Goal: Information Seeking & Learning: Learn about a topic

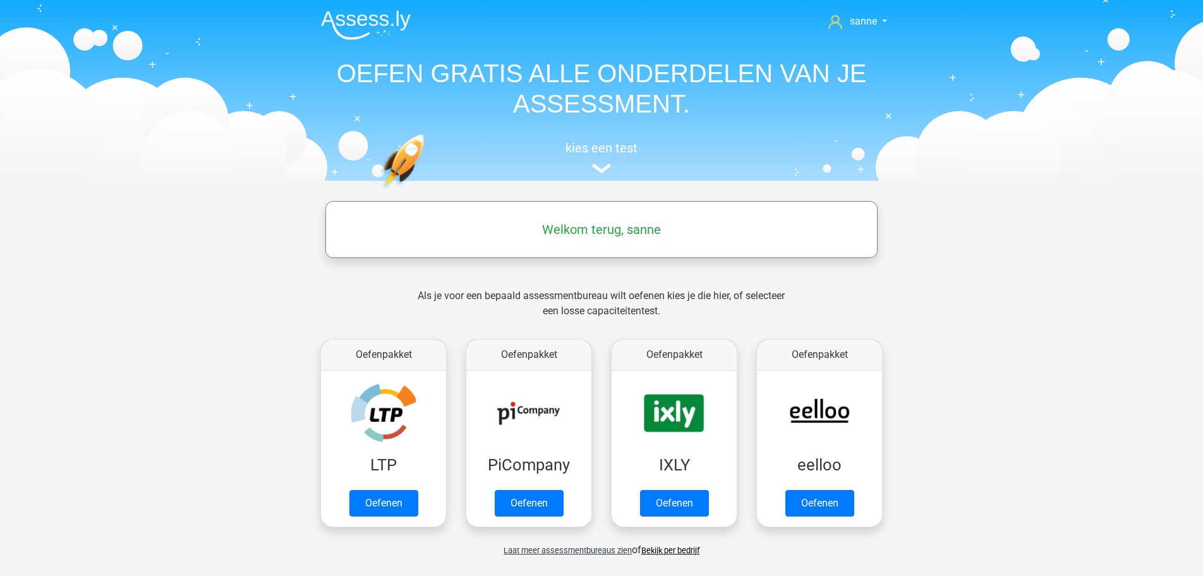
scroll to position [516, 0]
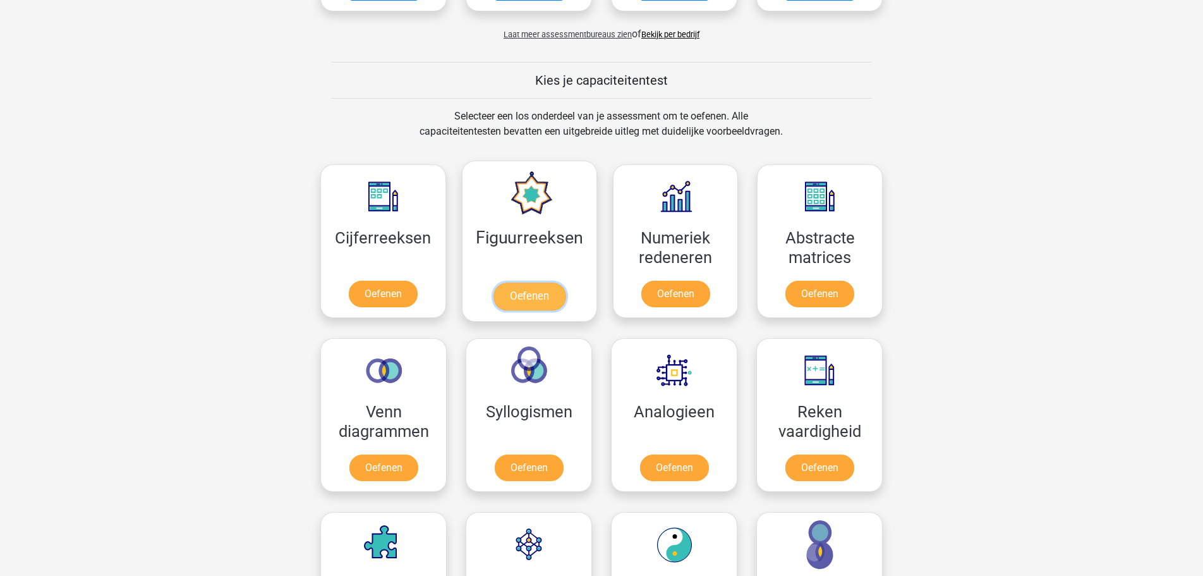
click at [530, 300] on link "Oefenen" at bounding box center [529, 297] width 72 height 28
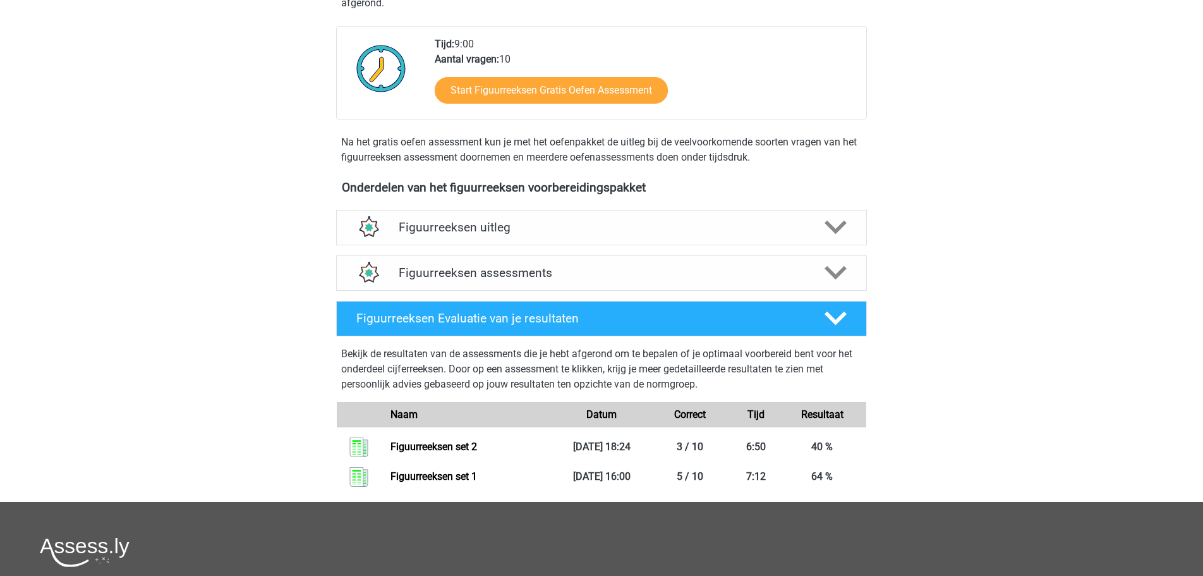
scroll to position [322, 0]
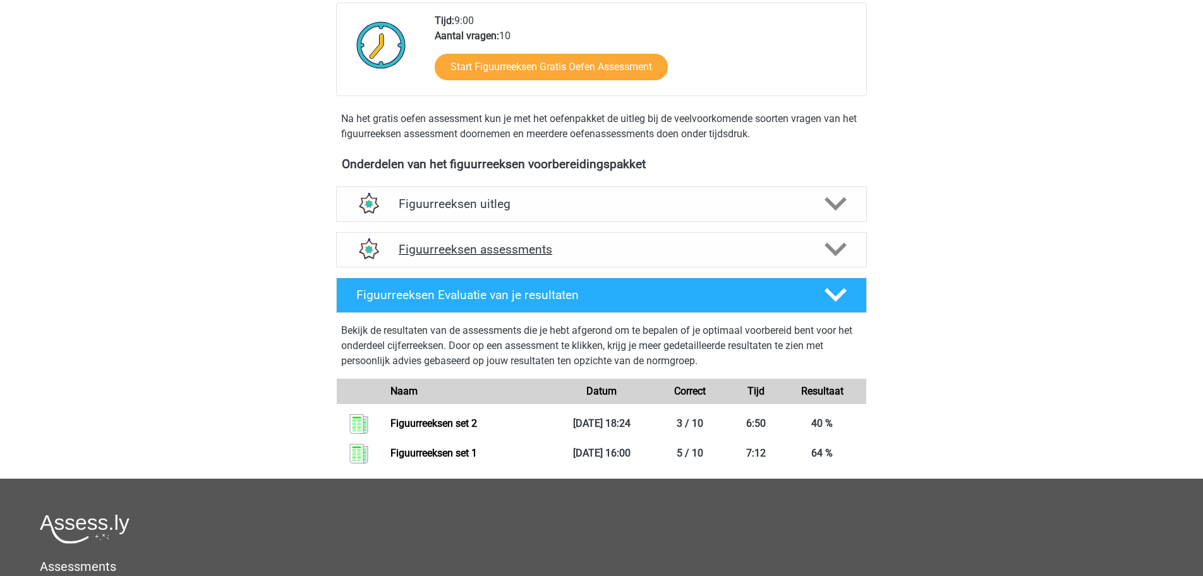
click at [572, 247] on h4 "Figuurreeksen assessments" at bounding box center [602, 249] width 406 height 15
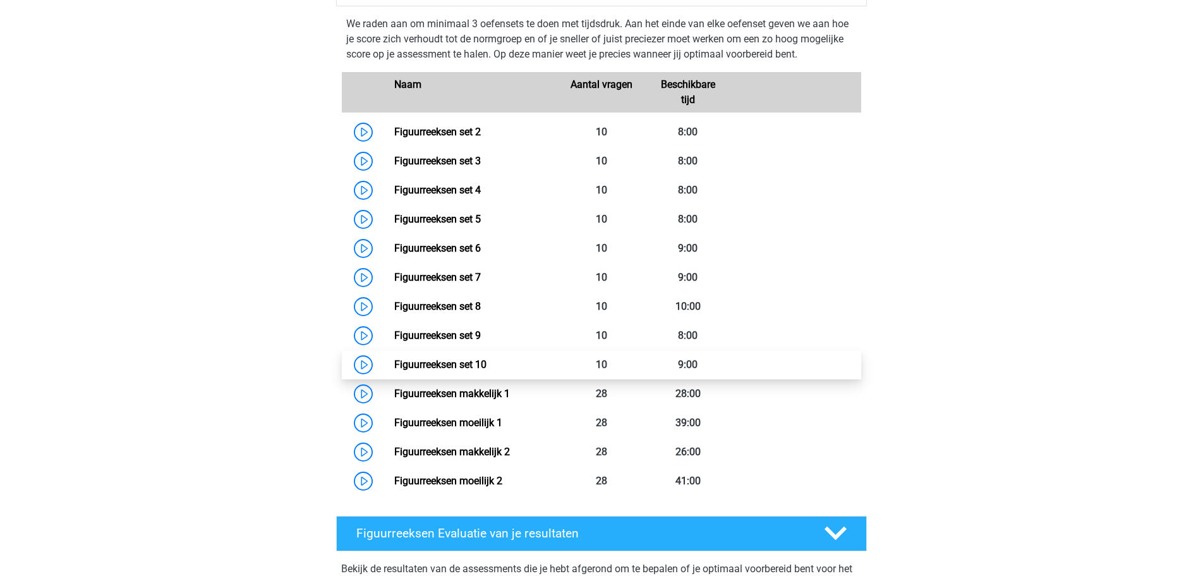
scroll to position [580, 0]
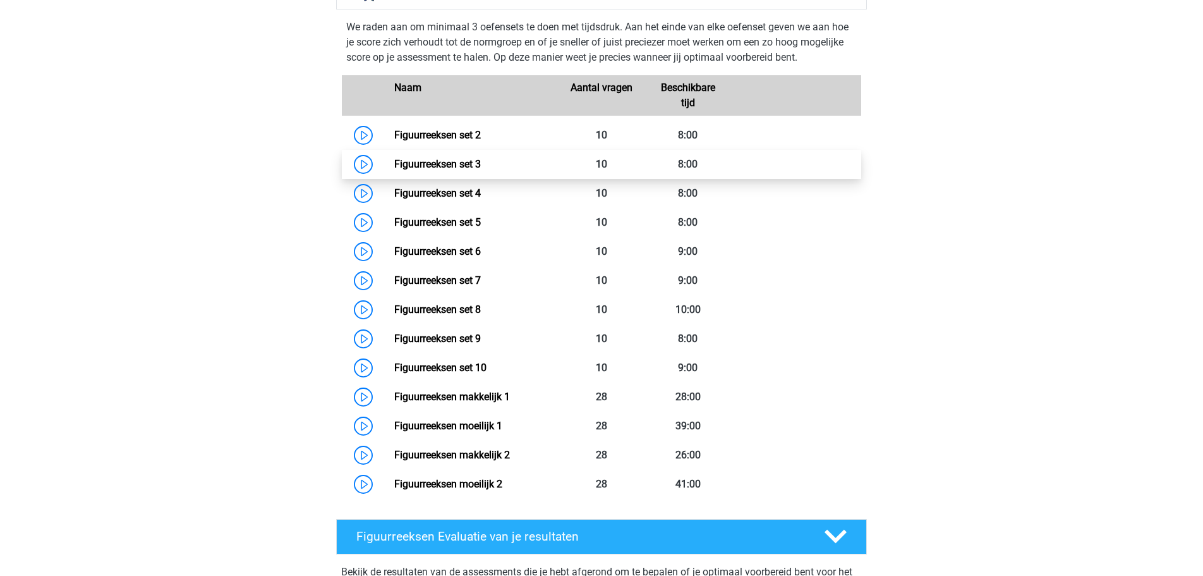
click at [394, 169] on link "Figuurreeksen set 3" at bounding box center [437, 164] width 87 height 12
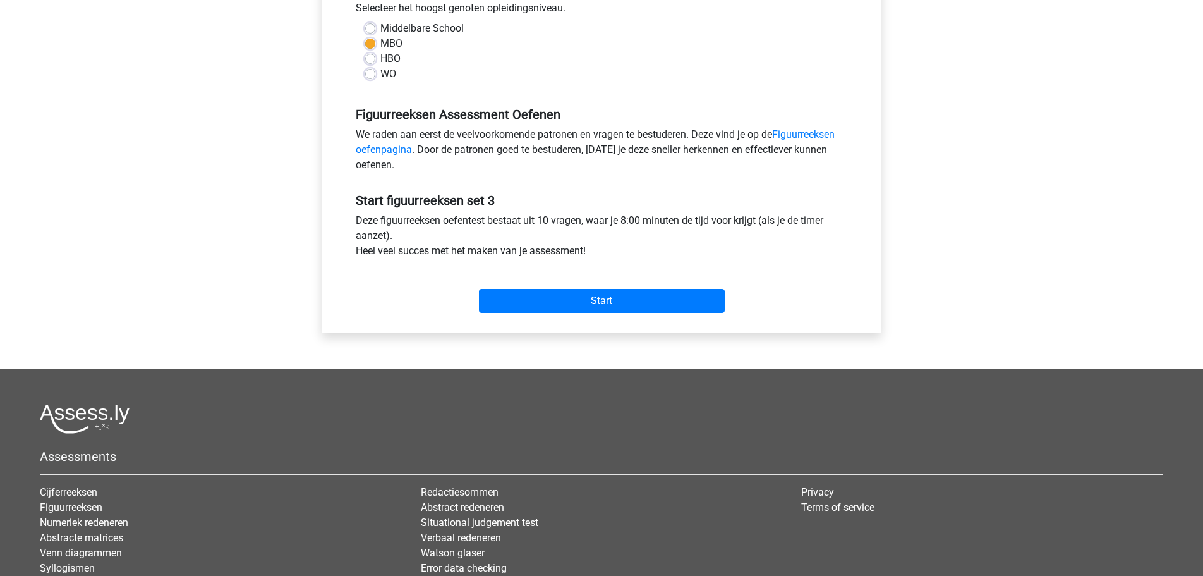
scroll to position [258, 0]
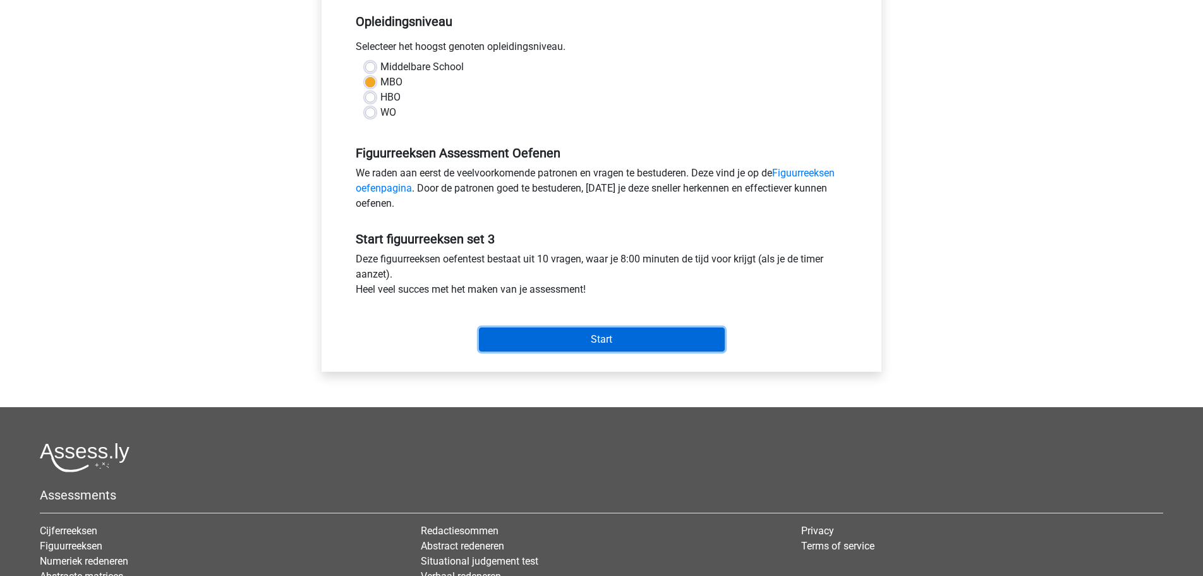
click at [568, 338] on input "Start" at bounding box center [602, 339] width 246 height 24
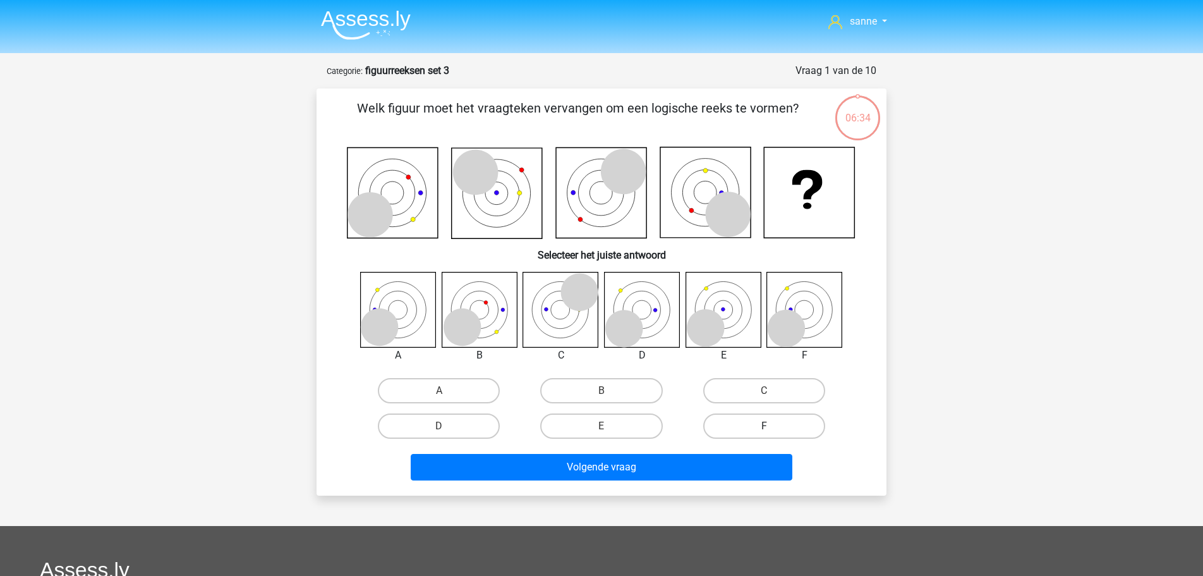
click at [746, 423] on label "F" at bounding box center [764, 425] width 122 height 25
click at [764, 426] on input "F" at bounding box center [768, 430] width 8 height 8
radio input "true"
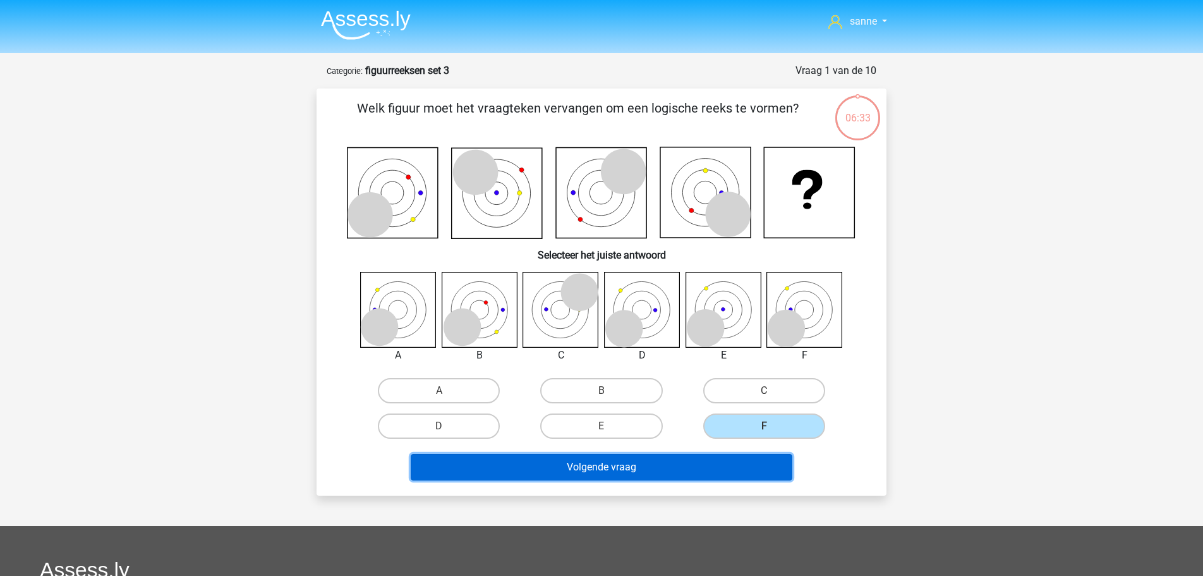
click at [680, 465] on button "Volgende vraag" at bounding box center [602, 467] width 382 height 27
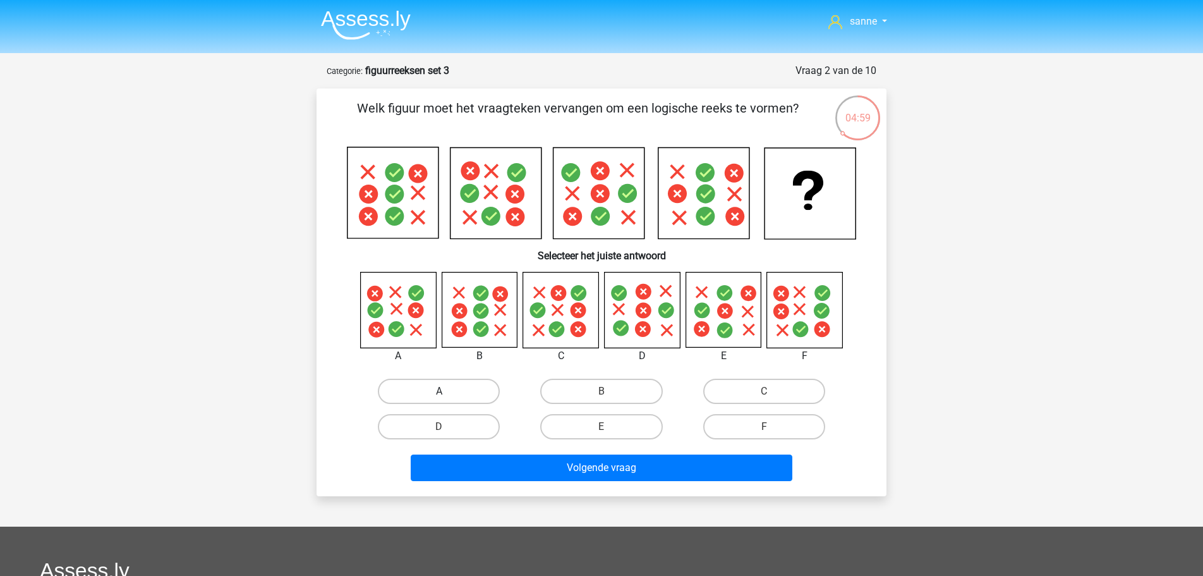
click at [428, 384] on label "A" at bounding box center [439, 391] width 122 height 25
click at [439, 391] on input "A" at bounding box center [443, 395] width 8 height 8
radio input "true"
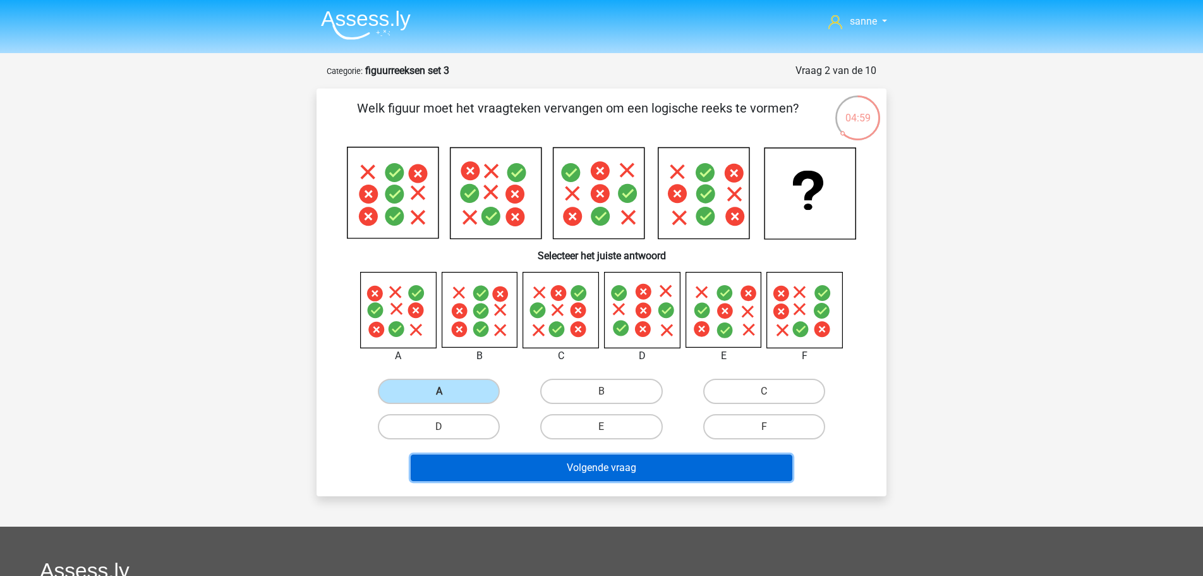
click at [522, 457] on button "Volgende vraag" at bounding box center [602, 467] width 382 height 27
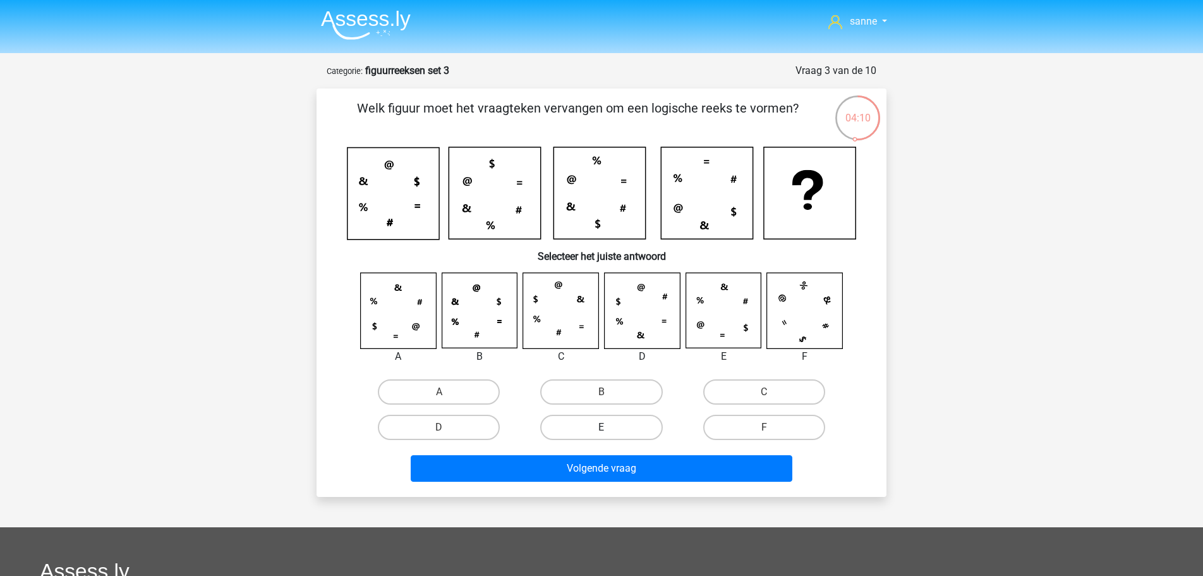
click at [612, 418] on label "E" at bounding box center [601, 427] width 122 height 25
click at [610, 427] on input "E" at bounding box center [606, 431] width 8 height 8
radio input "true"
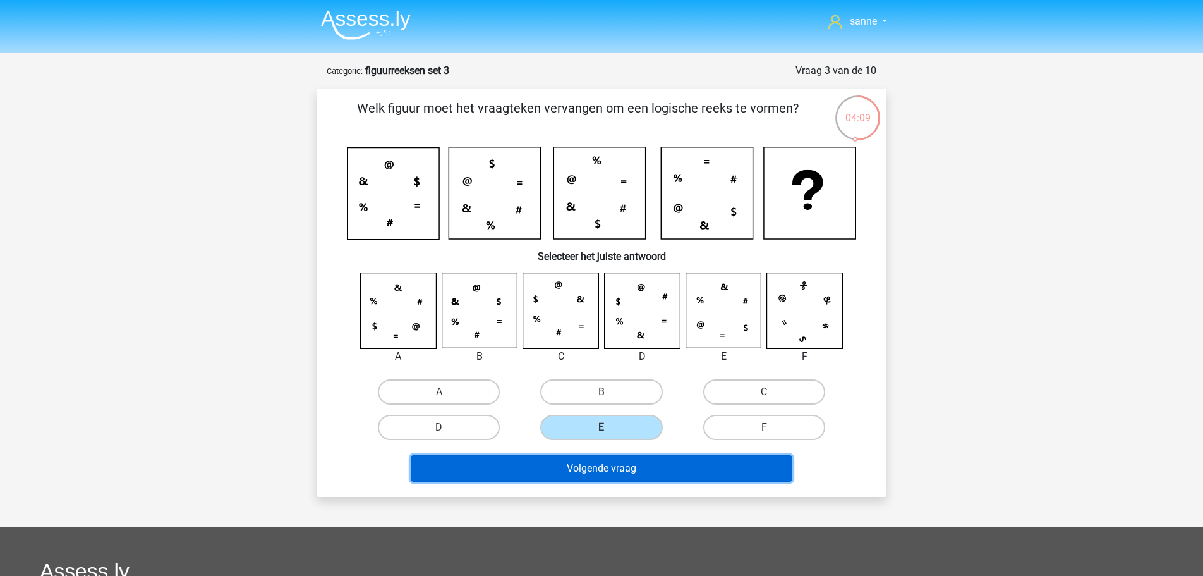
click at [618, 466] on button "Volgende vraag" at bounding box center [602, 468] width 382 height 27
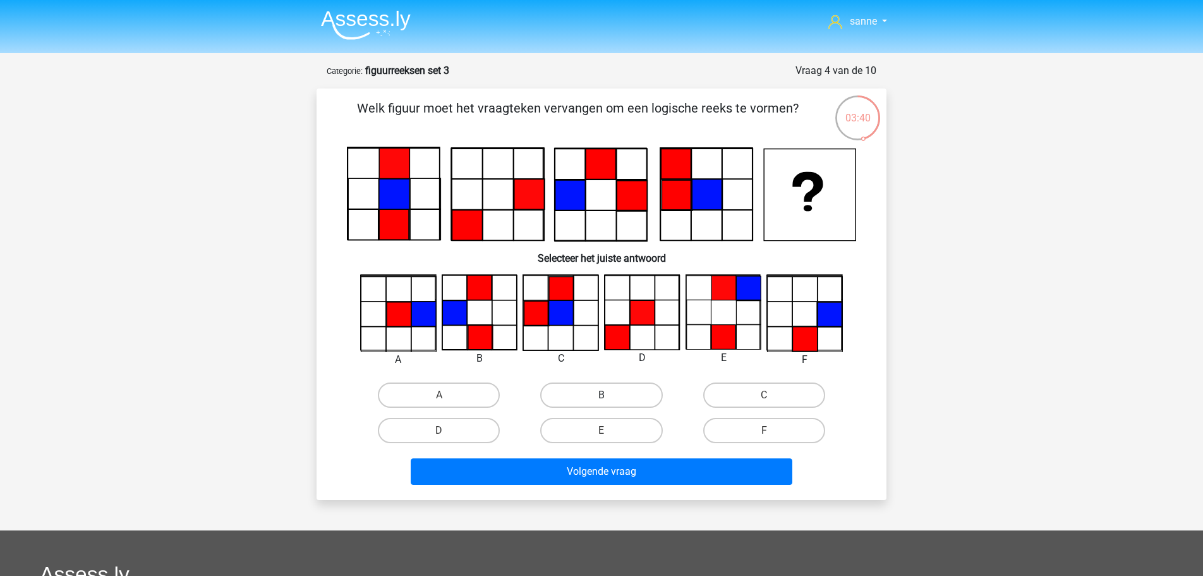
click at [595, 391] on label "B" at bounding box center [601, 394] width 122 height 25
click at [602, 395] on input "B" at bounding box center [606, 399] width 8 height 8
radio input "true"
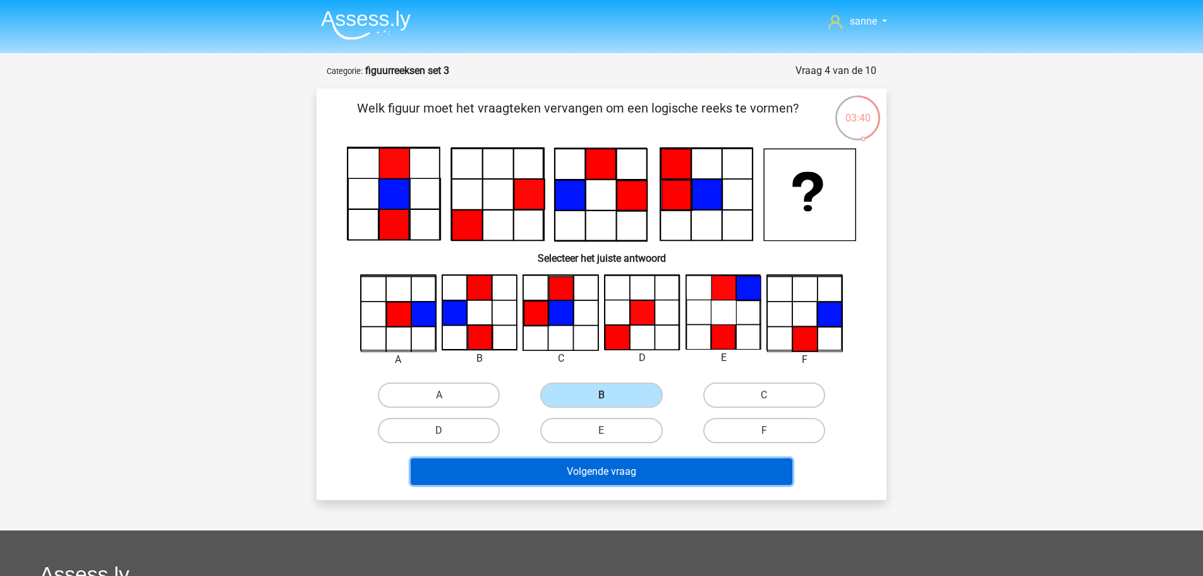
click at [580, 477] on button "Volgende vraag" at bounding box center [602, 471] width 382 height 27
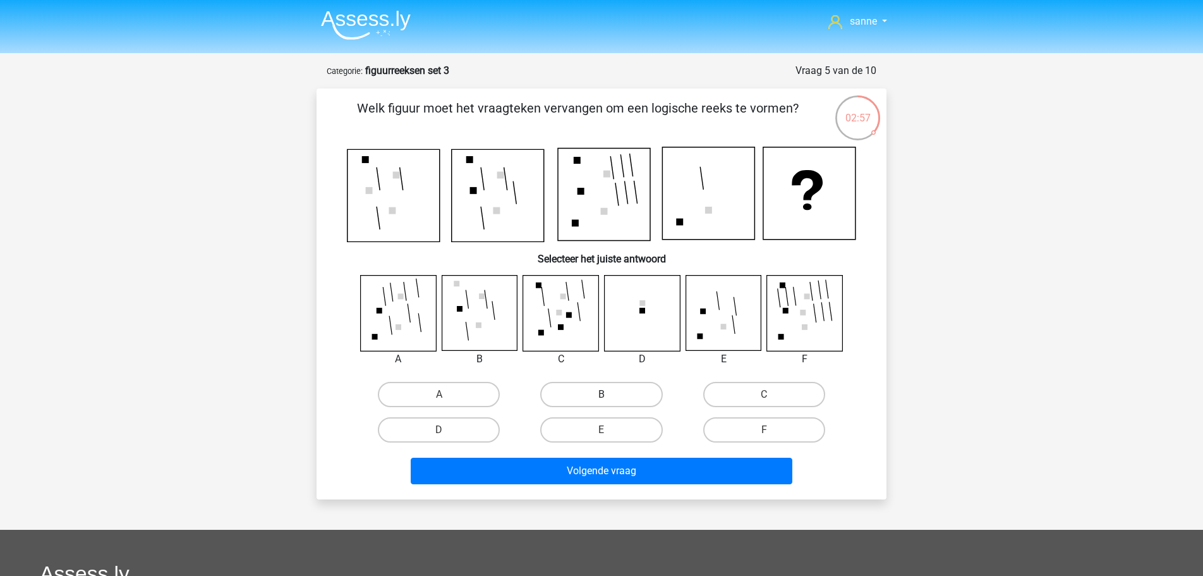
click at [564, 391] on label "B" at bounding box center [601, 394] width 122 height 25
click at [602, 394] on input "B" at bounding box center [606, 398] width 8 height 8
radio input "true"
click at [465, 441] on label "D" at bounding box center [439, 429] width 122 height 25
click at [448, 438] on input "D" at bounding box center [443, 434] width 8 height 8
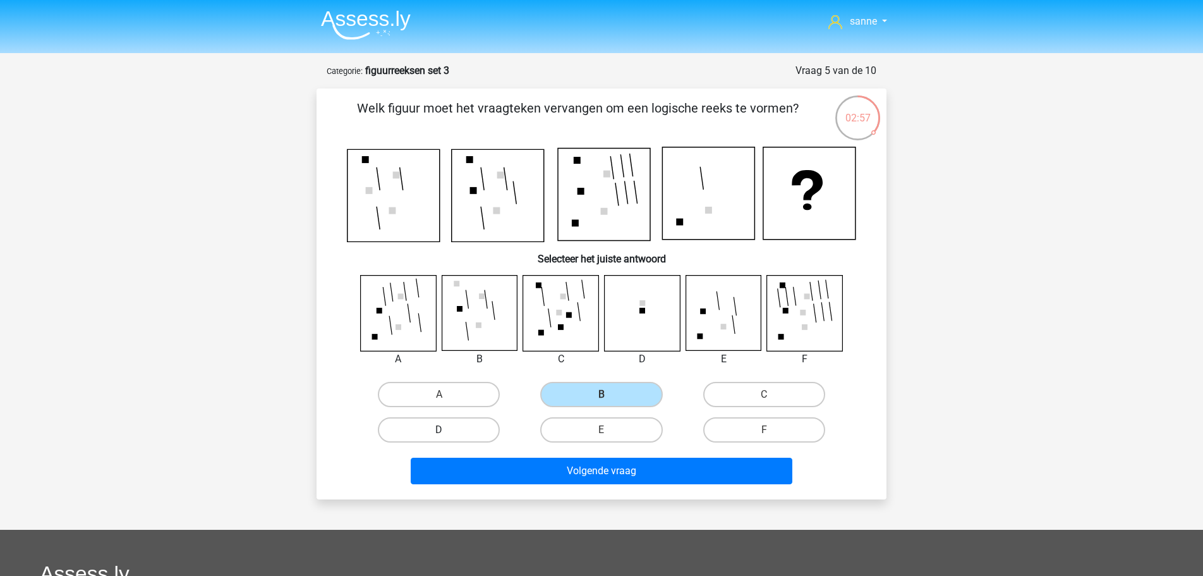
radio input "true"
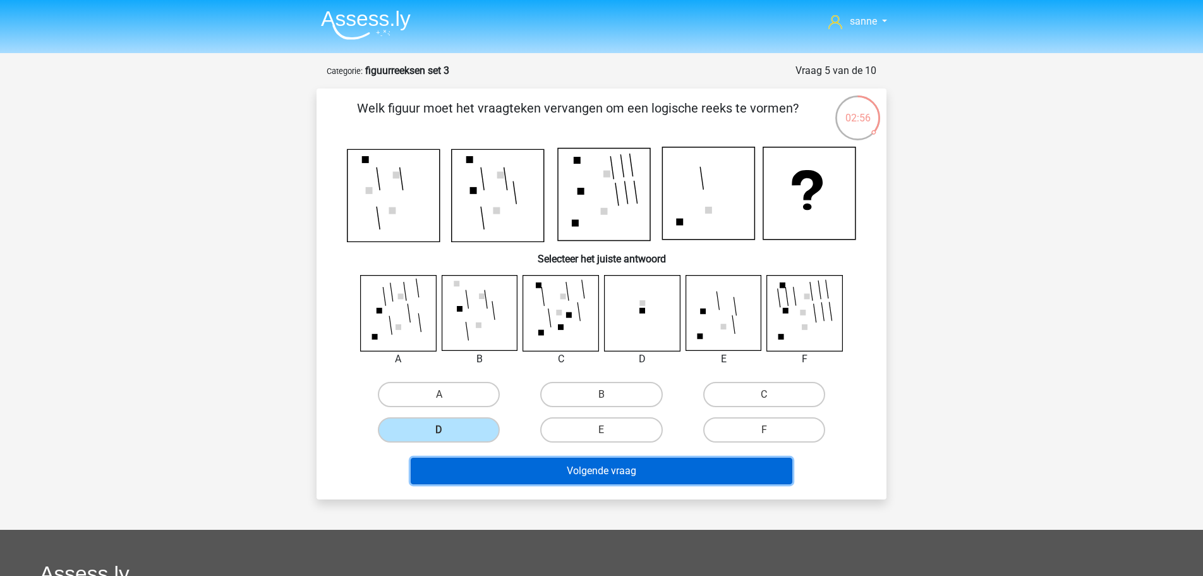
click at [493, 467] on button "Volgende vraag" at bounding box center [602, 471] width 382 height 27
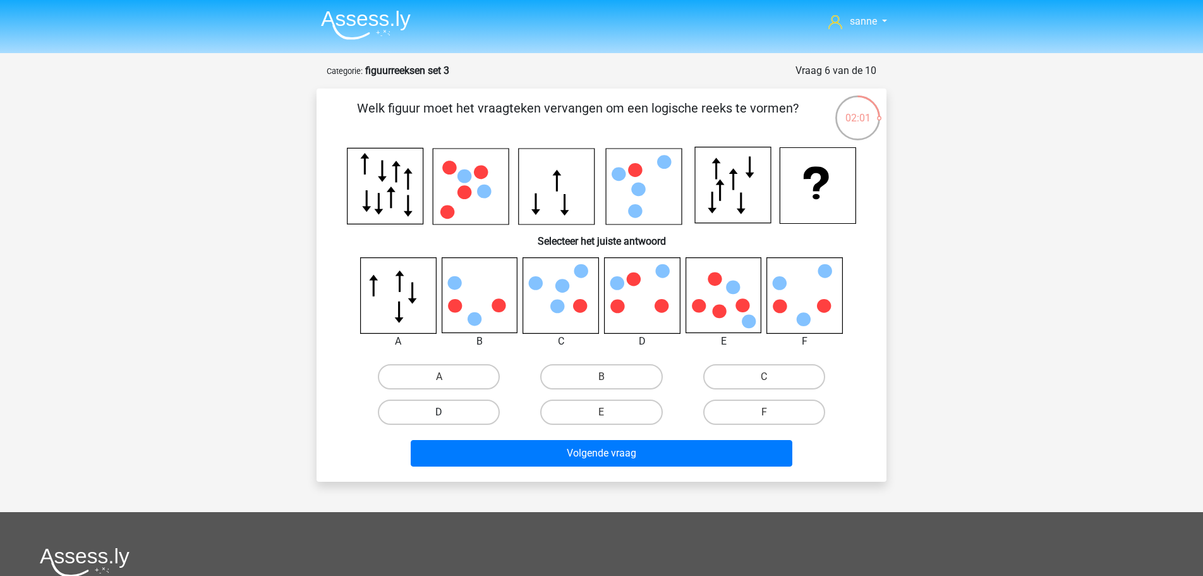
click at [475, 415] on label "D" at bounding box center [439, 411] width 122 height 25
click at [448, 415] on input "D" at bounding box center [443, 416] width 8 height 8
radio input "true"
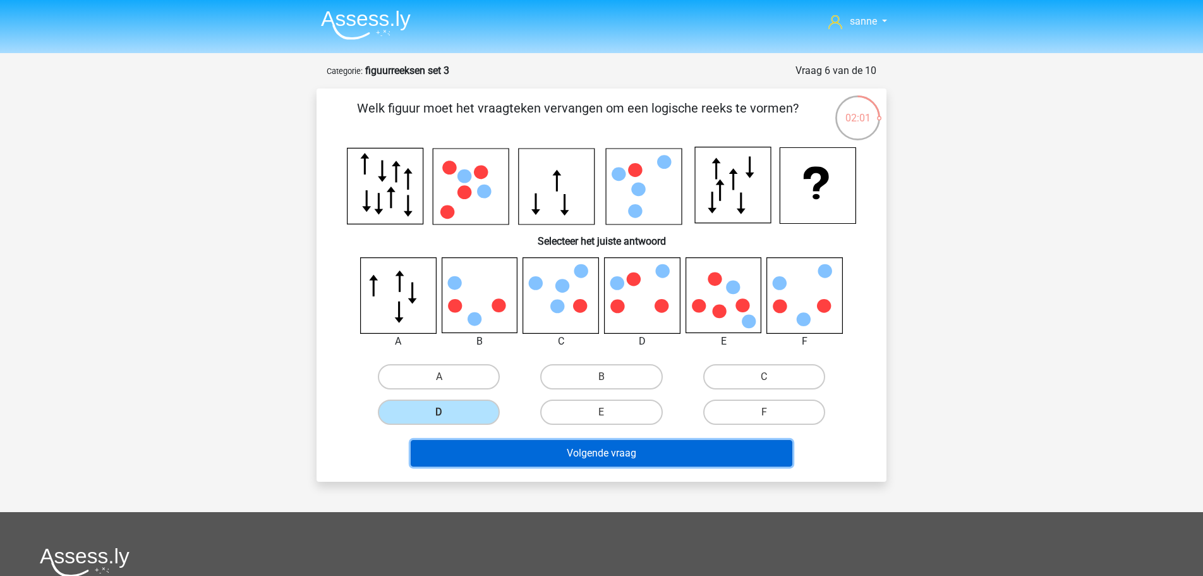
click at [555, 449] on button "Volgende vraag" at bounding box center [602, 453] width 382 height 27
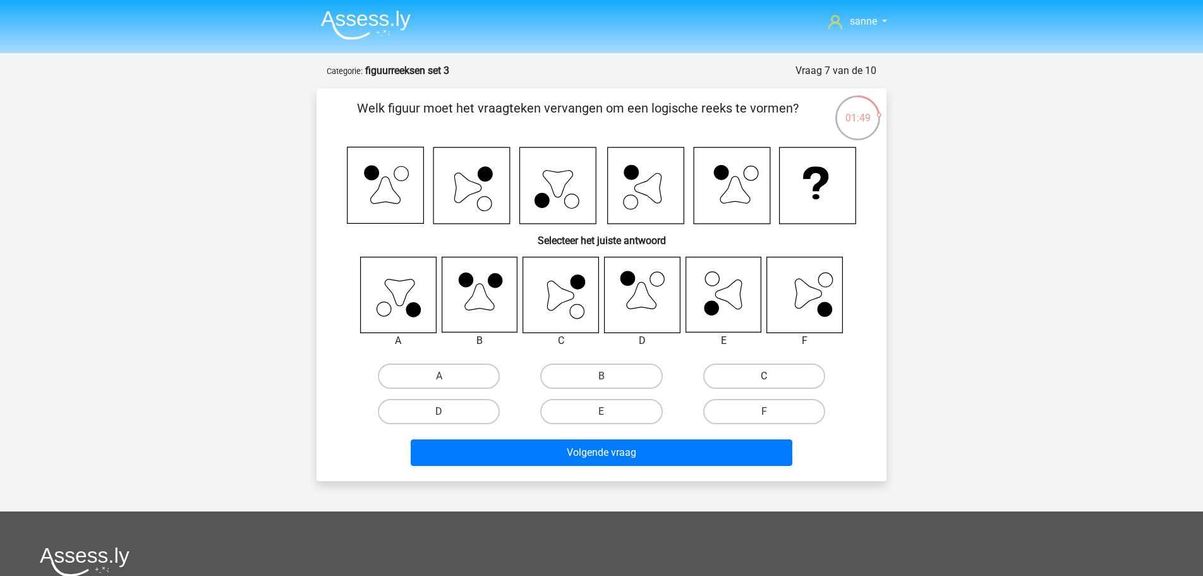
click at [709, 375] on label "C" at bounding box center [764, 375] width 122 height 25
click at [764, 376] on input "C" at bounding box center [768, 380] width 8 height 8
radio input "true"
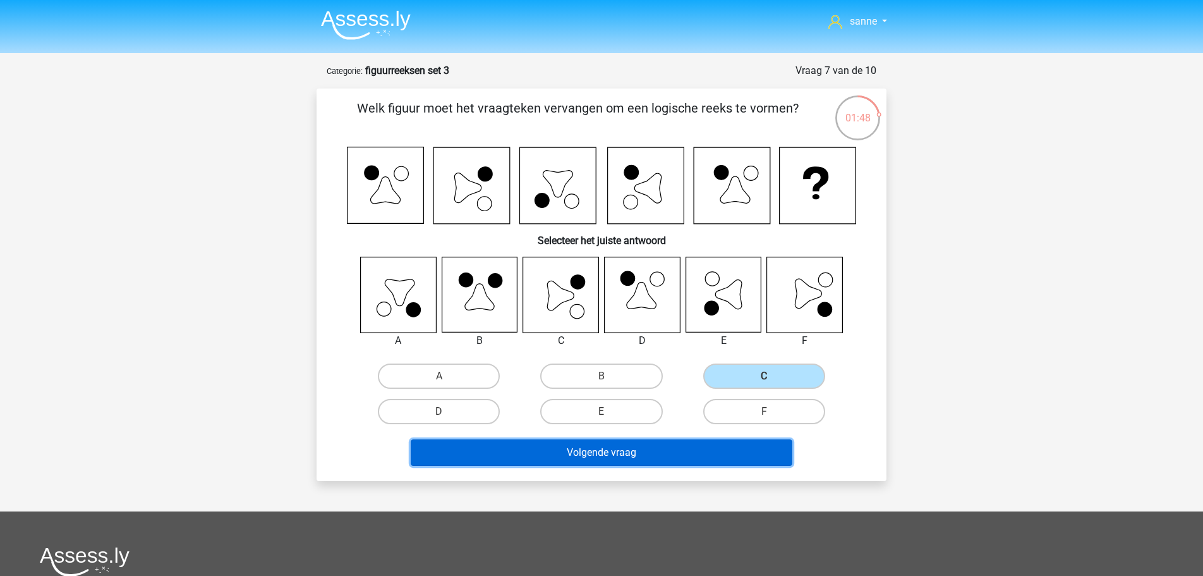
click at [650, 451] on button "Volgende vraag" at bounding box center [602, 452] width 382 height 27
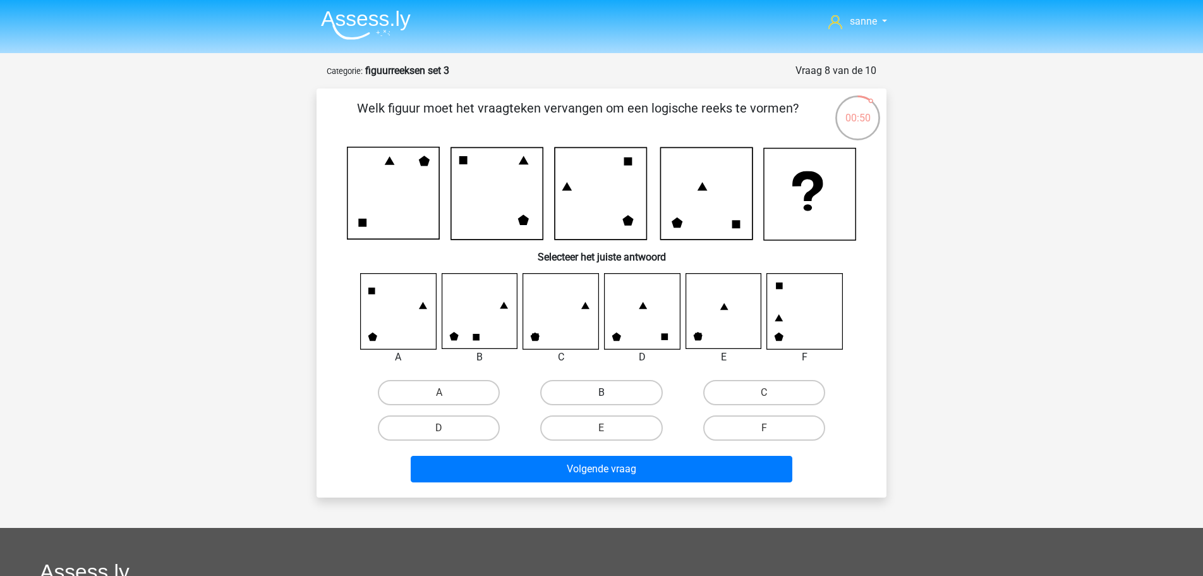
click at [586, 393] on label "B" at bounding box center [601, 392] width 122 height 25
click at [602, 393] on input "B" at bounding box center [606, 397] width 8 height 8
radio input "true"
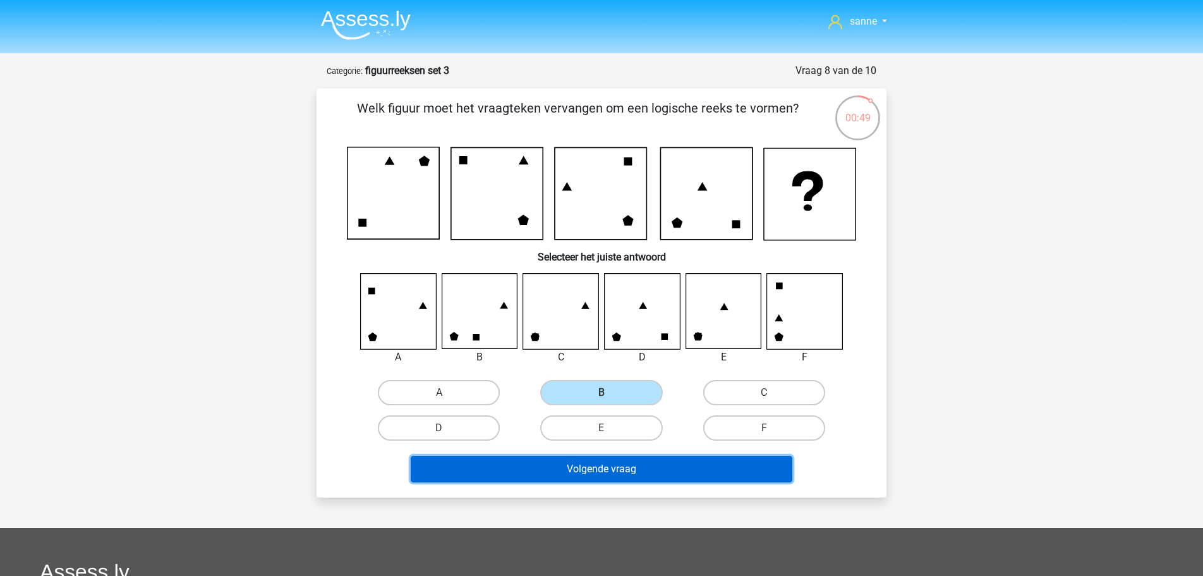
click at [569, 466] on button "Volgende vraag" at bounding box center [602, 469] width 382 height 27
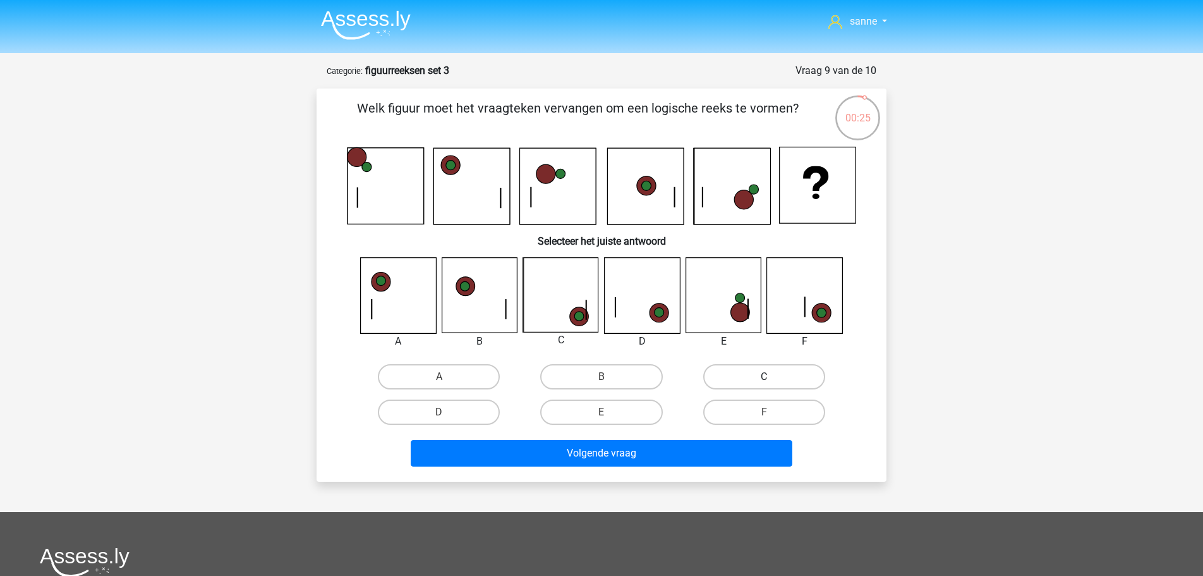
click at [731, 379] on label "C" at bounding box center [764, 376] width 122 height 25
click at [764, 379] on input "C" at bounding box center [768, 381] width 8 height 8
radio input "true"
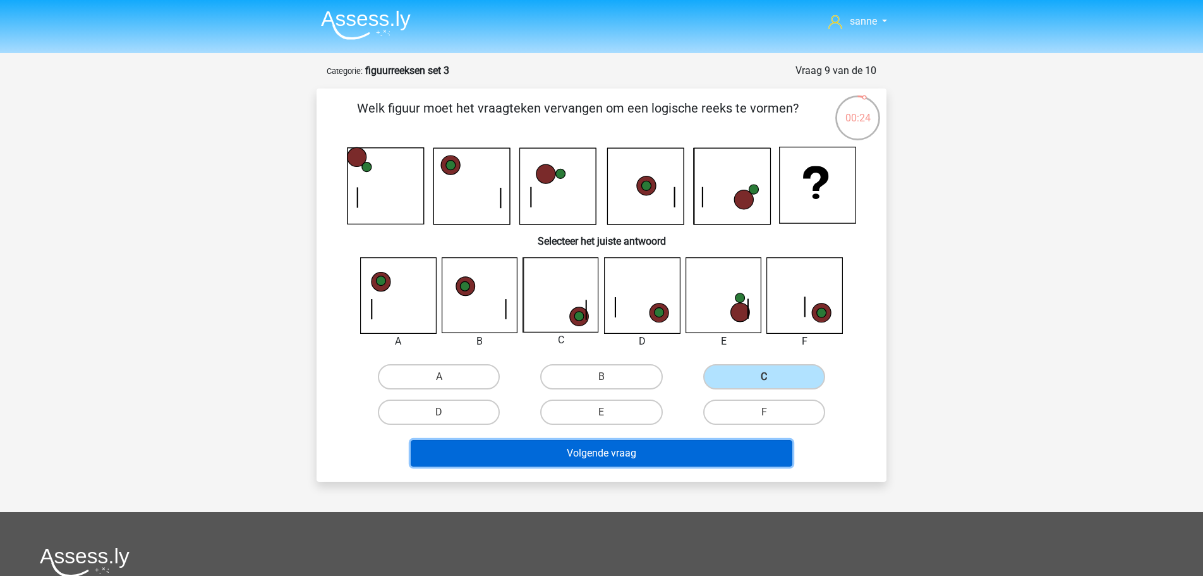
click at [674, 442] on button "Volgende vraag" at bounding box center [602, 453] width 382 height 27
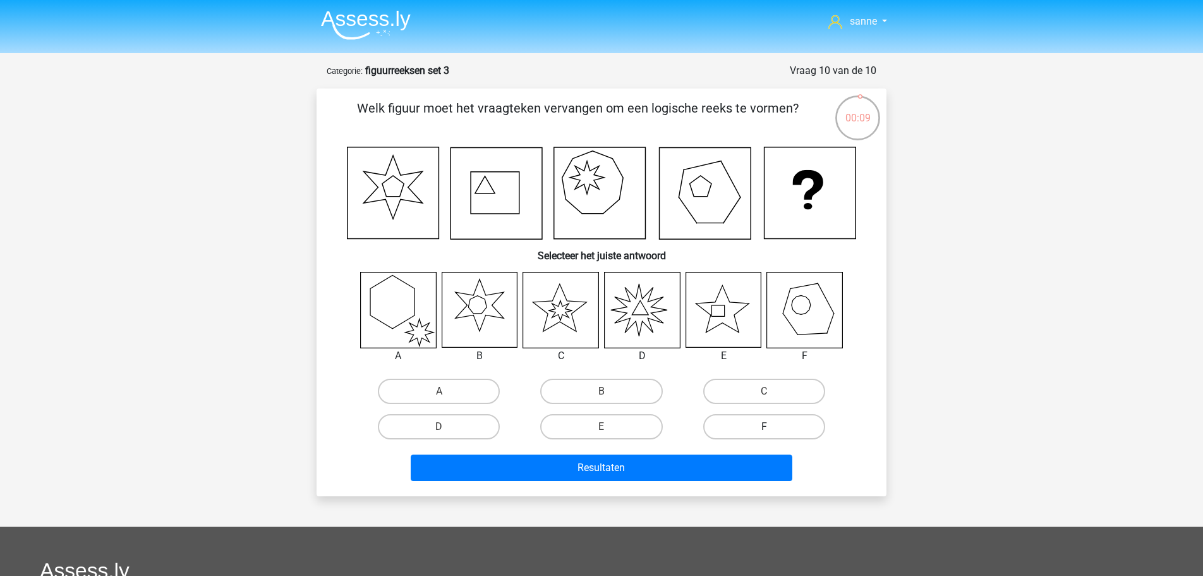
click at [705, 427] on label "F" at bounding box center [764, 426] width 122 height 25
click at [764, 427] on input "F" at bounding box center [768, 431] width 8 height 8
radio input "true"
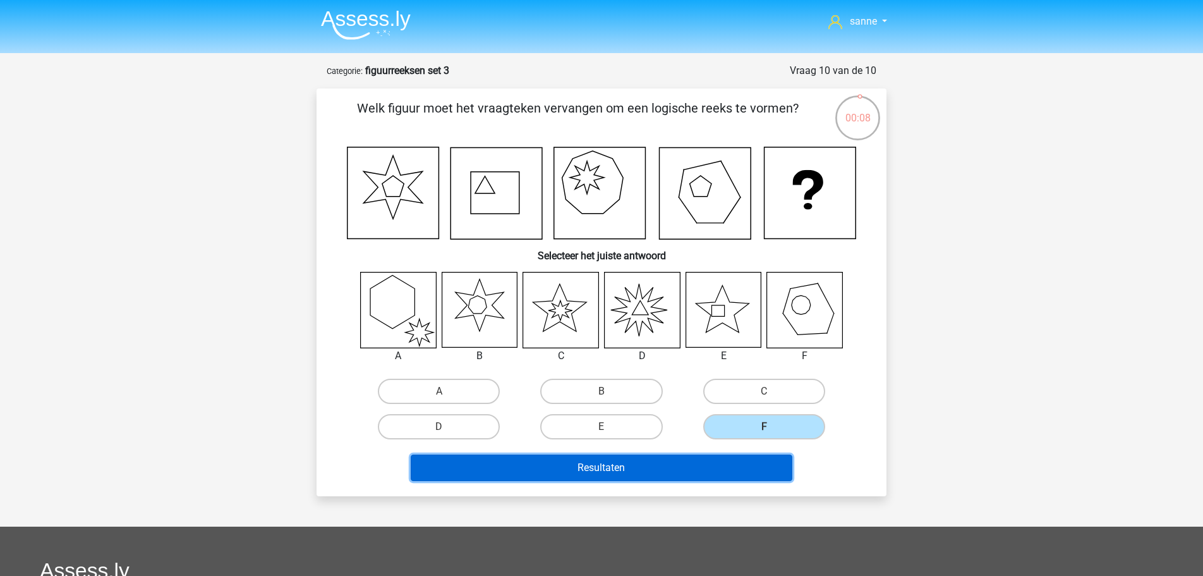
click at [683, 464] on button "Resultaten" at bounding box center [602, 467] width 382 height 27
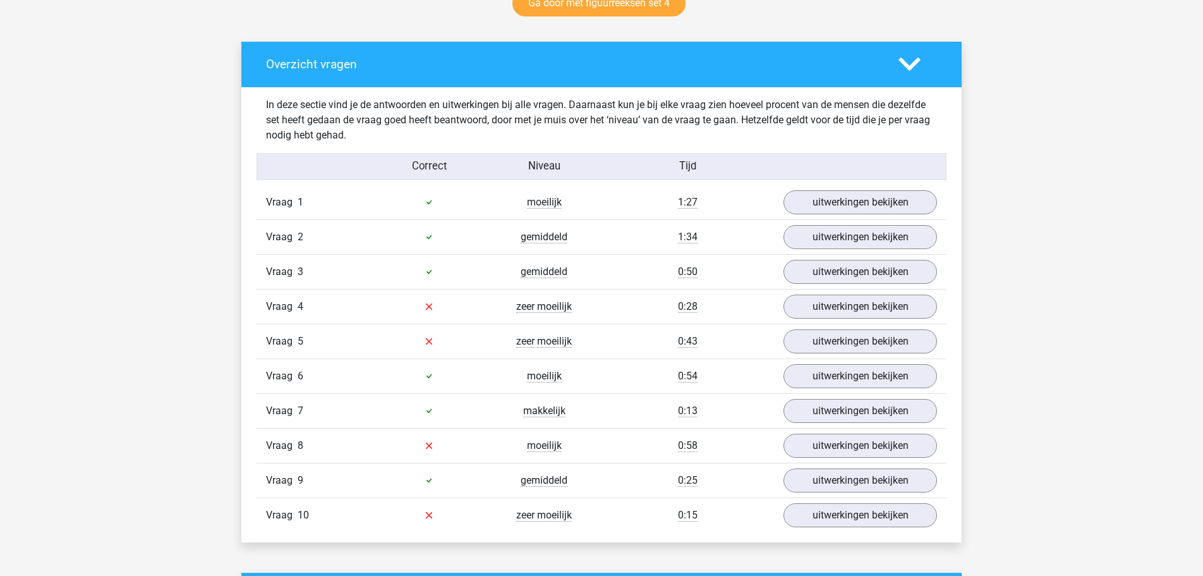
scroll to position [709, 0]
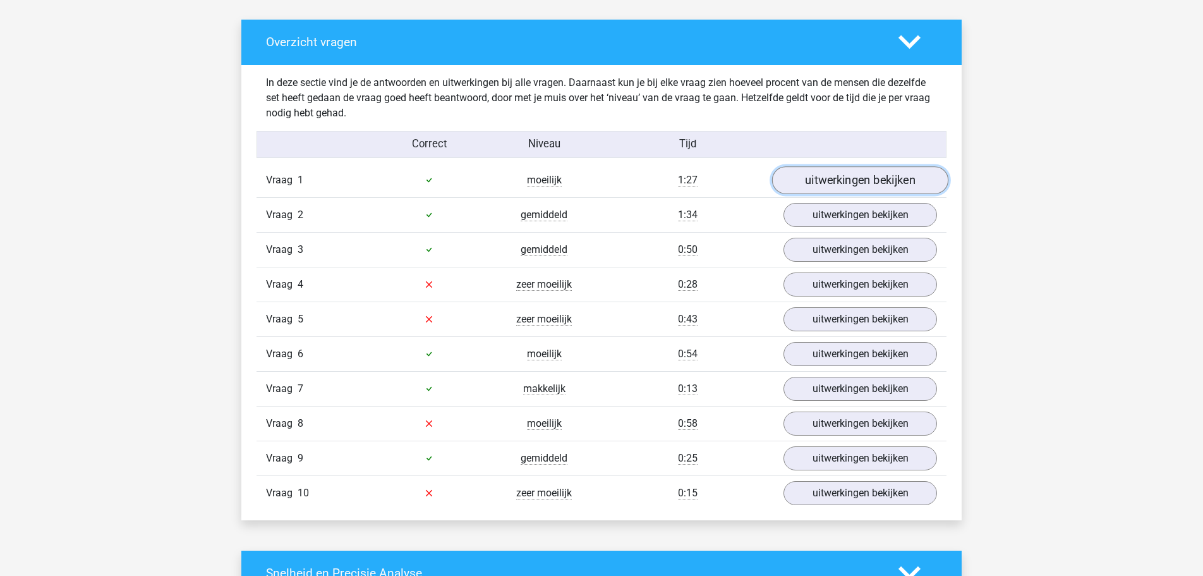
click at [819, 183] on link "uitwerkingen bekijken" at bounding box center [860, 180] width 176 height 28
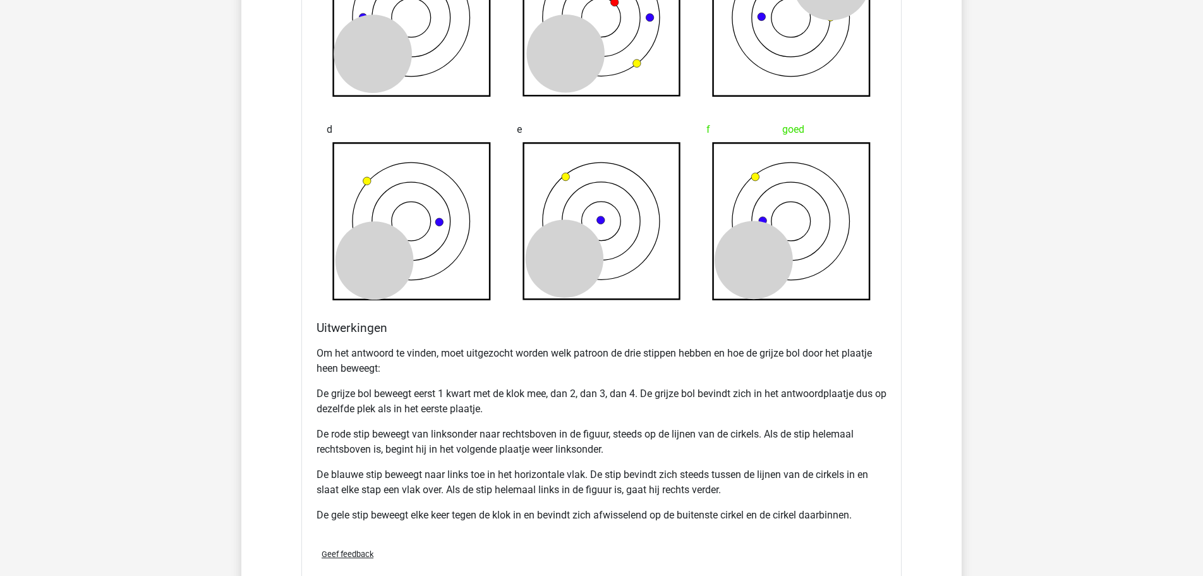
scroll to position [1225, 0]
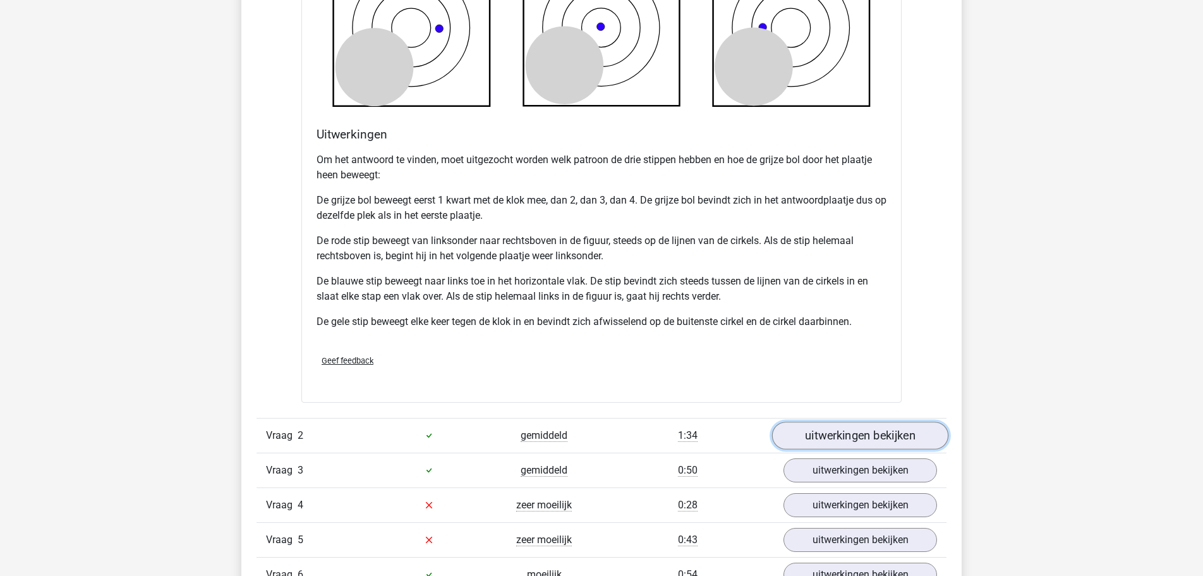
click at [846, 435] on link "uitwerkingen bekijken" at bounding box center [860, 436] width 176 height 28
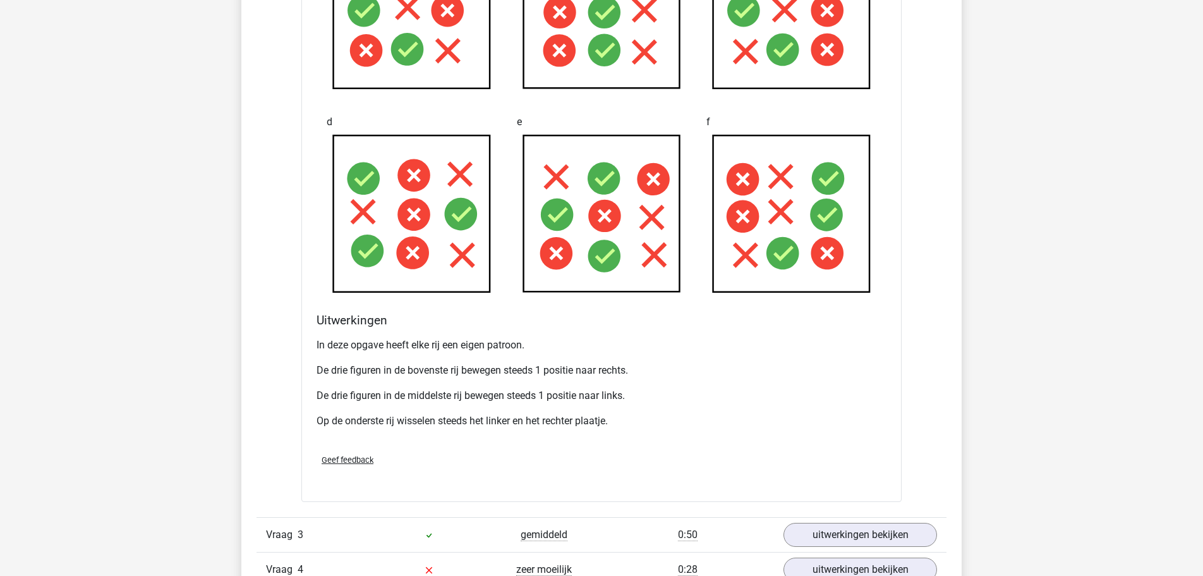
scroll to position [2192, 0]
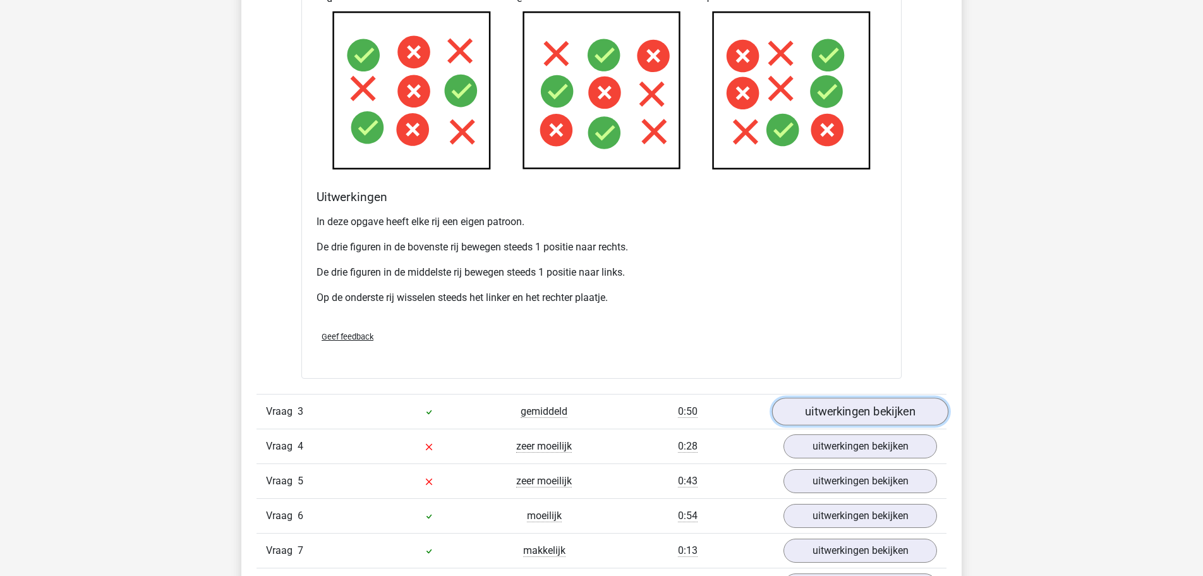
click at [838, 402] on link "uitwerkingen bekijken" at bounding box center [860, 412] width 176 height 28
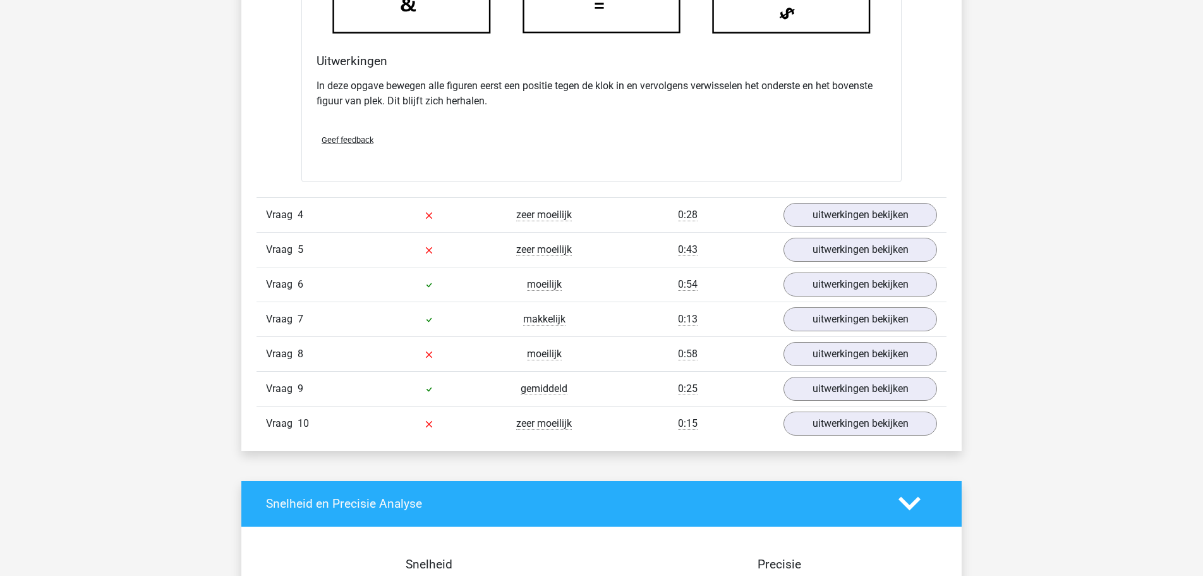
scroll to position [3159, 0]
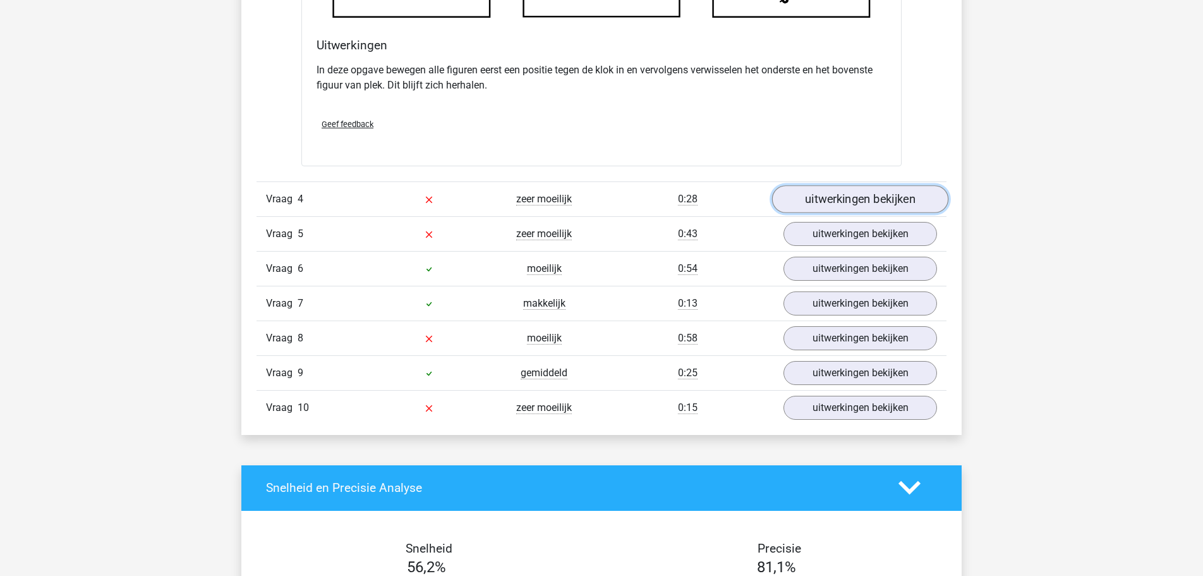
click at [815, 192] on link "uitwerkingen bekijken" at bounding box center [860, 199] width 176 height 28
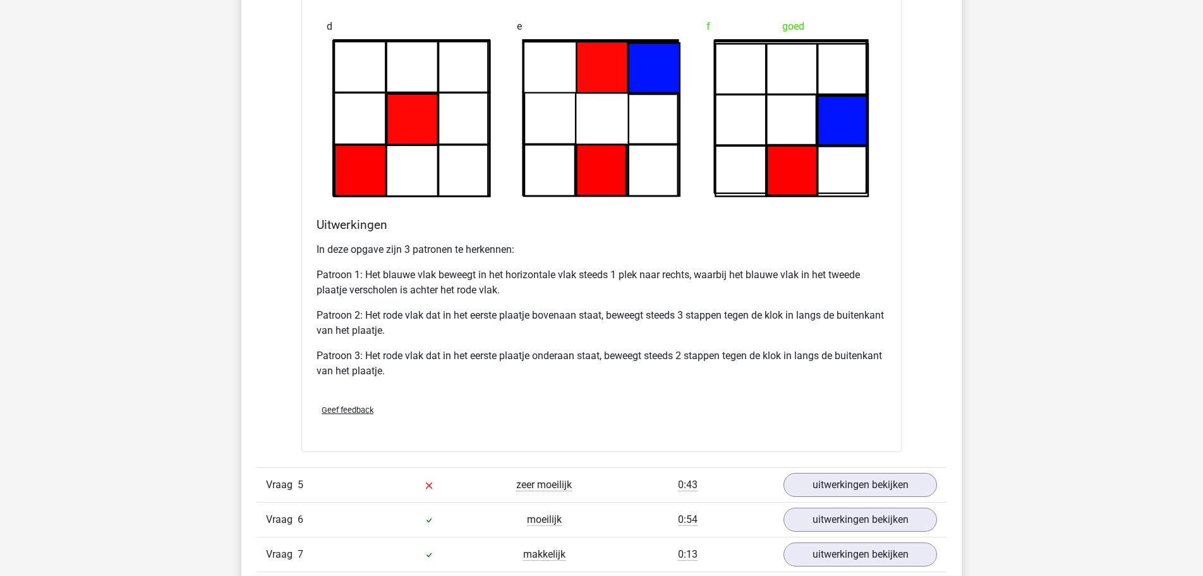
scroll to position [3804, 0]
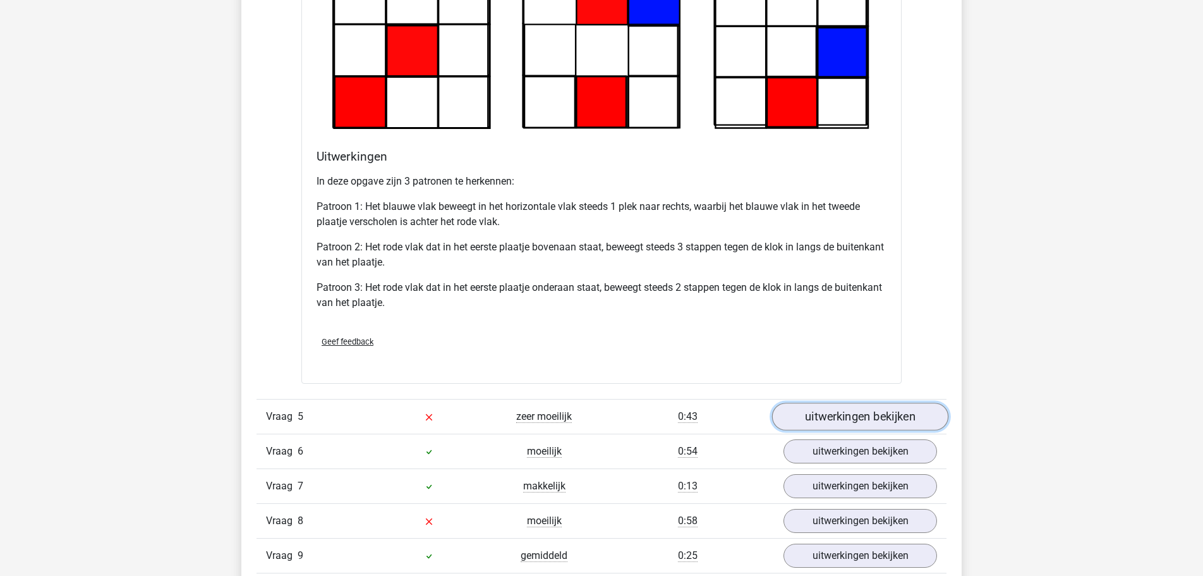
click at [839, 410] on link "uitwerkingen bekijken" at bounding box center [860, 417] width 176 height 28
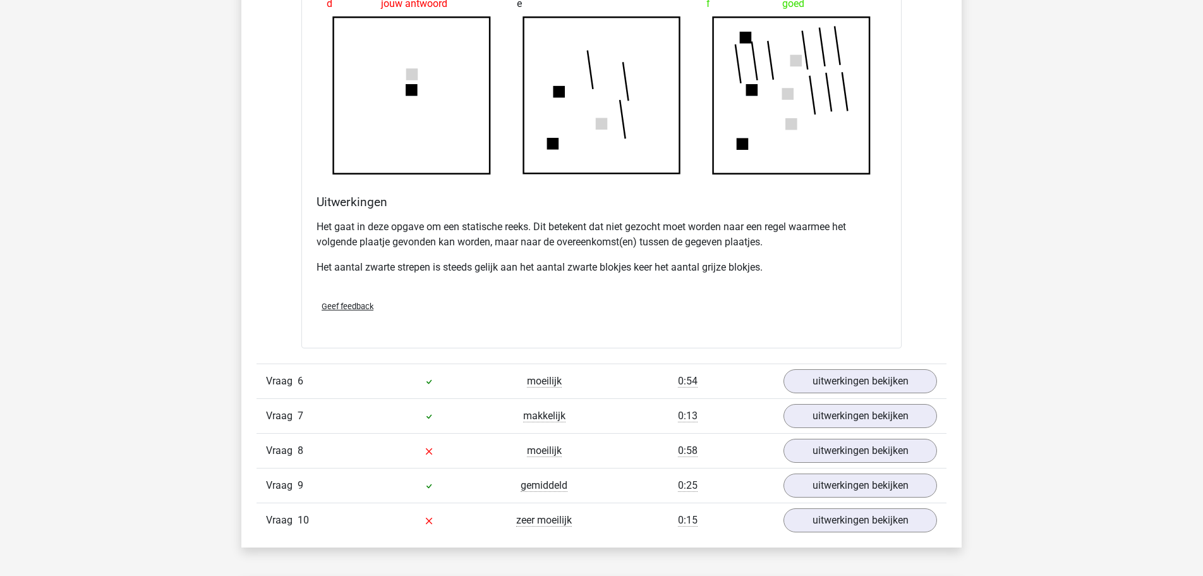
scroll to position [4706, 0]
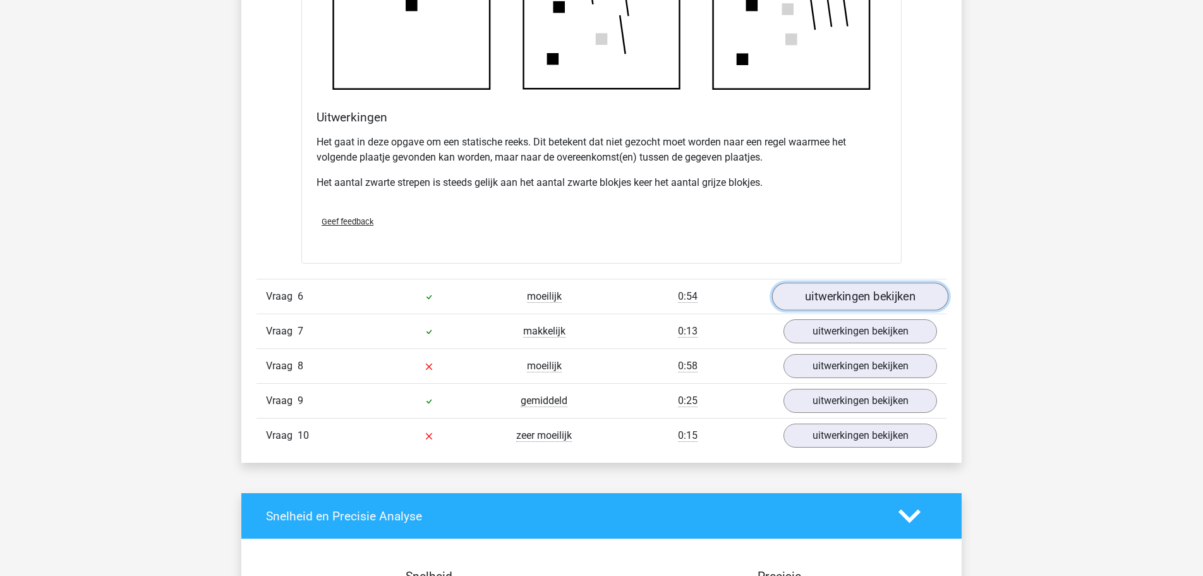
click at [817, 286] on link "uitwerkingen bekijken" at bounding box center [860, 297] width 176 height 28
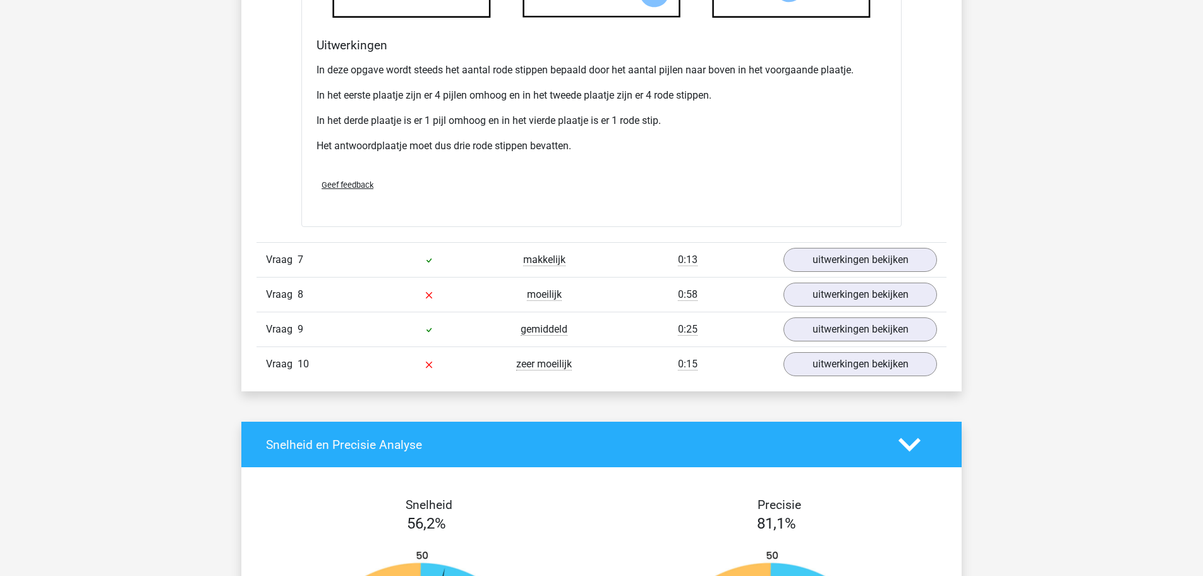
scroll to position [5544, 0]
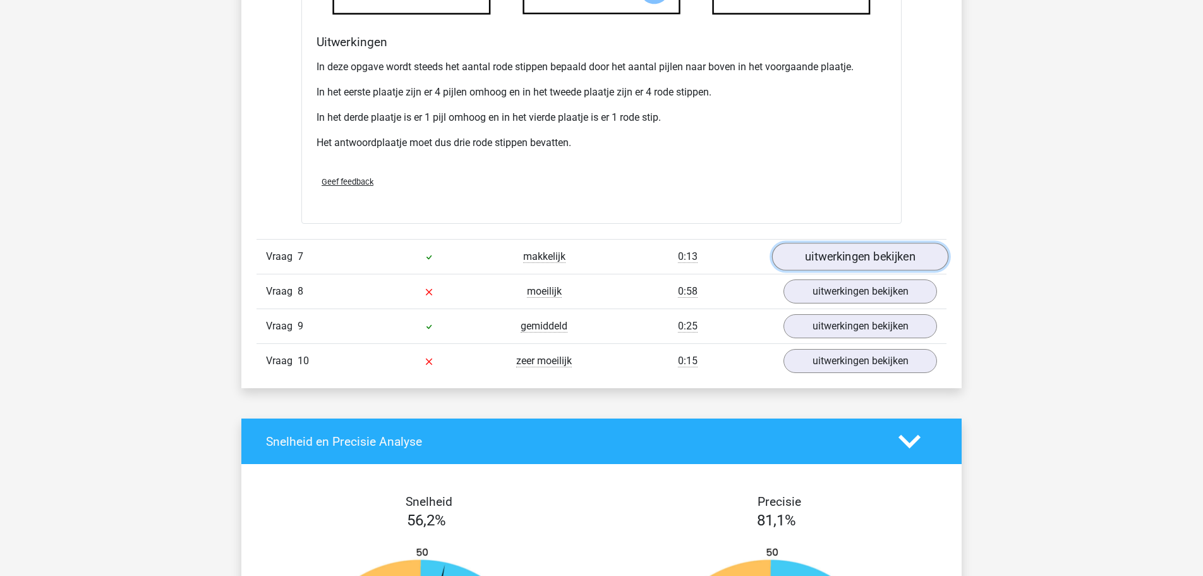
click at [836, 261] on link "uitwerkingen bekijken" at bounding box center [860, 257] width 176 height 28
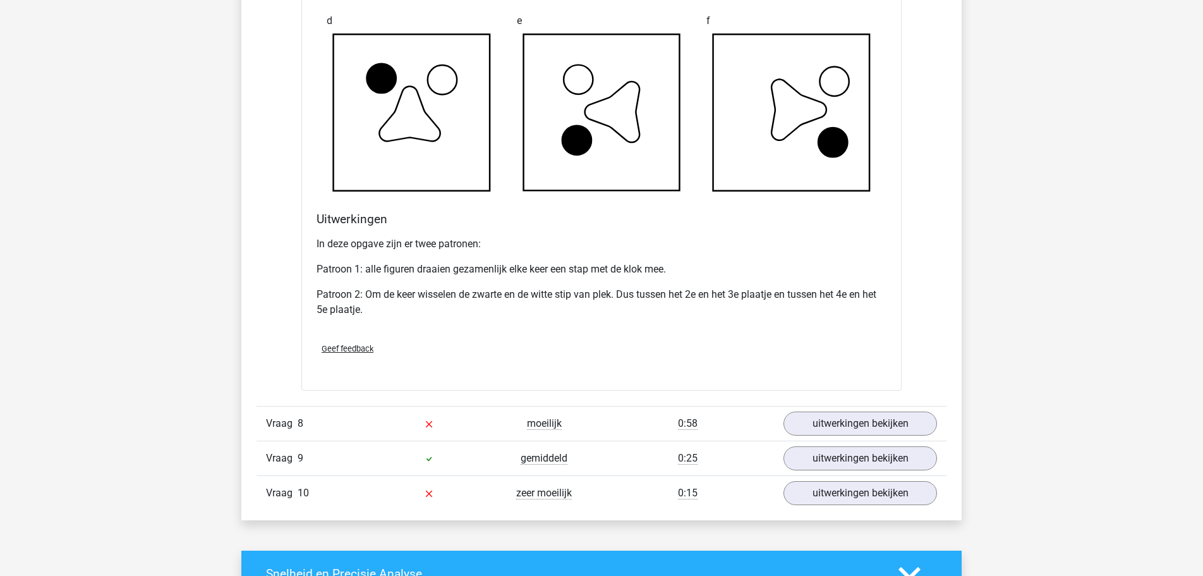
scroll to position [6189, 0]
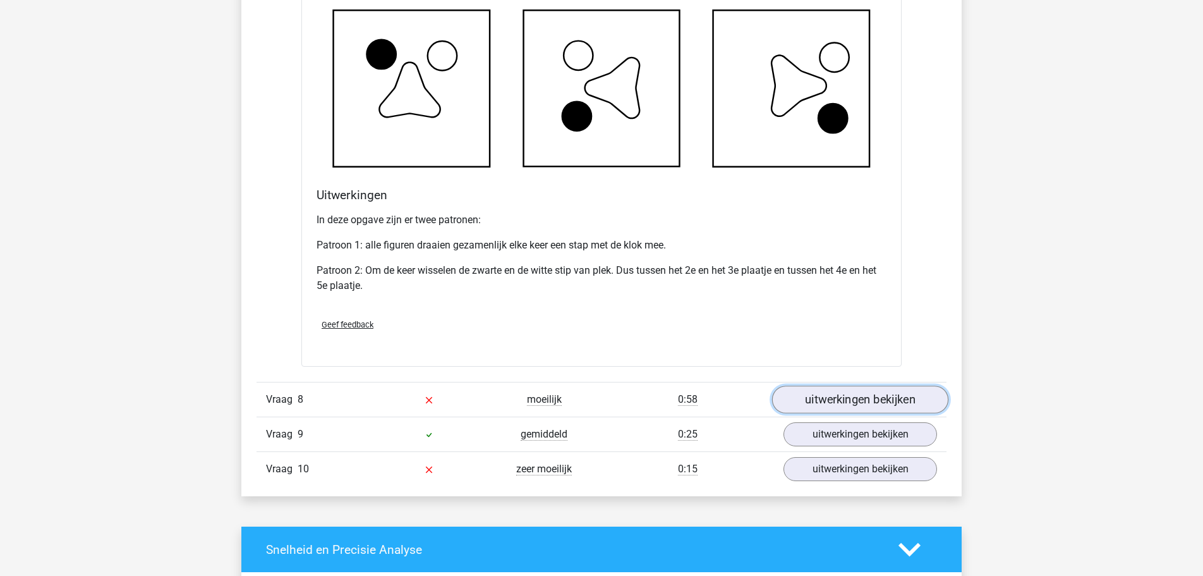
click at [829, 395] on link "uitwerkingen bekijken" at bounding box center [860, 400] width 176 height 28
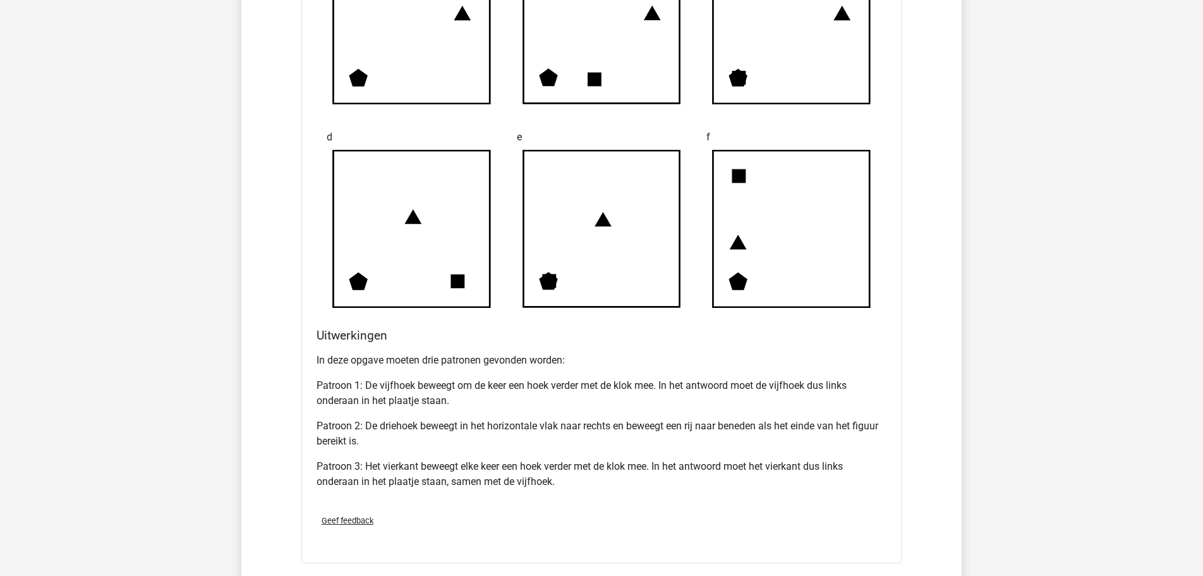
scroll to position [7027, 0]
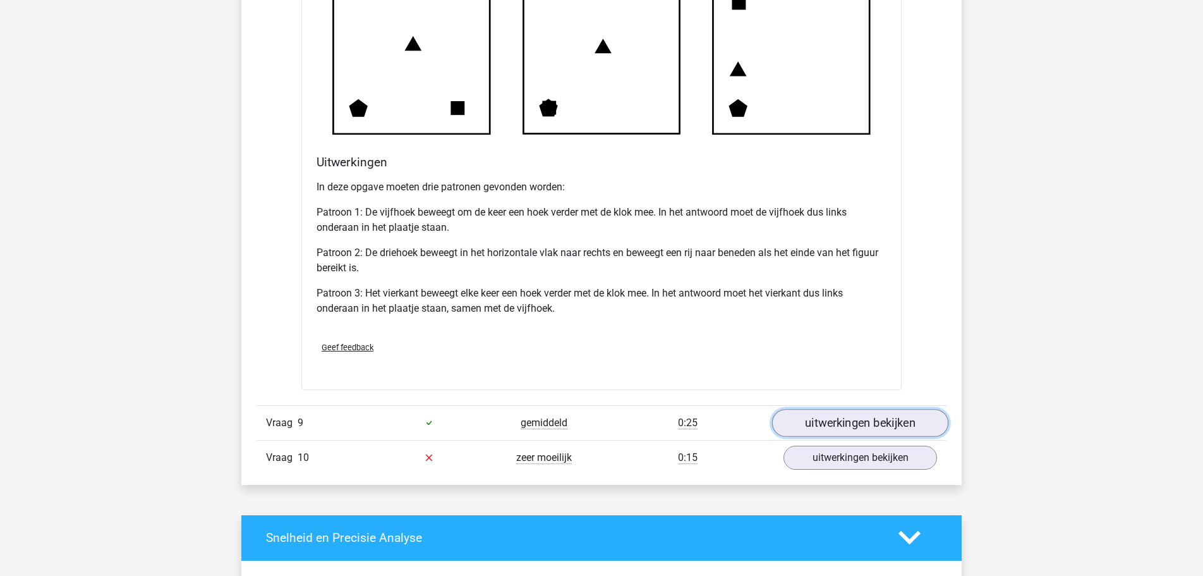
click at [836, 427] on link "uitwerkingen bekijken" at bounding box center [860, 423] width 176 height 28
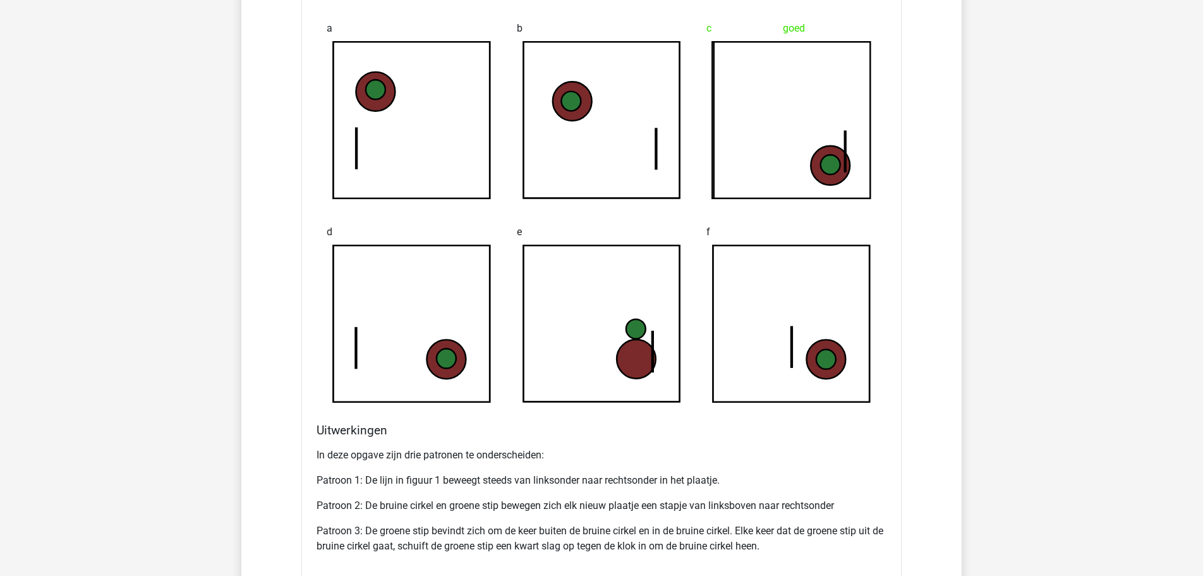
scroll to position [7736, 0]
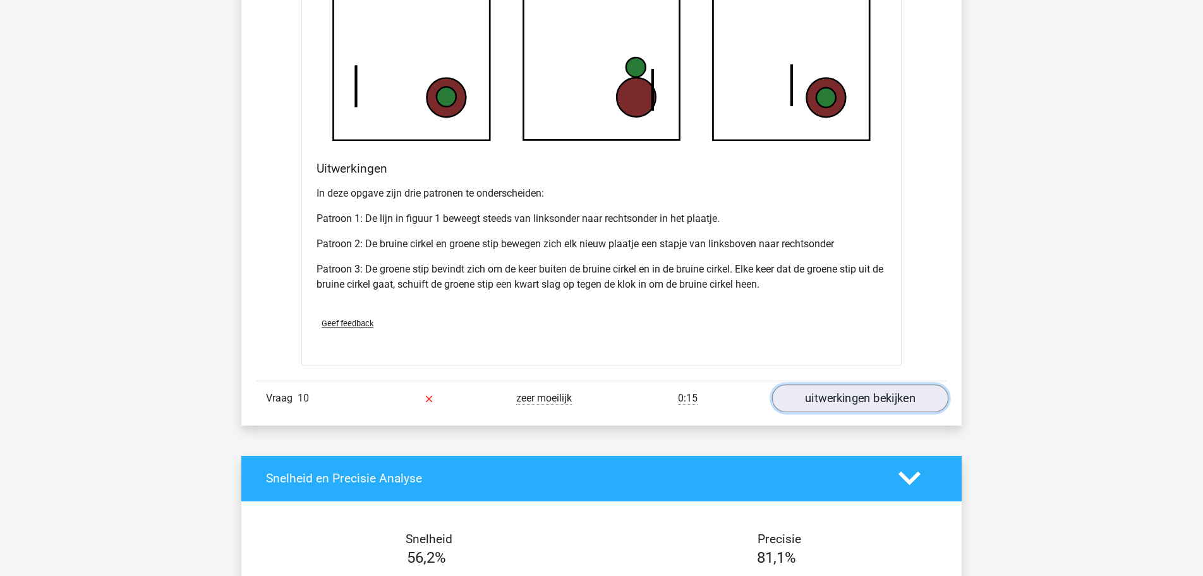
click at [848, 399] on link "uitwerkingen bekijken" at bounding box center [860, 398] width 176 height 28
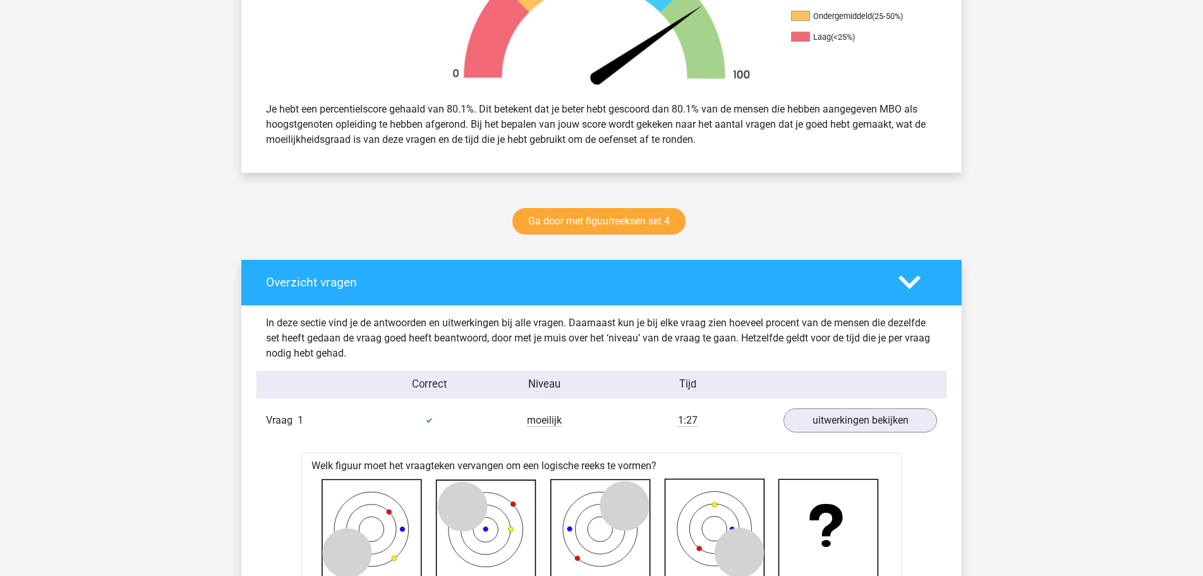
scroll to position [435, 0]
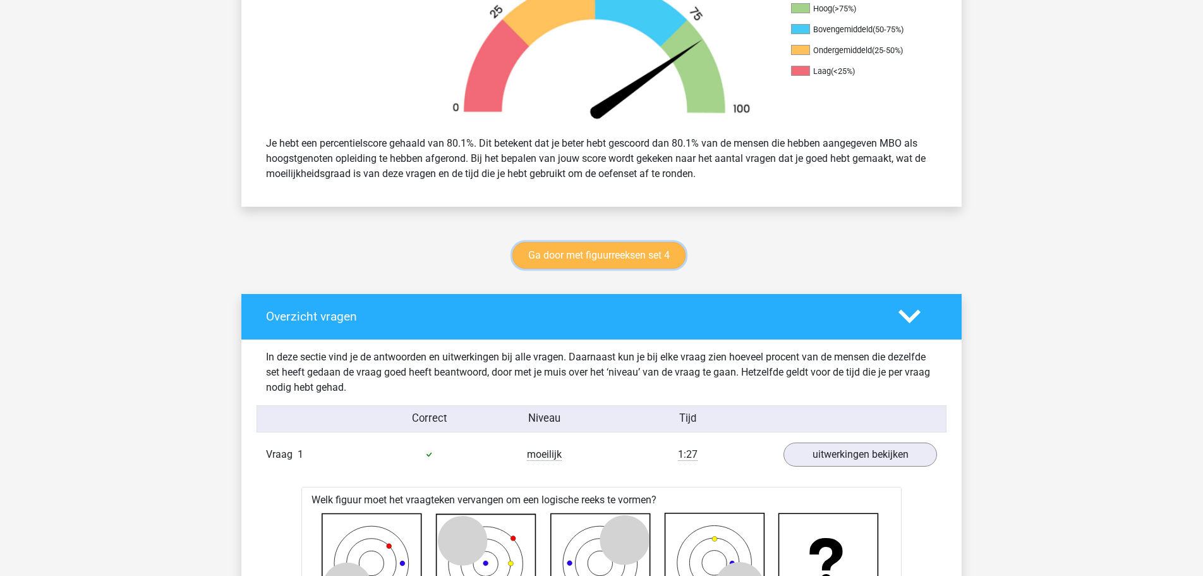
click at [636, 257] on link "Ga door met figuurreeksen set 4" at bounding box center [599, 255] width 173 height 27
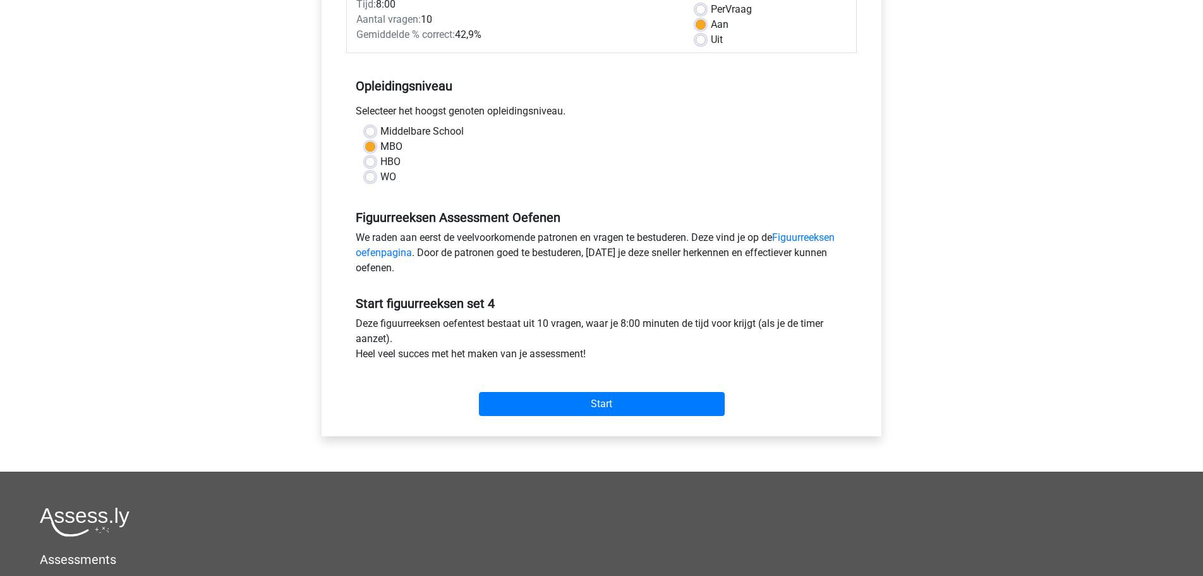
scroll to position [258, 0]
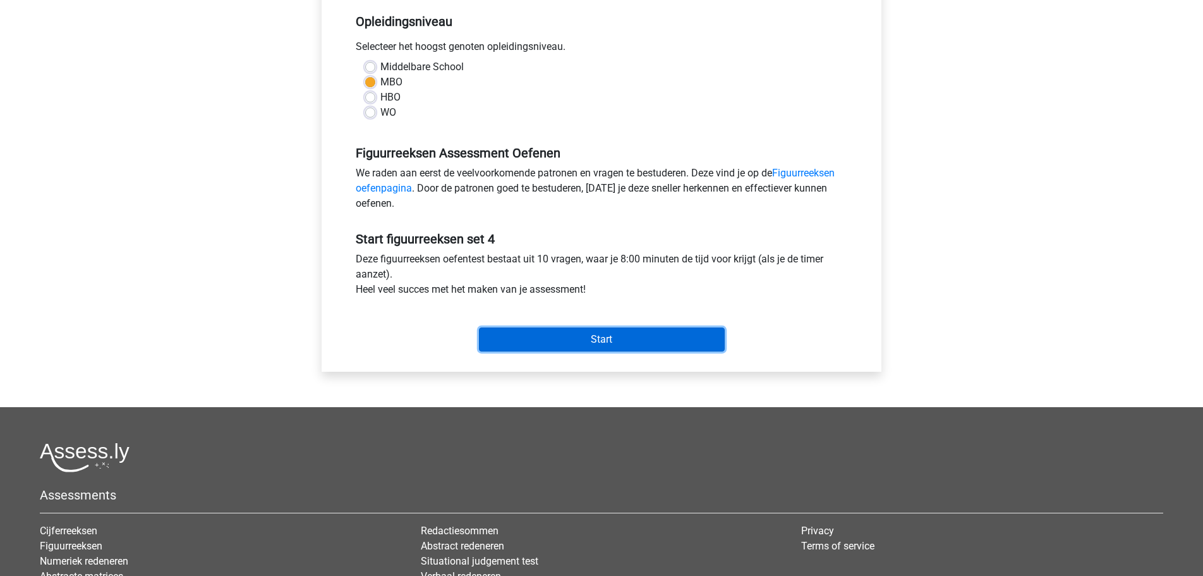
click at [624, 339] on input "Start" at bounding box center [602, 339] width 246 height 24
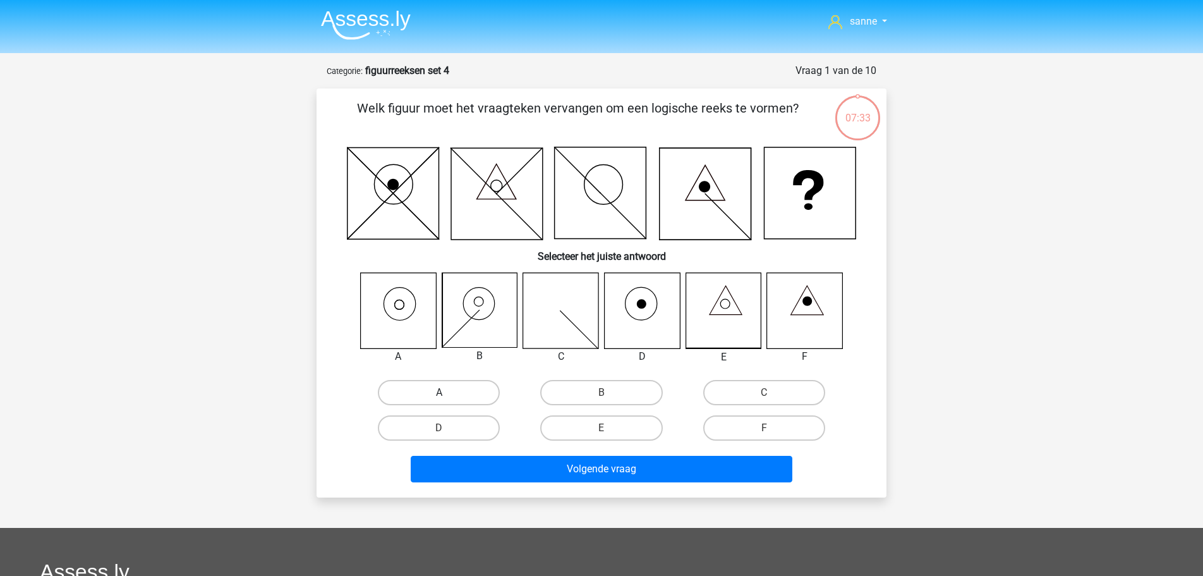
click at [444, 385] on label "A" at bounding box center [439, 392] width 122 height 25
click at [444, 393] on input "A" at bounding box center [443, 397] width 8 height 8
radio input "true"
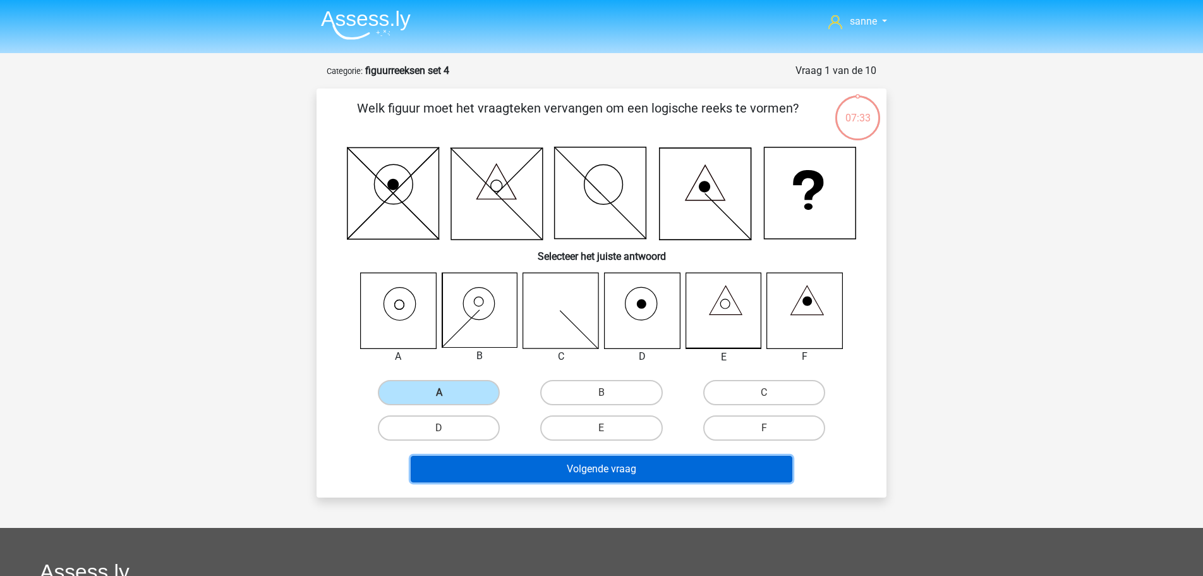
click at [533, 473] on button "Volgende vraag" at bounding box center [602, 469] width 382 height 27
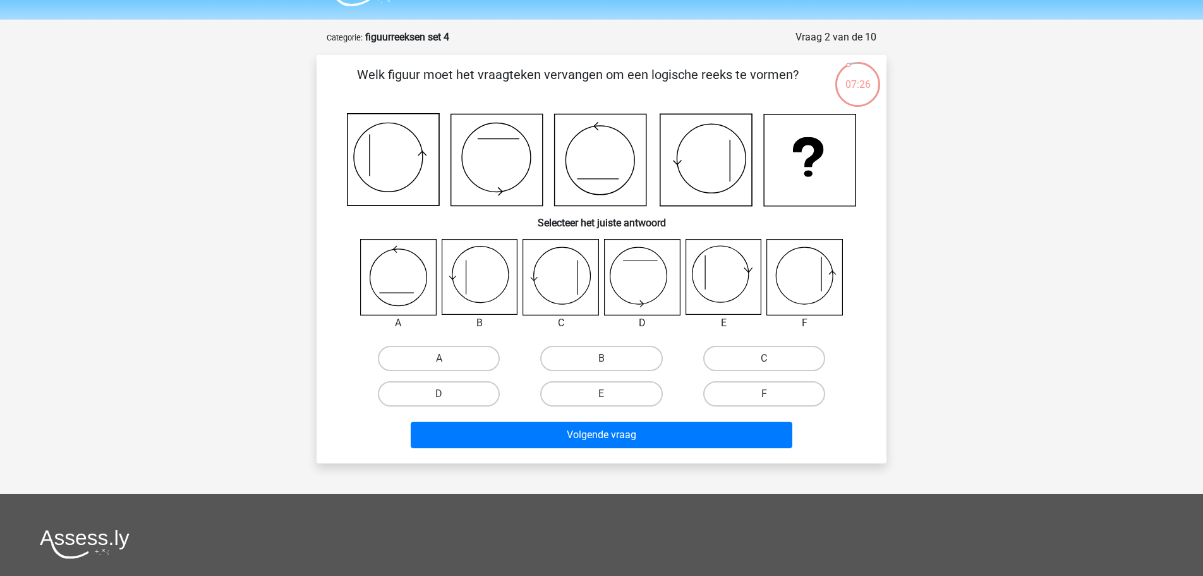
scroll to position [64, 0]
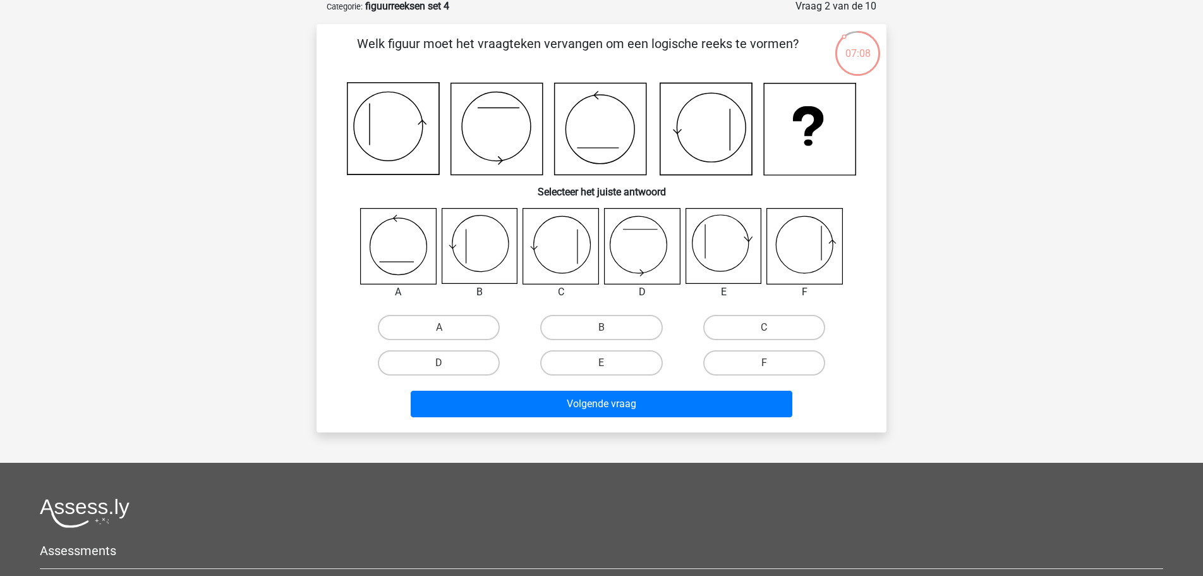
click at [563, 314] on div "B" at bounding box center [601, 327] width 162 height 35
click at [563, 324] on label "B" at bounding box center [601, 327] width 122 height 25
click at [602, 327] on input "B" at bounding box center [606, 331] width 8 height 8
radio input "true"
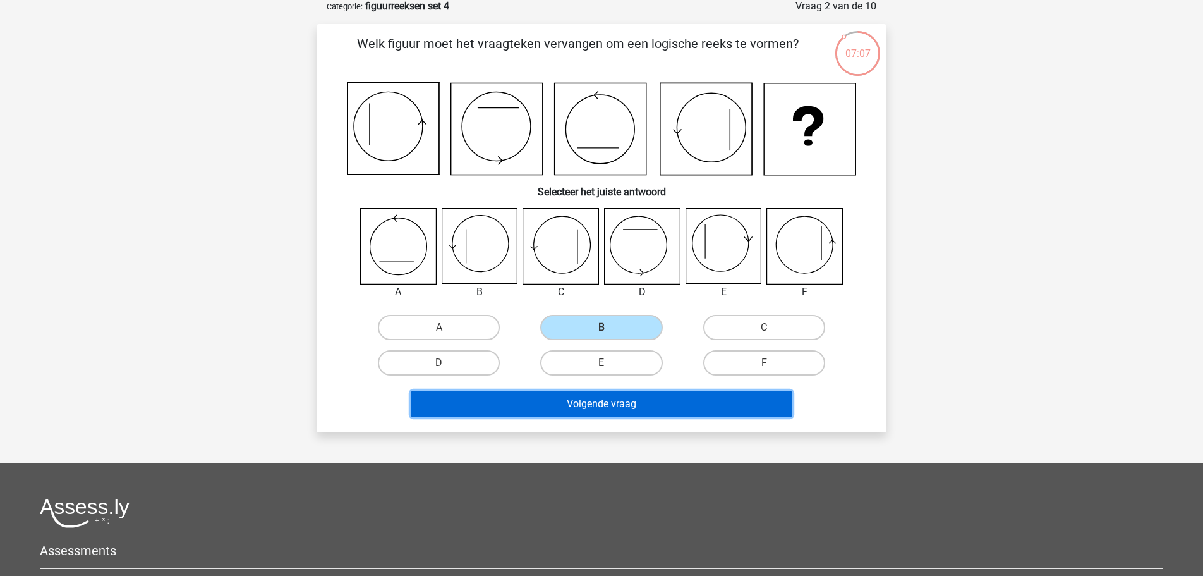
click at [537, 399] on button "Volgende vraag" at bounding box center [602, 404] width 382 height 27
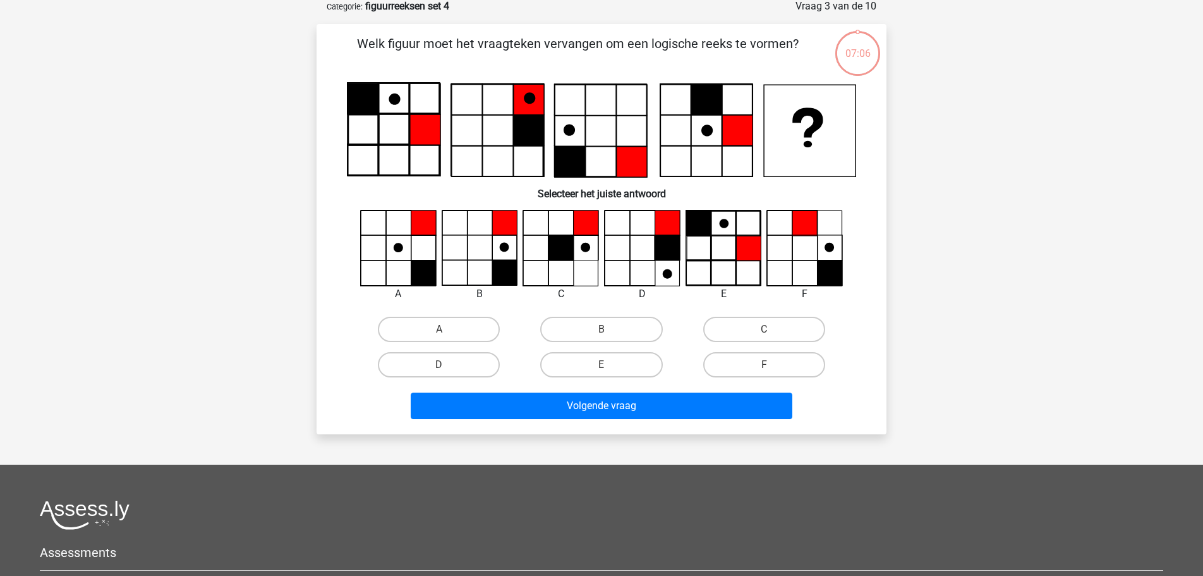
scroll to position [63, 0]
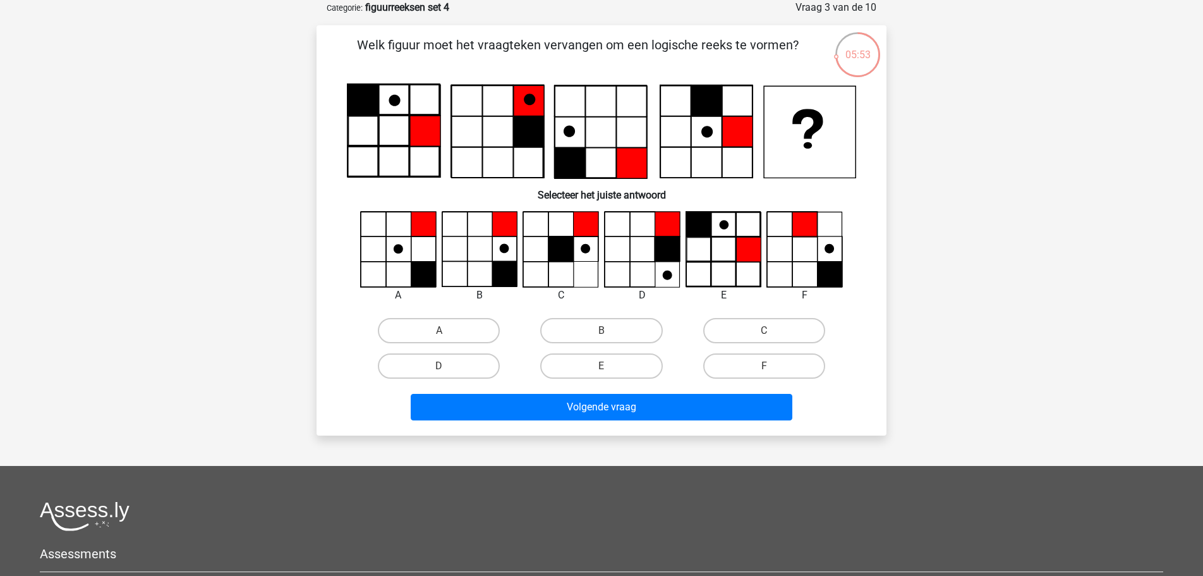
click at [607, 336] on input "B" at bounding box center [606, 335] width 8 height 8
radio input "true"
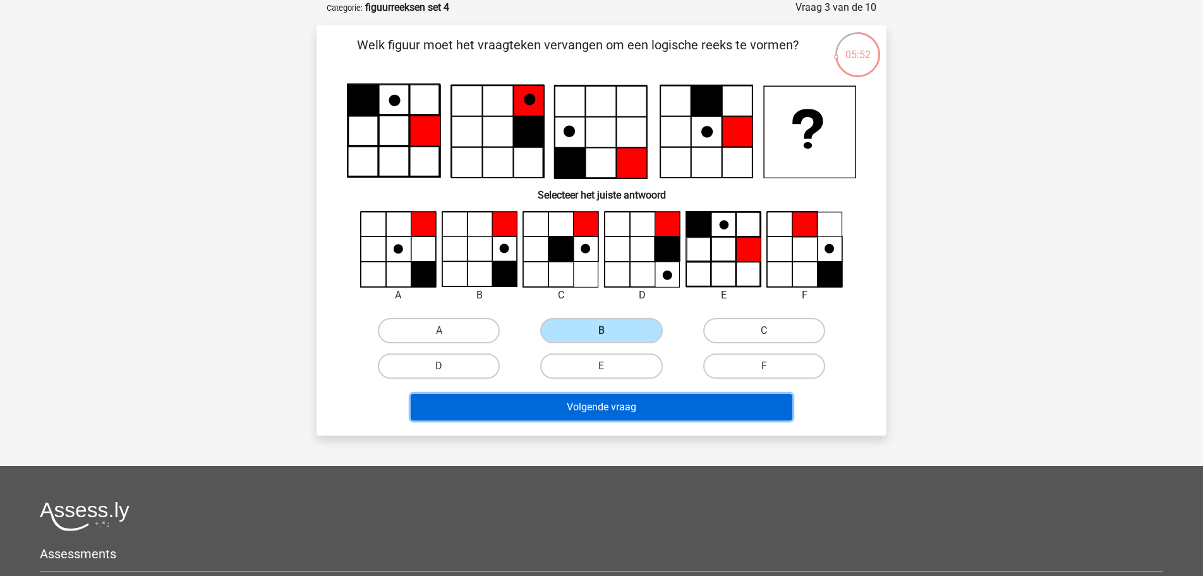
click at [592, 399] on button "Volgende vraag" at bounding box center [602, 407] width 382 height 27
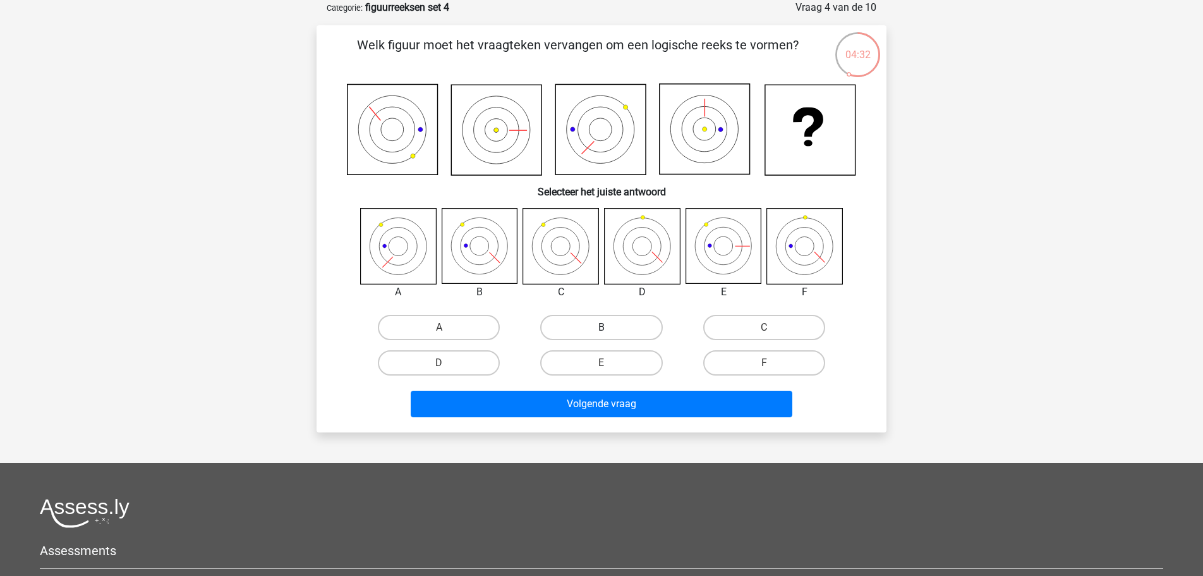
click at [582, 332] on label "B" at bounding box center [601, 327] width 122 height 25
click at [602, 332] on input "B" at bounding box center [606, 331] width 8 height 8
radio input "true"
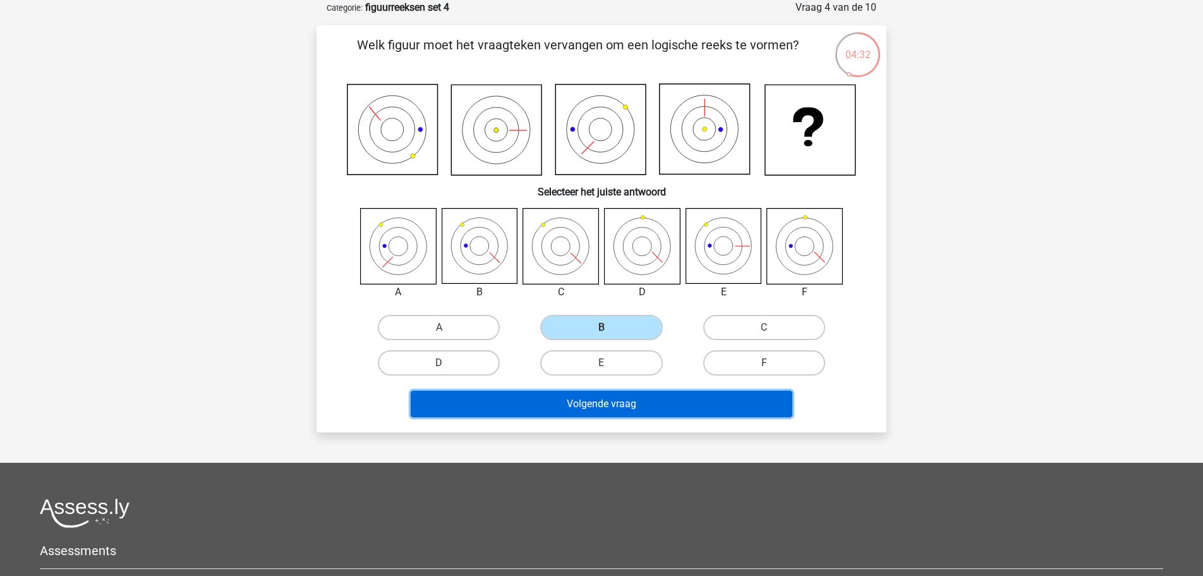
click at [582, 406] on button "Volgende vraag" at bounding box center [602, 404] width 382 height 27
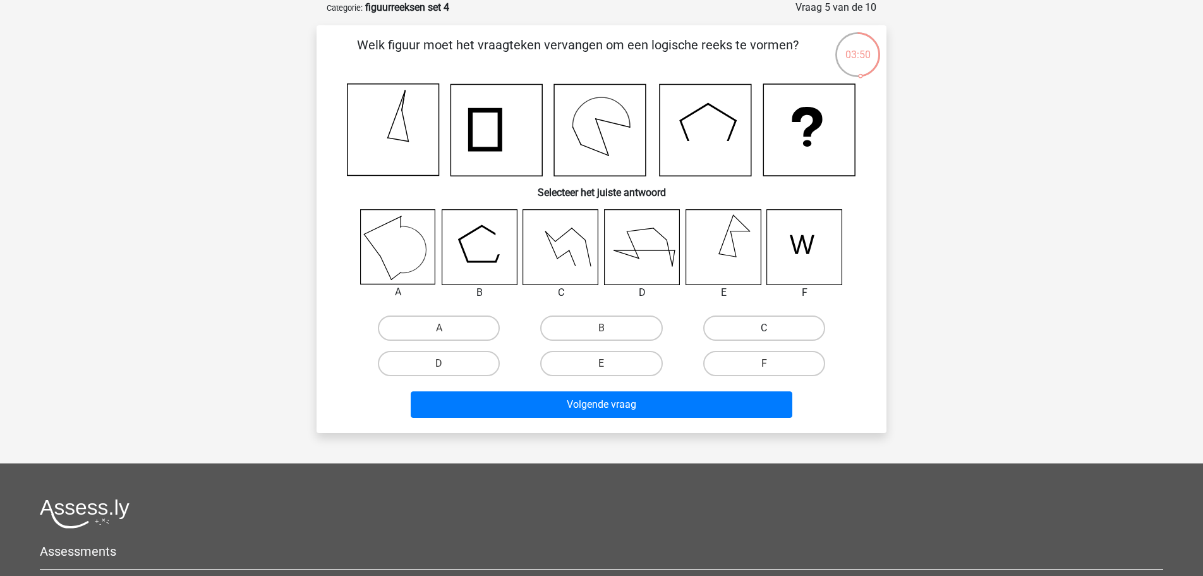
click at [724, 324] on label "C" at bounding box center [764, 327] width 122 height 25
click at [764, 328] on input "C" at bounding box center [768, 332] width 8 height 8
radio input "true"
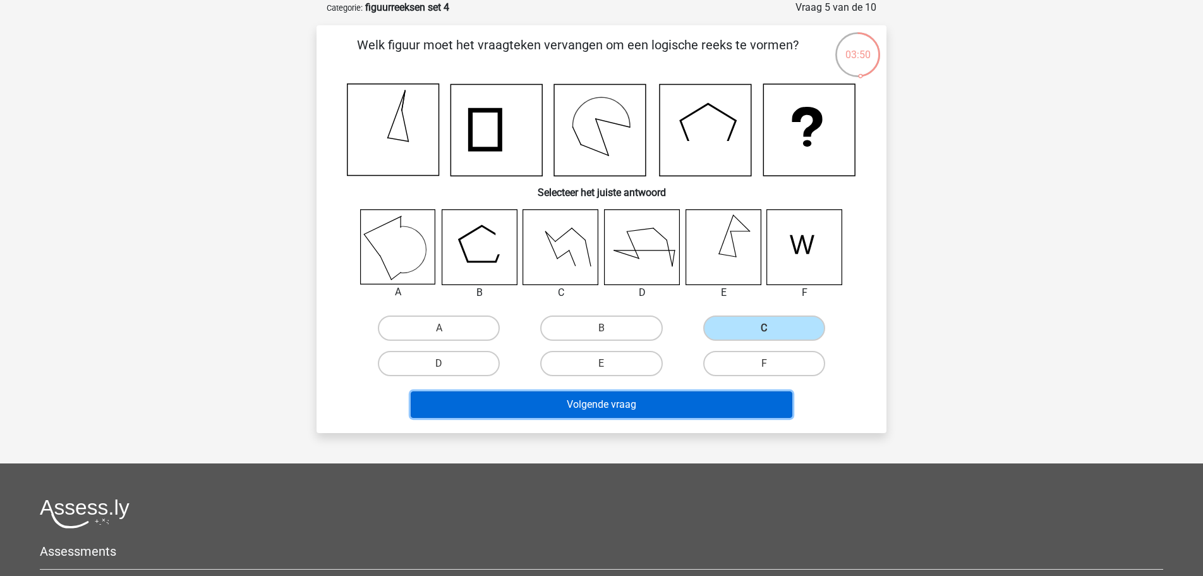
click at [671, 396] on button "Volgende vraag" at bounding box center [602, 404] width 382 height 27
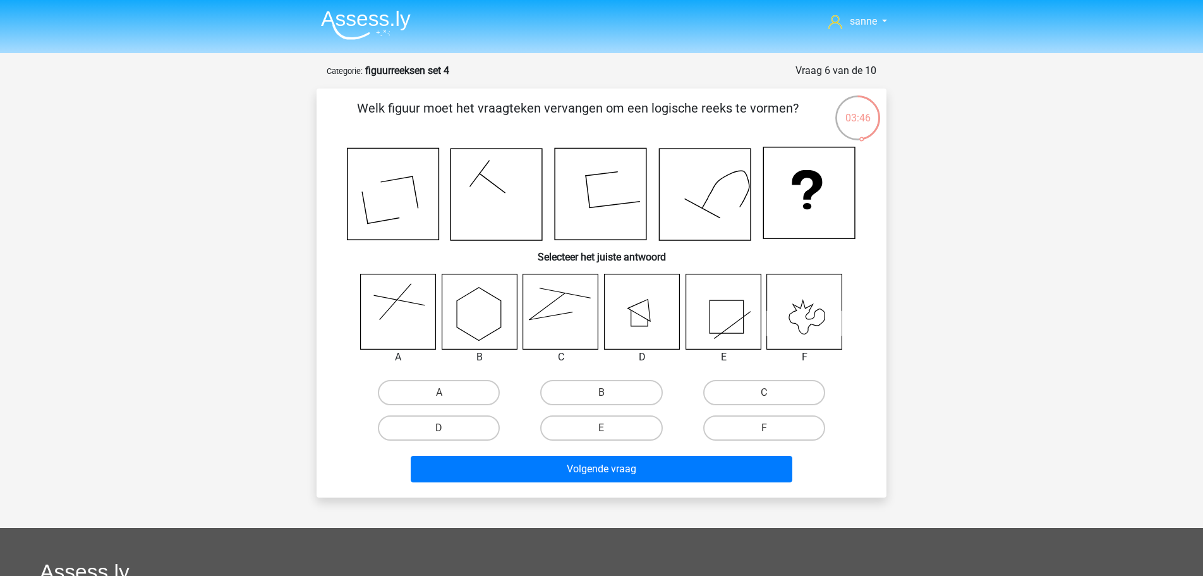
scroll to position [64, 0]
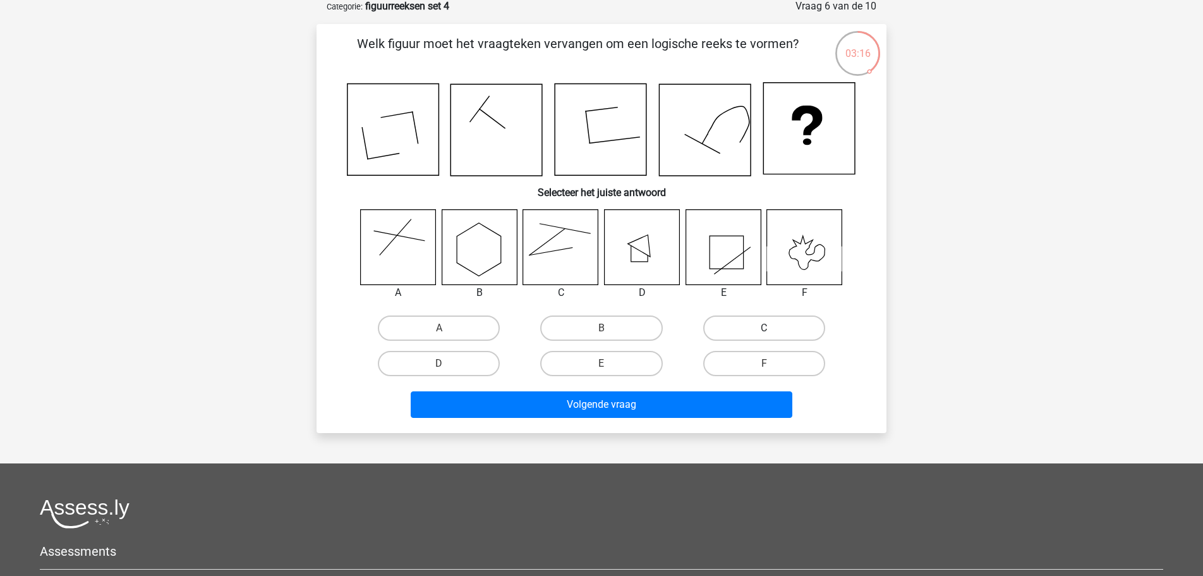
click at [711, 329] on label "C" at bounding box center [764, 327] width 122 height 25
click at [764, 329] on input "C" at bounding box center [768, 332] width 8 height 8
radio input "true"
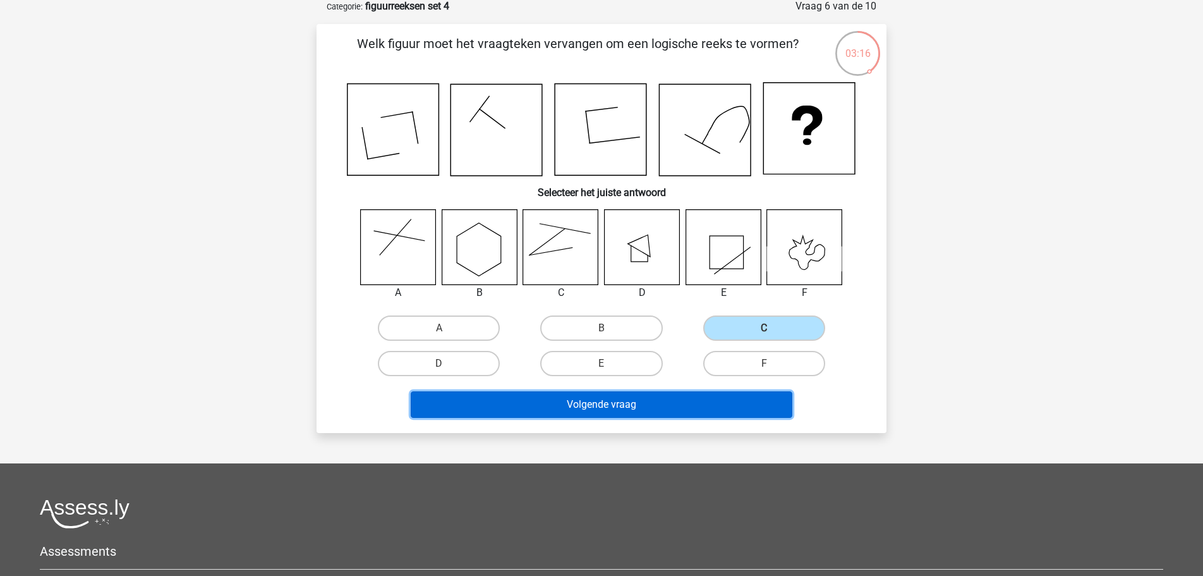
click at [673, 397] on button "Volgende vraag" at bounding box center [602, 404] width 382 height 27
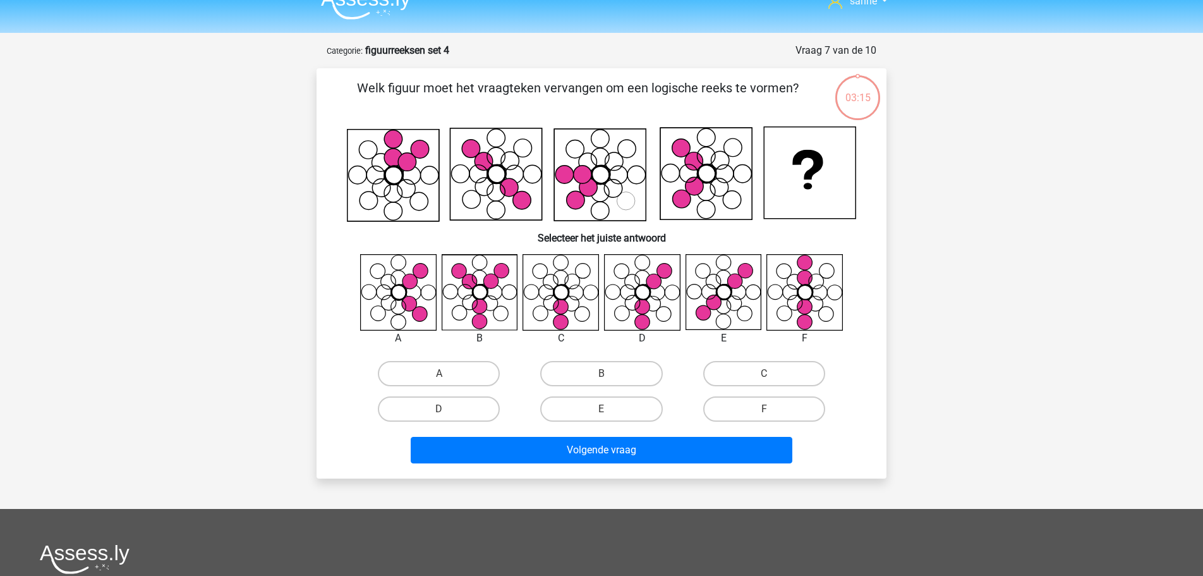
scroll to position [0, 0]
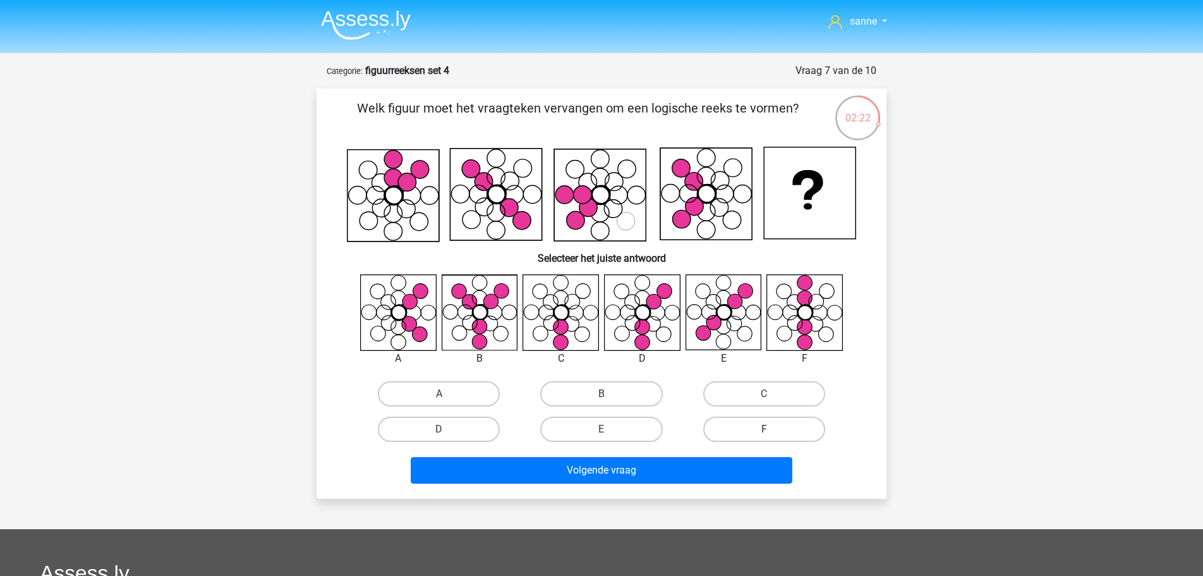
click at [745, 434] on label "F" at bounding box center [764, 429] width 122 height 25
click at [764, 434] on input "F" at bounding box center [768, 433] width 8 height 8
radio input "true"
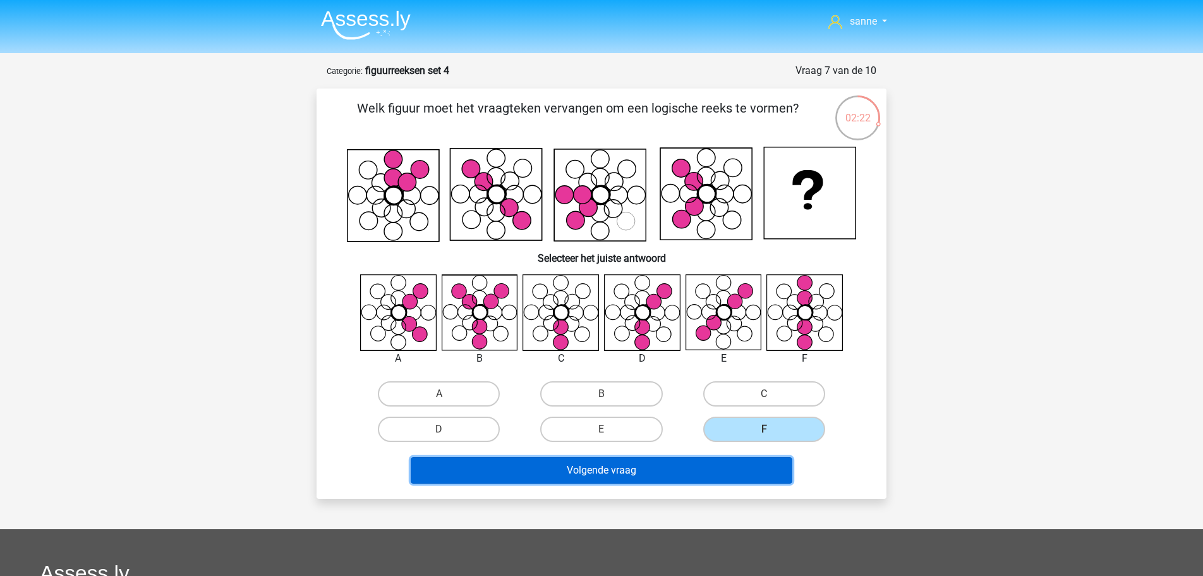
click at [711, 475] on button "Volgende vraag" at bounding box center [602, 470] width 382 height 27
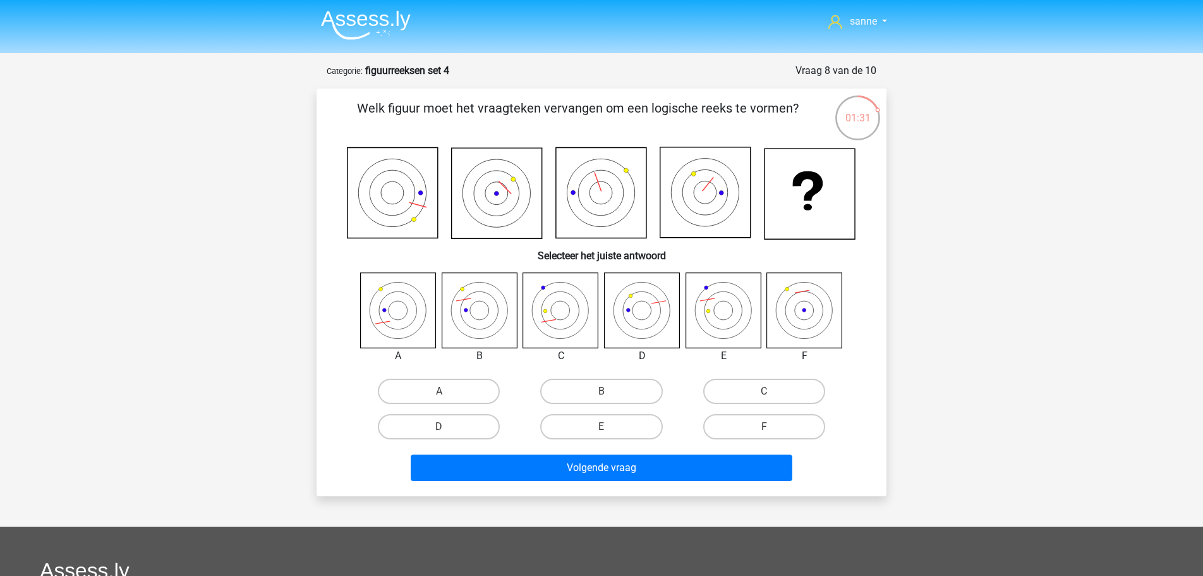
click at [441, 398] on input "A" at bounding box center [443, 395] width 8 height 8
radio input "true"
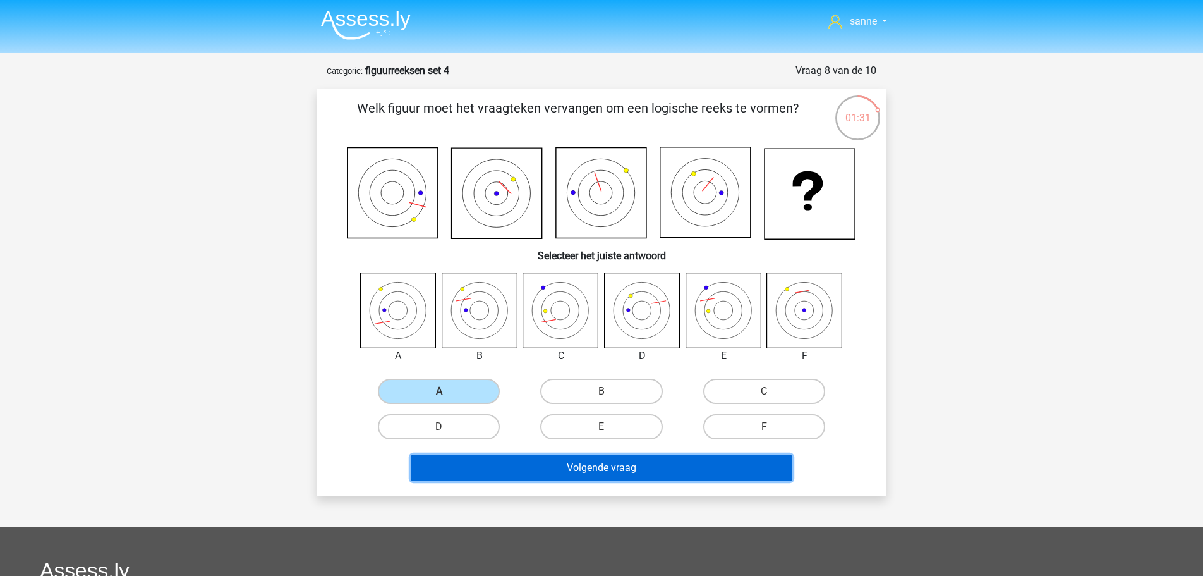
click at [520, 463] on button "Volgende vraag" at bounding box center [602, 467] width 382 height 27
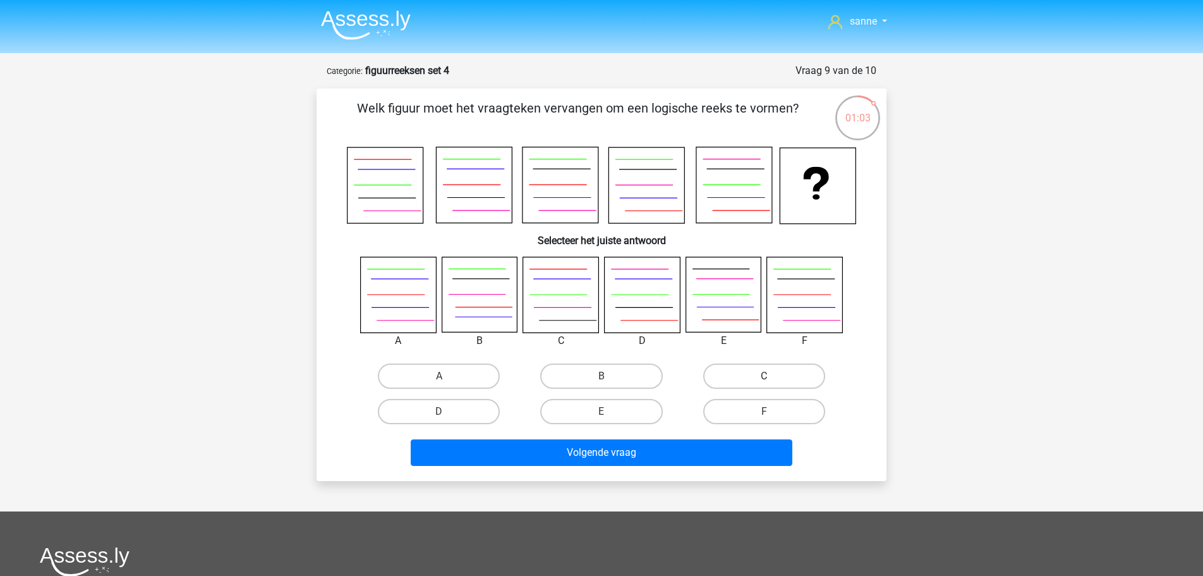
click at [760, 385] on label "C" at bounding box center [764, 375] width 122 height 25
click at [764, 384] on input "C" at bounding box center [768, 380] width 8 height 8
radio input "true"
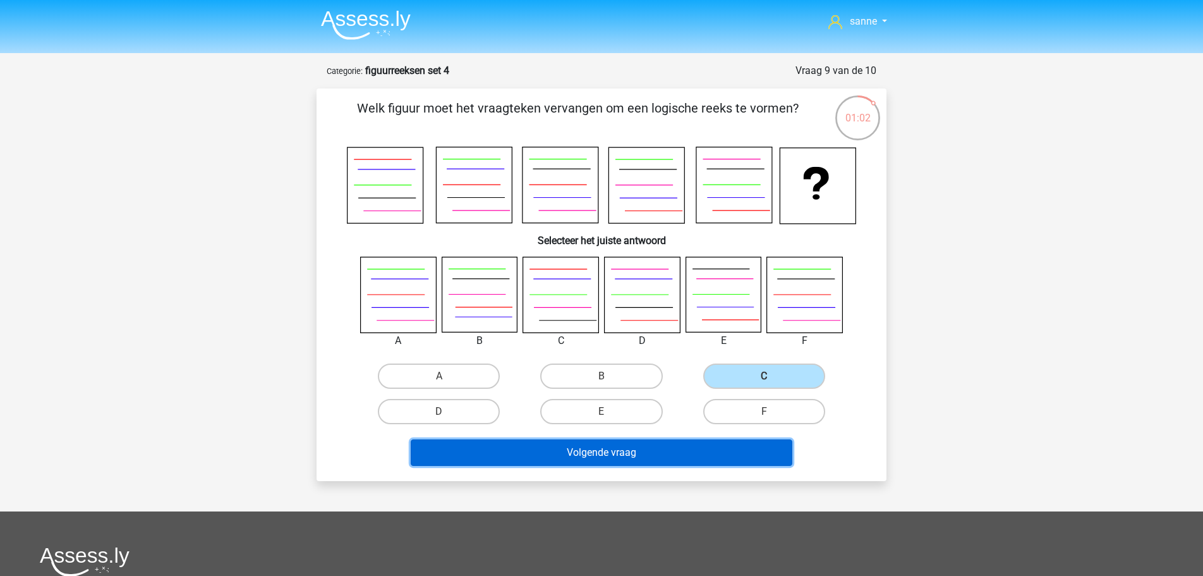
click at [728, 450] on button "Volgende vraag" at bounding box center [602, 452] width 382 height 27
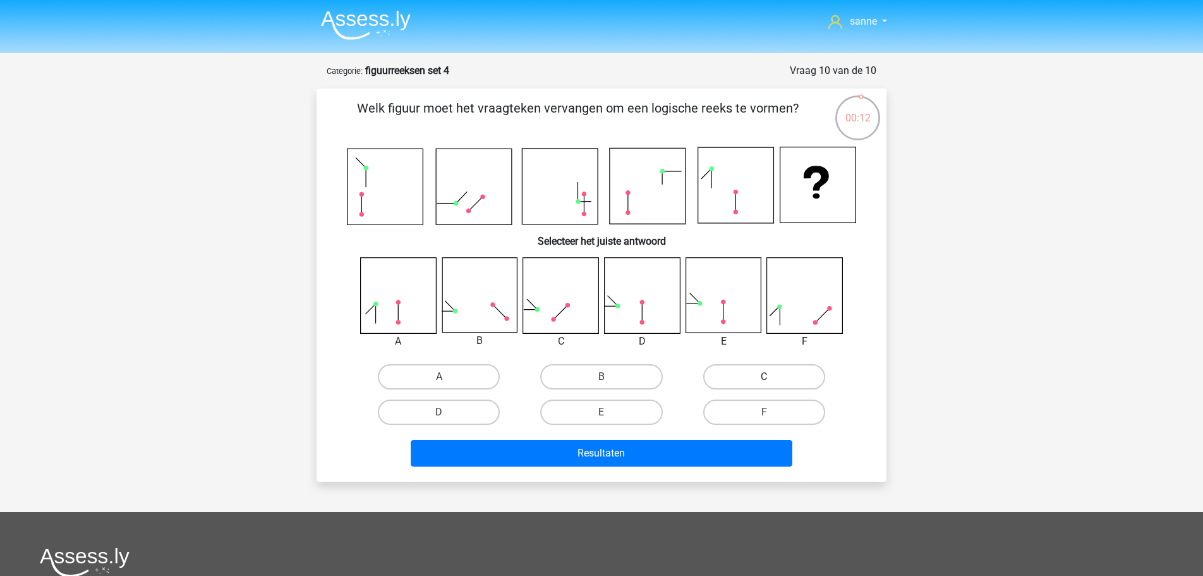
click at [734, 375] on label "C" at bounding box center [764, 376] width 122 height 25
click at [764, 377] on input "C" at bounding box center [768, 381] width 8 height 8
radio input "true"
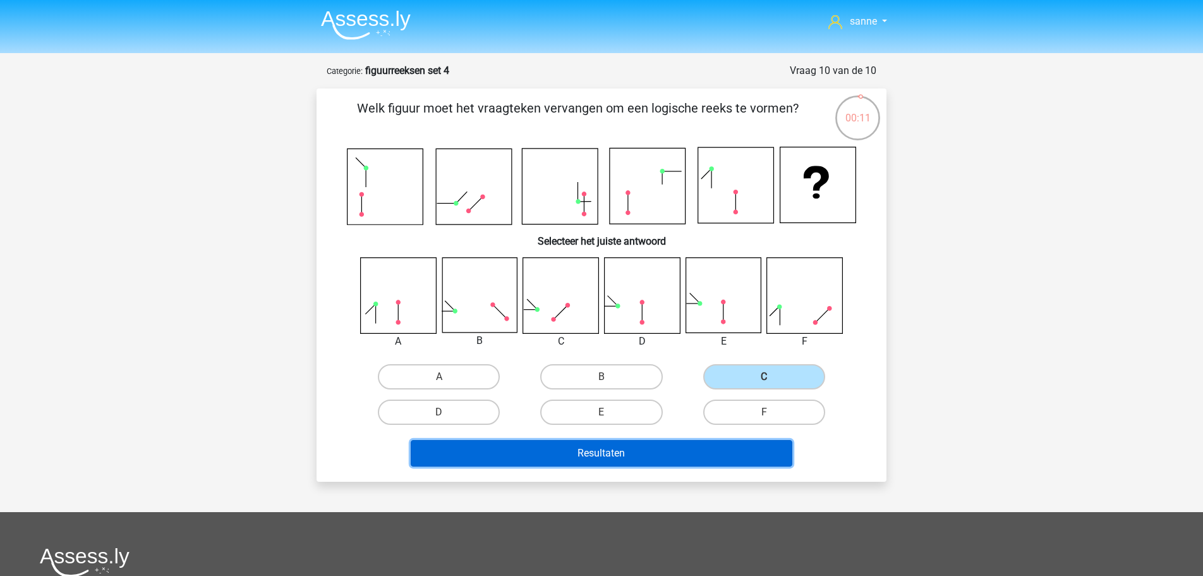
click at [634, 449] on button "Resultaten" at bounding box center [602, 453] width 382 height 27
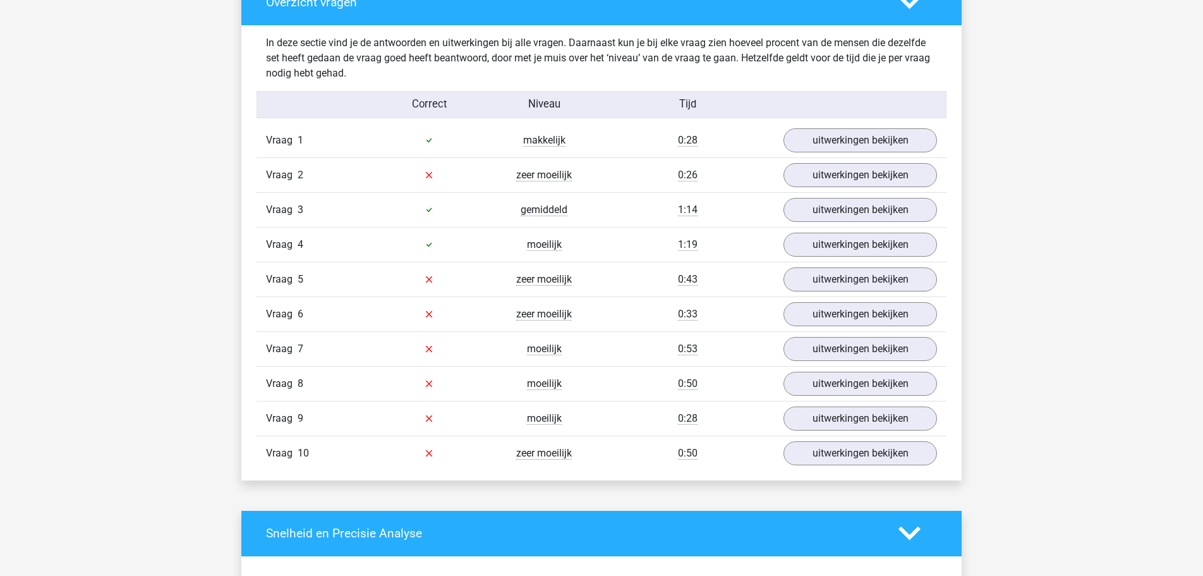
scroll to position [774, 0]
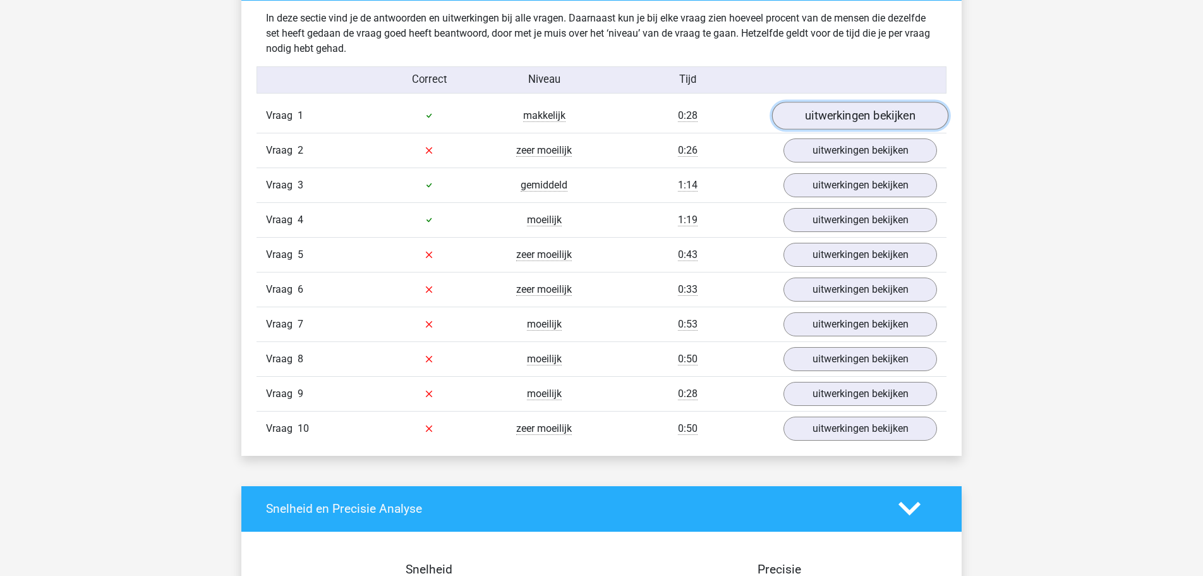
click at [823, 114] on link "uitwerkingen bekijken" at bounding box center [860, 116] width 176 height 28
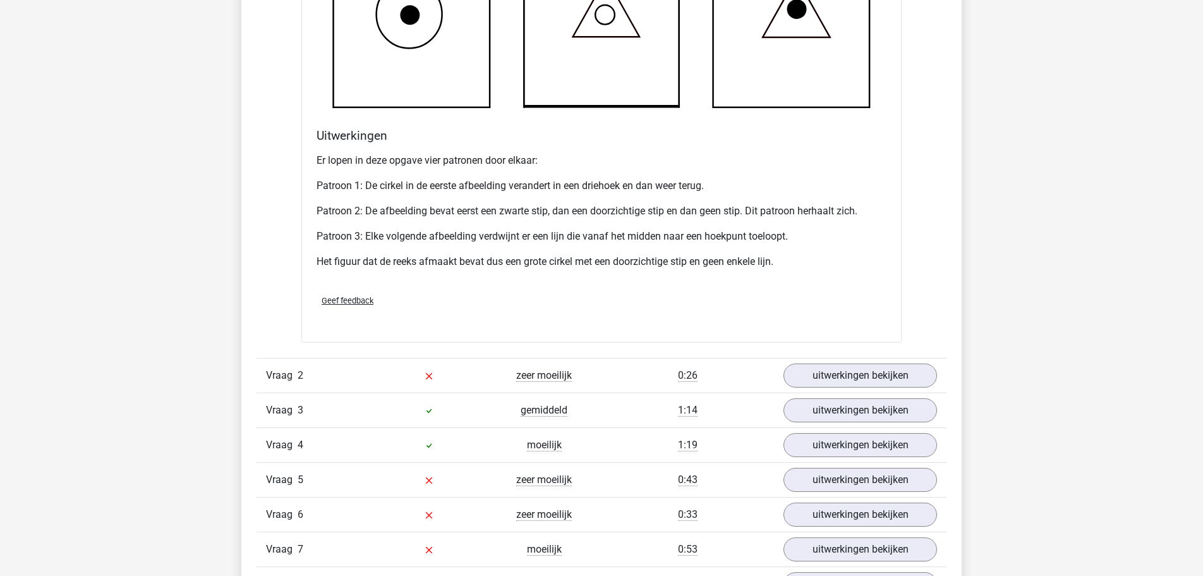
scroll to position [1483, 0]
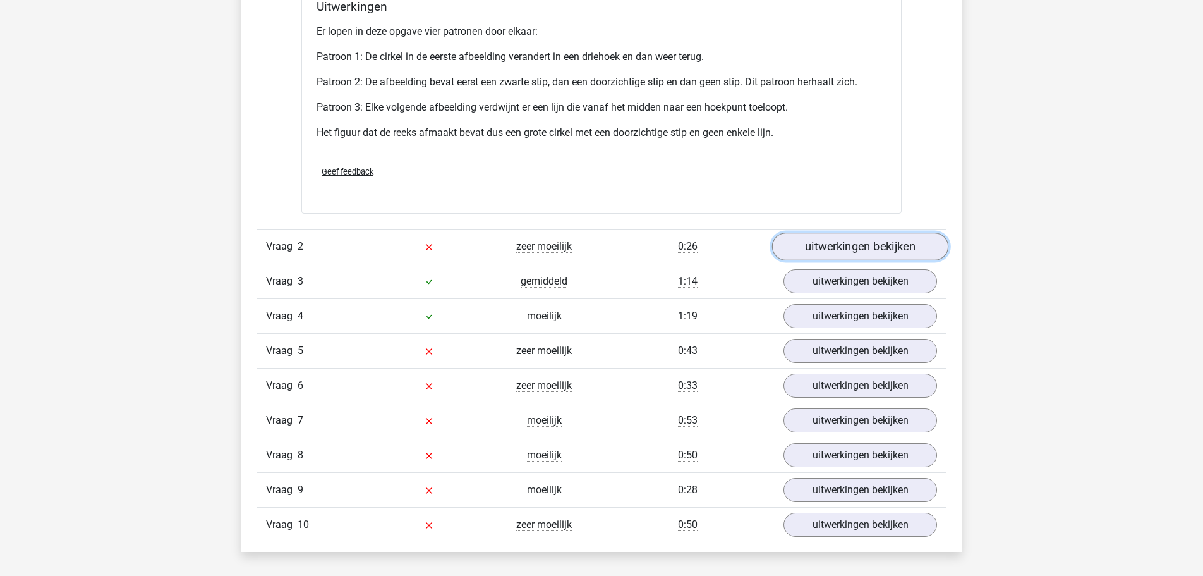
click at [835, 241] on link "uitwerkingen bekijken" at bounding box center [860, 247] width 176 height 28
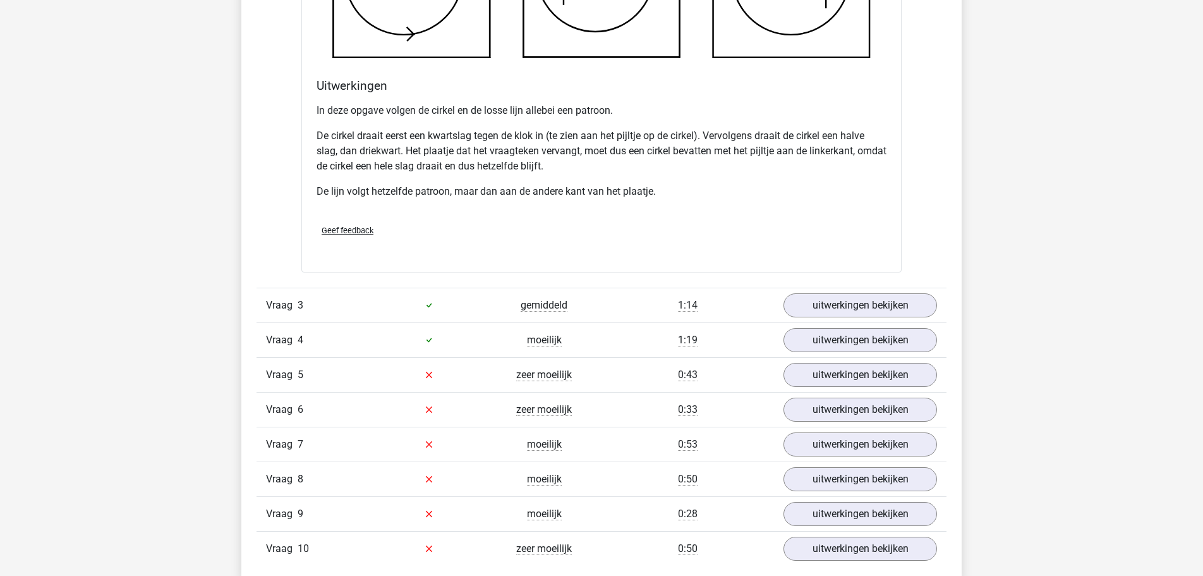
scroll to position [2256, 0]
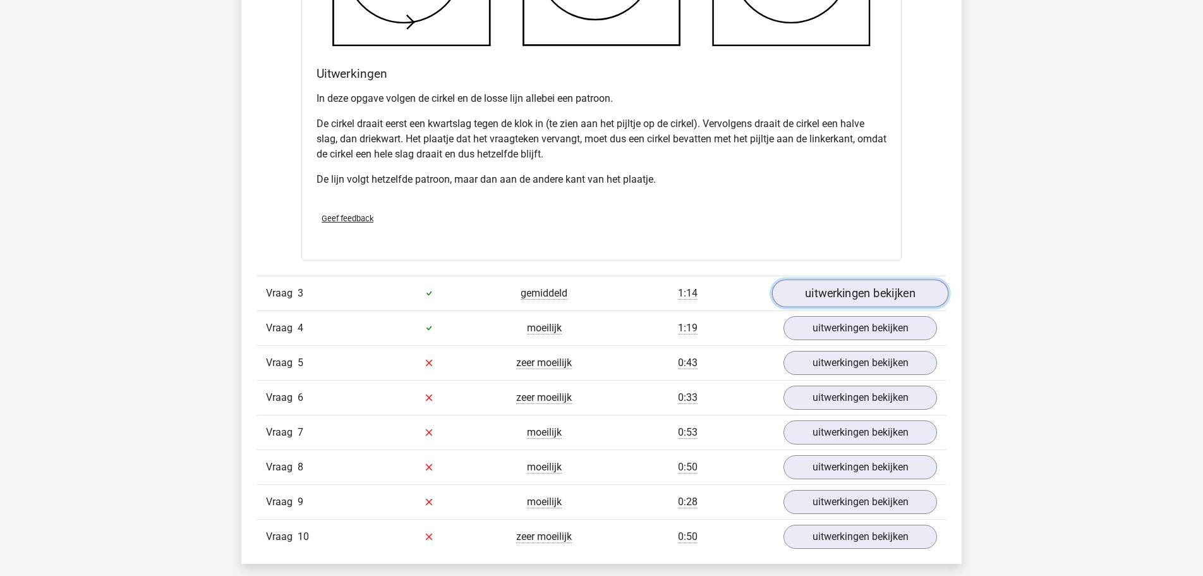
click at [844, 293] on link "uitwerkingen bekijken" at bounding box center [860, 293] width 176 height 28
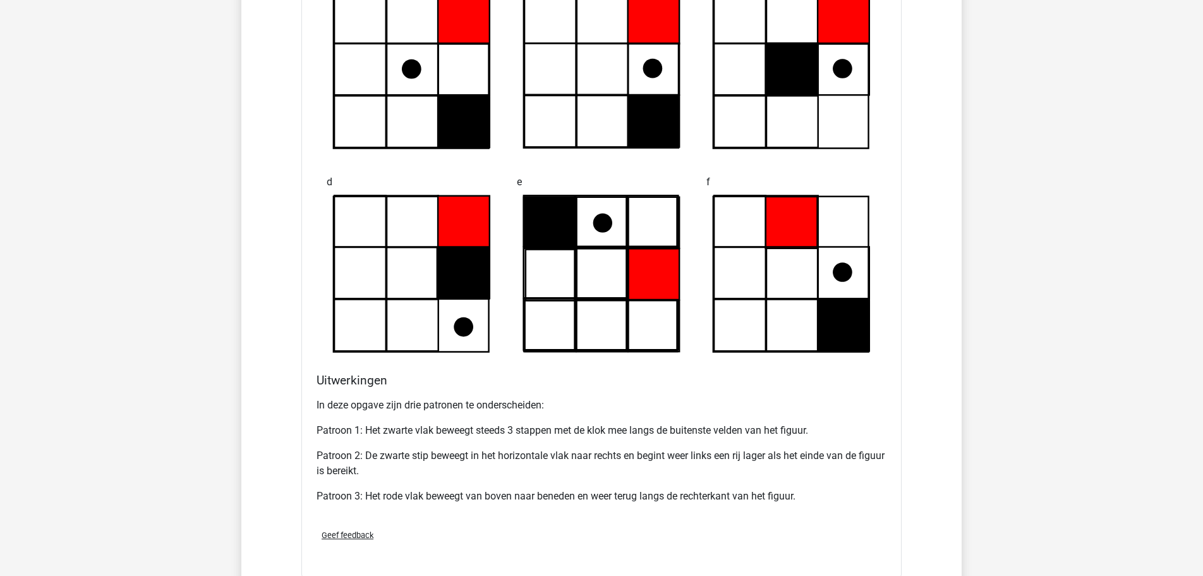
scroll to position [3030, 0]
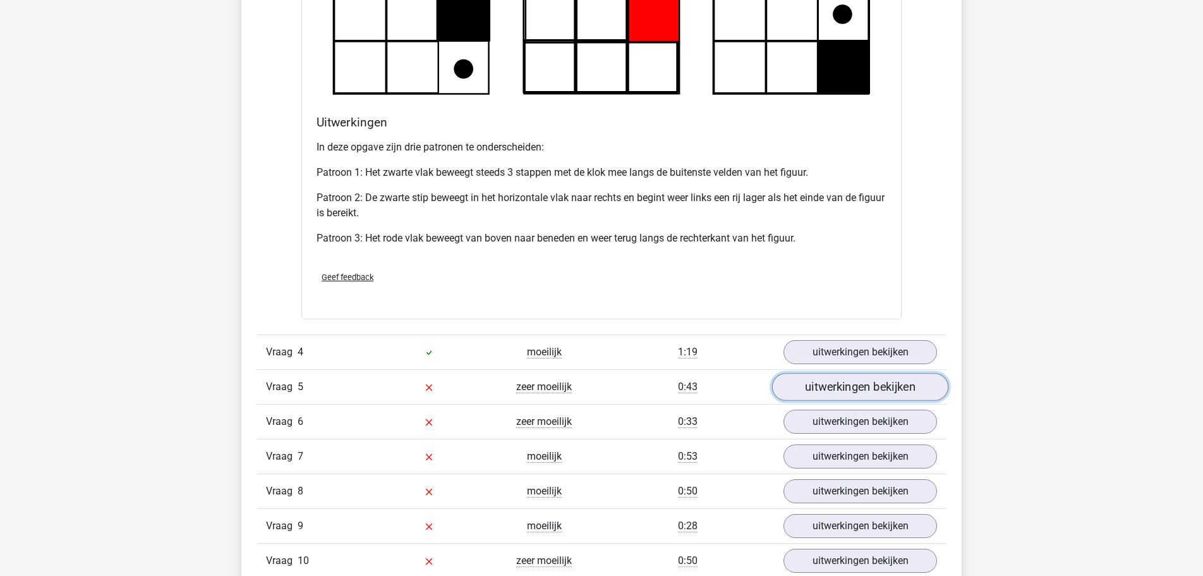
click at [812, 391] on link "uitwerkingen bekijken" at bounding box center [860, 387] width 176 height 28
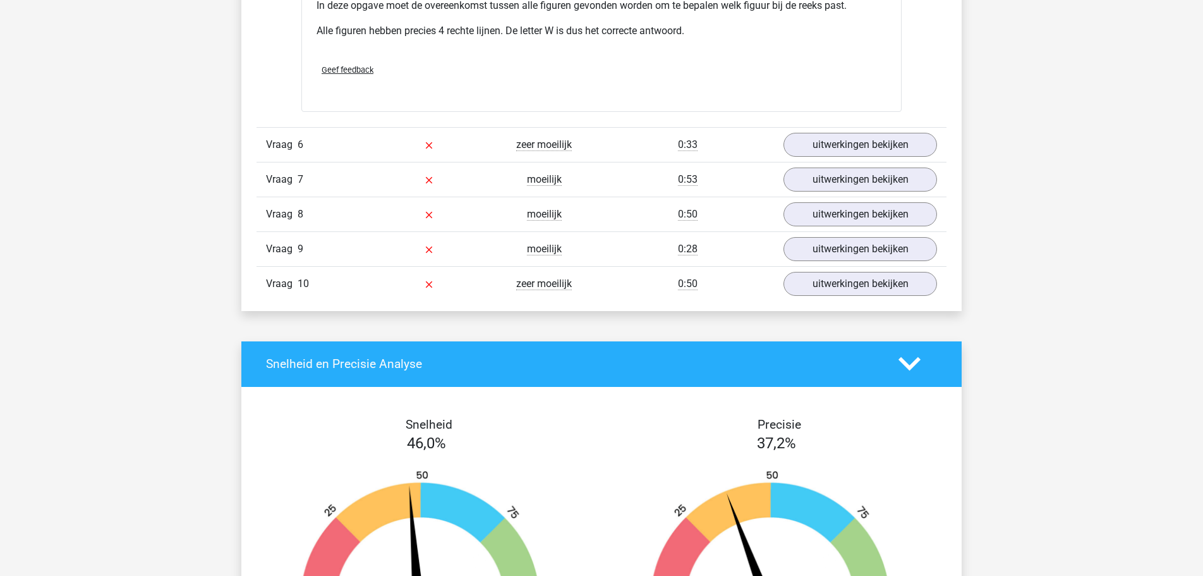
scroll to position [4062, 0]
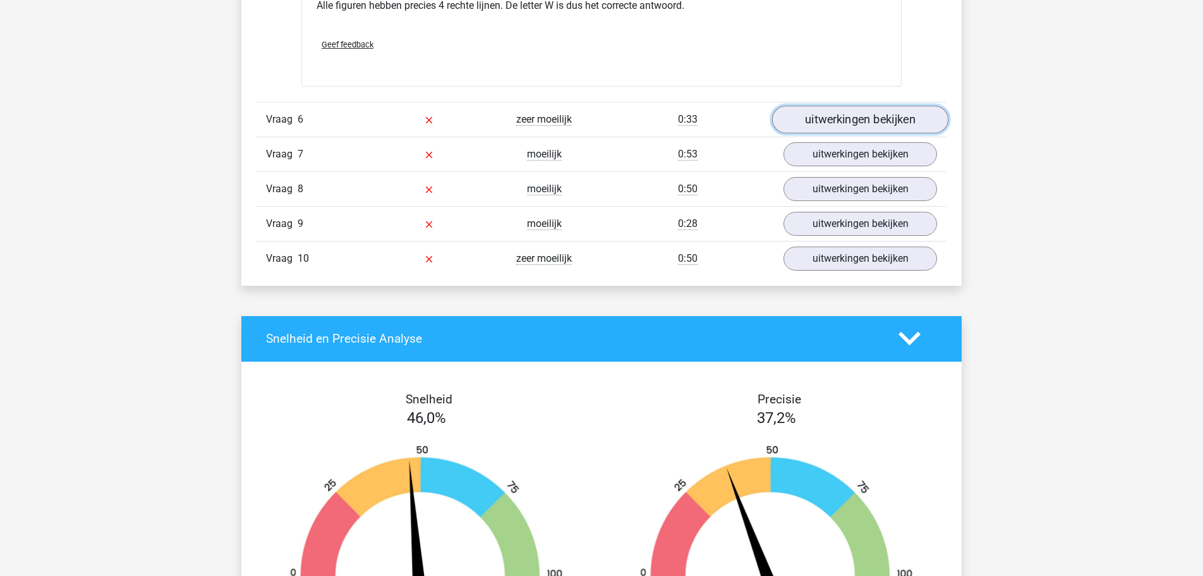
click at [875, 116] on link "uitwerkingen bekijken" at bounding box center [860, 120] width 176 height 28
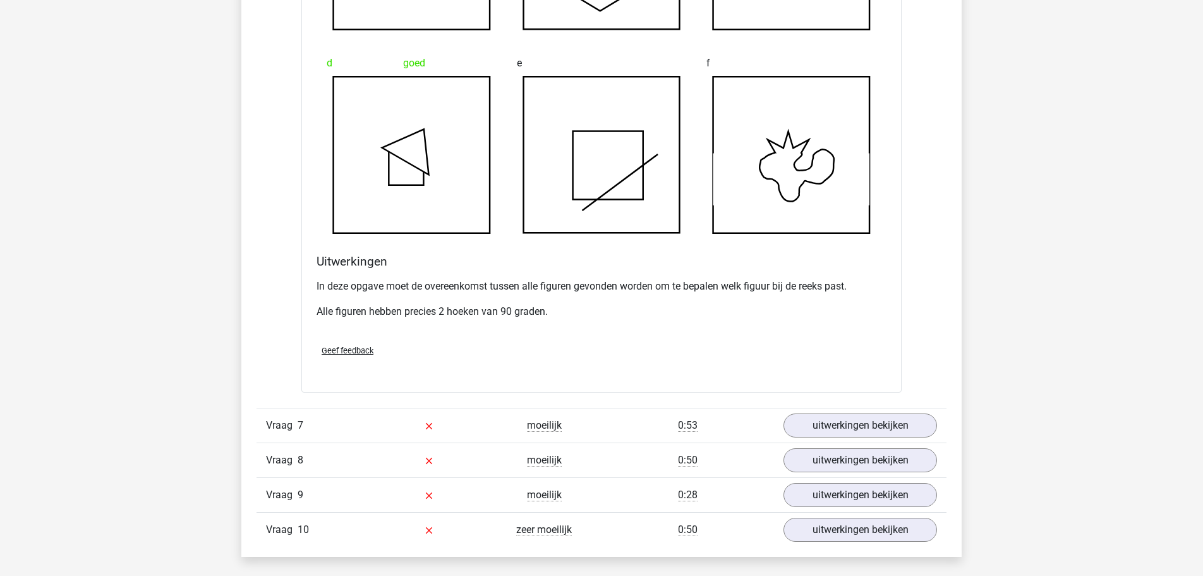
scroll to position [4642, 0]
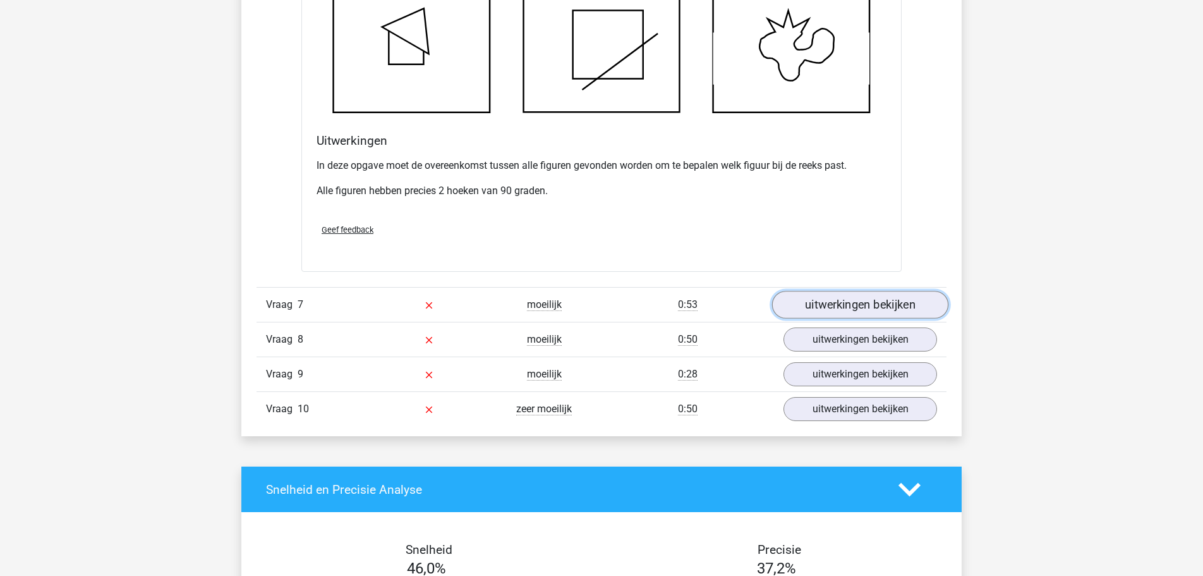
click at [817, 300] on link "uitwerkingen bekijken" at bounding box center [860, 305] width 176 height 28
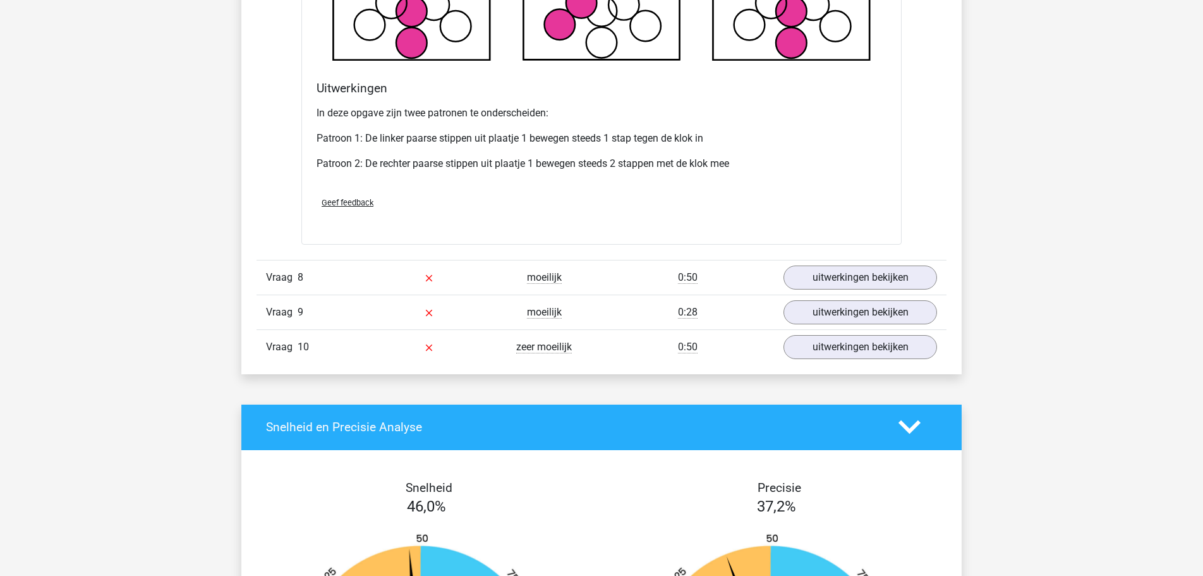
scroll to position [5480, 0]
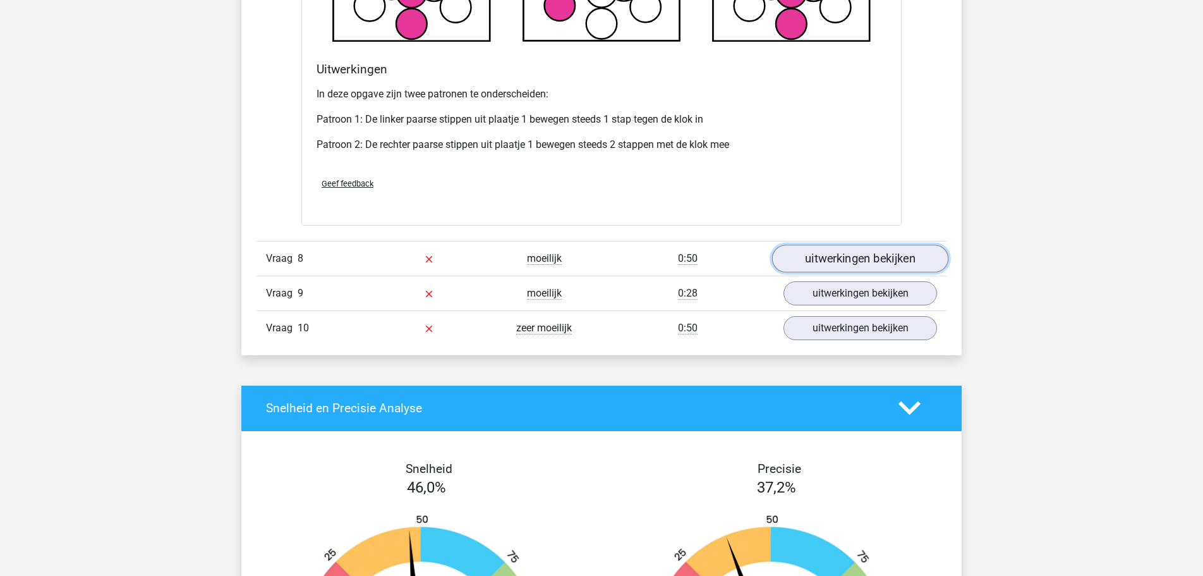
click at [813, 249] on link "uitwerkingen bekijken" at bounding box center [860, 259] width 176 height 28
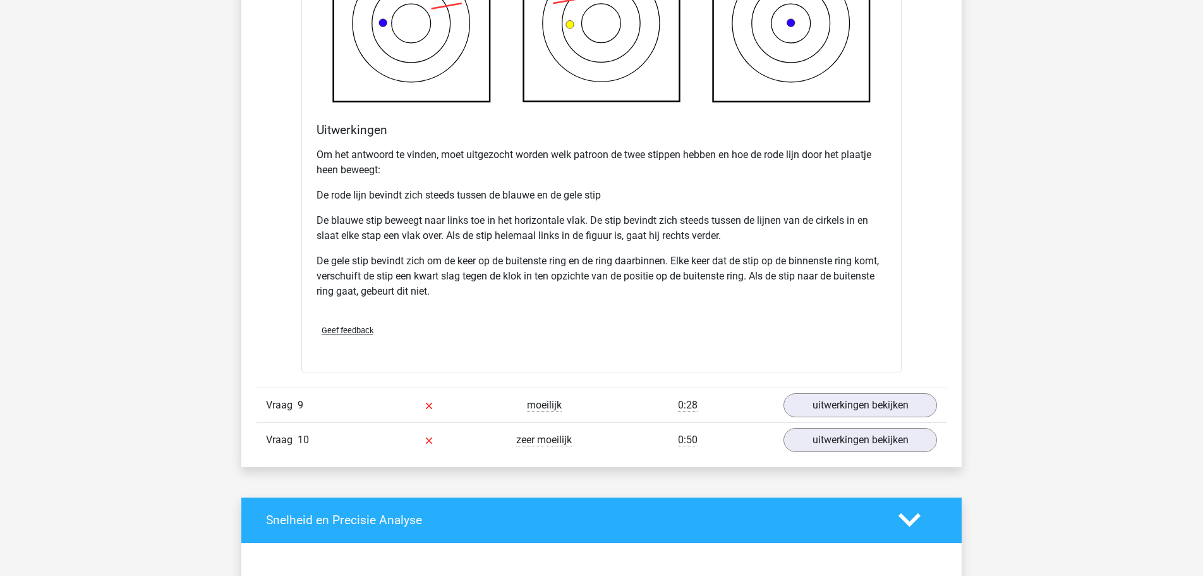
scroll to position [6254, 0]
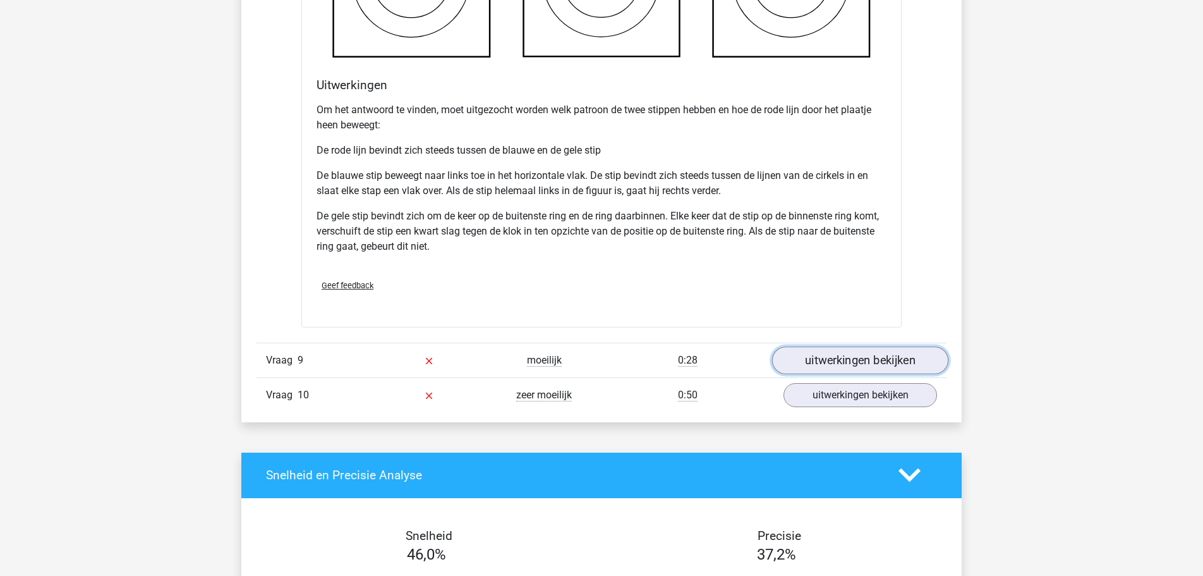
click at [815, 357] on link "uitwerkingen bekijken" at bounding box center [860, 360] width 176 height 28
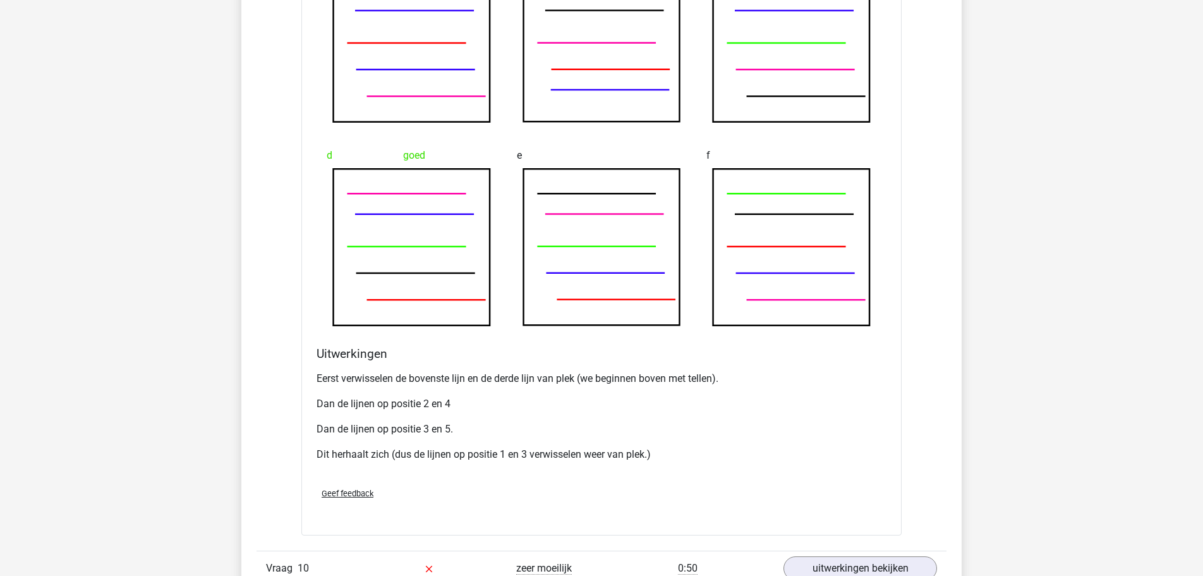
scroll to position [6963, 0]
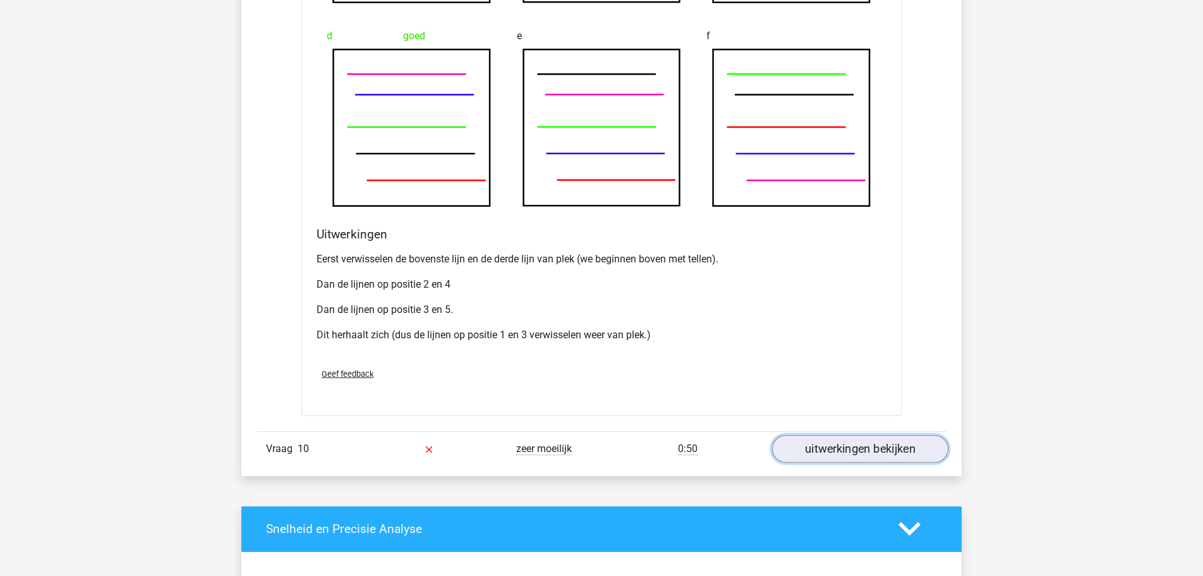
click at [840, 456] on link "uitwerkingen bekijken" at bounding box center [860, 449] width 176 height 28
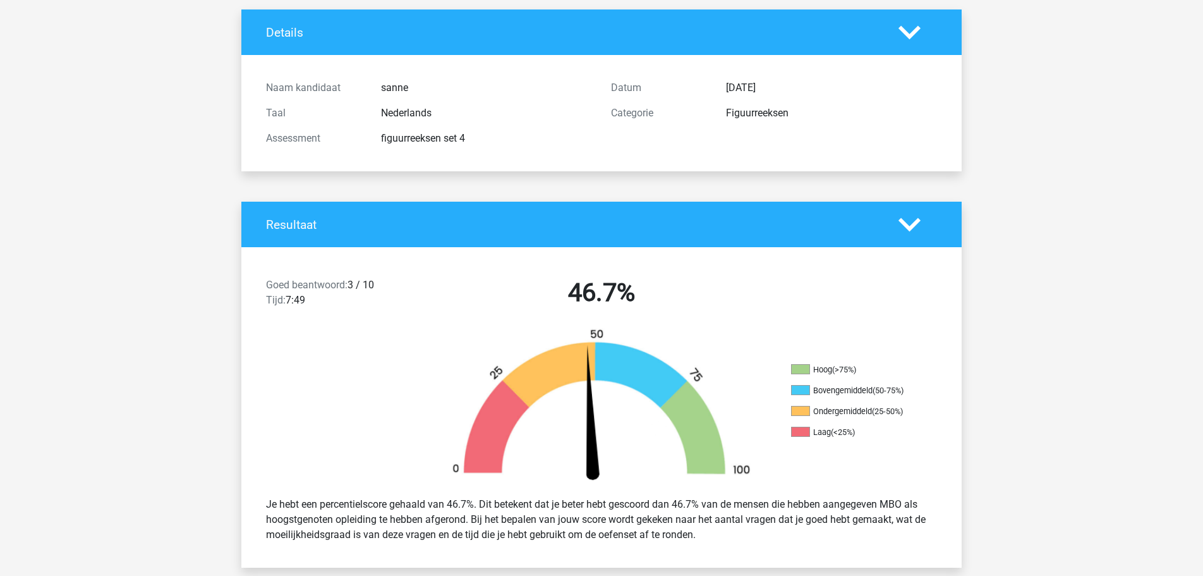
scroll to position [0, 0]
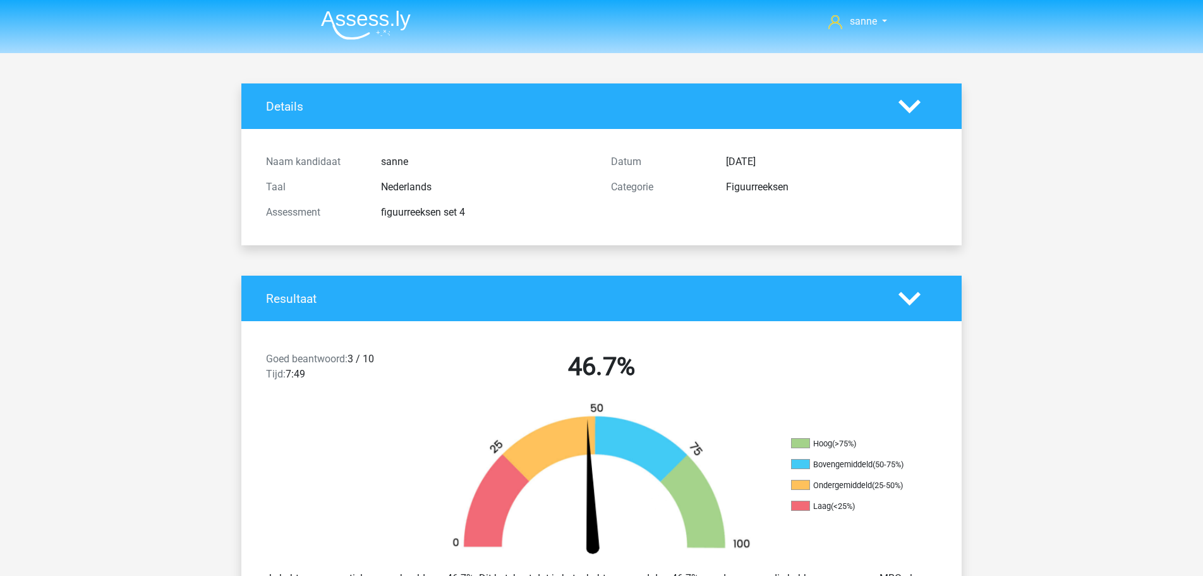
click at [344, 28] on img at bounding box center [366, 25] width 90 height 30
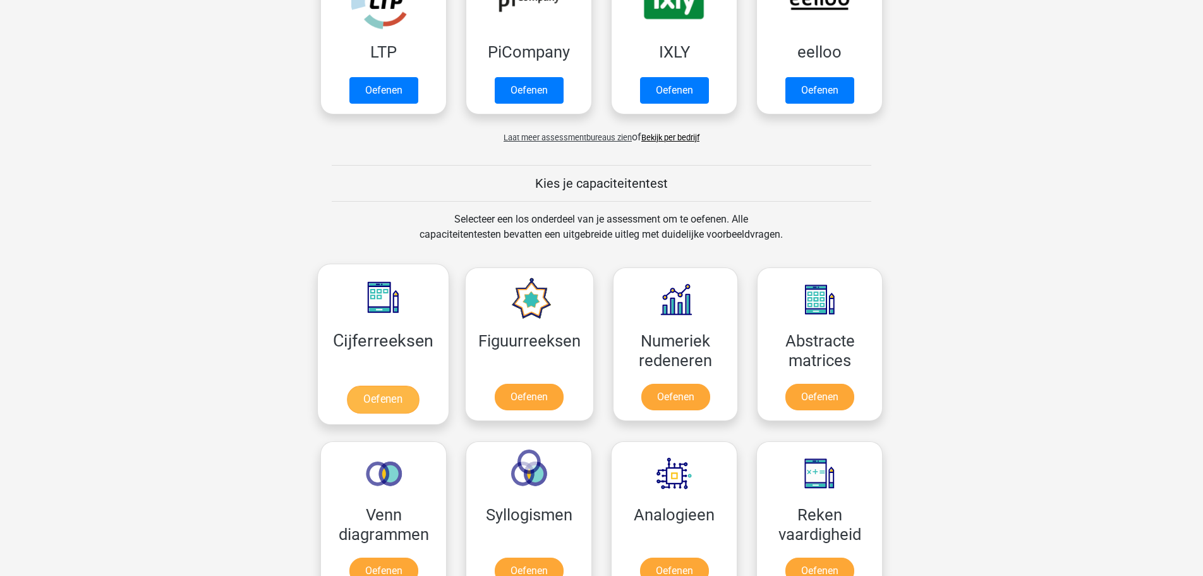
scroll to position [516, 0]
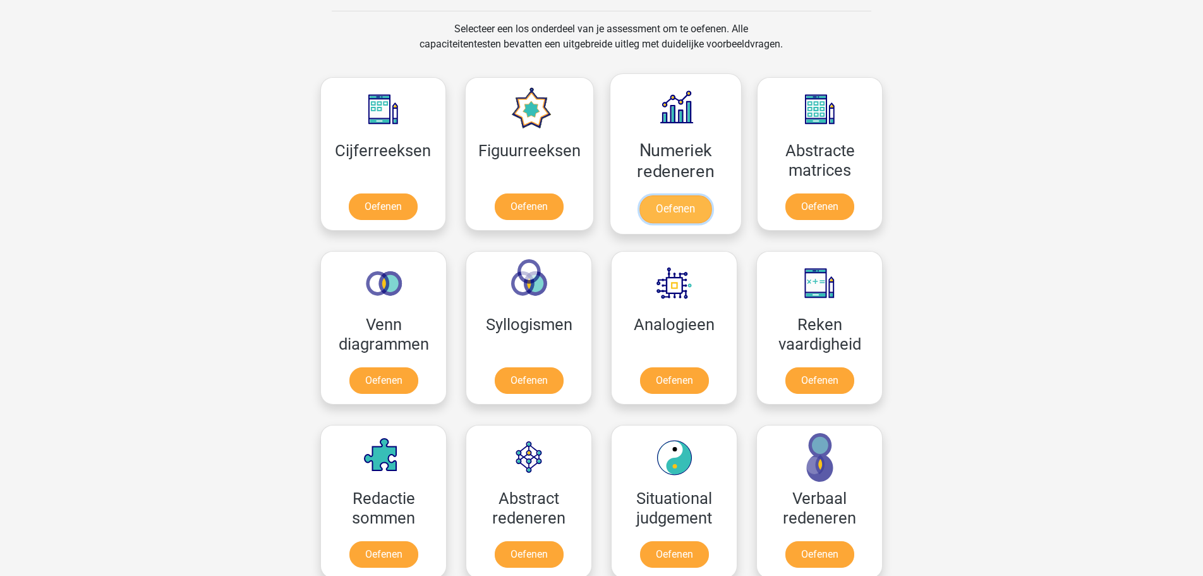
click at [671, 208] on link "Oefenen" at bounding box center [676, 209] width 72 height 28
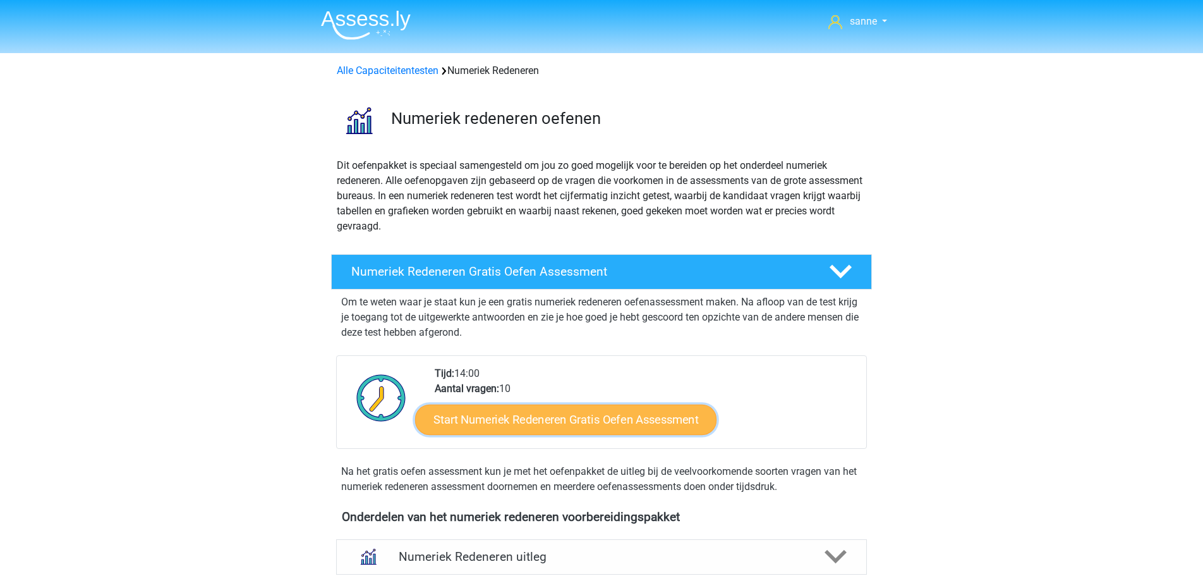
click at [489, 412] on link "Start Numeriek Redeneren Gratis Oefen Assessment" at bounding box center [565, 419] width 301 height 30
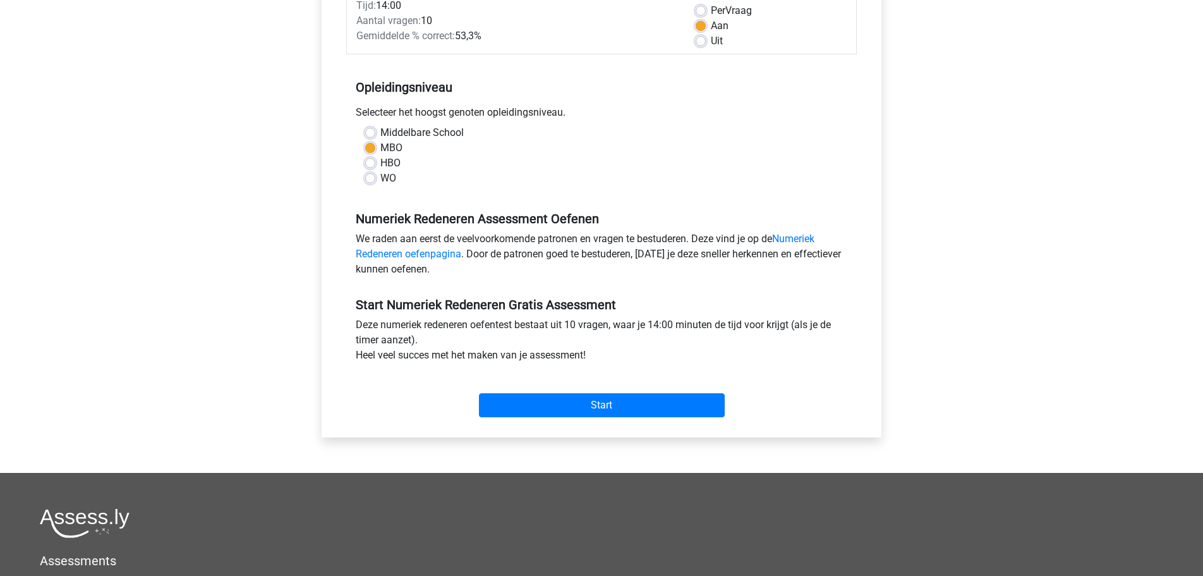
scroll to position [193, 0]
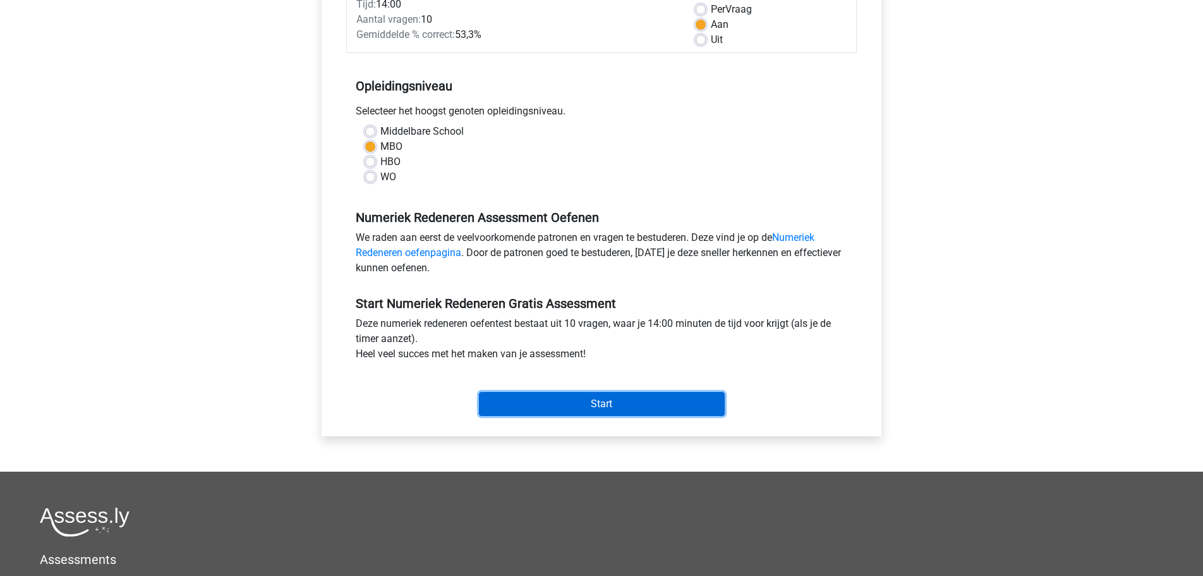
click at [624, 401] on input "Start" at bounding box center [602, 404] width 246 height 24
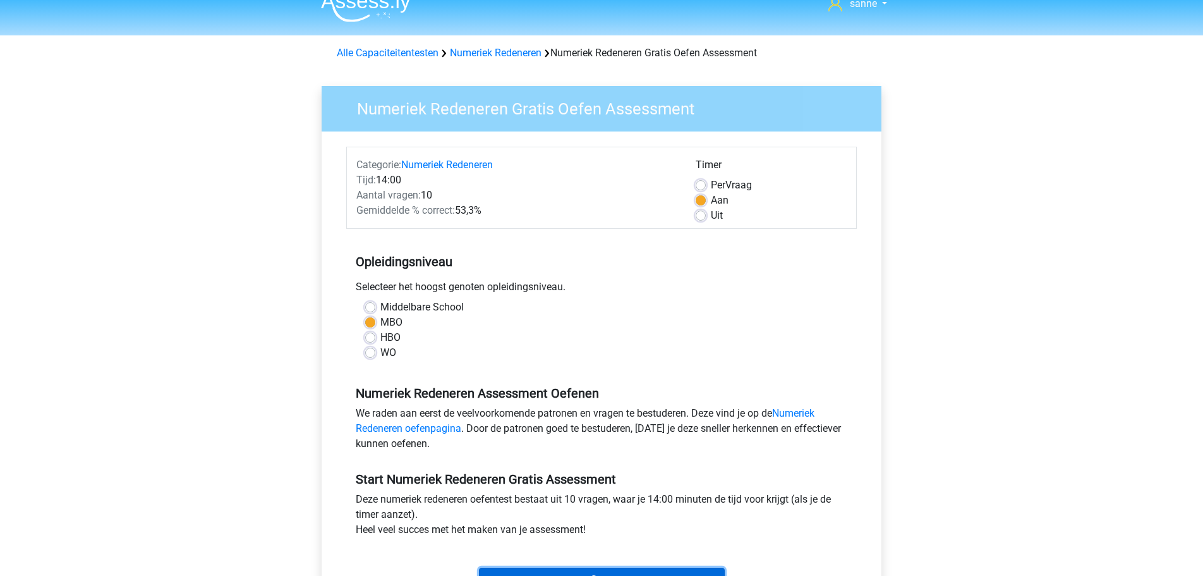
scroll to position [0, 0]
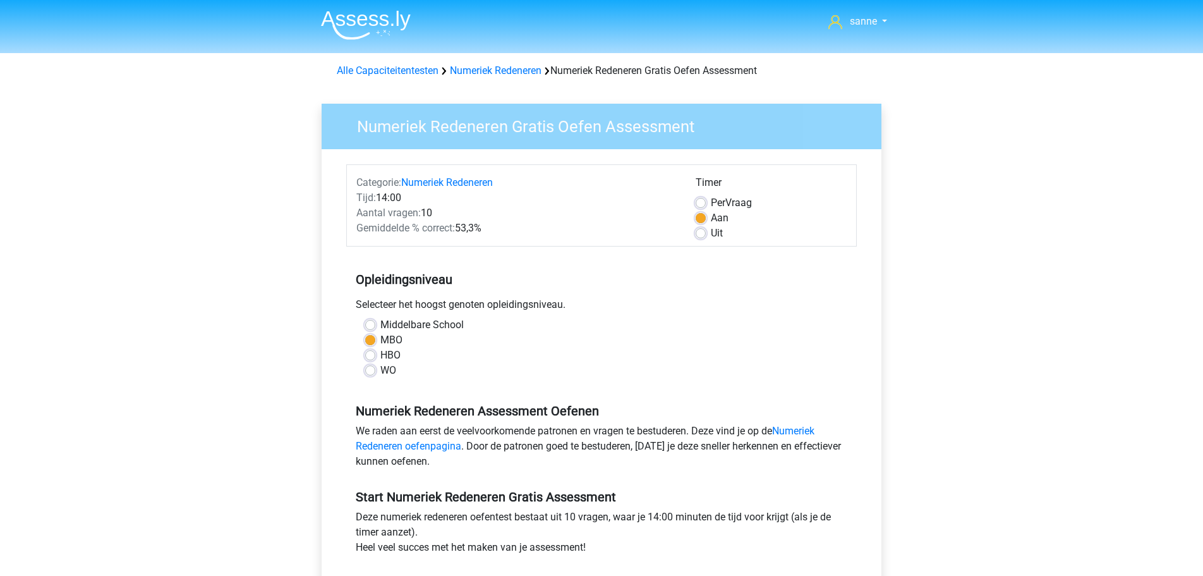
click at [437, 130] on h3 "Numeriek Redeneren Gratis Oefen Assessment" at bounding box center [607, 124] width 530 height 25
click at [484, 67] on link "Numeriek Redeneren" at bounding box center [496, 70] width 92 height 12
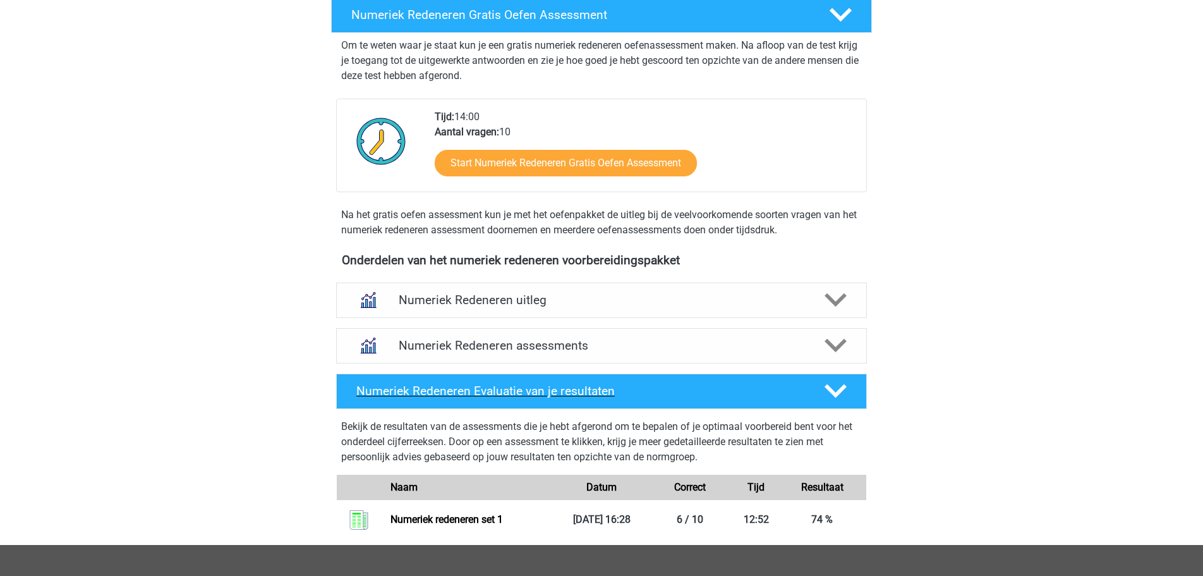
scroll to position [258, 0]
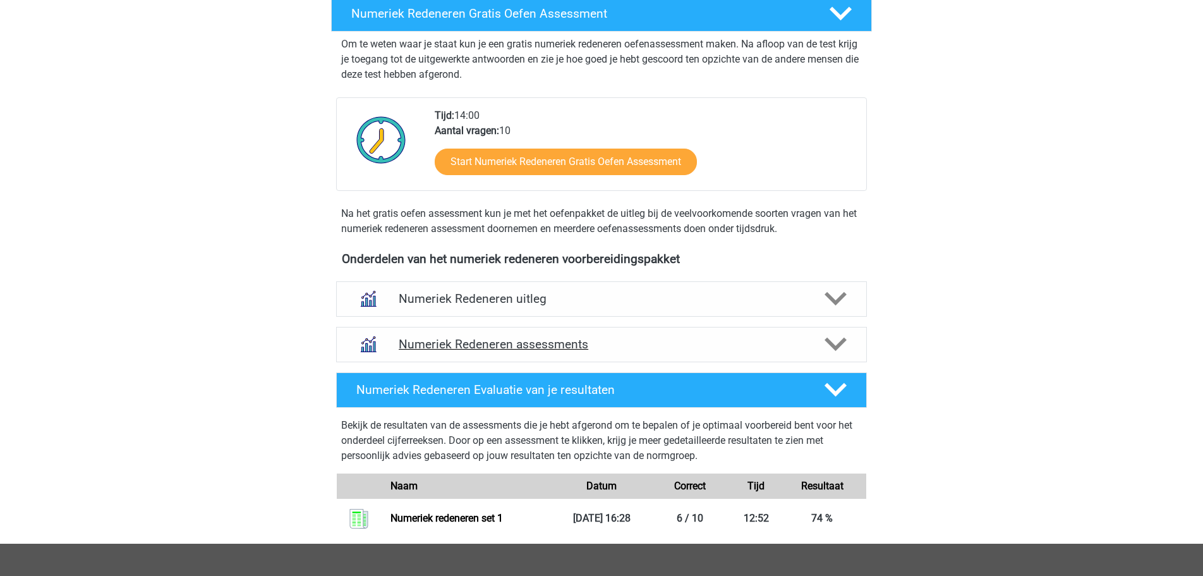
click at [657, 346] on h4 "Numeriek Redeneren assessments" at bounding box center [602, 344] width 406 height 15
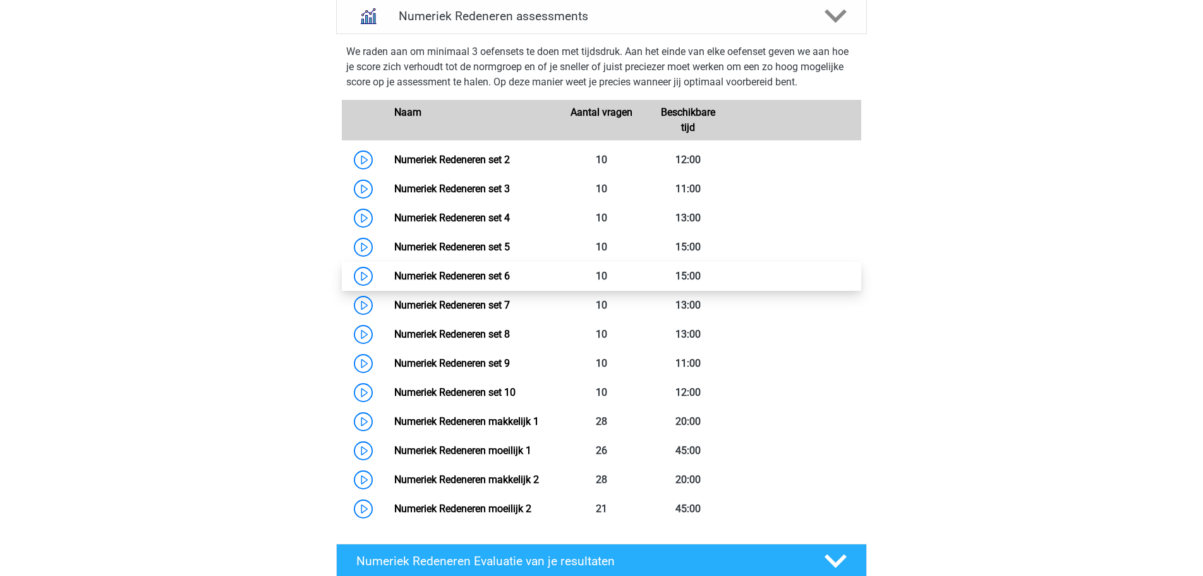
scroll to position [580, 0]
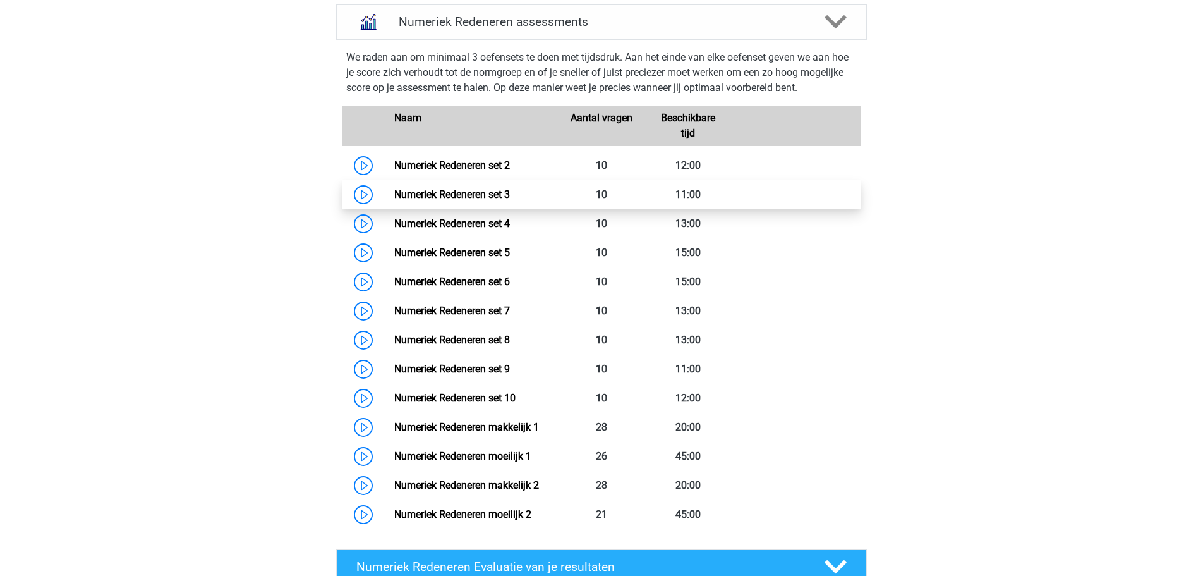
click at [394, 191] on link "Numeriek Redeneren set 3" at bounding box center [452, 194] width 116 height 12
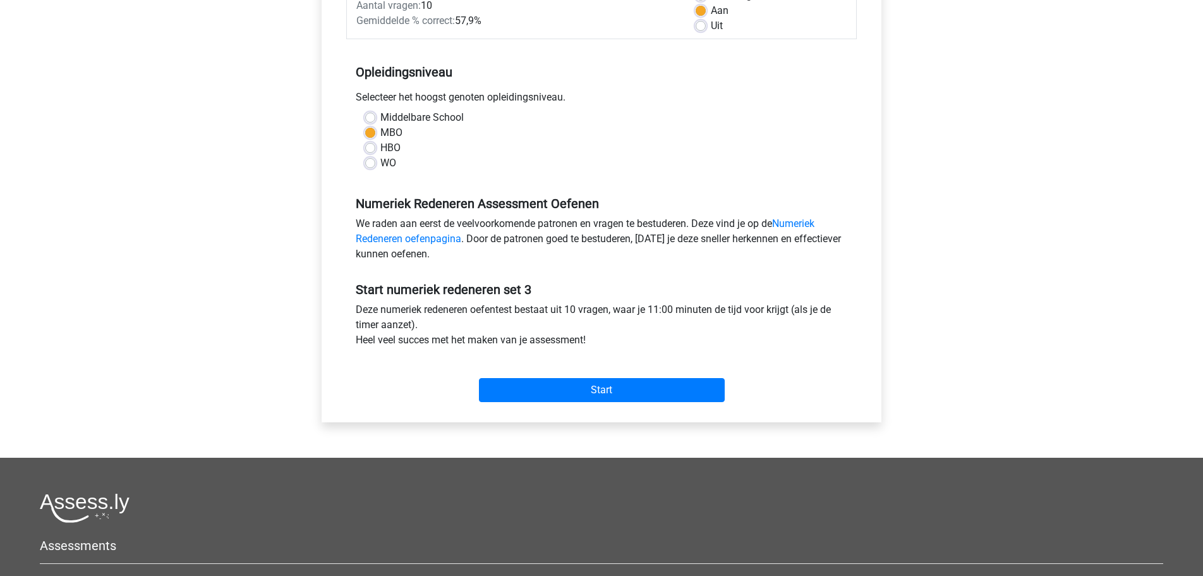
scroll to position [258, 0]
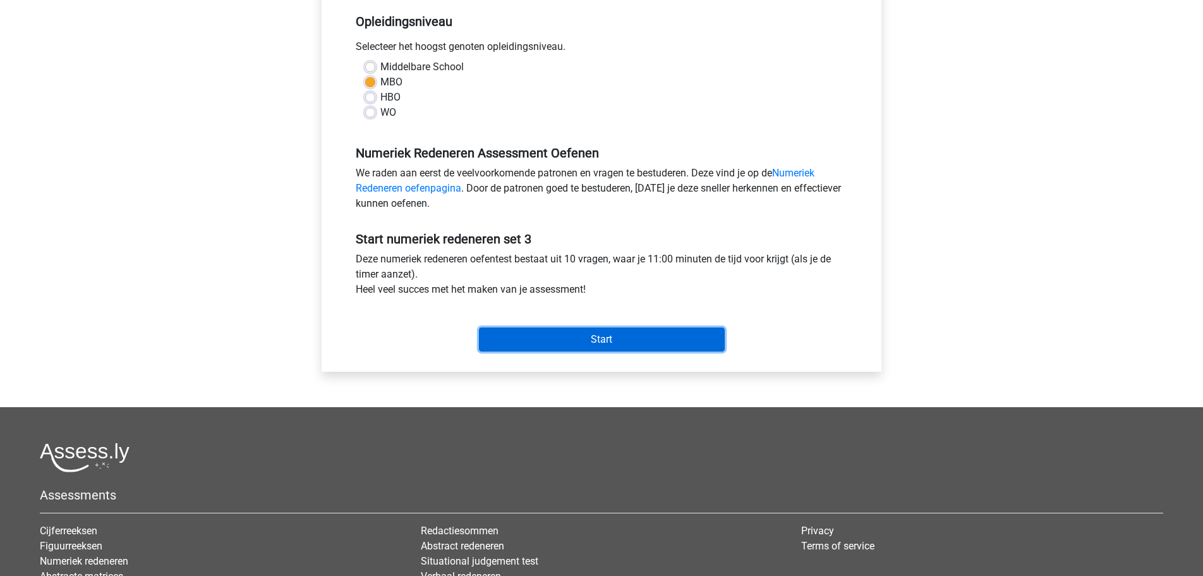
click at [568, 340] on input "Start" at bounding box center [602, 339] width 246 height 24
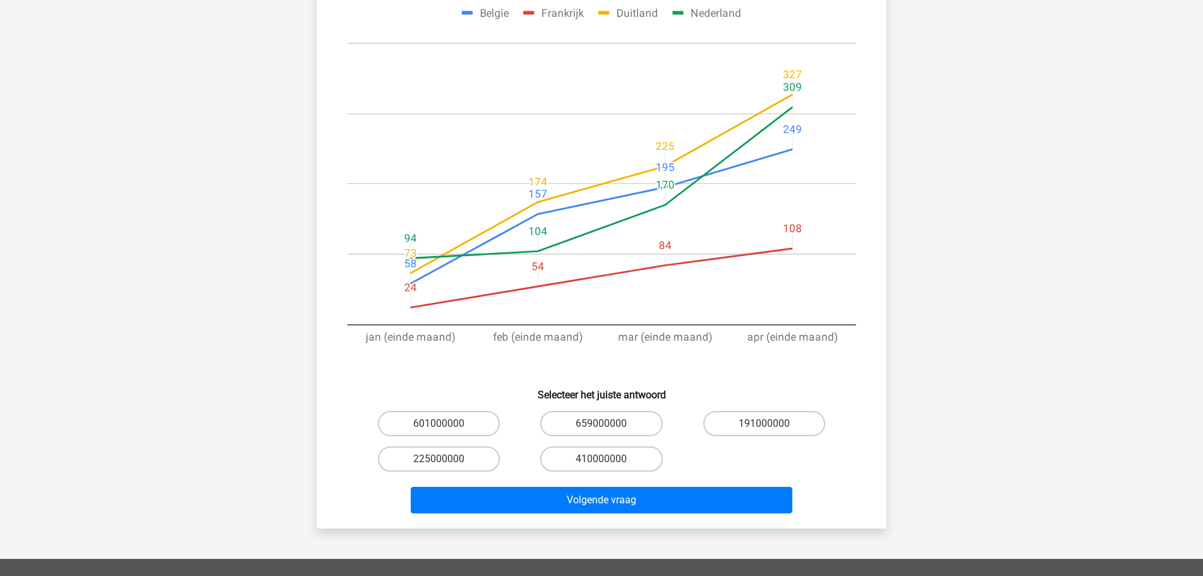
scroll to position [129, 0]
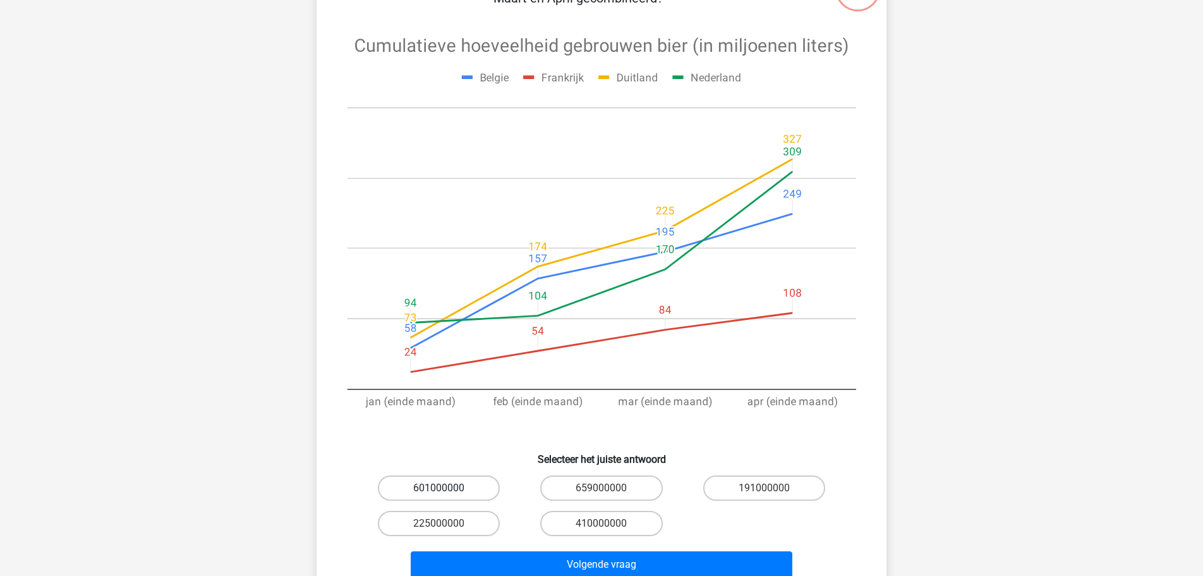
click at [470, 485] on label "601000000" at bounding box center [439, 487] width 122 height 25
click at [448, 488] on input "601000000" at bounding box center [443, 492] width 8 height 8
radio input "true"
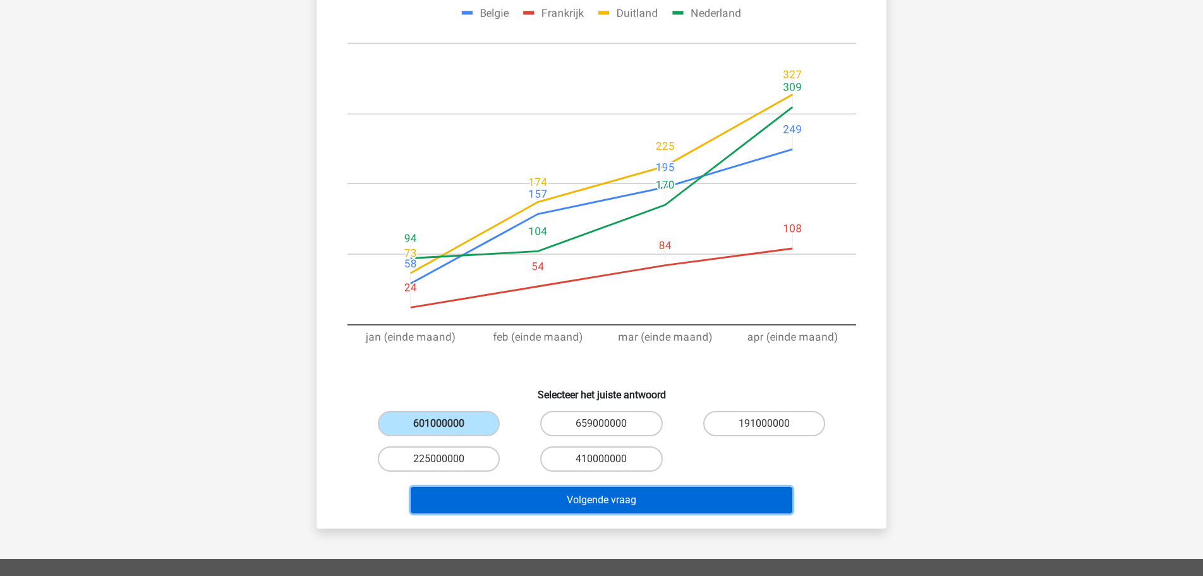
click at [597, 501] on button "Volgende vraag" at bounding box center [602, 500] width 382 height 27
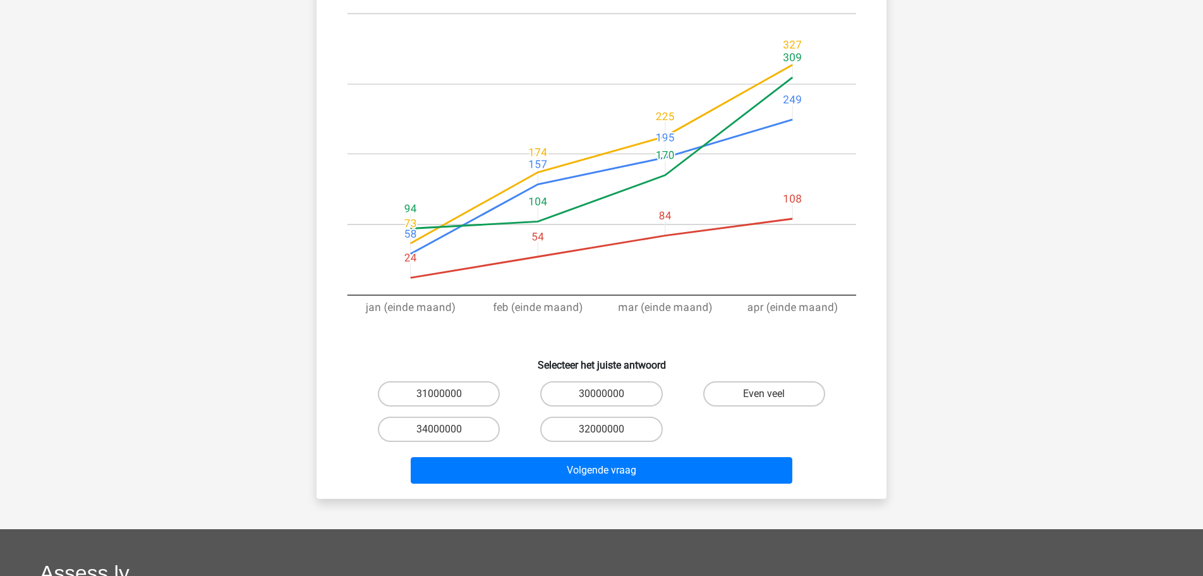
scroll to position [257, 0]
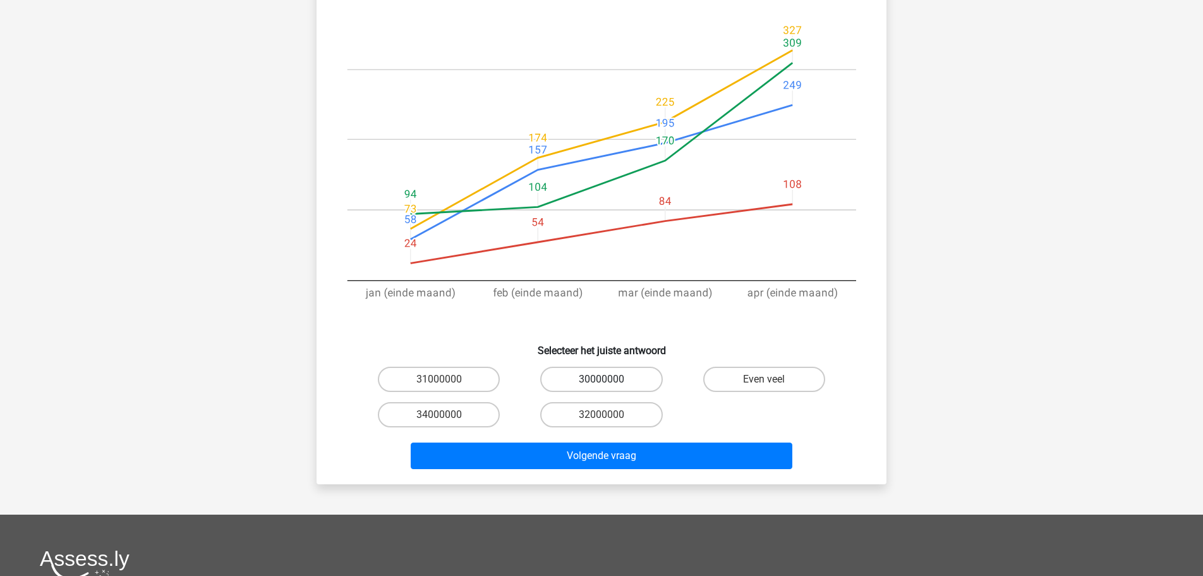
click at [606, 367] on label "30000000" at bounding box center [601, 379] width 122 height 25
click at [606, 379] on input "30000000" at bounding box center [606, 383] width 8 height 8
radio input "true"
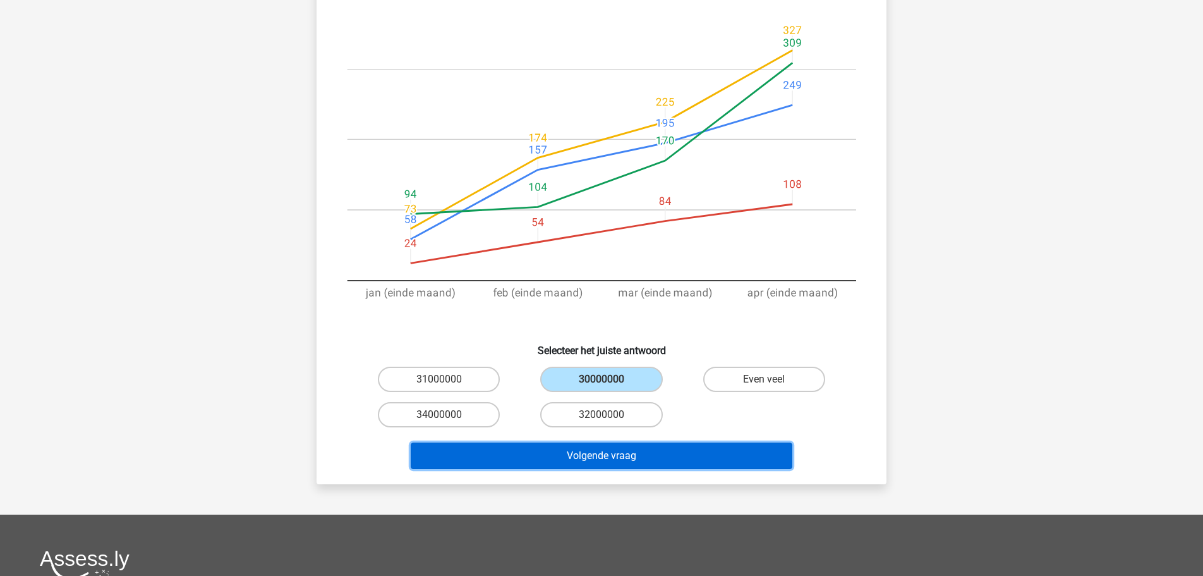
click at [607, 442] on button "Volgende vraag" at bounding box center [602, 455] width 382 height 27
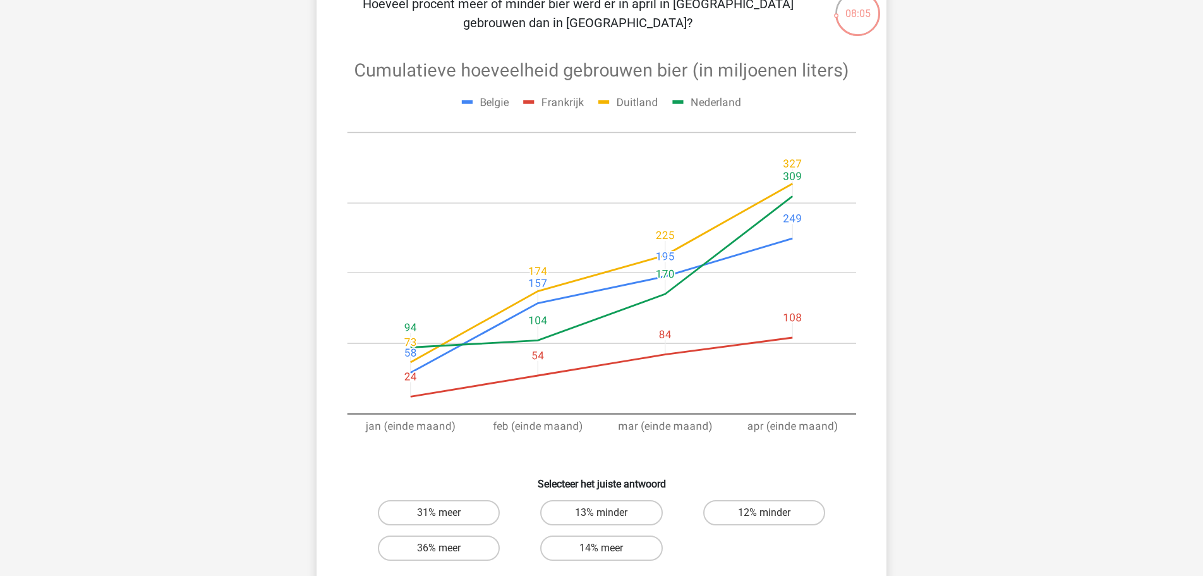
scroll to position [129, 0]
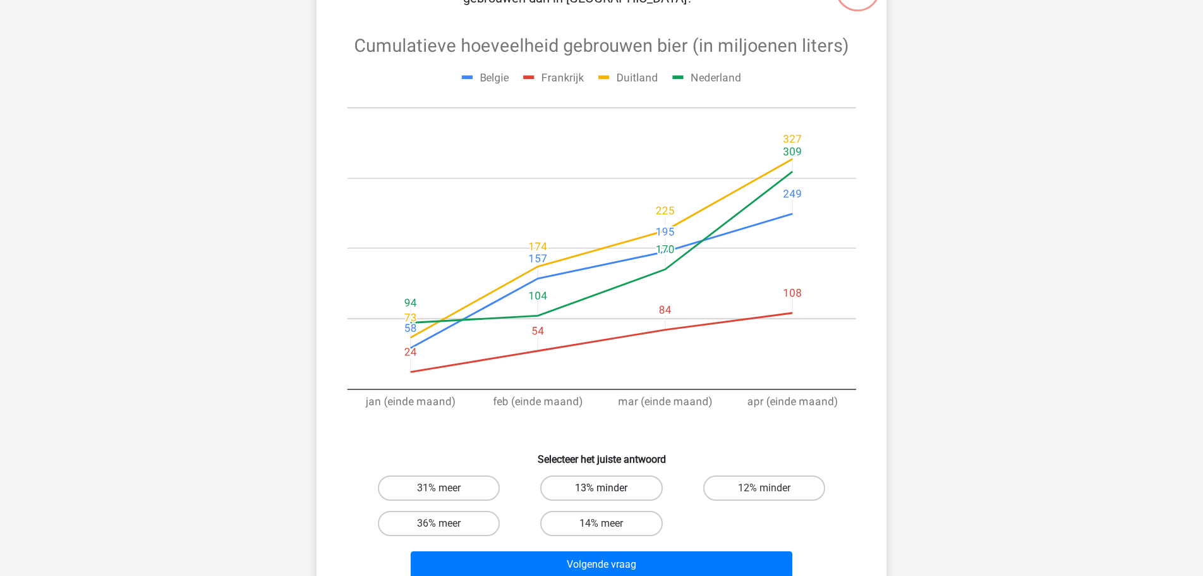
click at [630, 482] on label "13% minder" at bounding box center [601, 487] width 122 height 25
click at [610, 488] on input "13% minder" at bounding box center [606, 492] width 8 height 8
radio input "true"
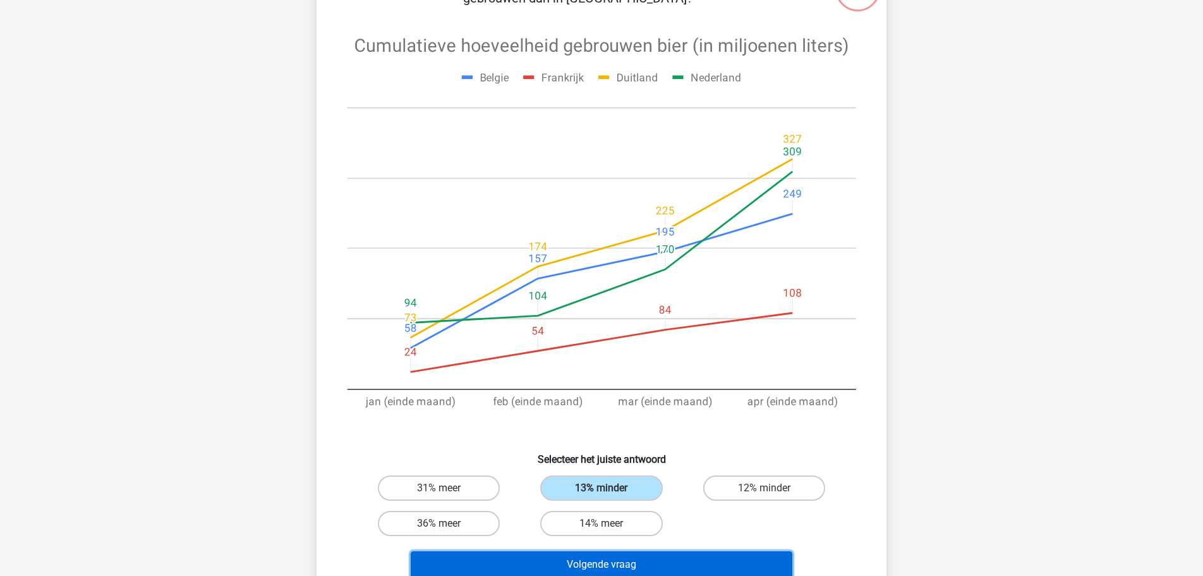
click at [648, 556] on button "Volgende vraag" at bounding box center [602, 564] width 382 height 27
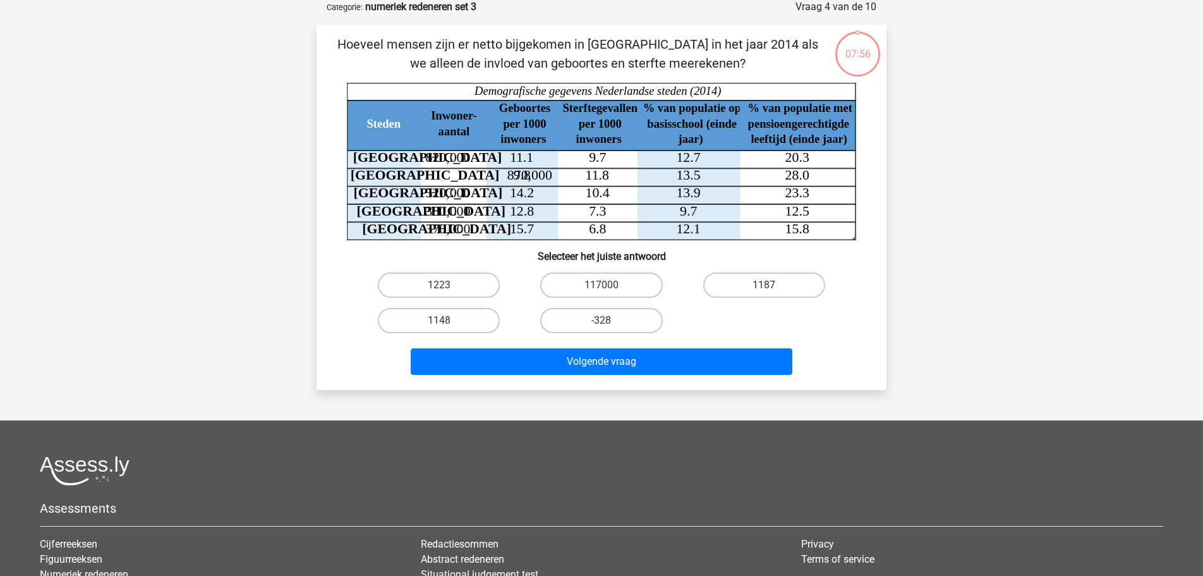
scroll to position [63, 0]
click at [743, 277] on label "1187" at bounding box center [764, 285] width 122 height 25
click at [764, 286] on input "1187" at bounding box center [768, 290] width 8 height 8
radio input "true"
click at [674, 347] on div "Volgende vraag" at bounding box center [602, 360] width 530 height 42
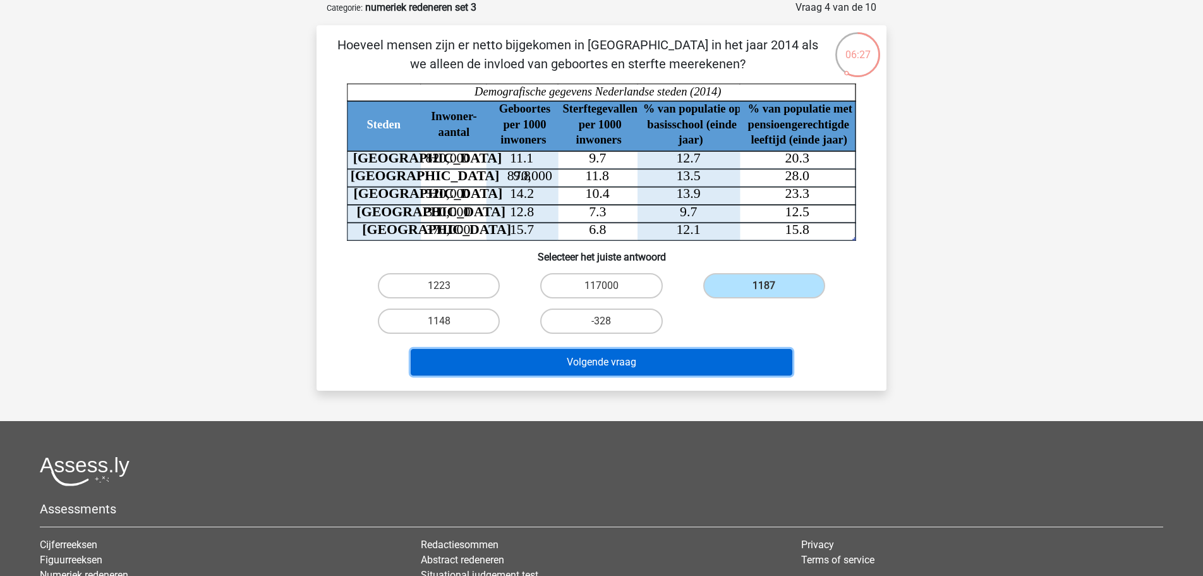
click at [669, 360] on button "Volgende vraag" at bounding box center [602, 362] width 382 height 27
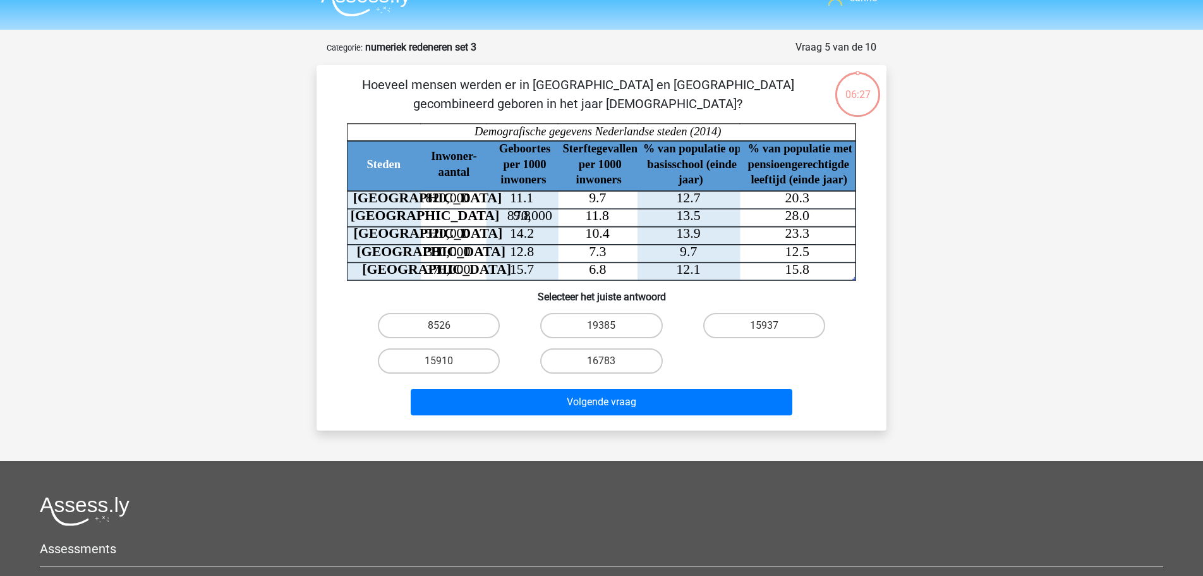
scroll to position [0, 0]
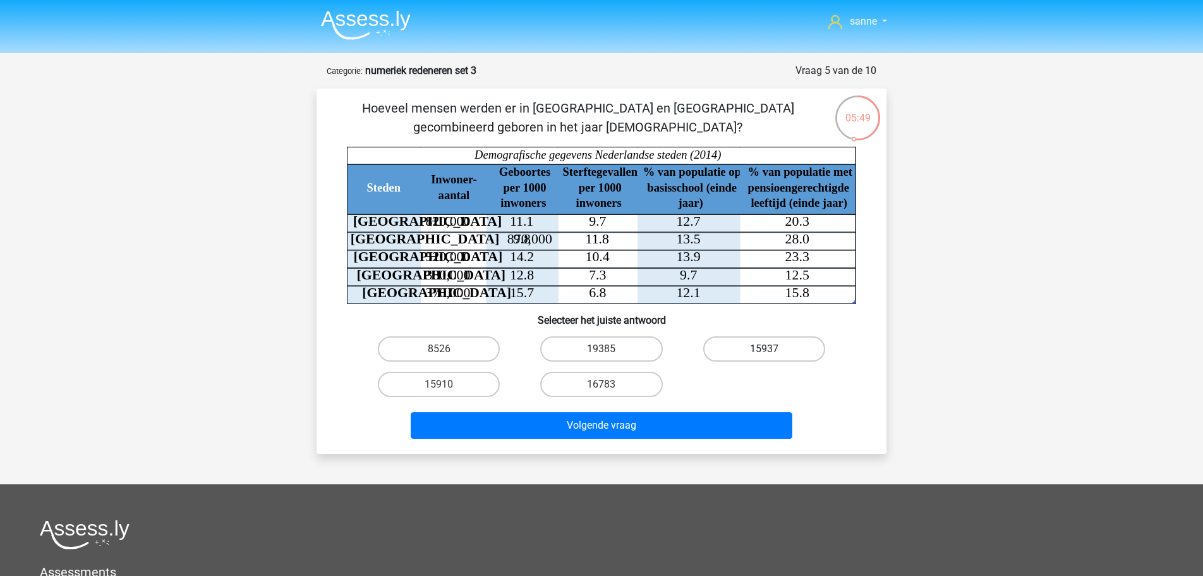
click at [724, 346] on label "15937" at bounding box center [764, 348] width 122 height 25
click at [764, 349] on input "15937" at bounding box center [768, 353] width 8 height 8
radio input "true"
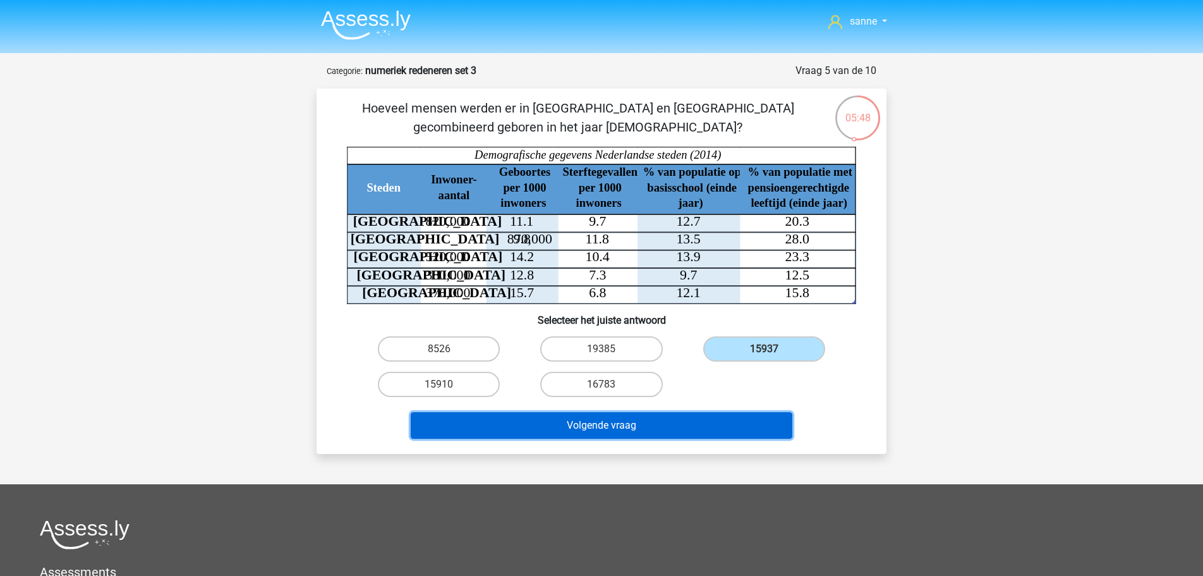
click at [664, 419] on button "Volgende vraag" at bounding box center [602, 425] width 382 height 27
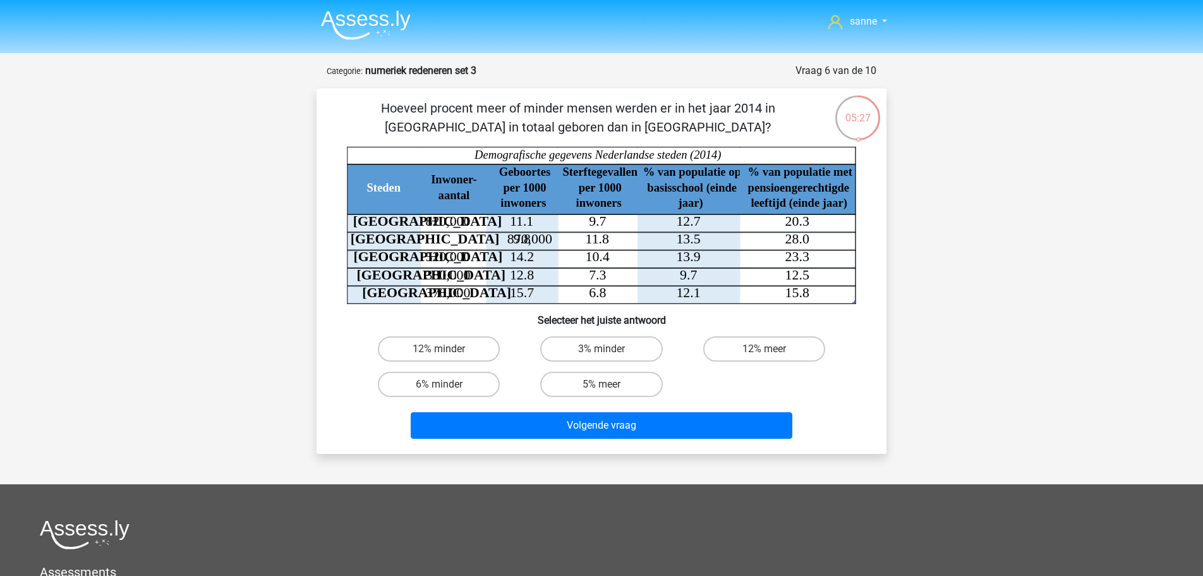
click at [602, 350] on input "3% minder" at bounding box center [606, 353] width 8 height 8
radio input "true"
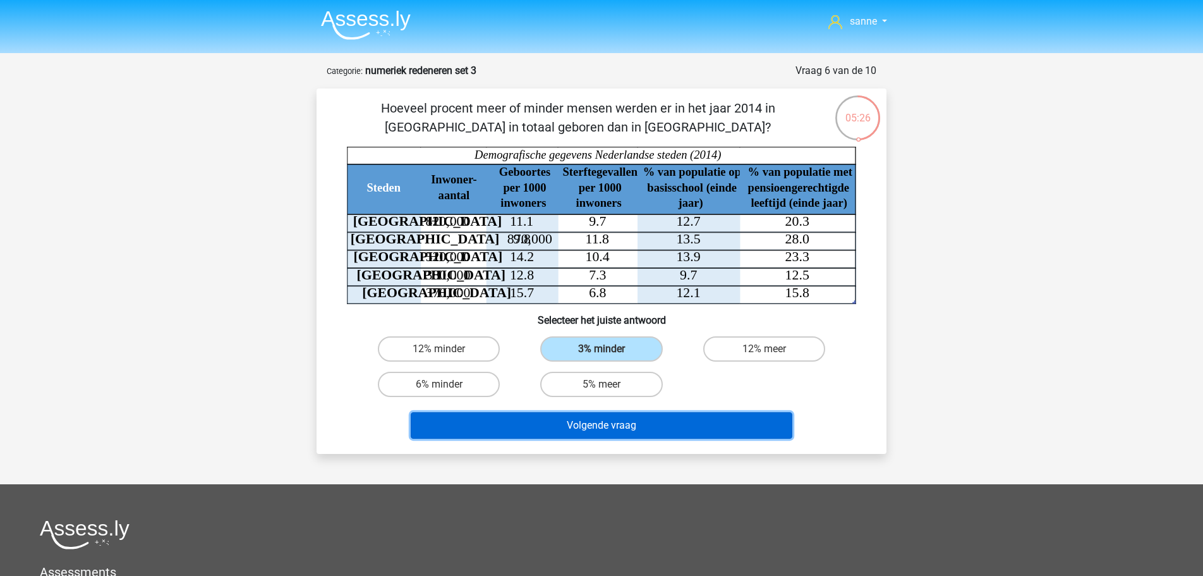
click at [598, 426] on button "Volgende vraag" at bounding box center [602, 425] width 382 height 27
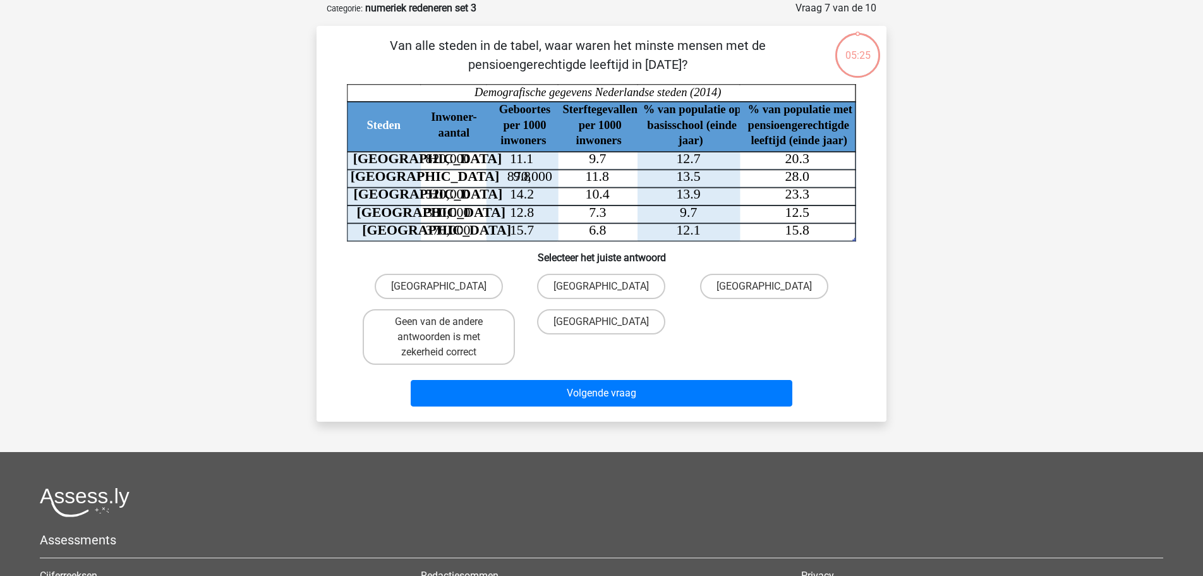
scroll to position [63, 0]
click at [616, 293] on label "Den Haag" at bounding box center [601, 285] width 128 height 25
click at [610, 293] on input "Den Haag" at bounding box center [606, 290] width 8 height 8
radio input "true"
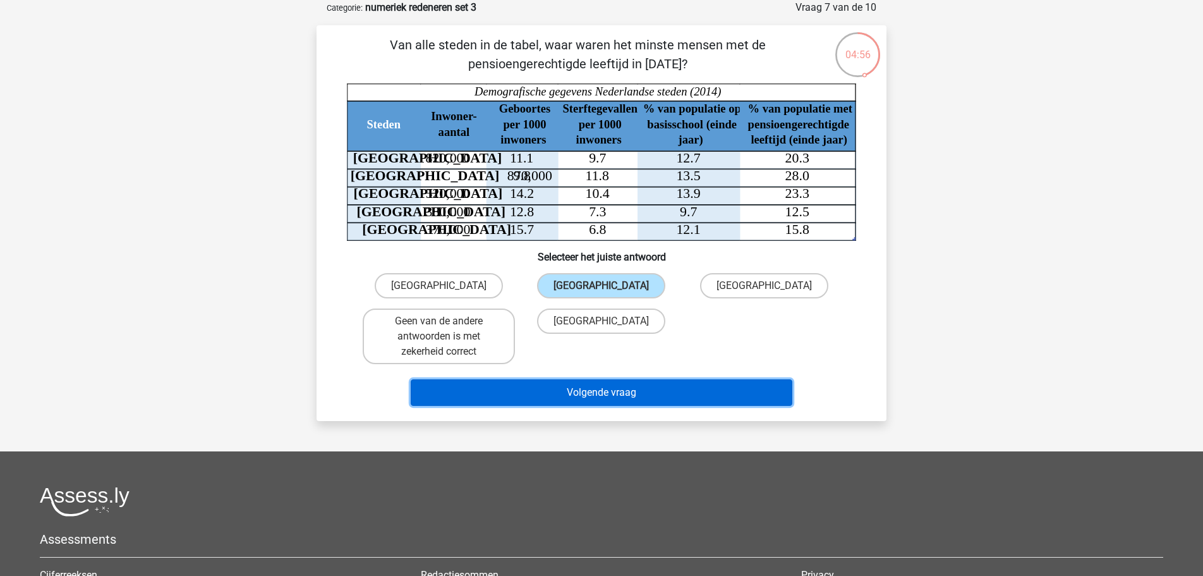
click at [637, 383] on button "Volgende vraag" at bounding box center [602, 392] width 382 height 27
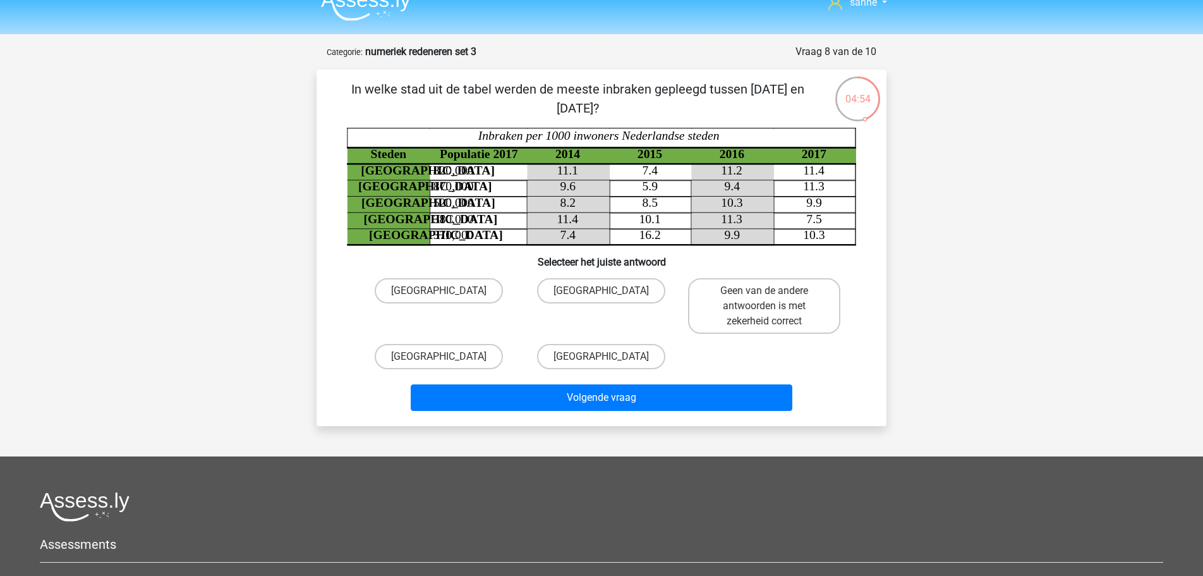
scroll to position [0, 0]
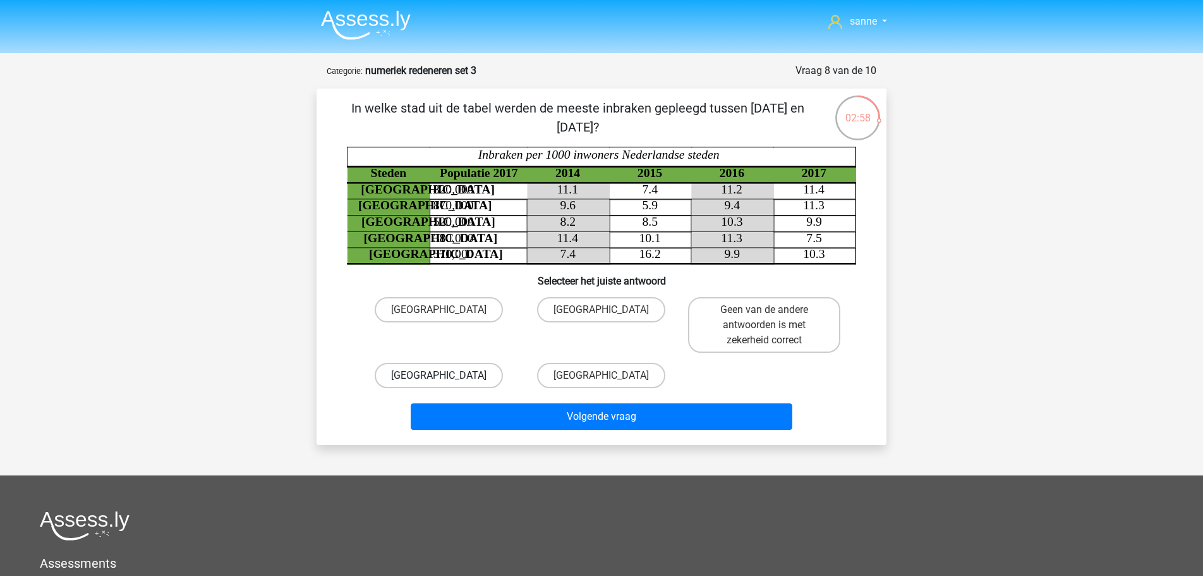
click at [444, 372] on label "Utrecht" at bounding box center [439, 375] width 128 height 25
click at [444, 375] on input "Utrecht" at bounding box center [443, 379] width 8 height 8
radio input "true"
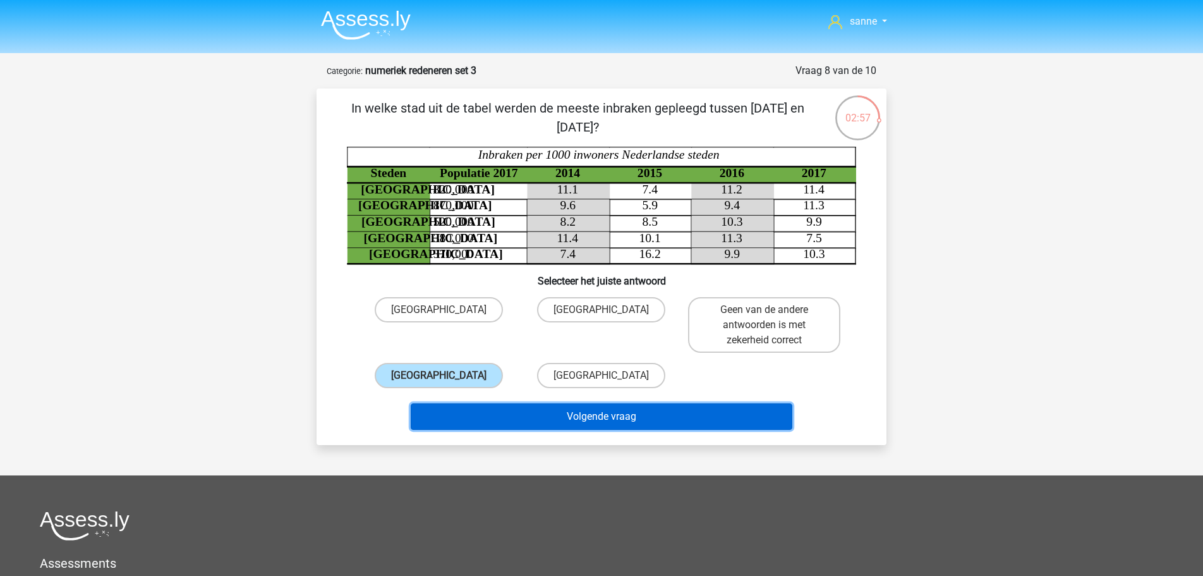
click at [571, 420] on button "Volgende vraag" at bounding box center [602, 416] width 382 height 27
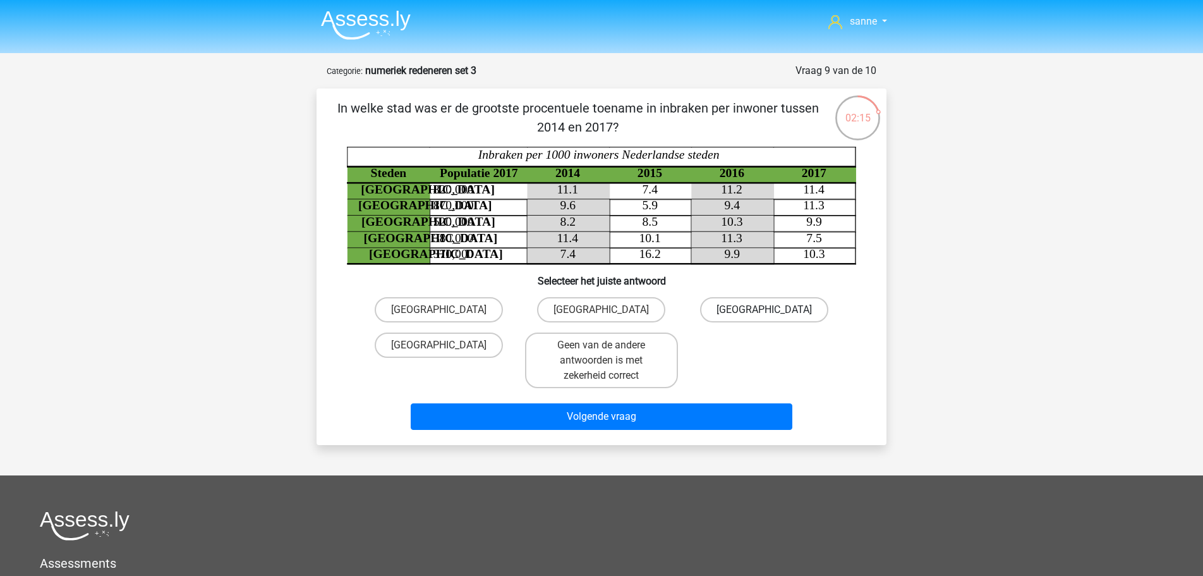
click at [735, 304] on label "Amsterdam" at bounding box center [764, 309] width 128 height 25
click at [764, 310] on input "Amsterdam" at bounding box center [768, 314] width 8 height 8
radio input "true"
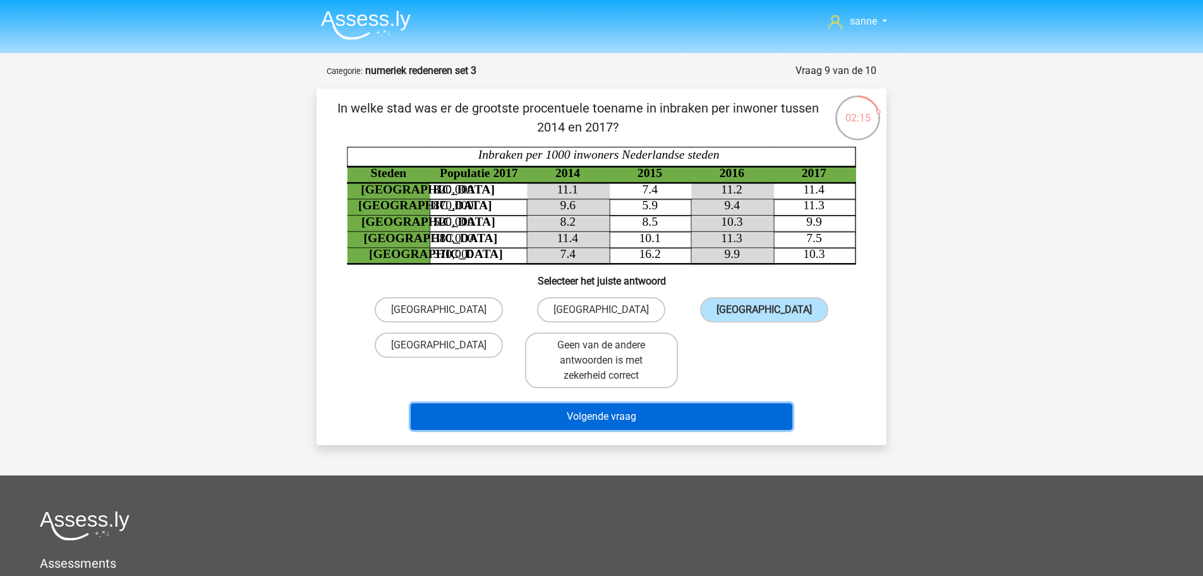
click at [635, 418] on button "Volgende vraag" at bounding box center [602, 416] width 382 height 27
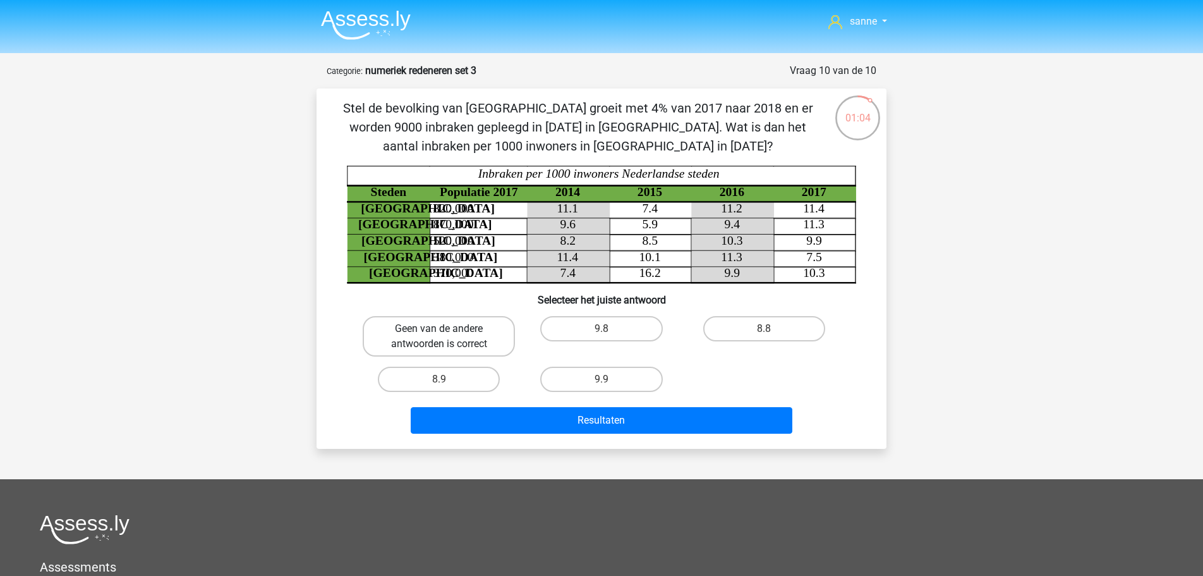
click at [472, 344] on label "Geen van de andere antwoorden is correct" at bounding box center [439, 336] width 152 height 40
click at [448, 337] on input "Geen van de andere antwoorden is correct" at bounding box center [443, 333] width 8 height 8
radio input "true"
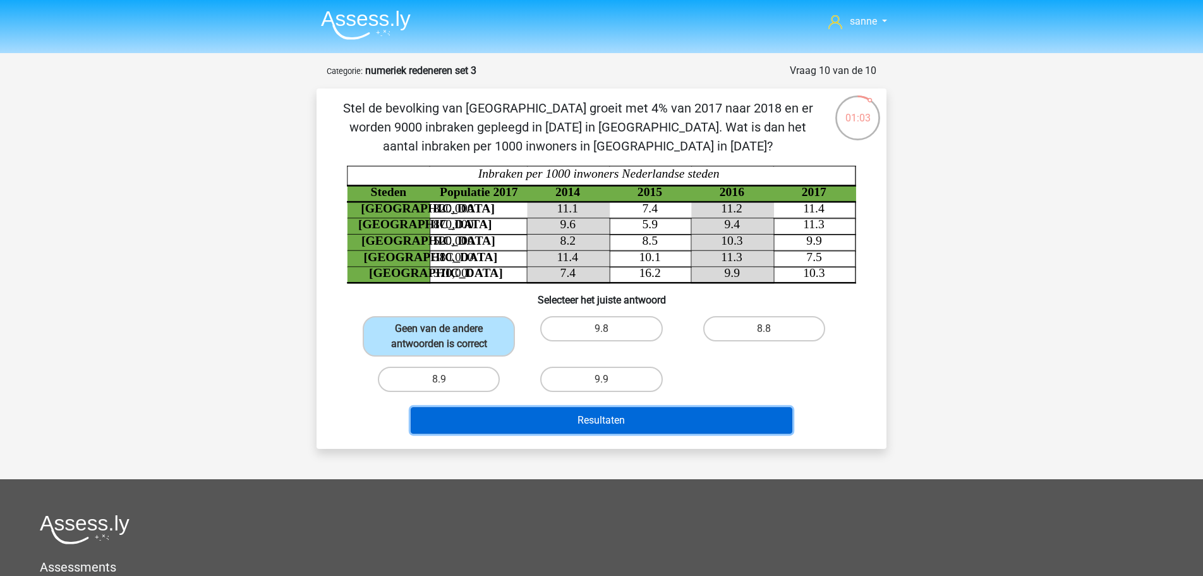
click at [508, 420] on button "Resultaten" at bounding box center [602, 420] width 382 height 27
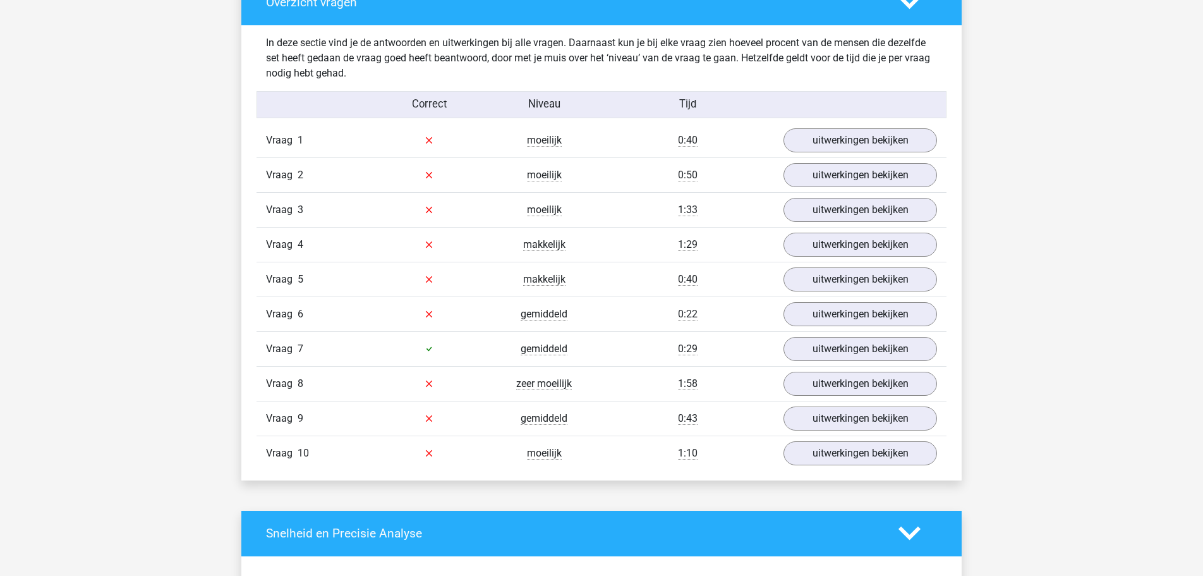
scroll to position [774, 0]
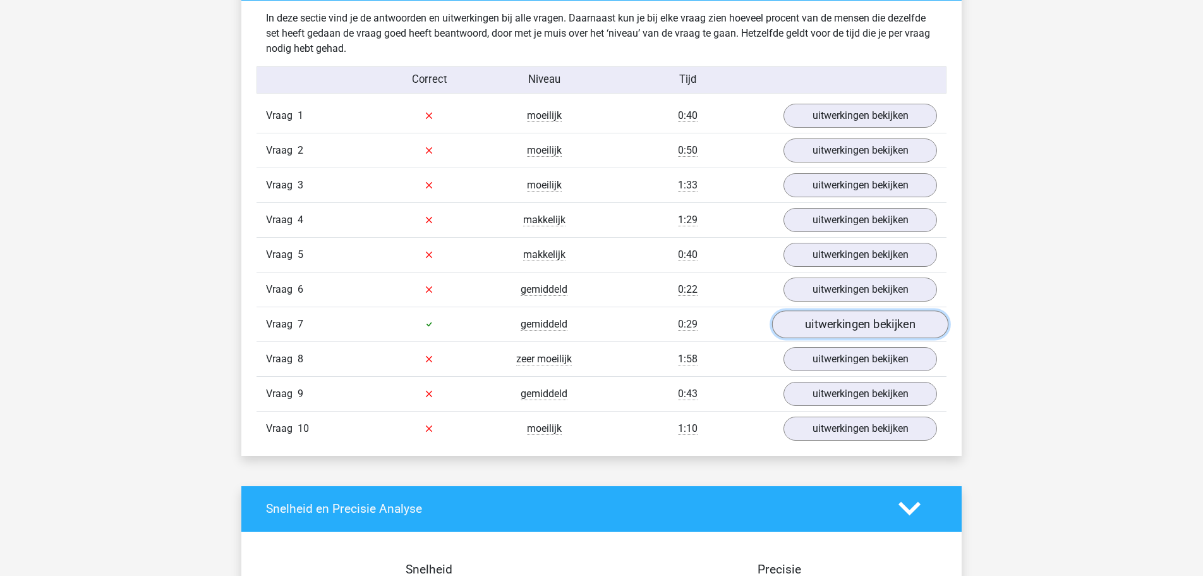
click at [855, 316] on link "uitwerkingen bekijken" at bounding box center [860, 324] width 176 height 28
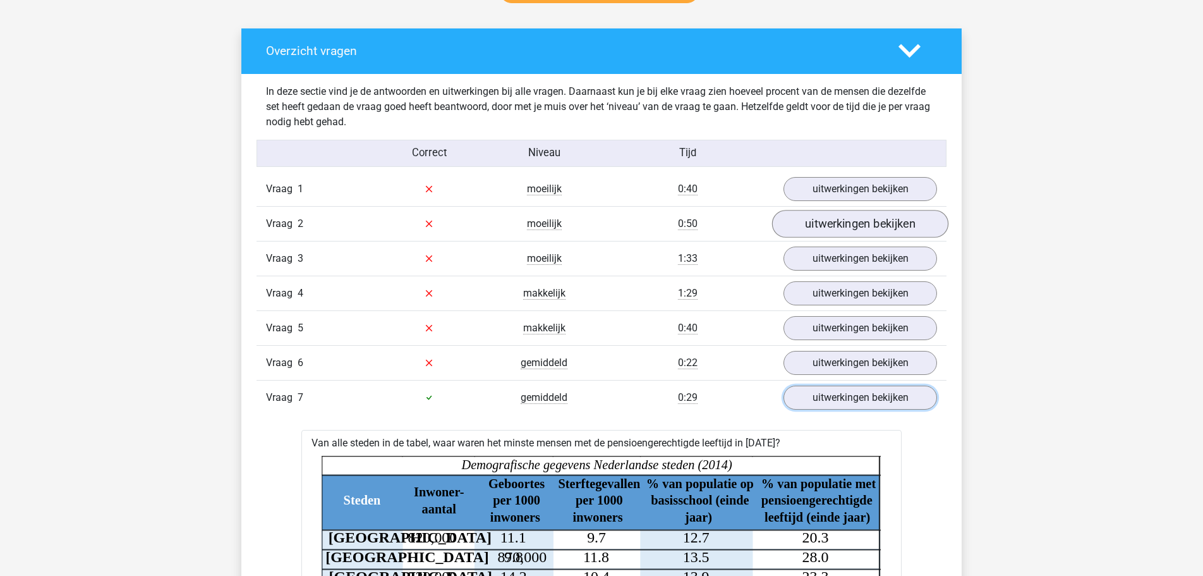
scroll to position [645, 0]
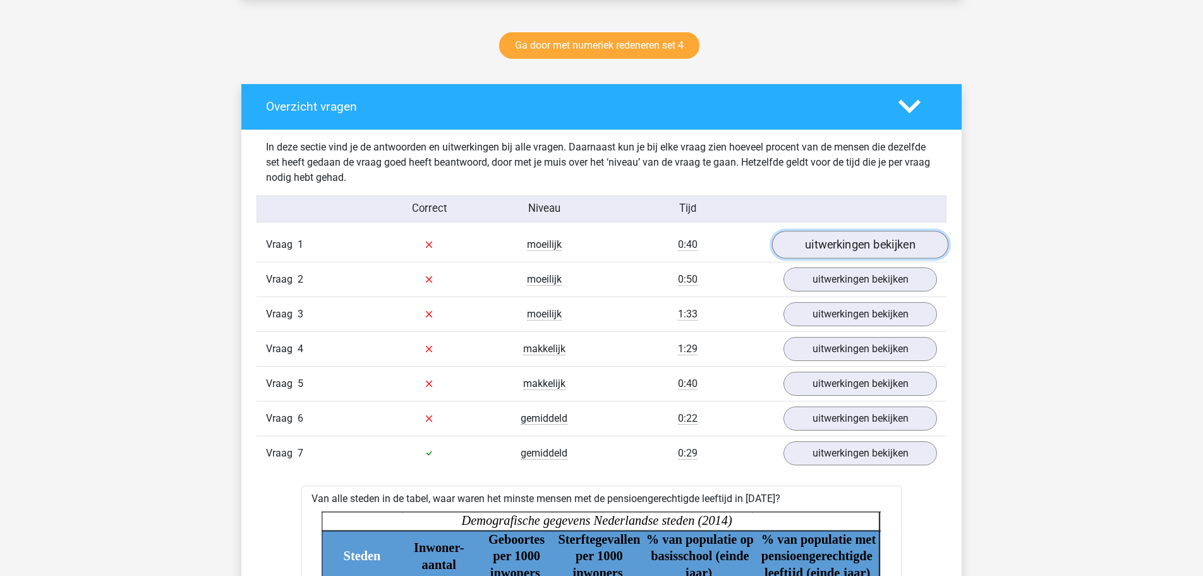
click at [856, 248] on link "uitwerkingen bekijken" at bounding box center [860, 245] width 176 height 28
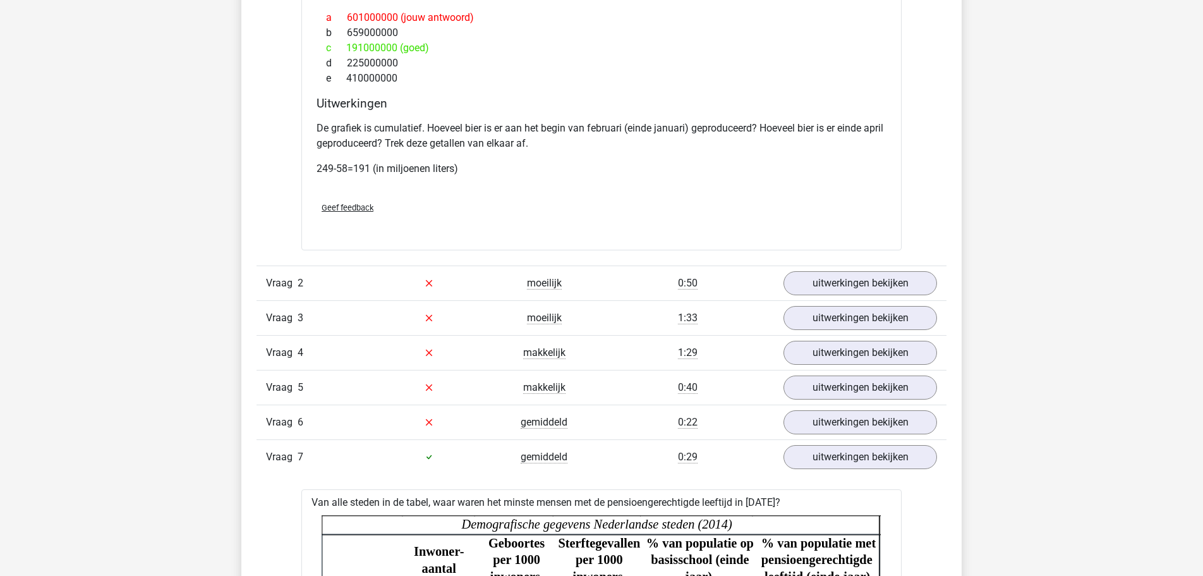
scroll to position [1483, 0]
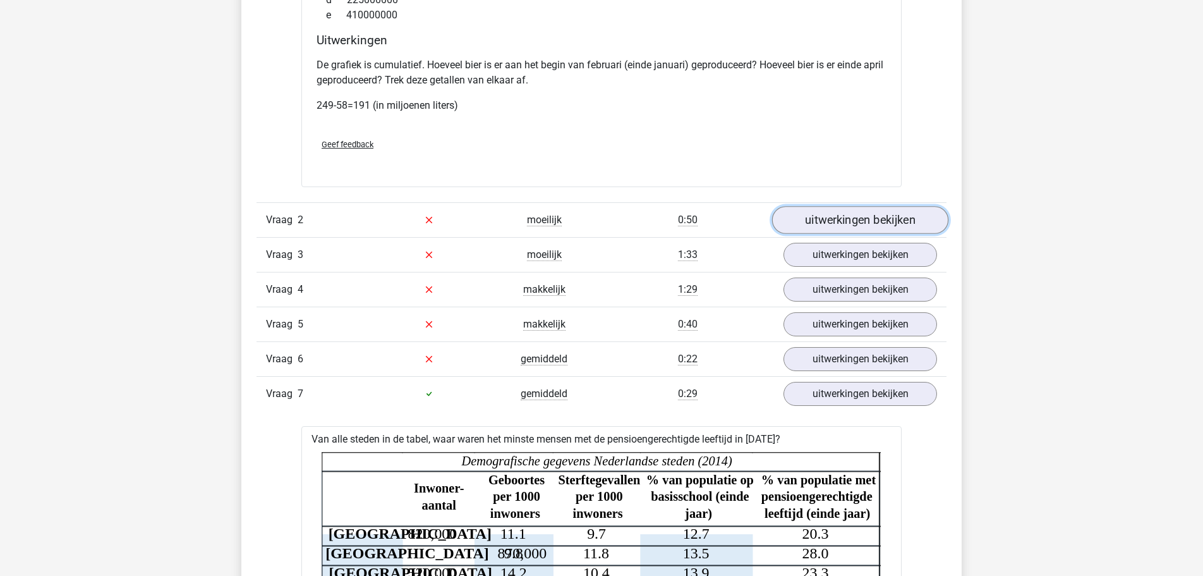
click at [810, 230] on link "uitwerkingen bekijken" at bounding box center [860, 220] width 176 height 28
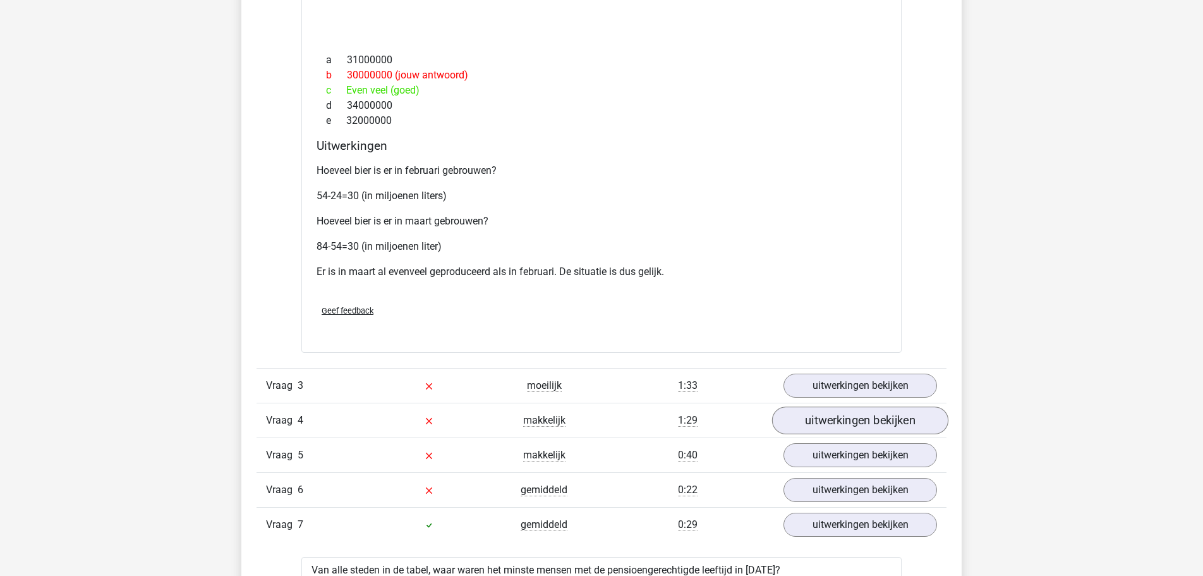
scroll to position [2256, 0]
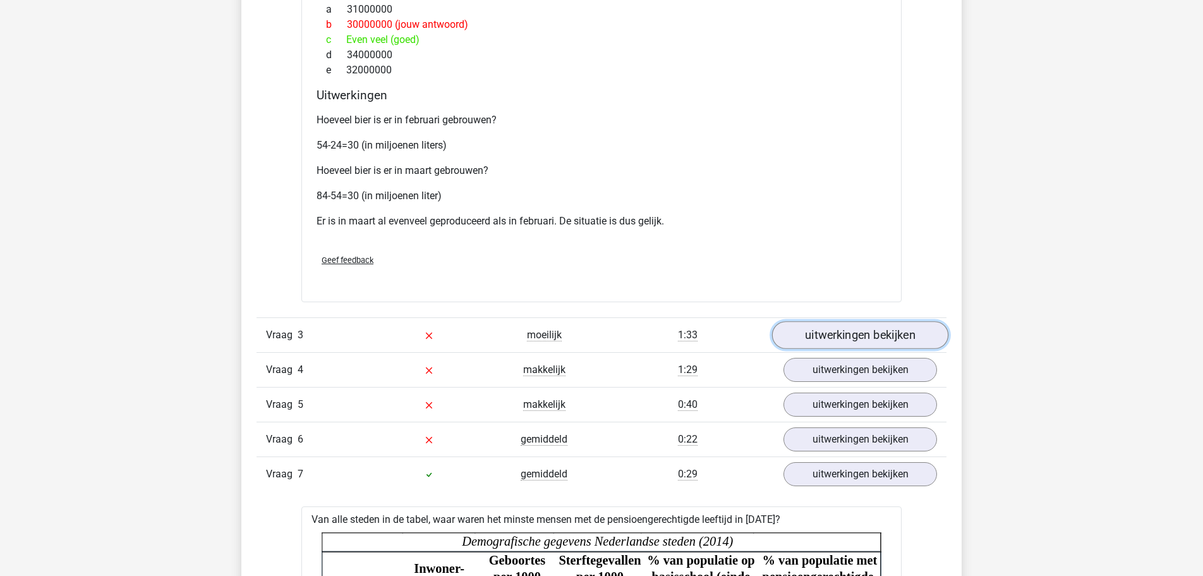
click at [878, 339] on link "uitwerkingen bekijken" at bounding box center [860, 336] width 176 height 28
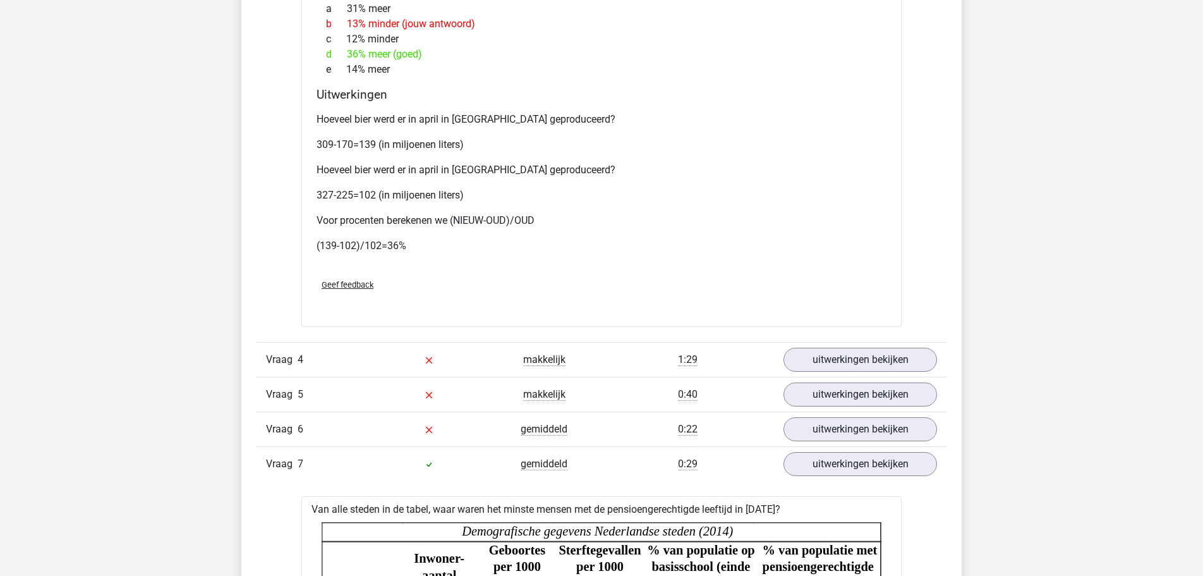
scroll to position [3159, 0]
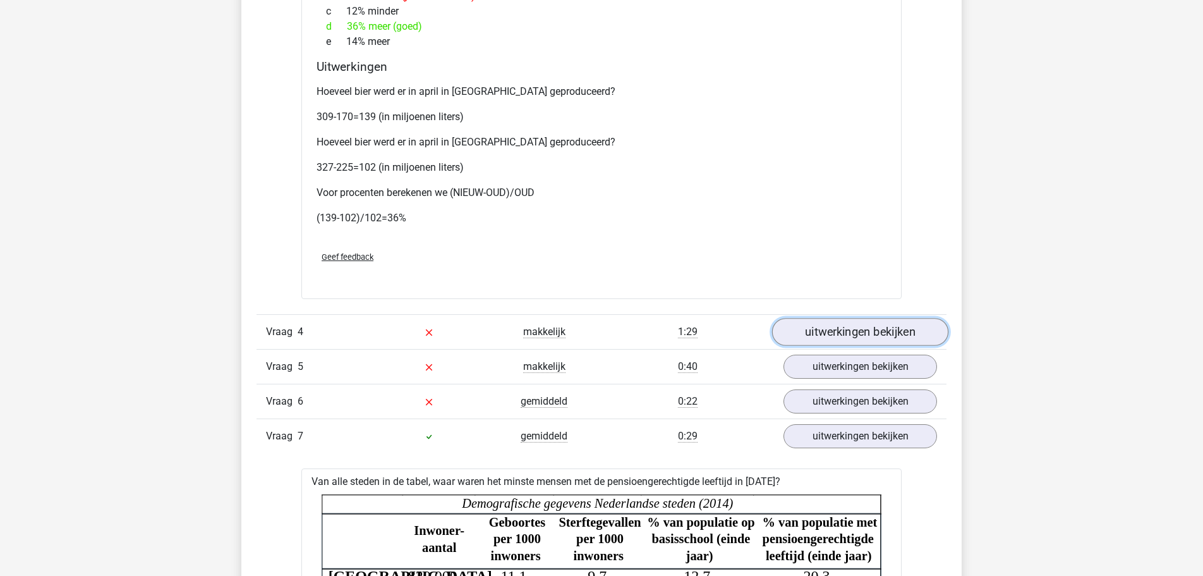
click at [820, 323] on link "uitwerkingen bekijken" at bounding box center [860, 332] width 176 height 28
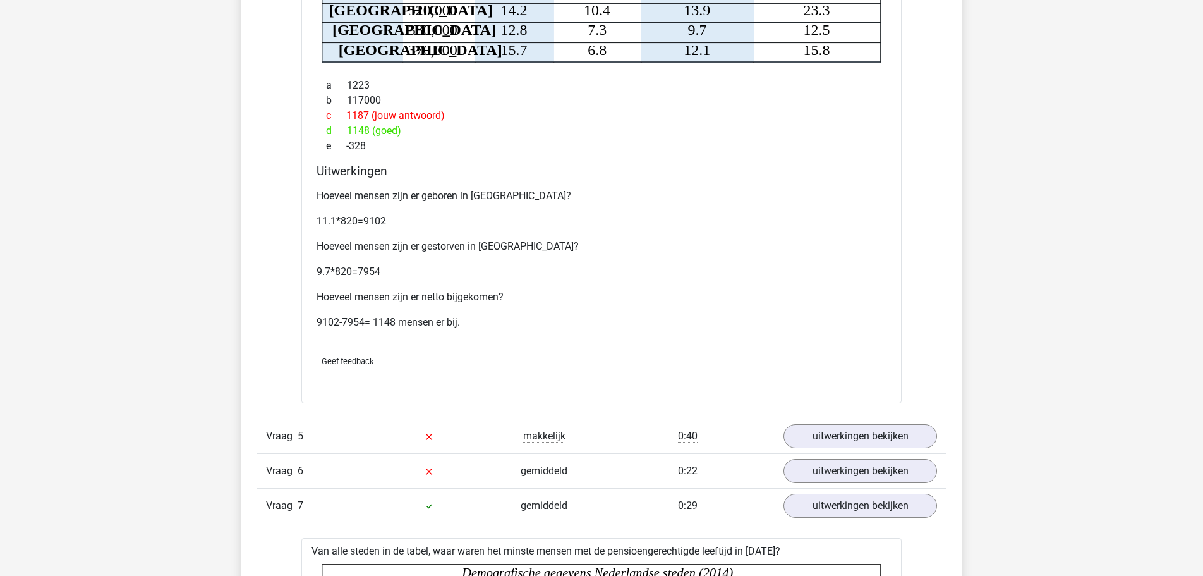
scroll to position [3868, 0]
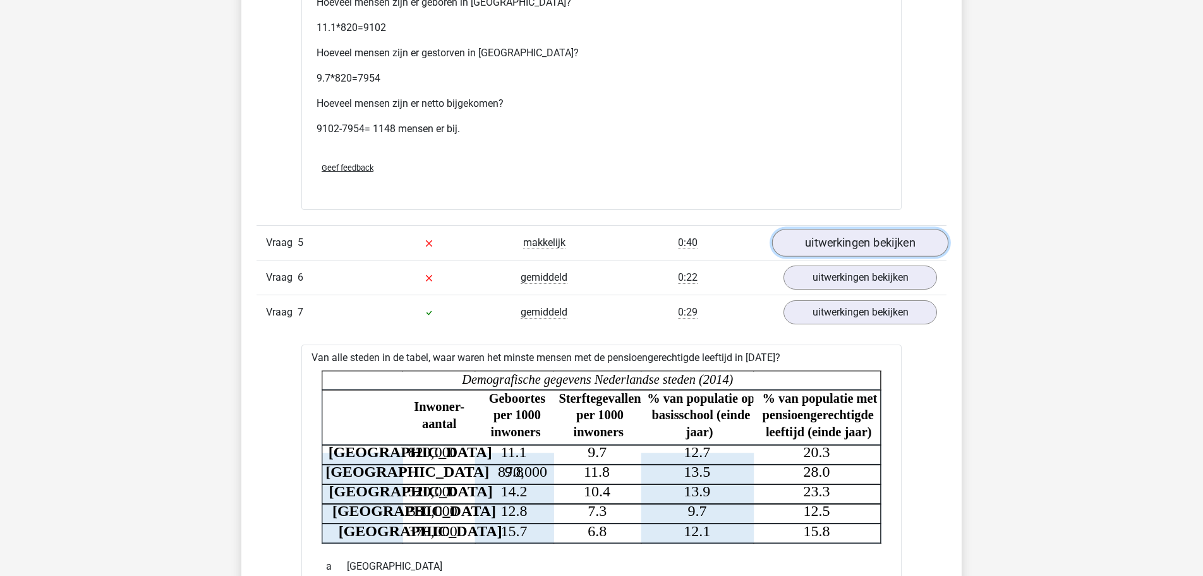
click at [870, 243] on link "uitwerkingen bekijken" at bounding box center [860, 243] width 176 height 28
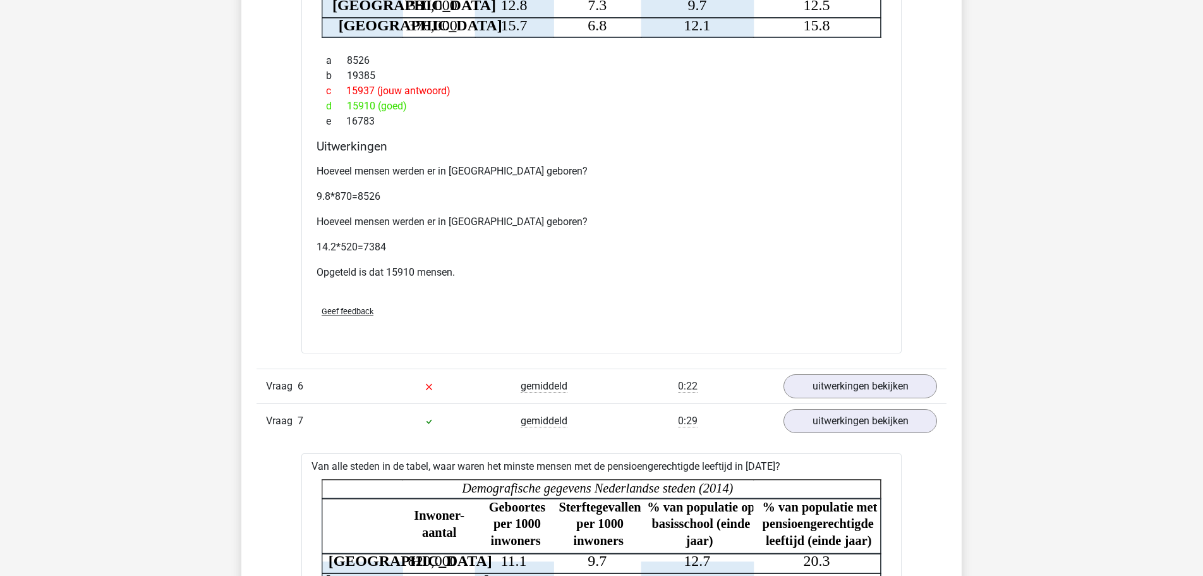
scroll to position [4448, 0]
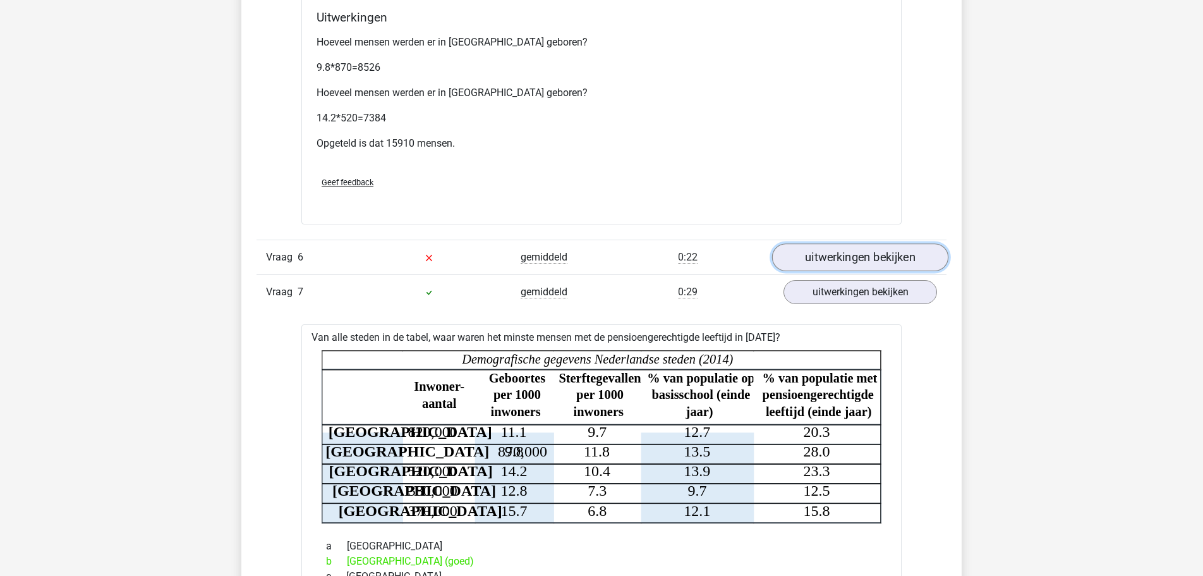
click at [811, 247] on link "uitwerkingen bekijken" at bounding box center [860, 257] width 176 height 28
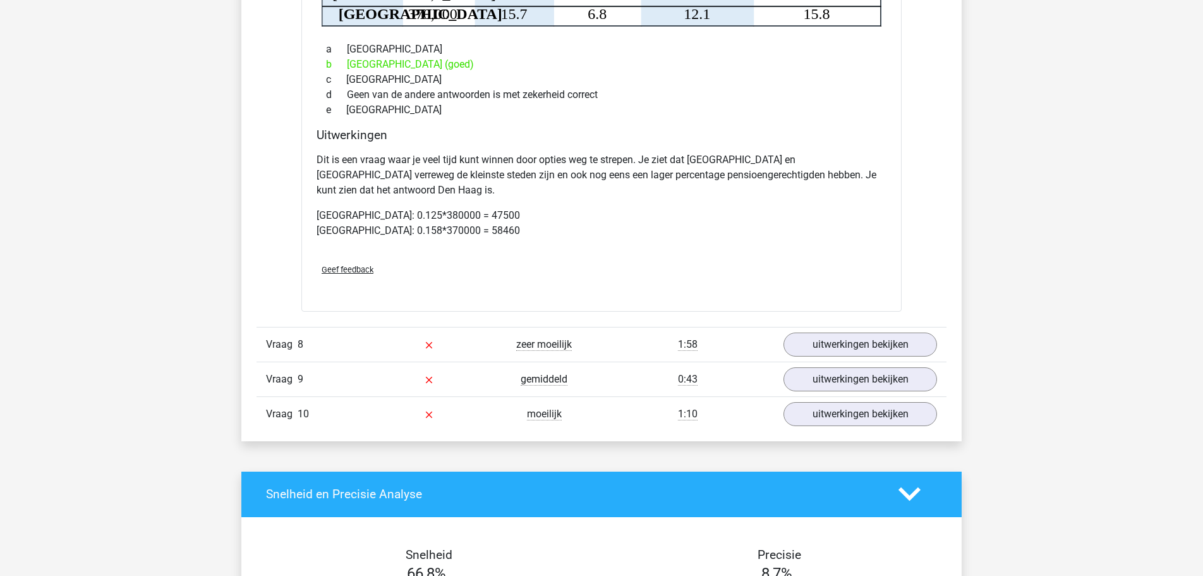
scroll to position [5609, 0]
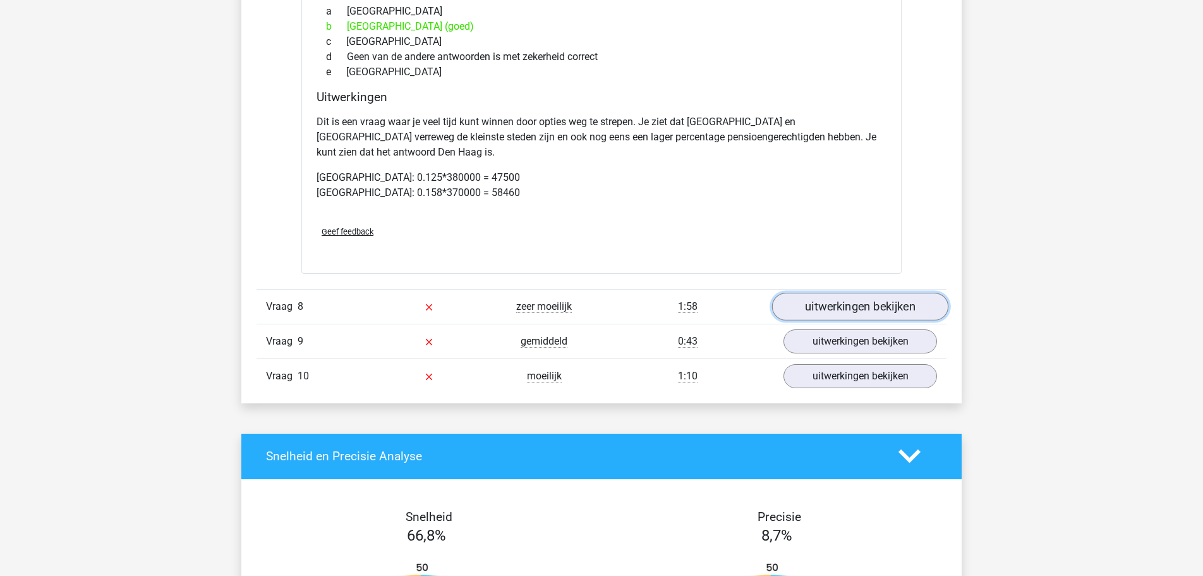
click at [842, 293] on link "uitwerkingen bekijken" at bounding box center [860, 307] width 176 height 28
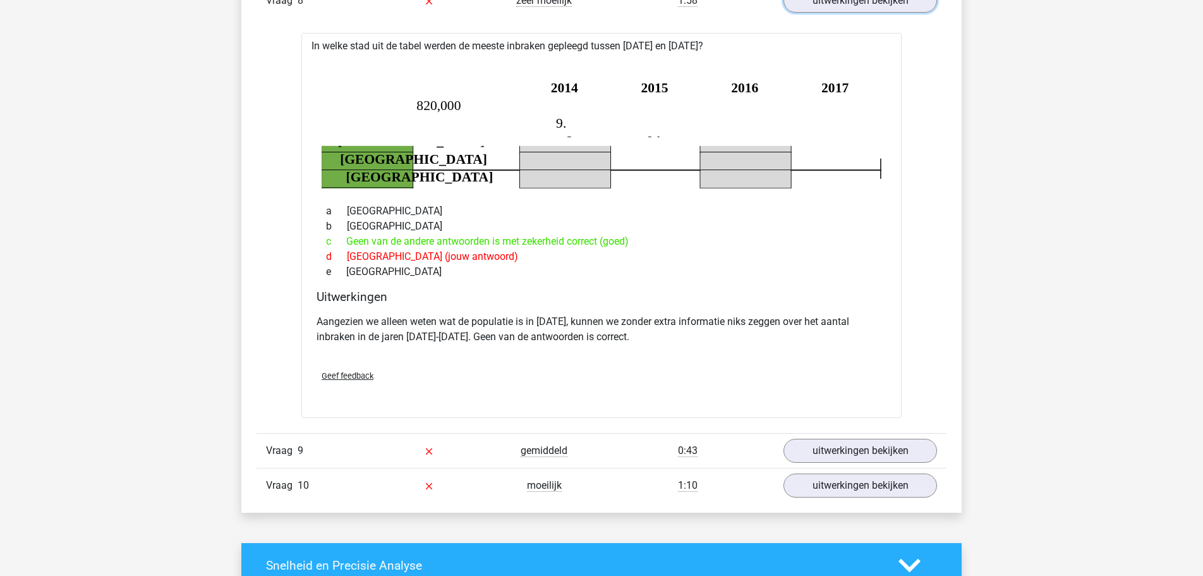
scroll to position [5996, 0]
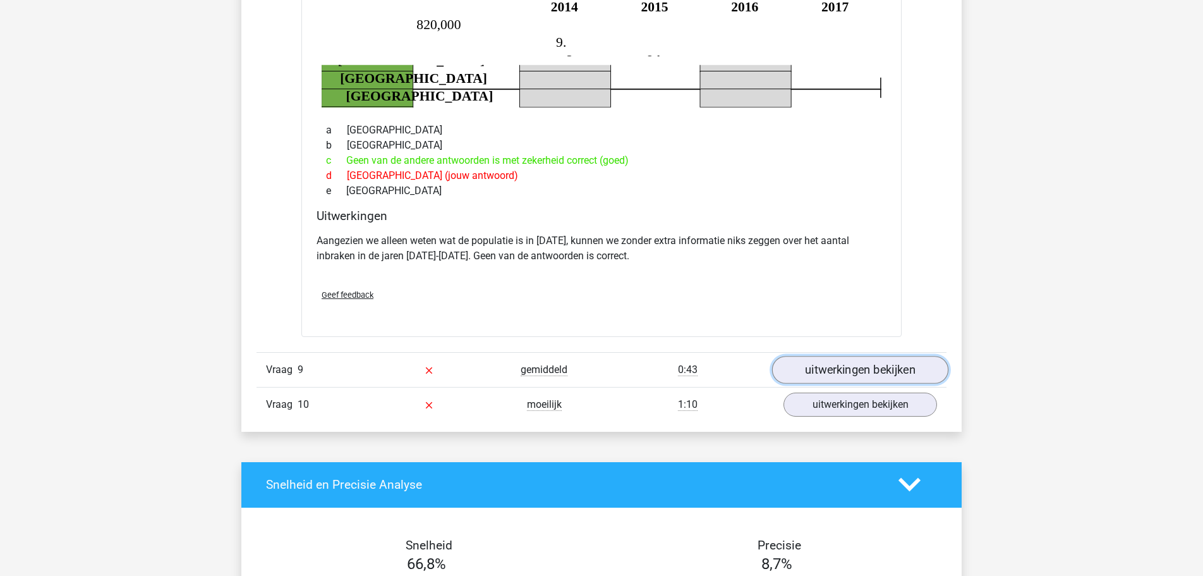
click at [865, 356] on link "uitwerkingen bekijken" at bounding box center [860, 370] width 176 height 28
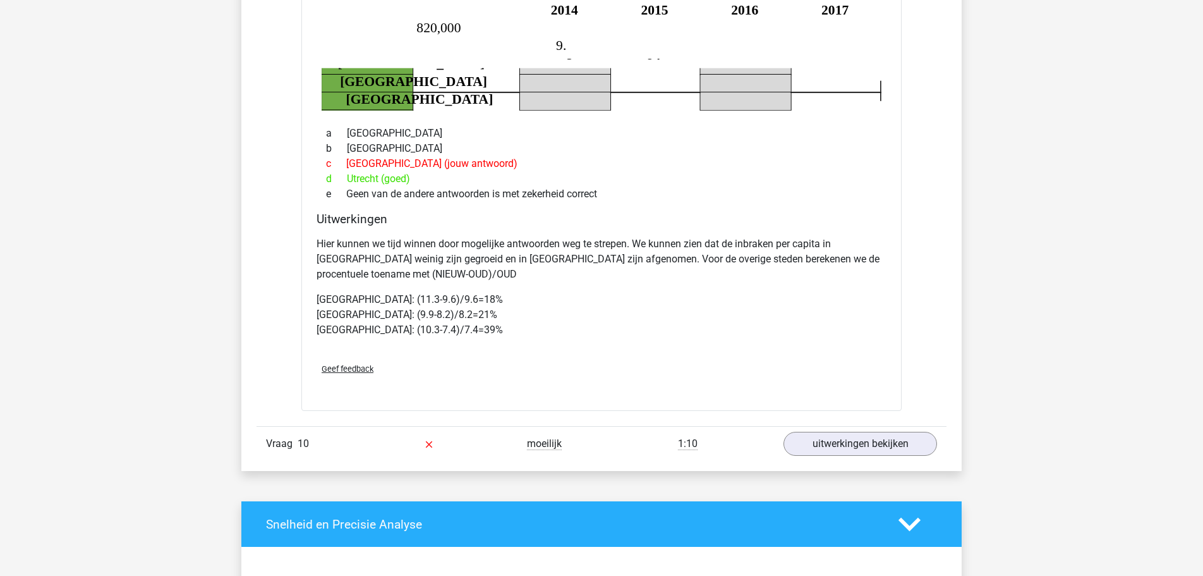
scroll to position [6447, 0]
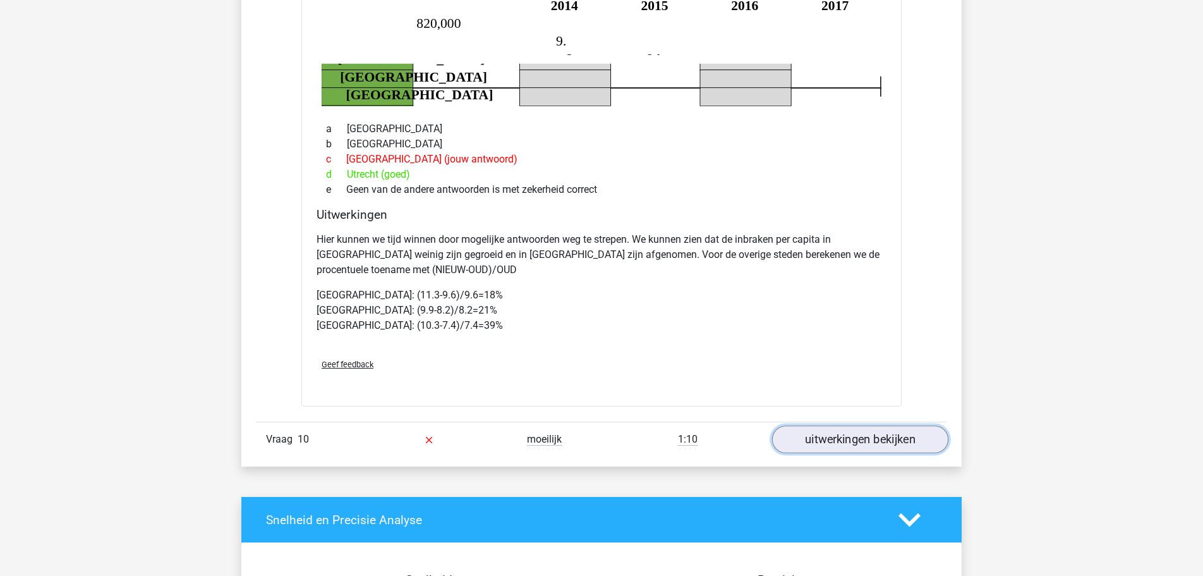
click at [869, 425] on link "uitwerkingen bekijken" at bounding box center [860, 439] width 176 height 28
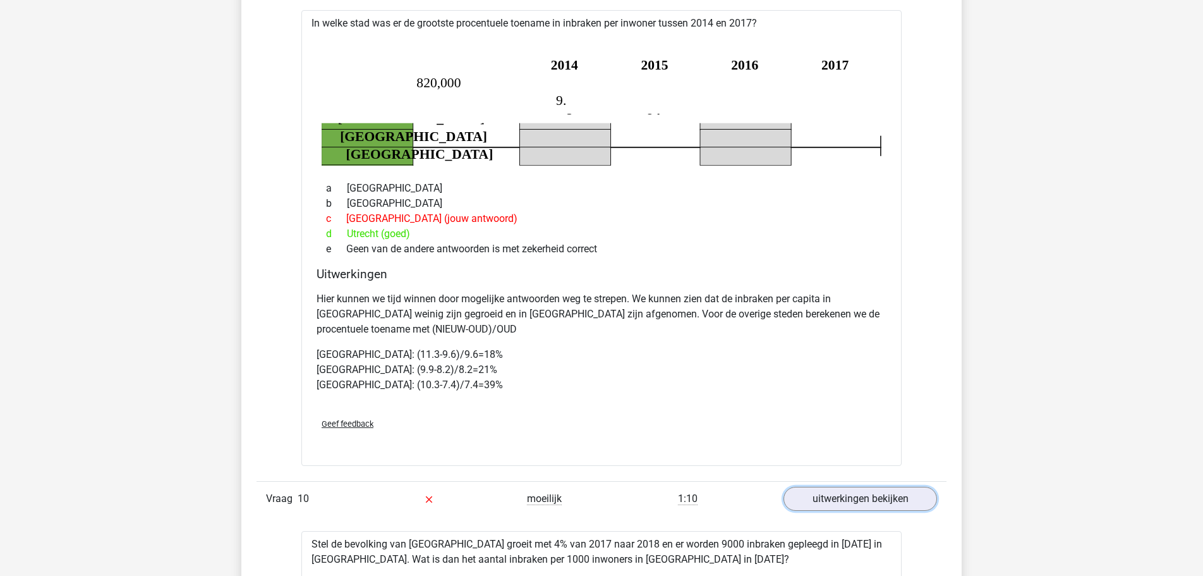
scroll to position [6383, 0]
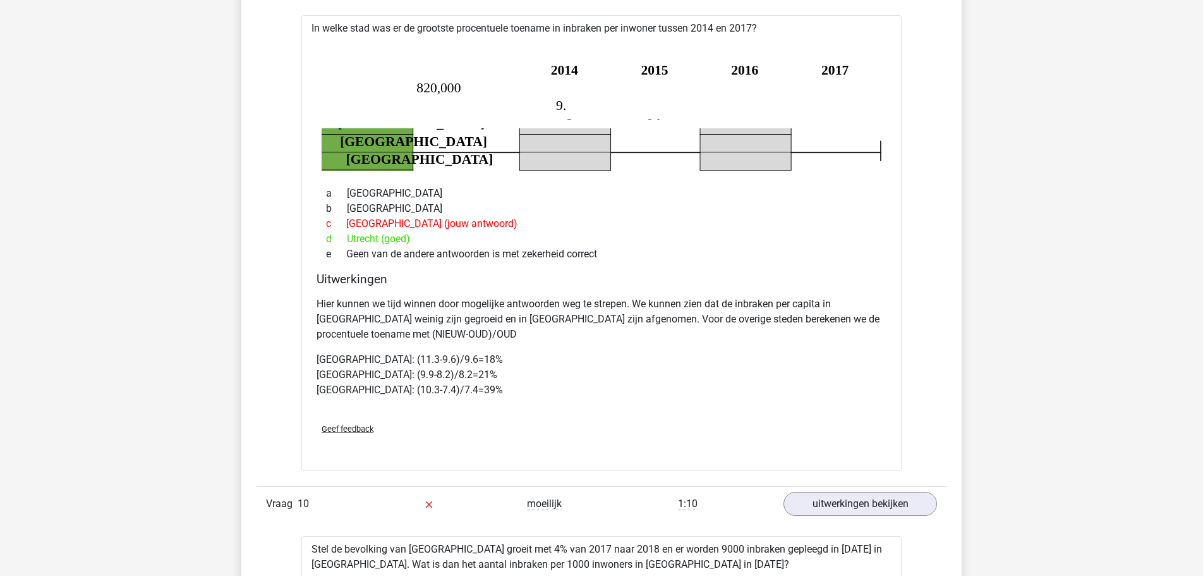
drag, startPoint x: 1195, startPoint y: 446, endPoint x: 1198, endPoint y: 432, distance: 14.1
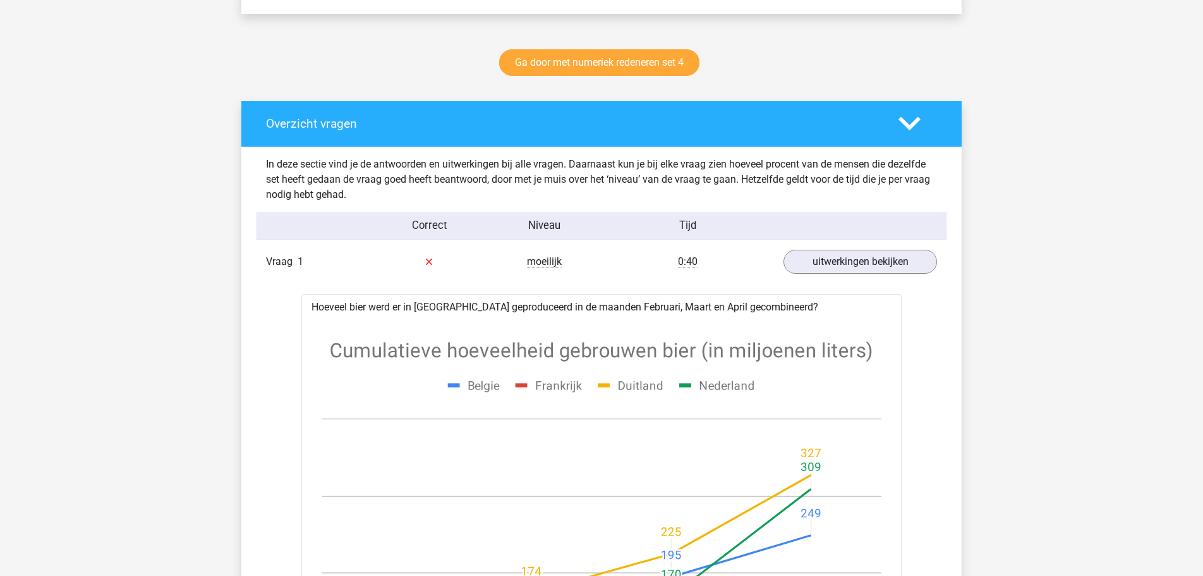
scroll to position [323, 0]
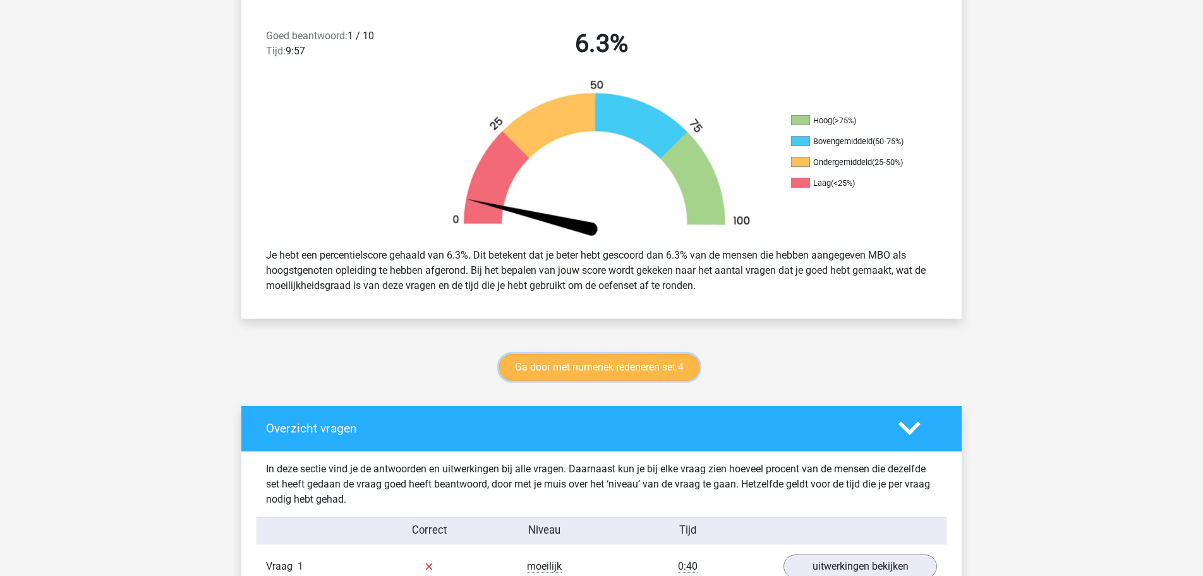
click at [638, 370] on link "Ga door met numeriek redeneren set 4" at bounding box center [599, 367] width 200 height 27
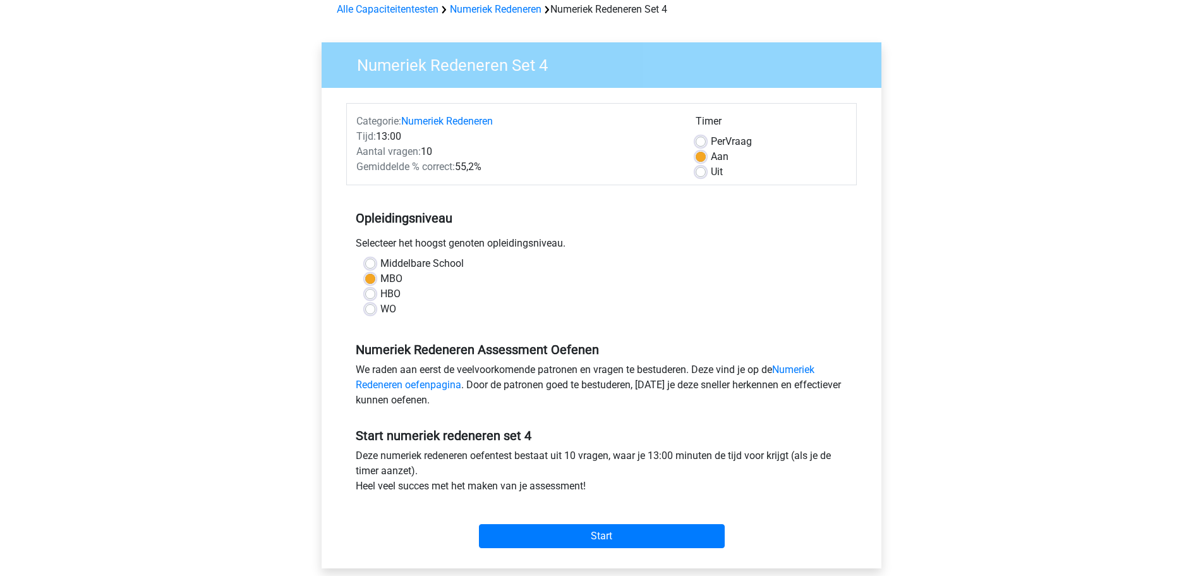
scroll to position [129, 0]
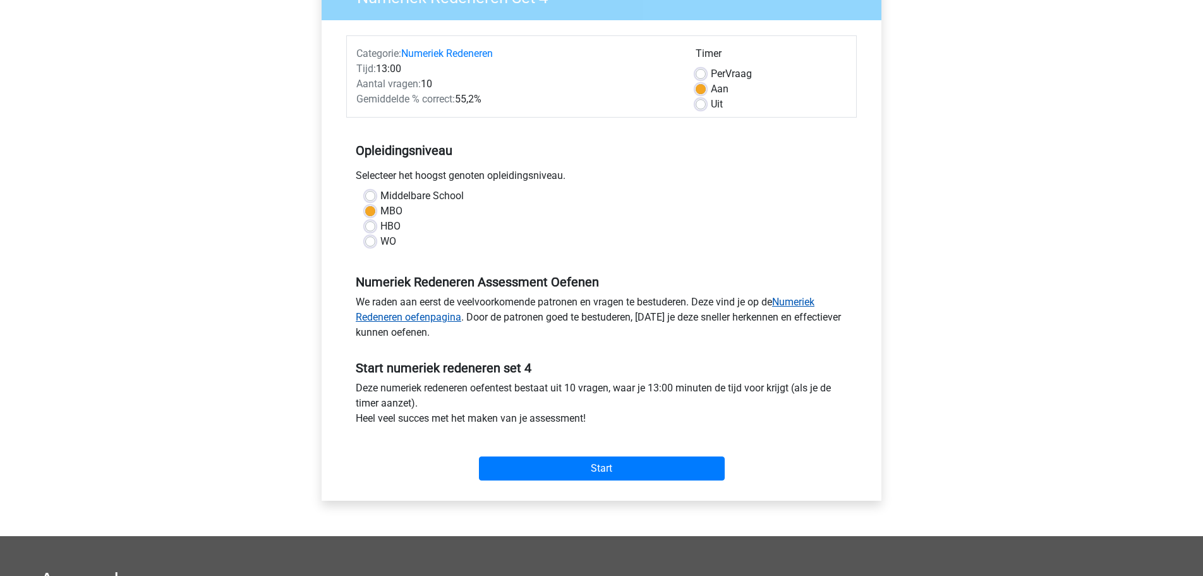
click at [431, 319] on link "Numeriek Redeneren oefenpagina" at bounding box center [585, 309] width 459 height 27
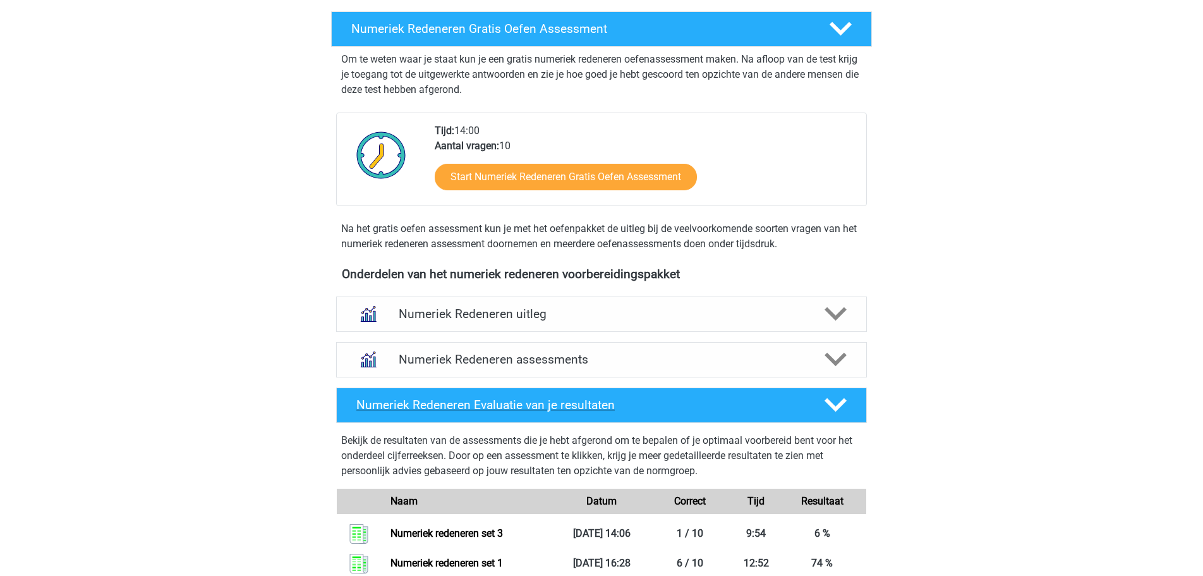
scroll to position [322, 0]
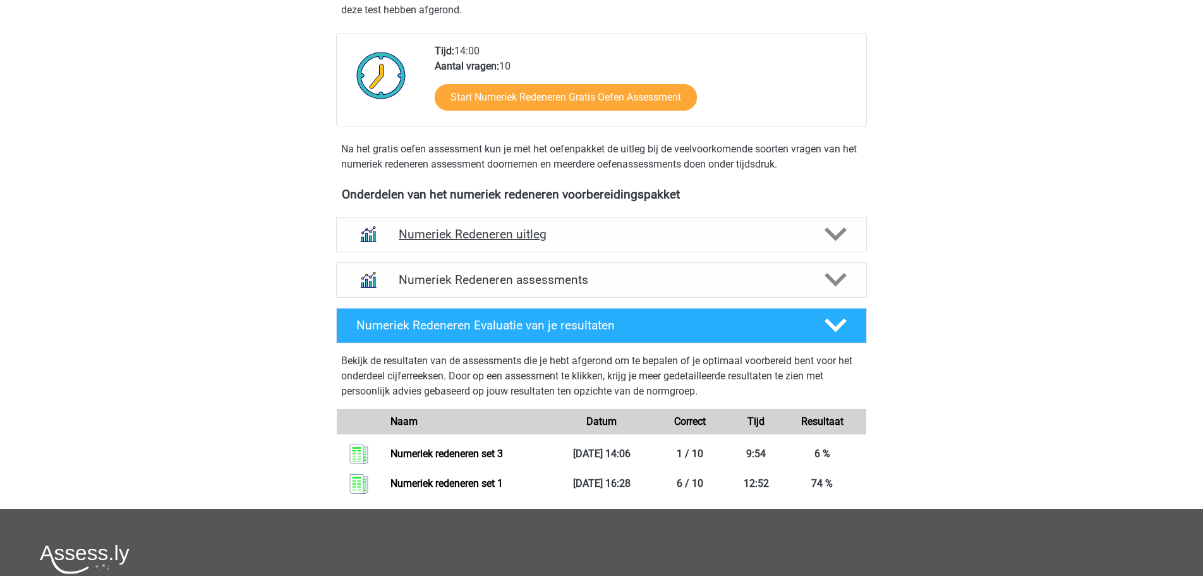
click at [540, 235] on h4 "Numeriek Redeneren uitleg" at bounding box center [602, 234] width 406 height 15
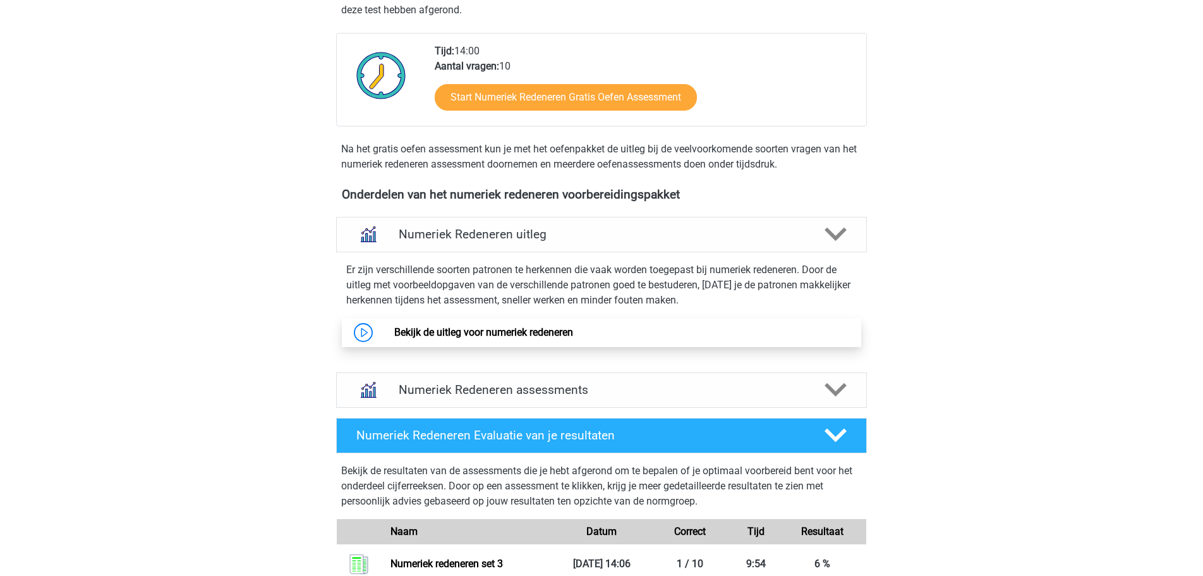
click at [465, 326] on link "Bekijk de uitleg voor numeriek redeneren" at bounding box center [483, 332] width 179 height 12
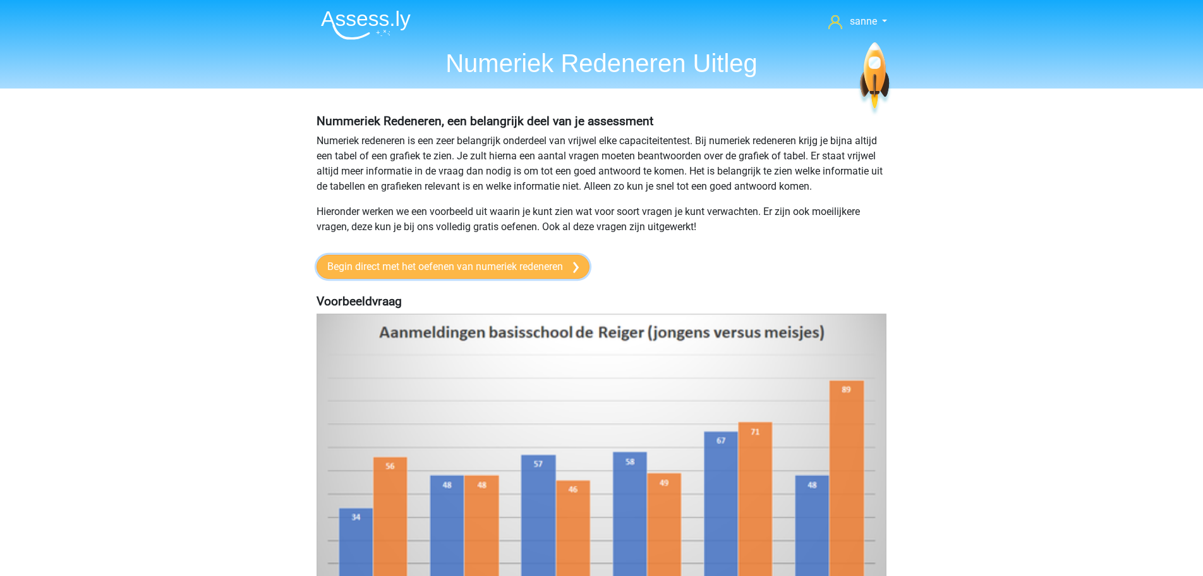
click at [466, 274] on link "Begin direct met het oefenen van numeriek redeneren" at bounding box center [453, 267] width 273 height 24
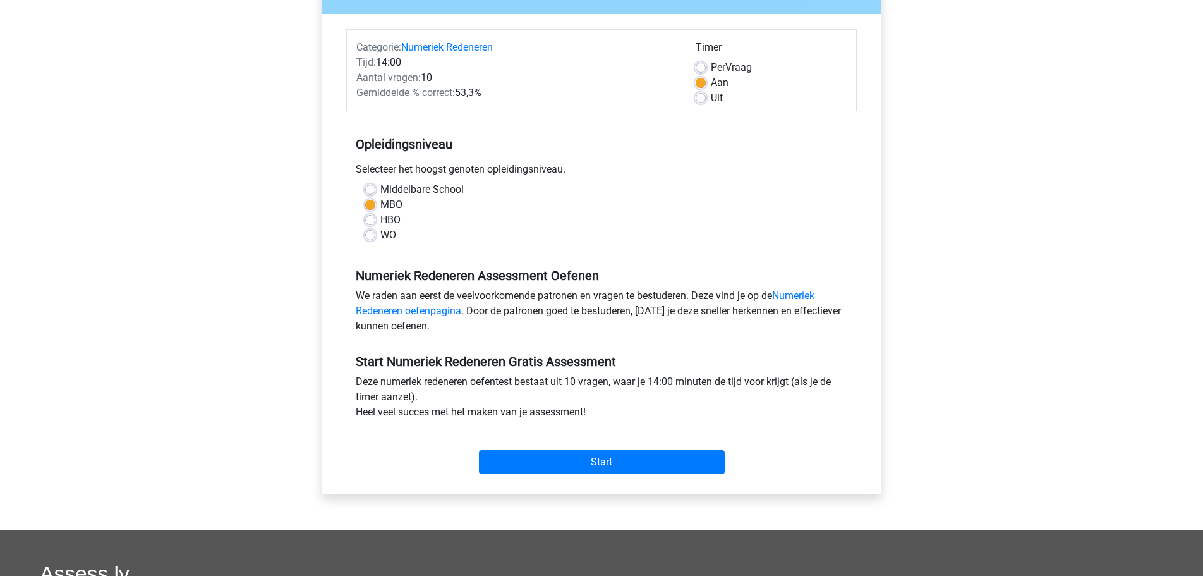
scroll to position [129, 0]
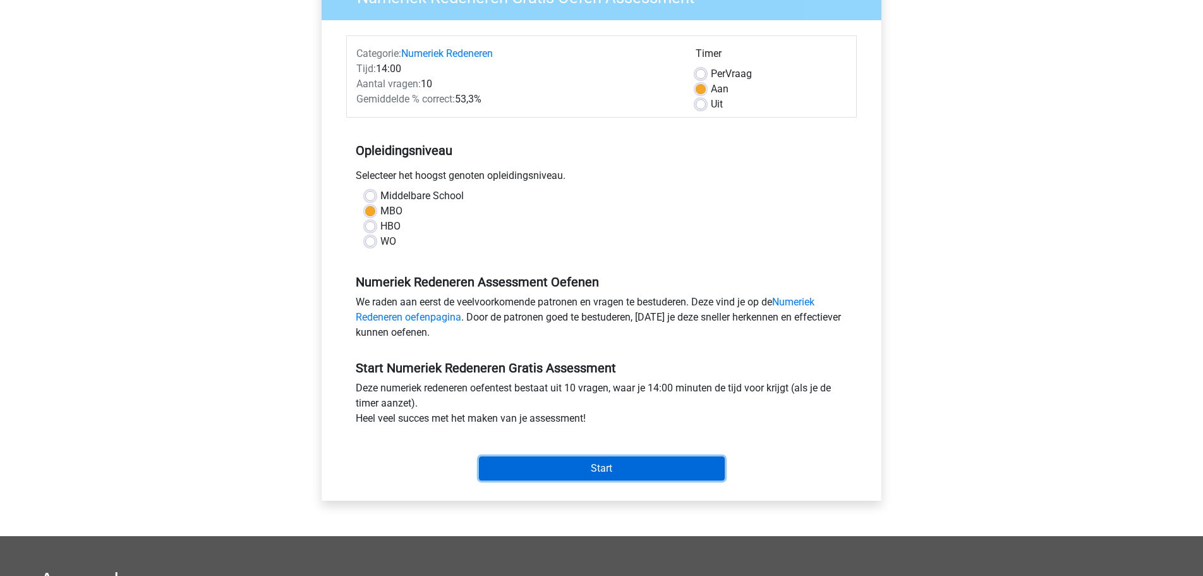
click at [602, 461] on input "Start" at bounding box center [602, 468] width 246 height 24
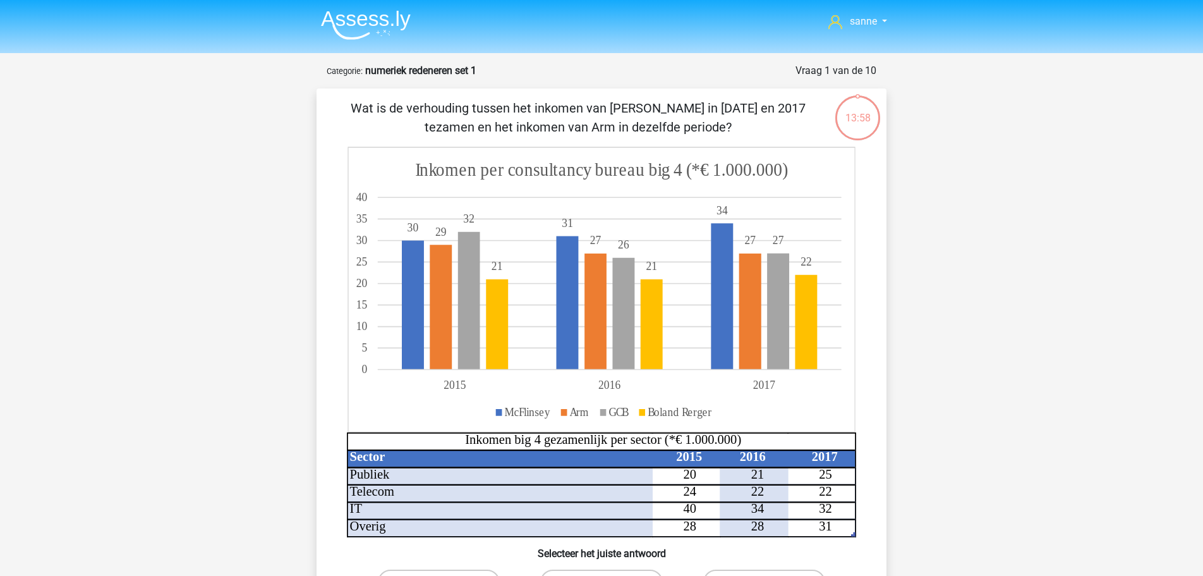
click at [352, 28] on img at bounding box center [366, 25] width 90 height 30
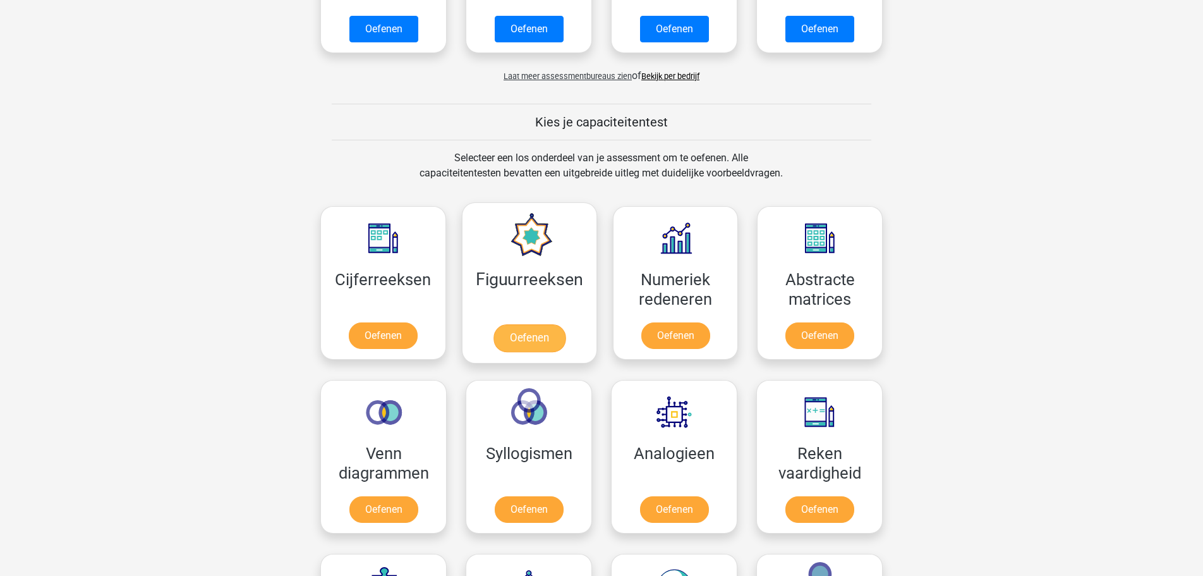
scroll to position [580, 0]
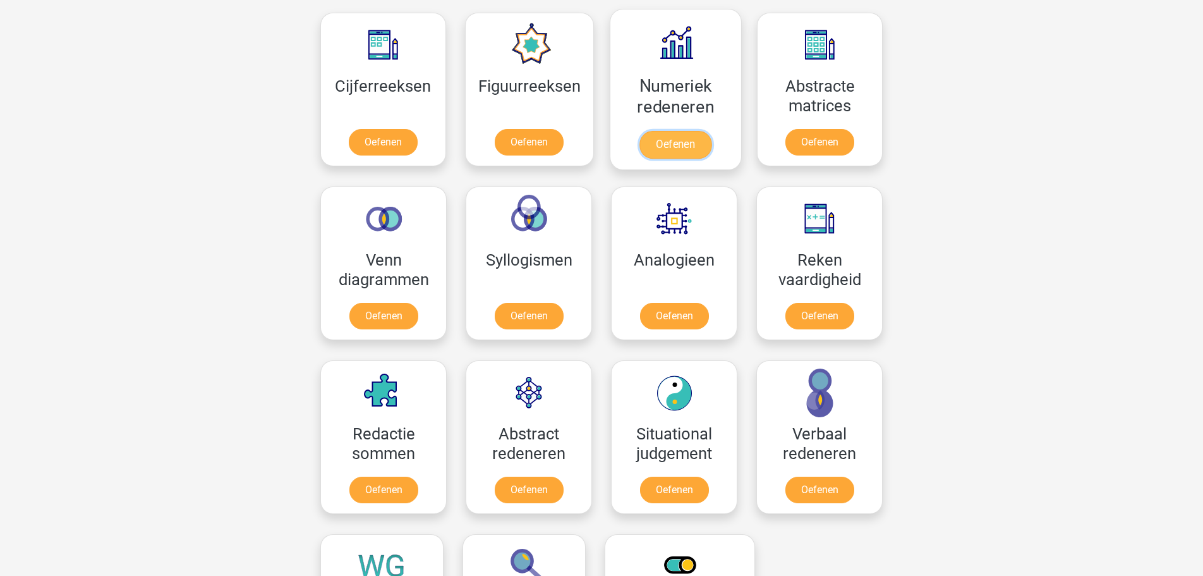
click at [681, 137] on link "Oefenen" at bounding box center [676, 145] width 72 height 28
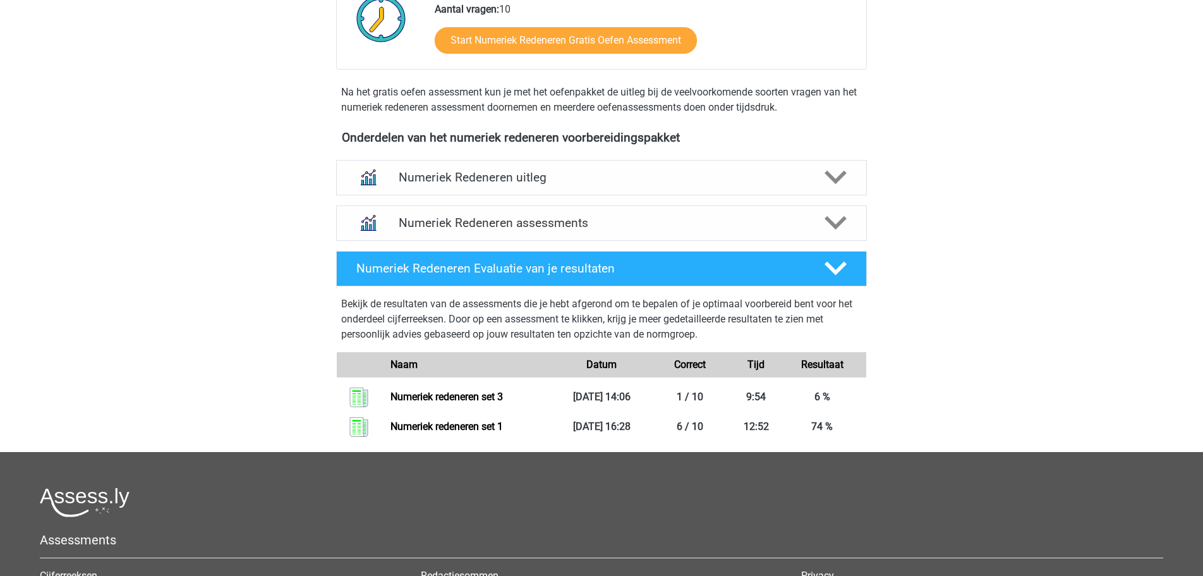
scroll to position [451, 0]
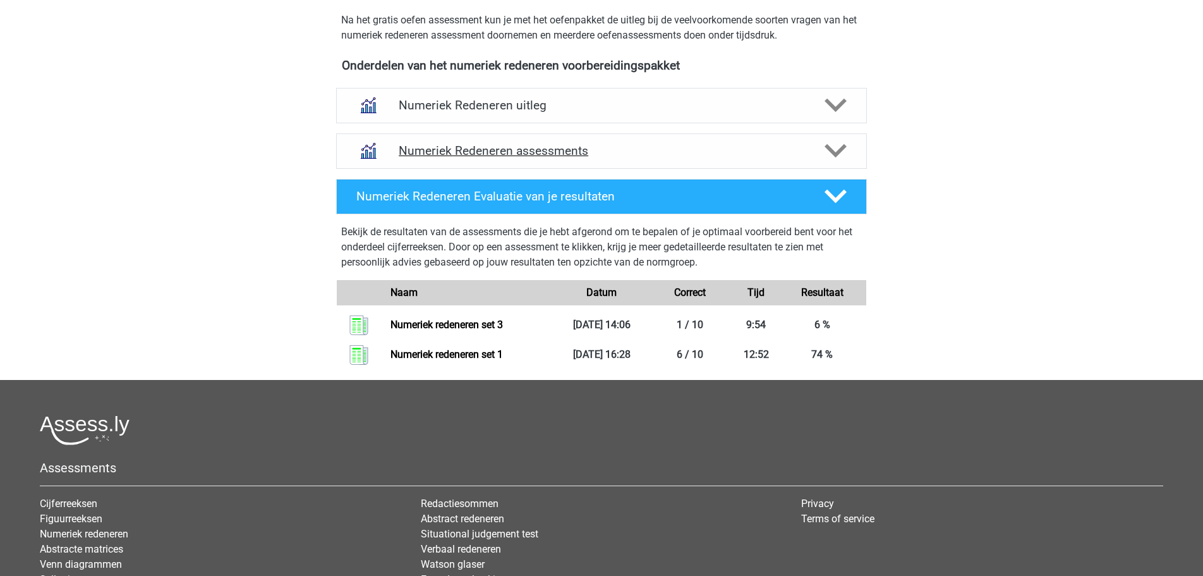
click at [590, 150] on h4 "Numeriek Redeneren assessments" at bounding box center [602, 150] width 406 height 15
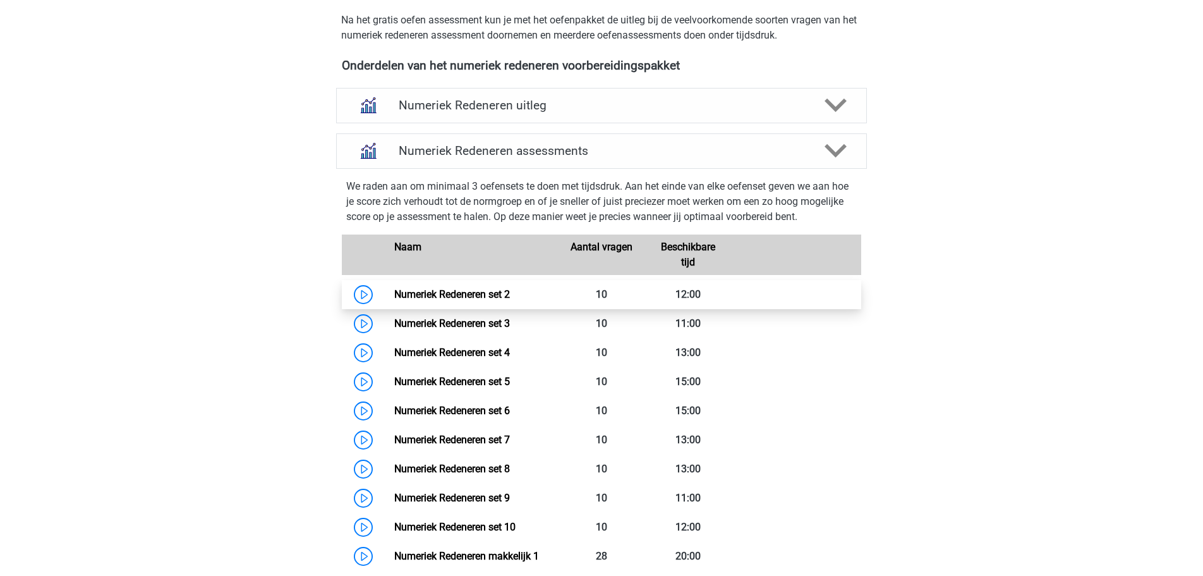
click at [394, 295] on link "Numeriek Redeneren set 2" at bounding box center [452, 294] width 116 height 12
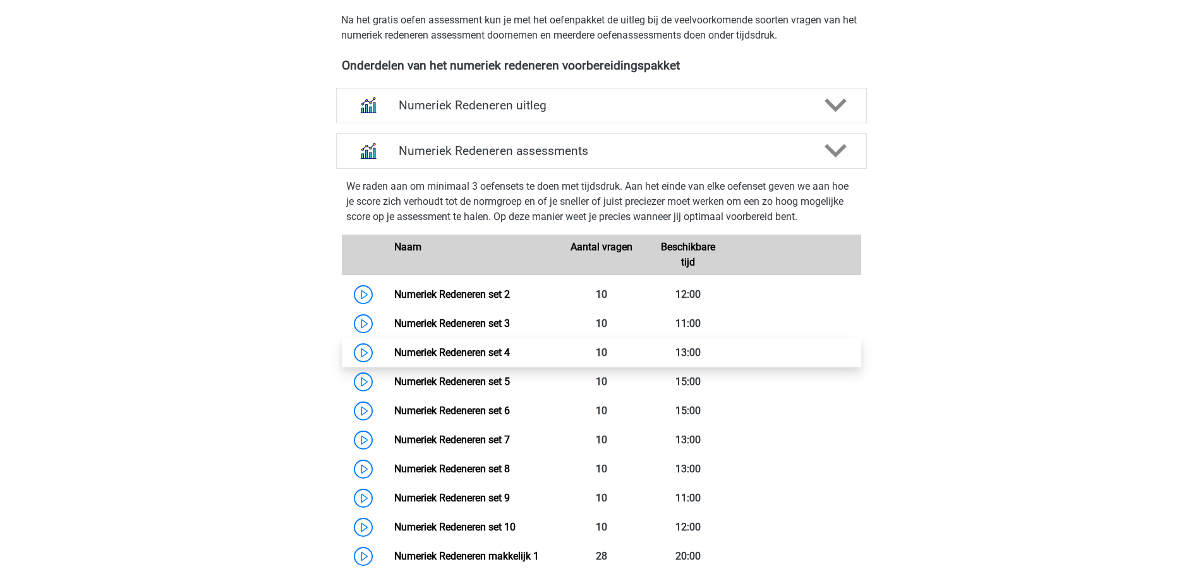
click at [394, 358] on link "Numeriek Redeneren set 4" at bounding box center [452, 352] width 116 height 12
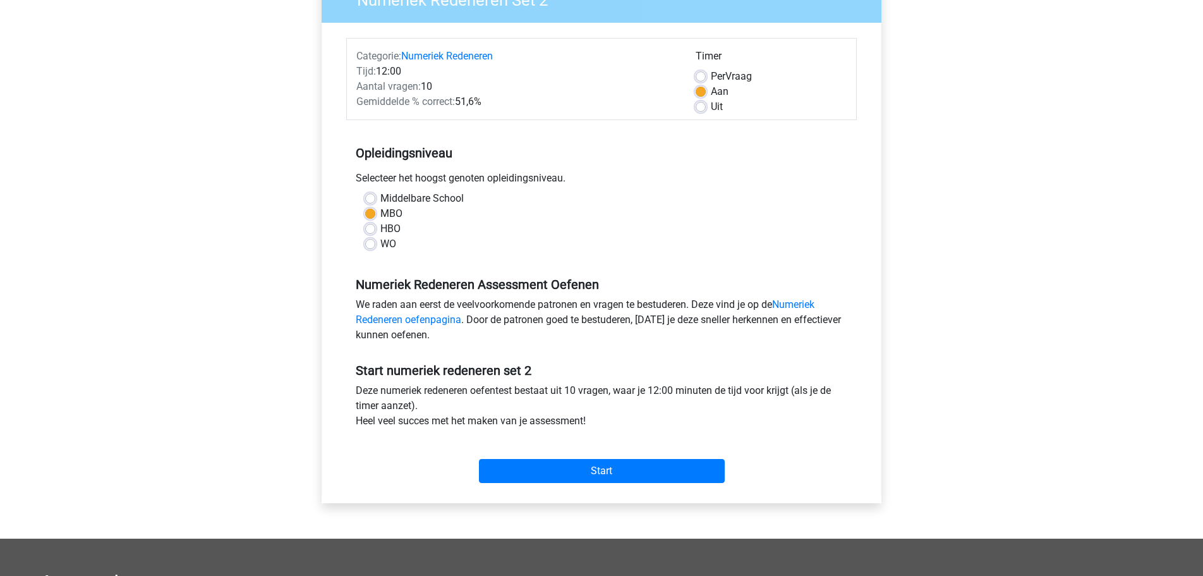
scroll to position [193, 0]
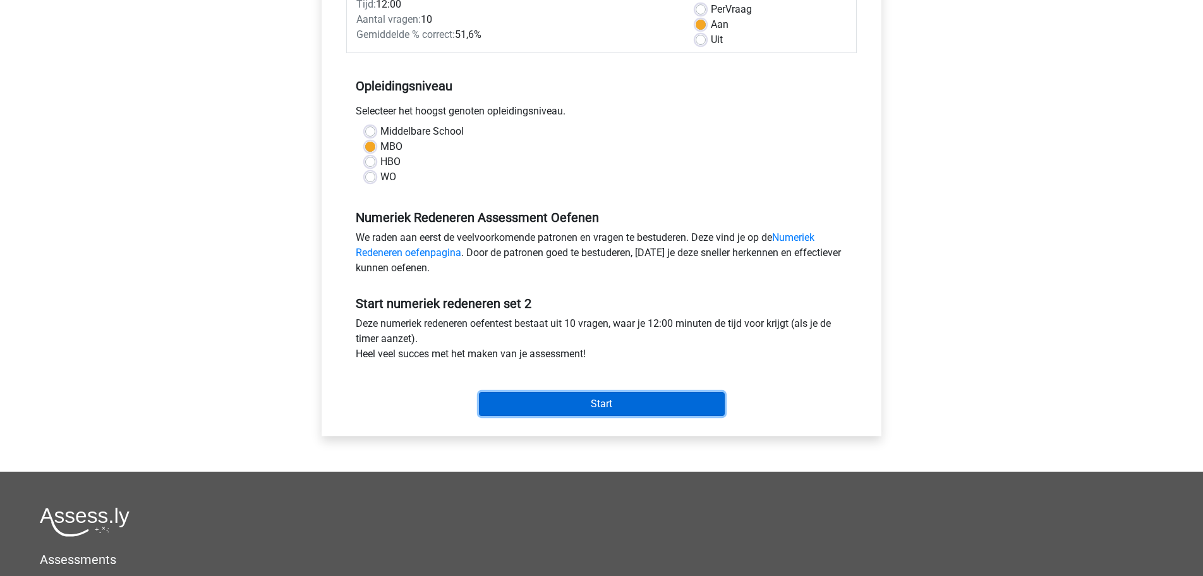
click at [569, 398] on input "Start" at bounding box center [602, 404] width 246 height 24
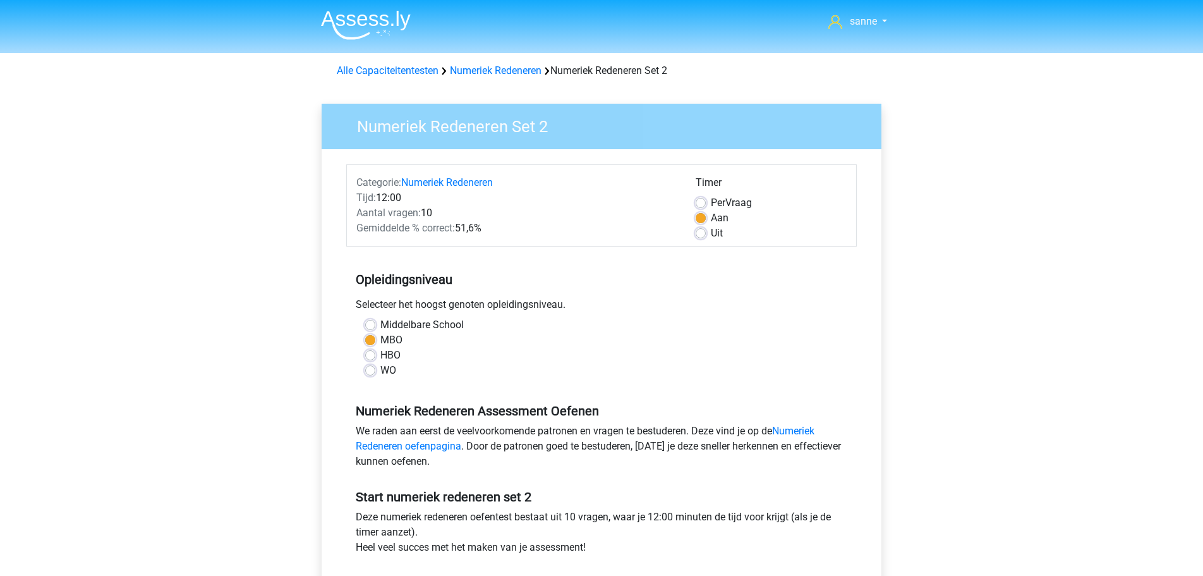
scroll to position [193, 0]
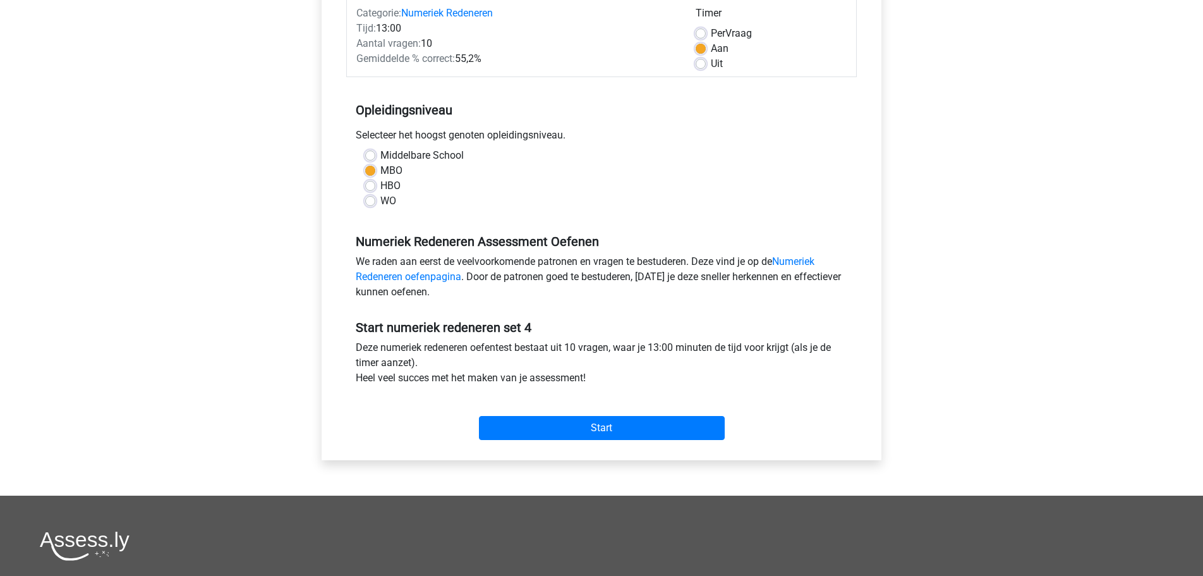
scroll to position [258, 0]
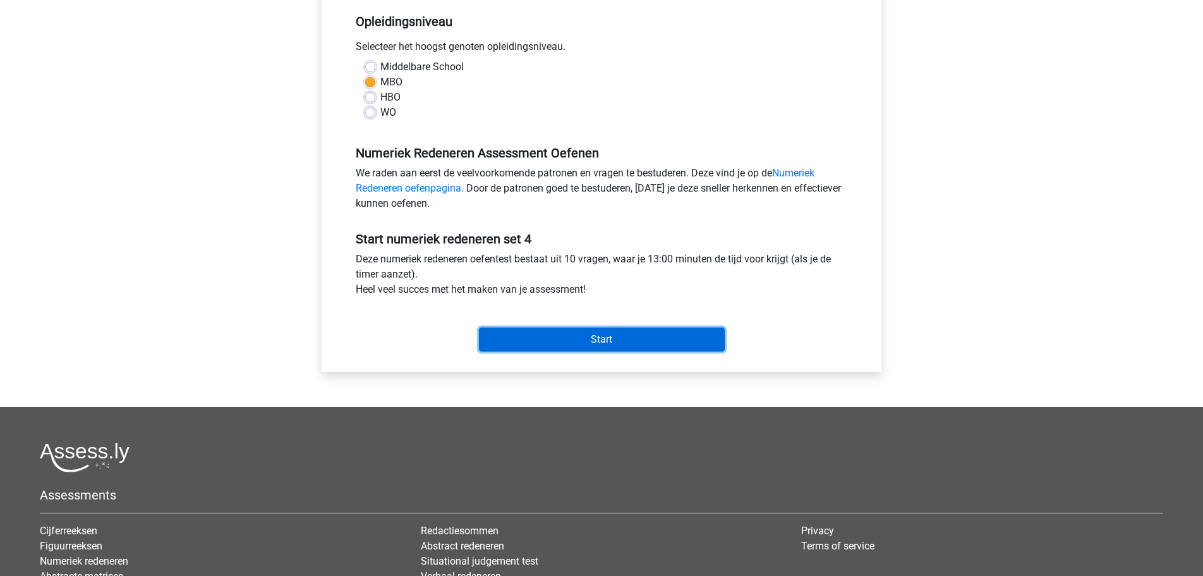
click at [581, 343] on input "Start" at bounding box center [602, 339] width 246 height 24
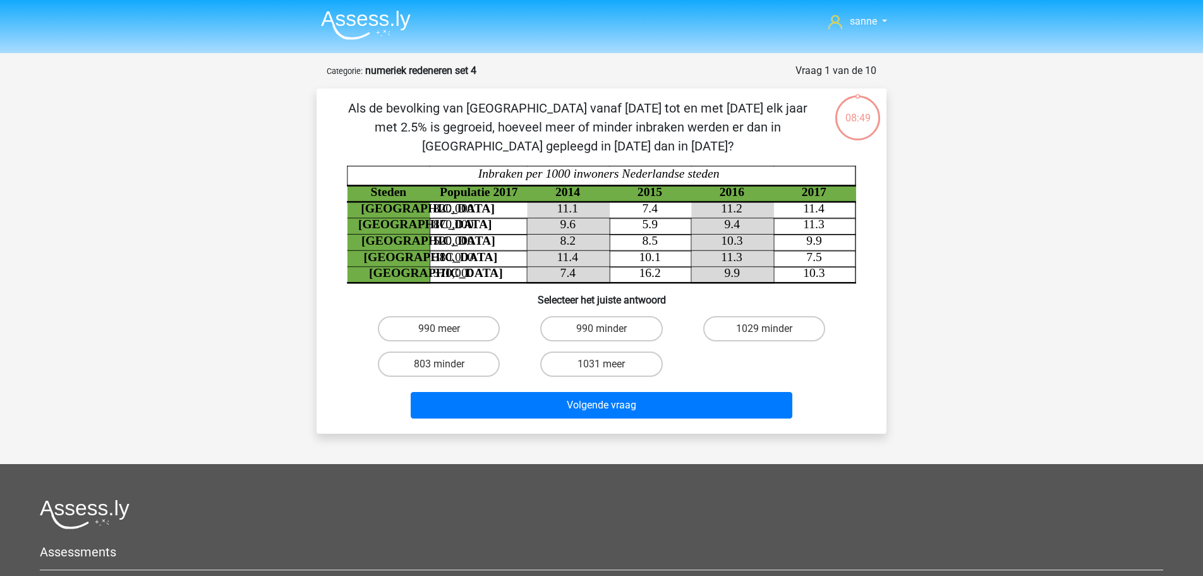
click at [401, 378] on div "803 minder" at bounding box center [439, 363] width 162 height 35
click at [433, 369] on label "803 minder" at bounding box center [439, 363] width 122 height 25
click at [439, 369] on input "803 minder" at bounding box center [443, 368] width 8 height 8
radio input "true"
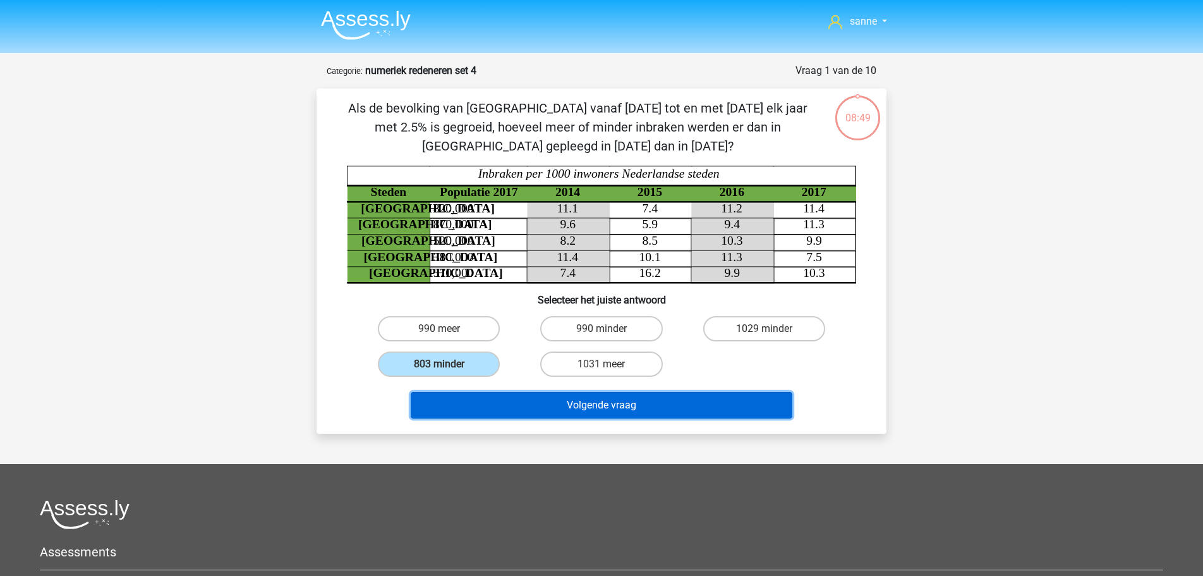
click at [489, 394] on button "Volgende vraag" at bounding box center [602, 405] width 382 height 27
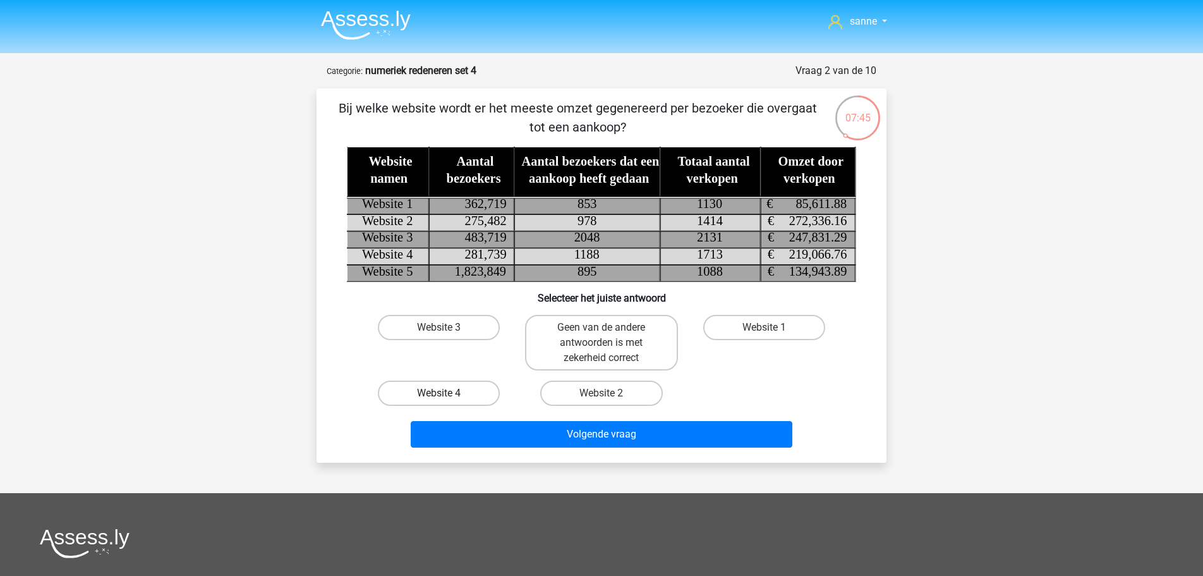
click at [472, 398] on label "Website 4" at bounding box center [439, 393] width 122 height 25
click at [448, 398] on input "Website 4" at bounding box center [443, 397] width 8 height 8
radio input "true"
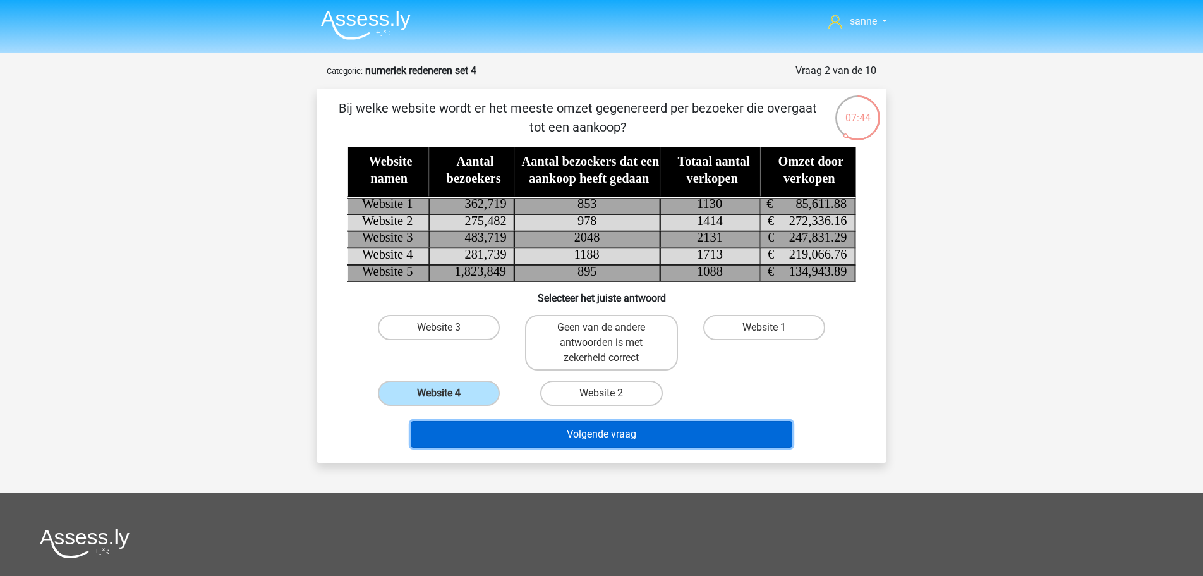
click at [520, 434] on button "Volgende vraag" at bounding box center [602, 434] width 382 height 27
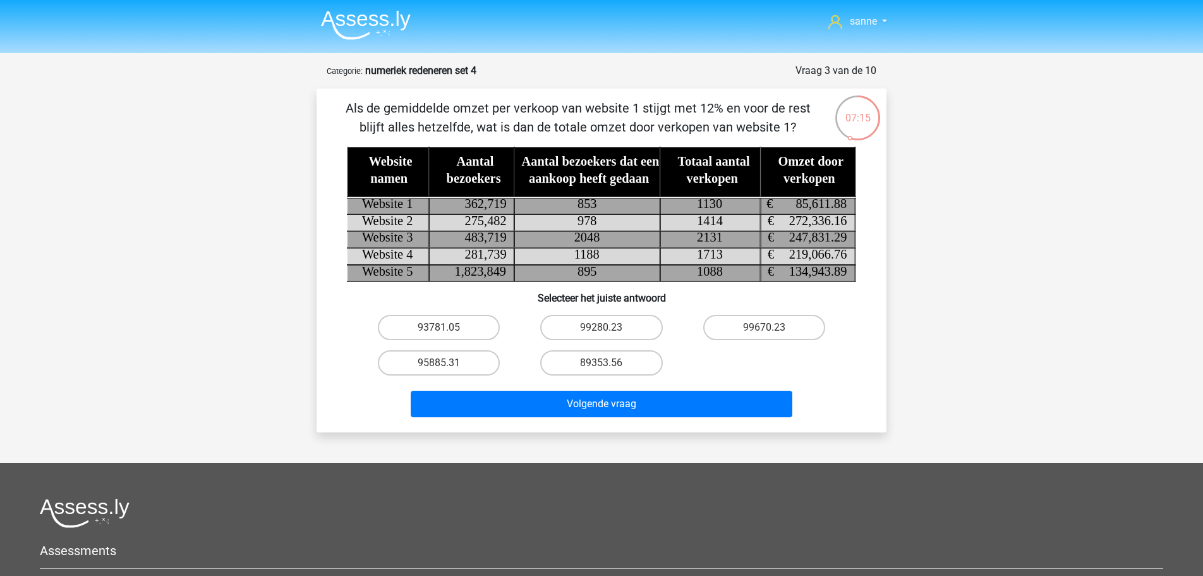
click at [754, 312] on div "99670.23" at bounding box center [764, 327] width 162 height 35
click at [754, 326] on label "99670.23" at bounding box center [764, 327] width 122 height 25
click at [764, 327] on input "99670.23" at bounding box center [768, 331] width 8 height 8
radio input "true"
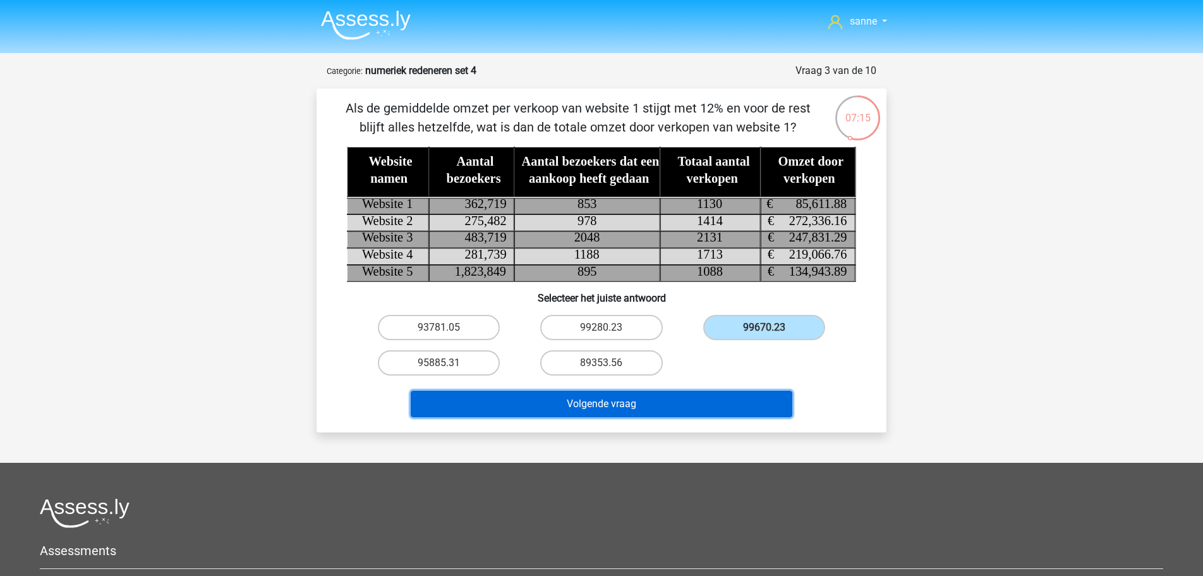
click at [738, 392] on button "Volgende vraag" at bounding box center [602, 404] width 382 height 27
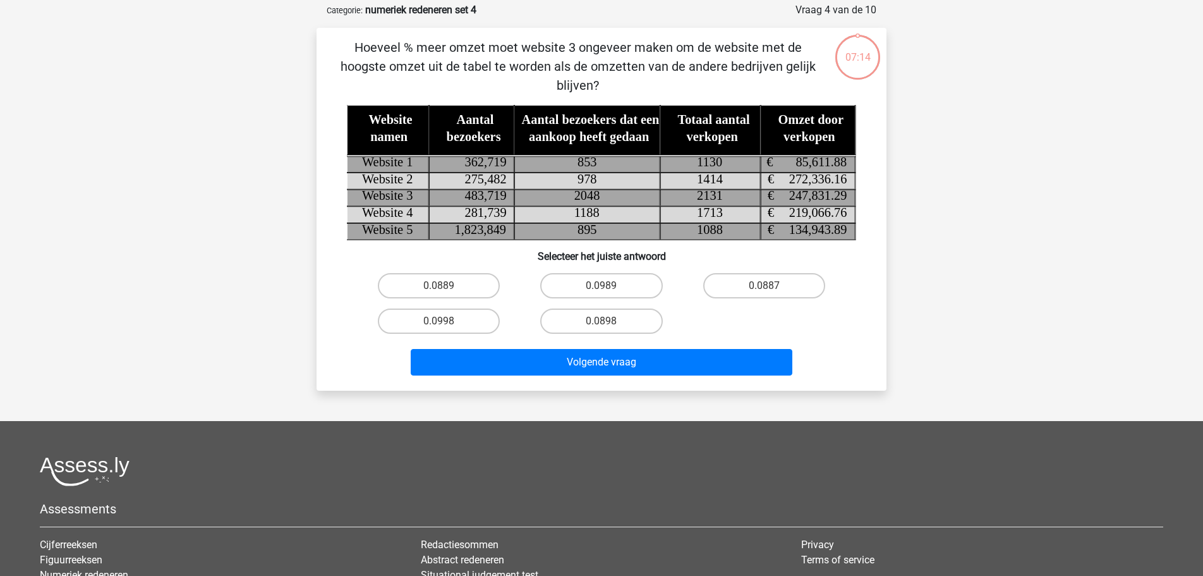
scroll to position [63, 0]
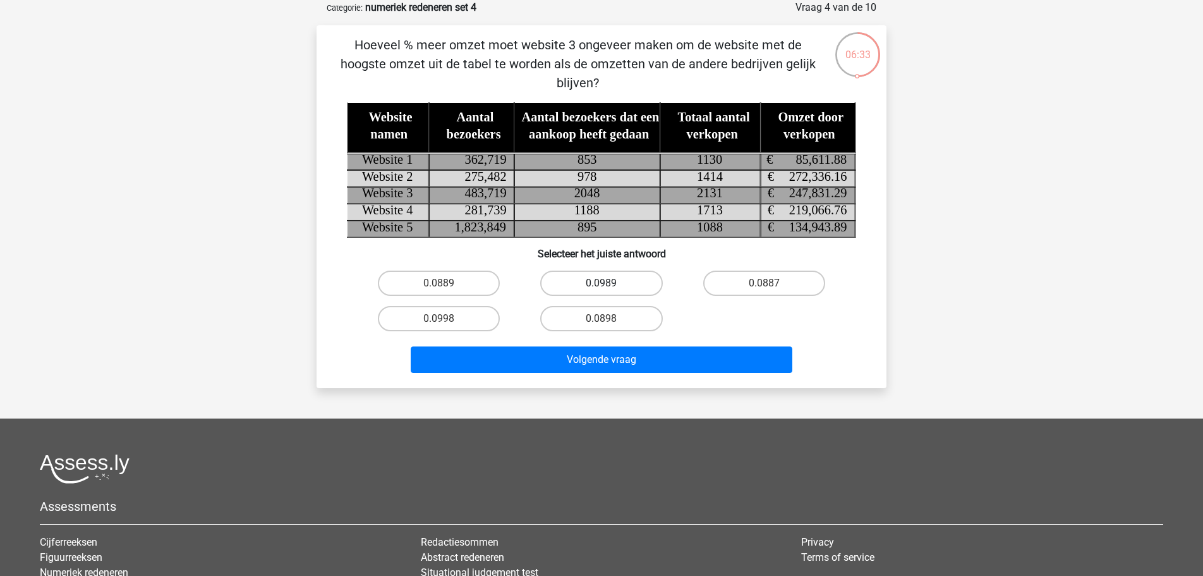
click at [553, 281] on label "0.0989" at bounding box center [601, 283] width 122 height 25
click at [602, 283] on input "0.0989" at bounding box center [606, 287] width 8 height 8
radio input "true"
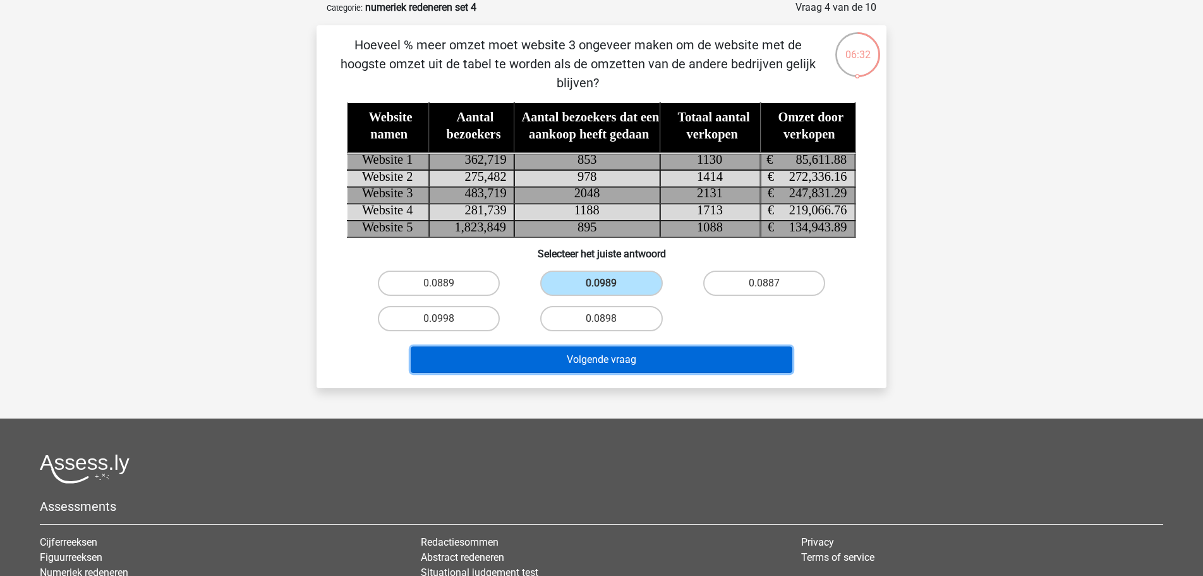
click at [547, 353] on button "Volgende vraag" at bounding box center [602, 359] width 382 height 27
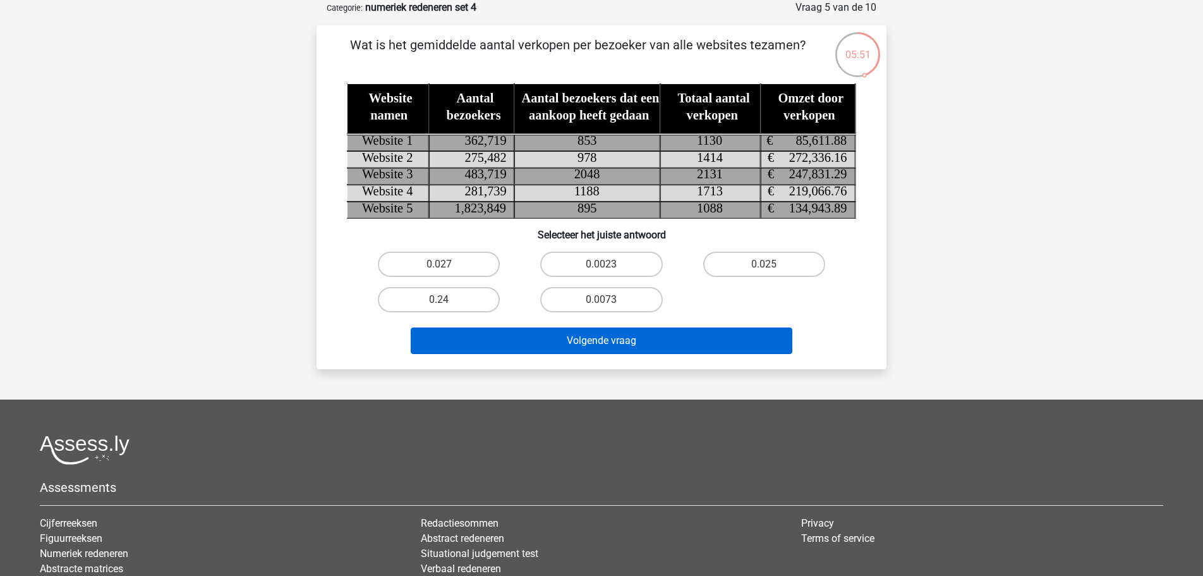
drag, startPoint x: 470, startPoint y: 301, endPoint x: 504, endPoint y: 344, distance: 55.4
click at [470, 300] on label "0.24" at bounding box center [439, 299] width 122 height 25
click at [448, 300] on input "0.24" at bounding box center [443, 304] width 8 height 8
radio input "true"
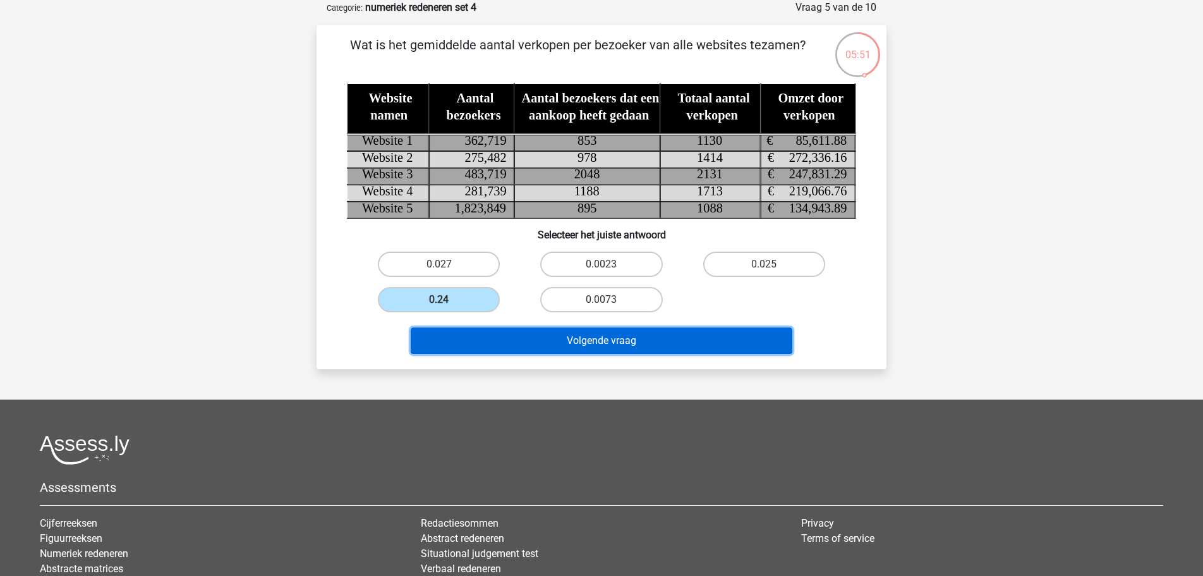
click at [537, 341] on button "Volgende vraag" at bounding box center [602, 340] width 382 height 27
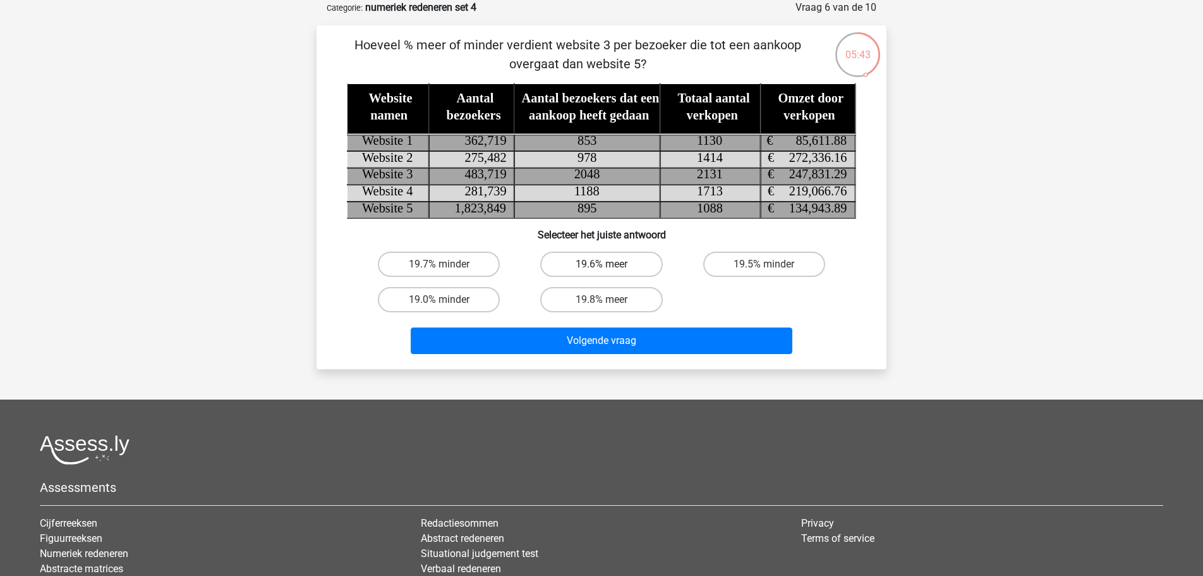
click at [596, 261] on label "19.6% meer" at bounding box center [601, 264] width 122 height 25
click at [602, 264] on input "19.6% meer" at bounding box center [606, 268] width 8 height 8
radio input "true"
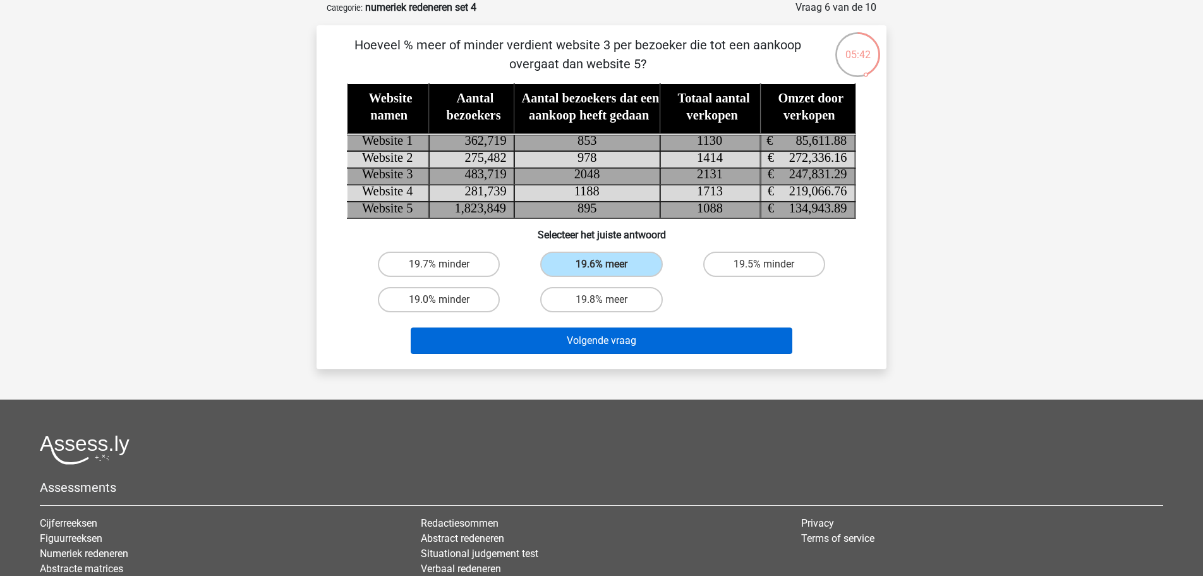
drag, startPoint x: 623, startPoint y: 318, endPoint x: 633, endPoint y: 331, distance: 16.2
click at [624, 320] on div "Volgende vraag" at bounding box center [602, 338] width 530 height 42
click at [638, 340] on button "Volgende vraag" at bounding box center [602, 340] width 382 height 27
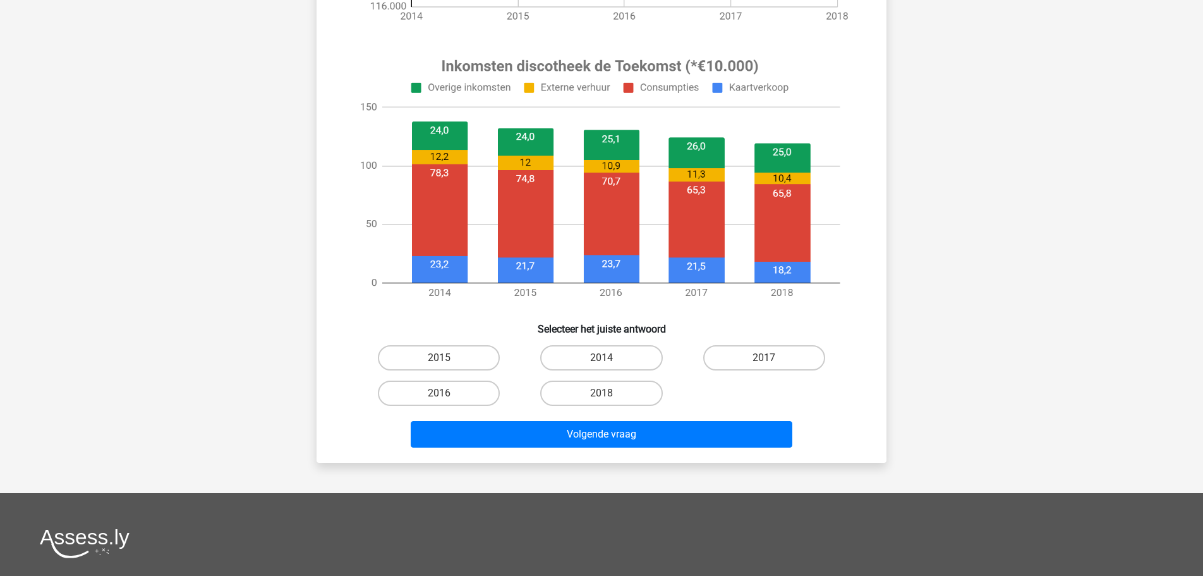
scroll to position [451, 0]
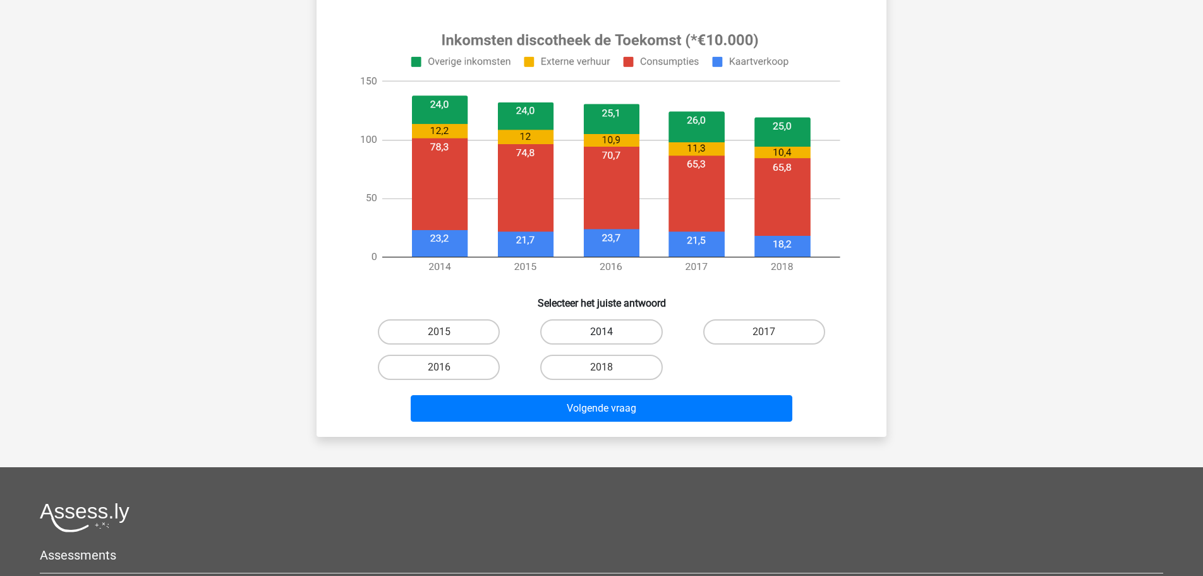
click at [568, 319] on label "2014" at bounding box center [601, 331] width 122 height 25
click at [602, 332] on input "2014" at bounding box center [606, 336] width 8 height 8
radio input "true"
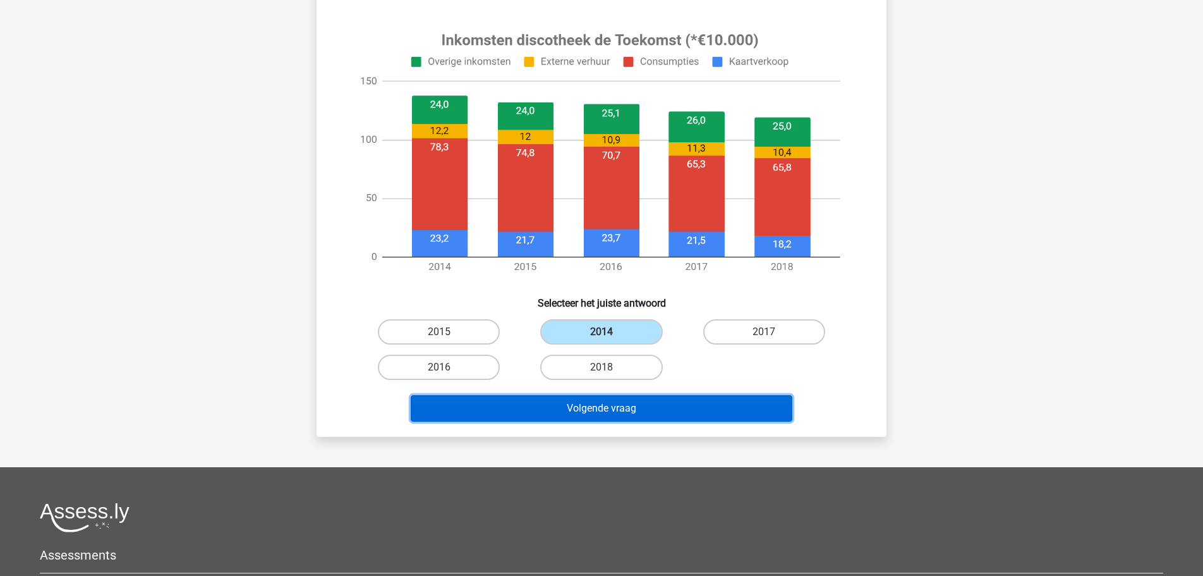
click at [569, 405] on button "Volgende vraag" at bounding box center [602, 408] width 382 height 27
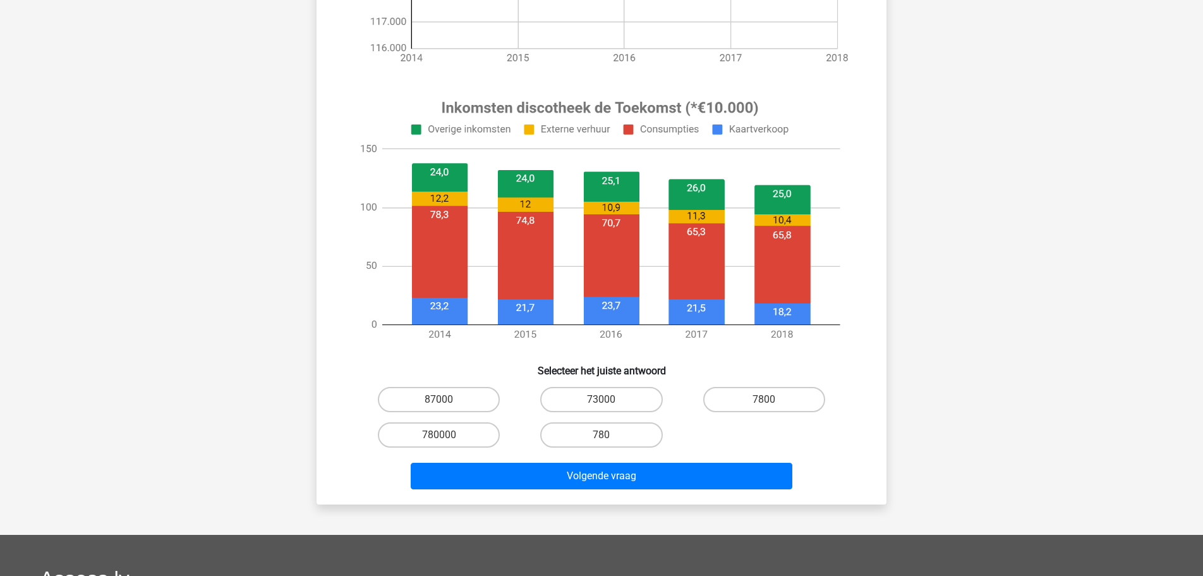
scroll to position [387, 0]
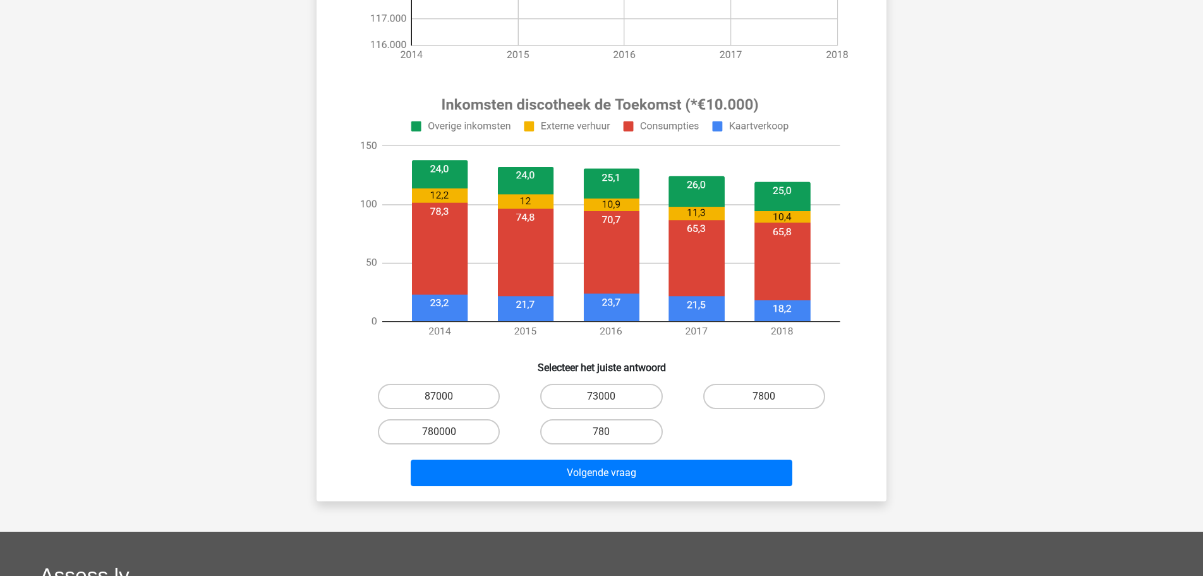
click at [602, 400] on input "73000" at bounding box center [606, 400] width 8 height 8
radio input "true"
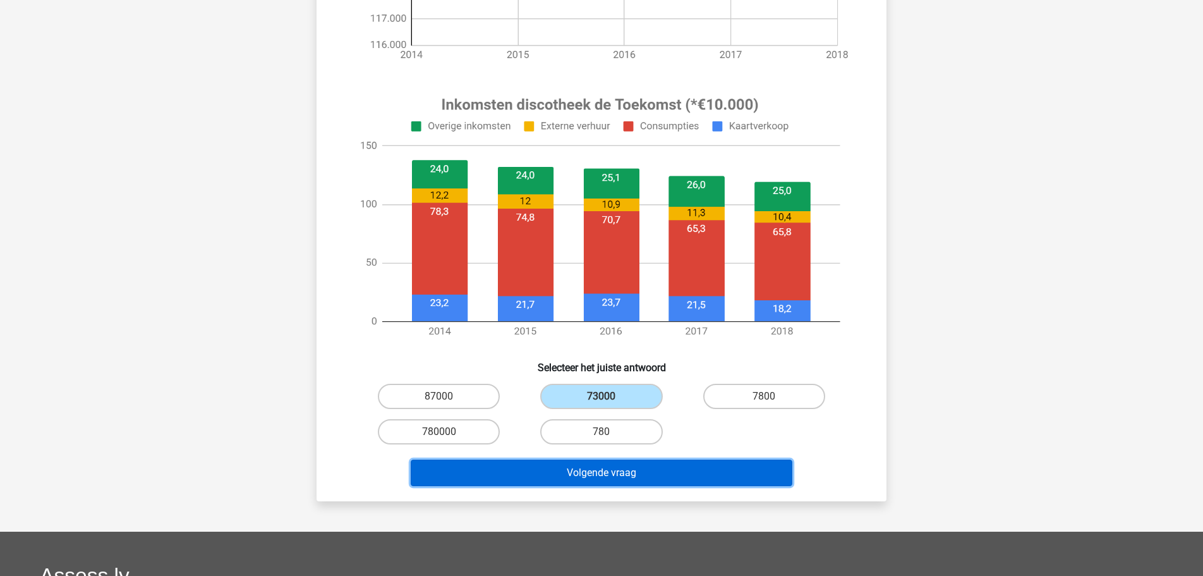
click at [618, 473] on button "Volgende vraag" at bounding box center [602, 473] width 382 height 27
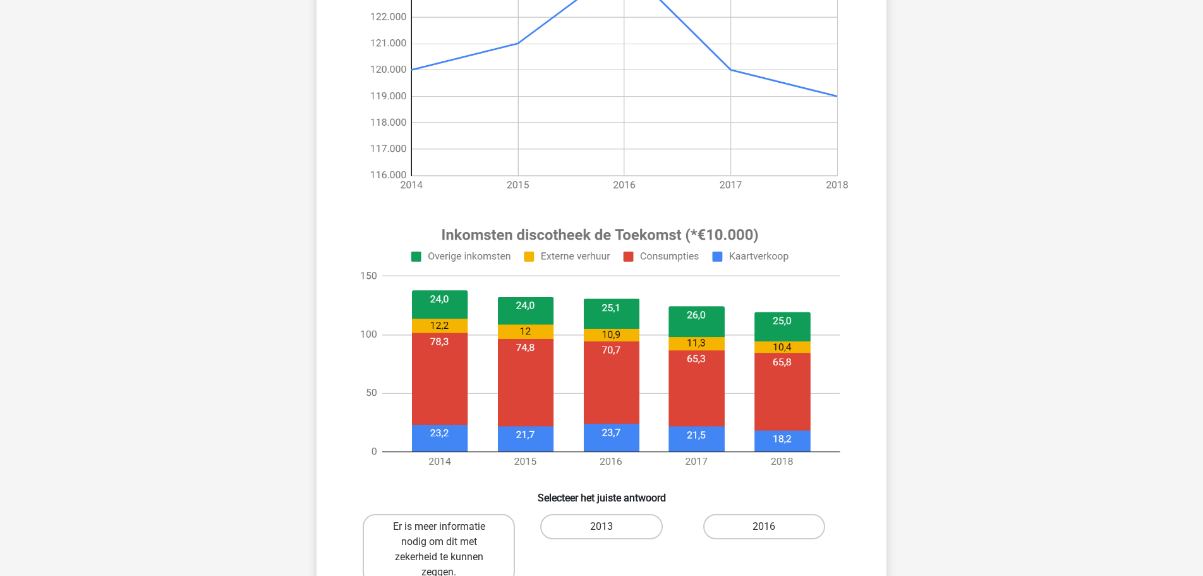
scroll to position [321, 0]
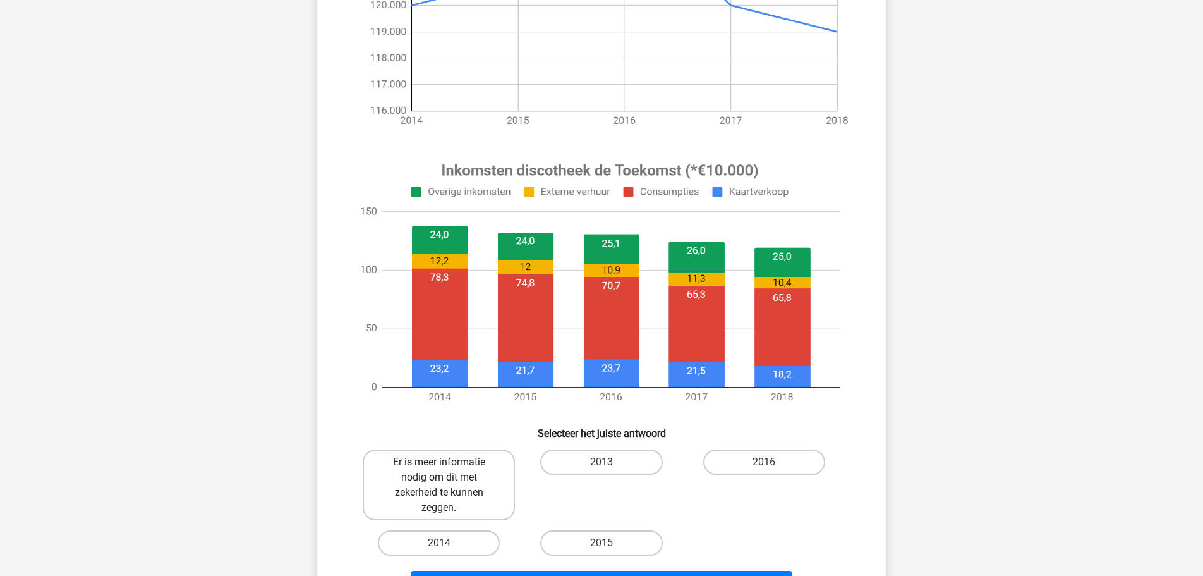
click at [483, 455] on label "Er is meer informatie nodig om dit met zekerheid te kunnen zeggen." at bounding box center [439, 484] width 152 height 71
click at [448, 462] on input "Er is meer informatie nodig om dit met zekerheid te kunnen zeggen." at bounding box center [443, 466] width 8 height 8
radio input "true"
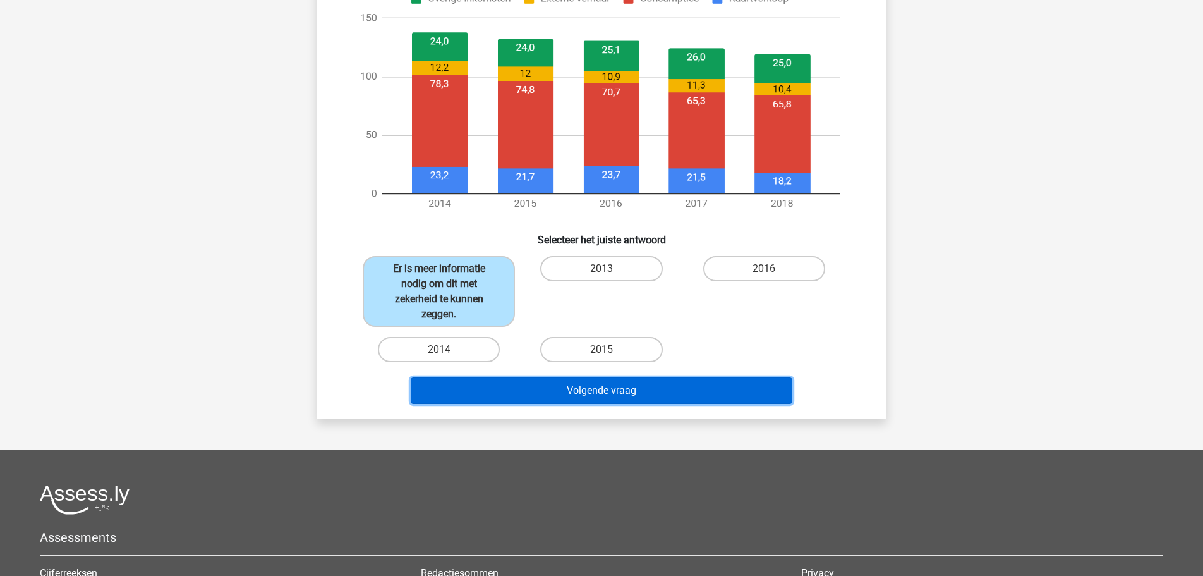
click at [591, 389] on button "Volgende vraag" at bounding box center [602, 390] width 382 height 27
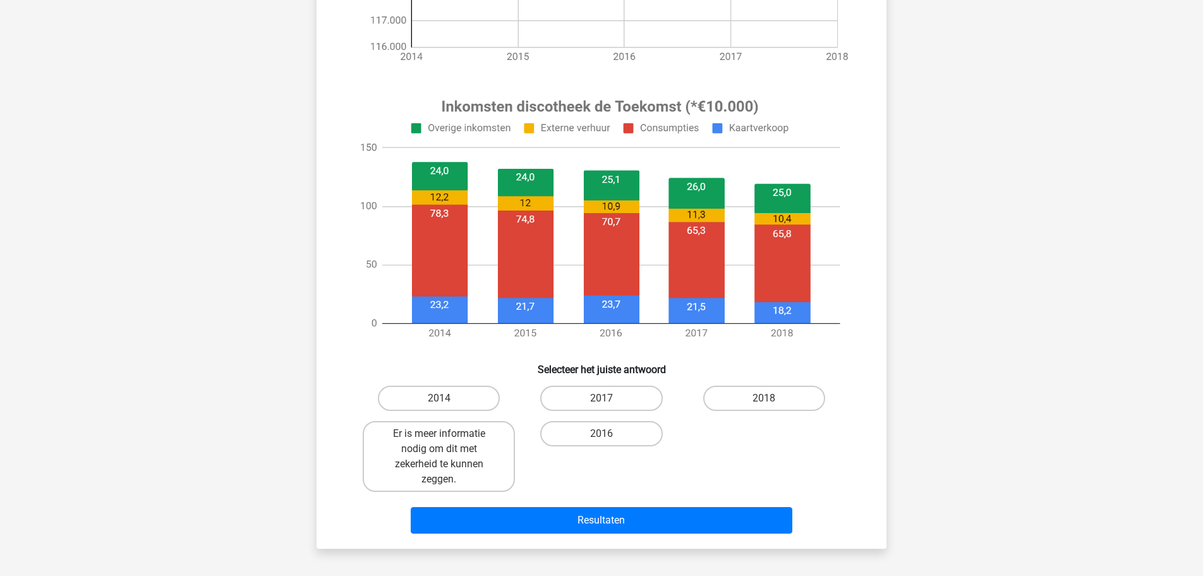
scroll to position [386, 0]
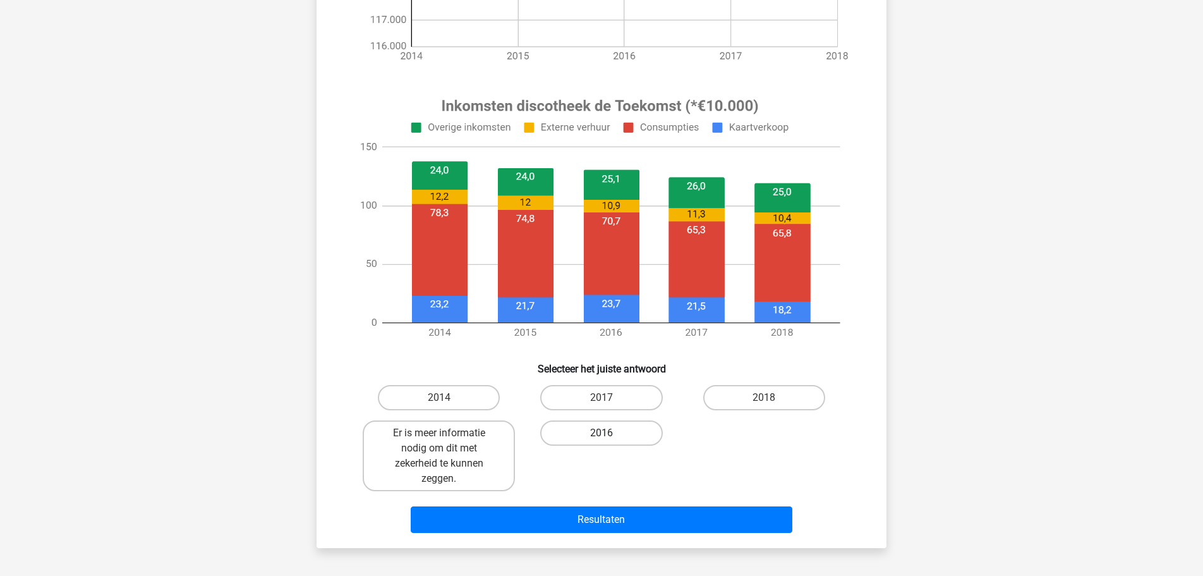
click at [627, 431] on label "2016" at bounding box center [601, 432] width 122 height 25
click at [610, 433] on input "2016" at bounding box center [606, 437] width 8 height 8
radio input "true"
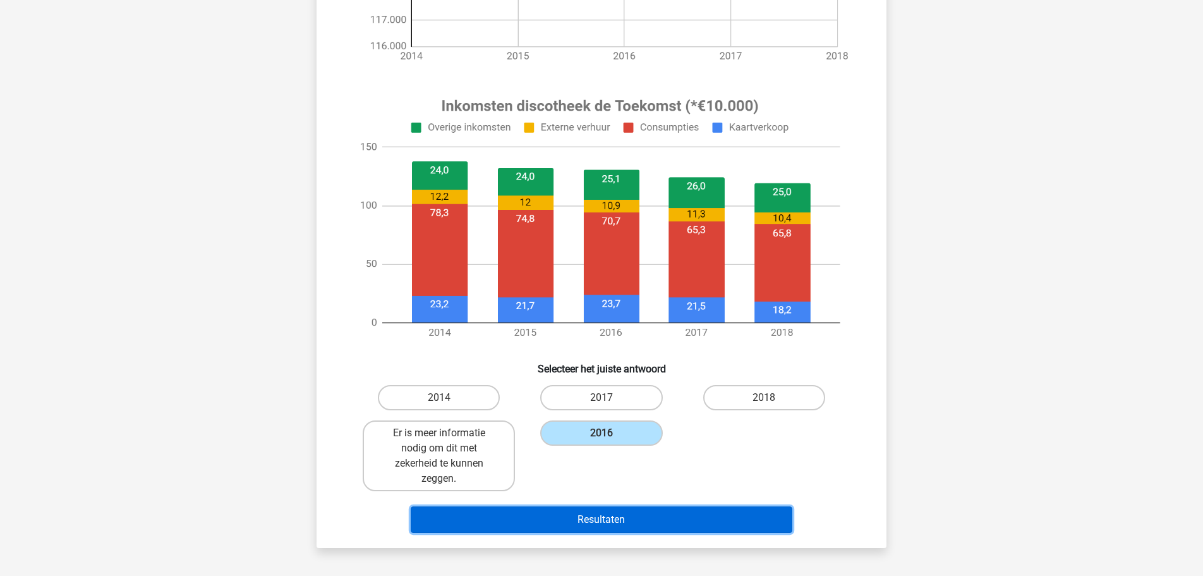
click at [626, 526] on button "Resultaten" at bounding box center [602, 519] width 382 height 27
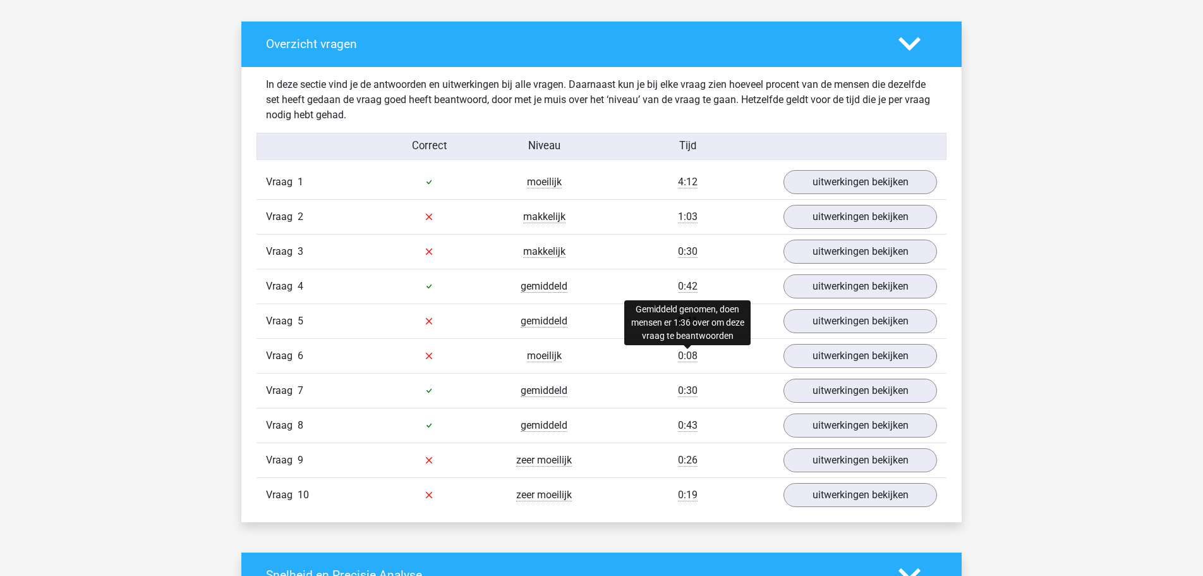
scroll to position [709, 0]
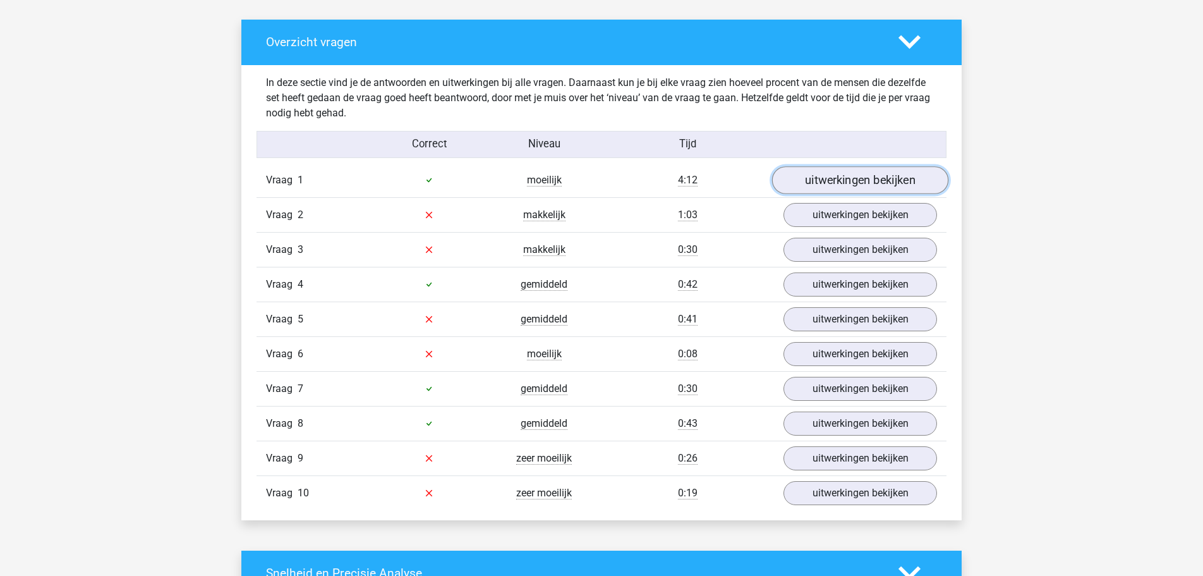
click at [856, 182] on link "uitwerkingen bekijken" at bounding box center [860, 180] width 176 height 28
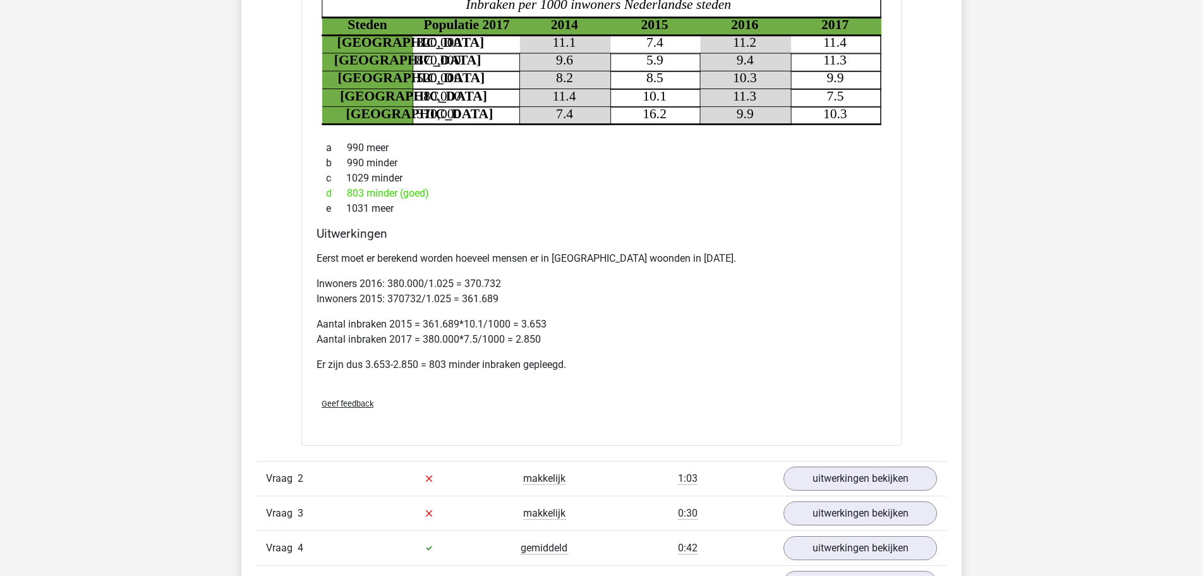
scroll to position [1096, 0]
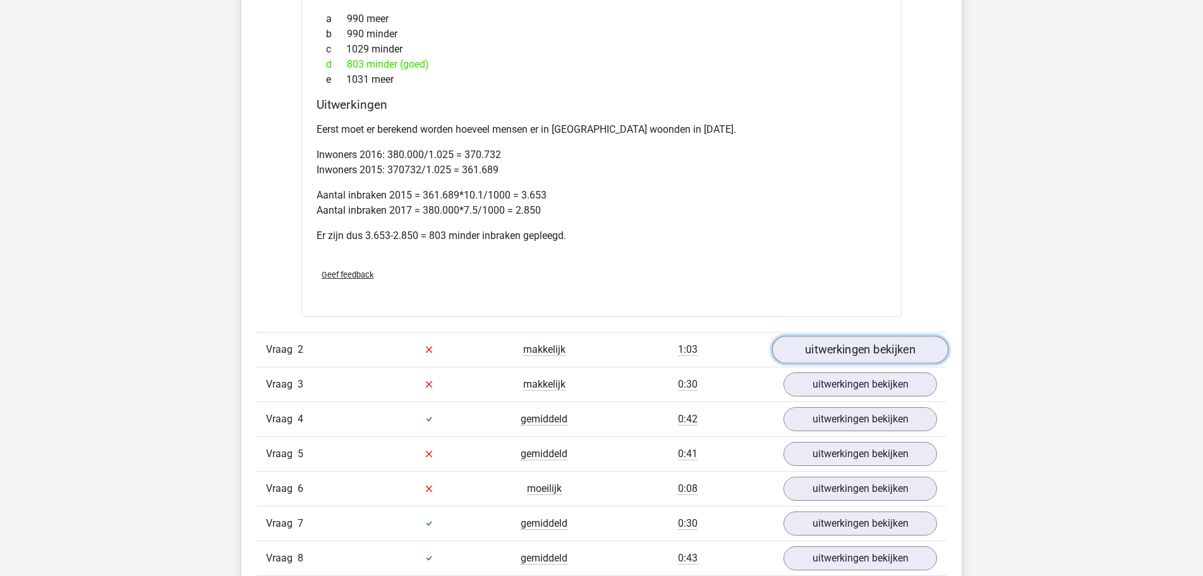
click at [830, 343] on link "uitwerkingen bekijken" at bounding box center [860, 350] width 176 height 28
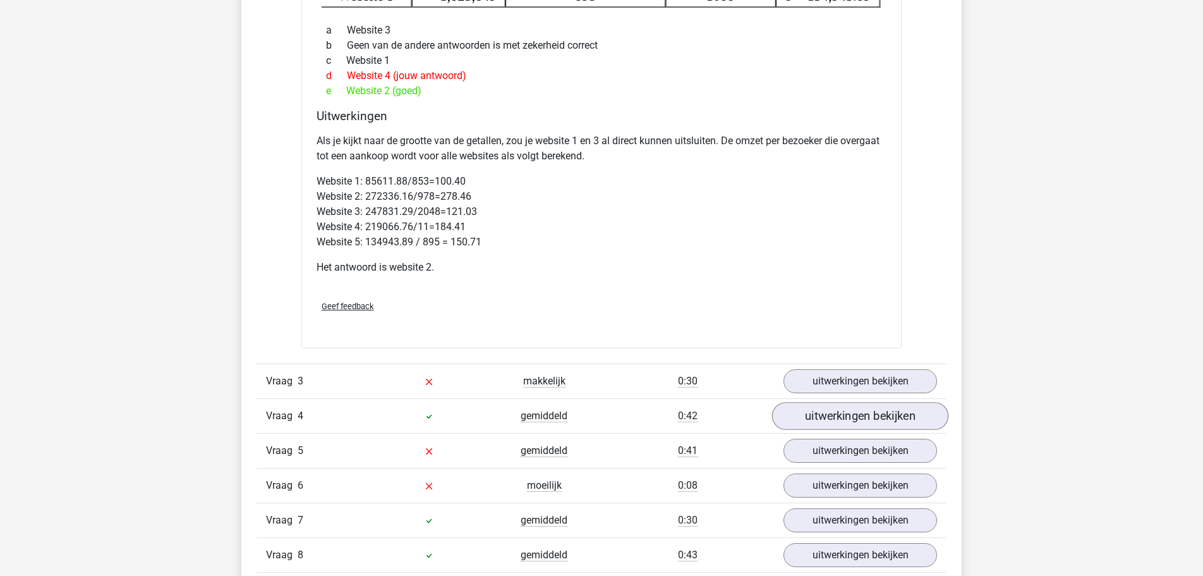
scroll to position [1676, 0]
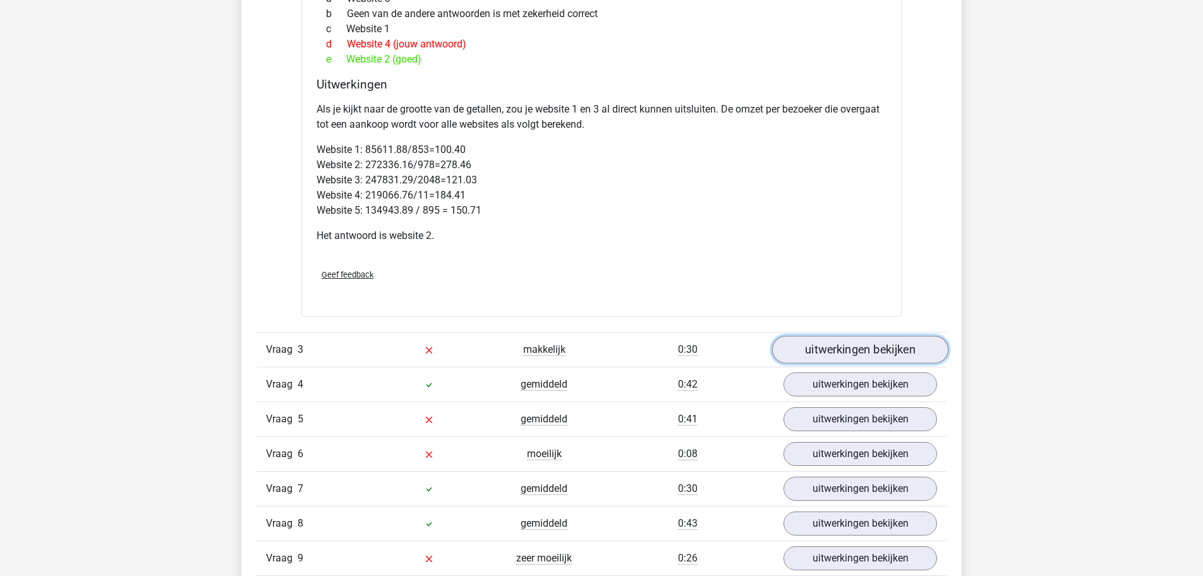
click at [868, 355] on link "uitwerkingen bekijken" at bounding box center [860, 350] width 176 height 28
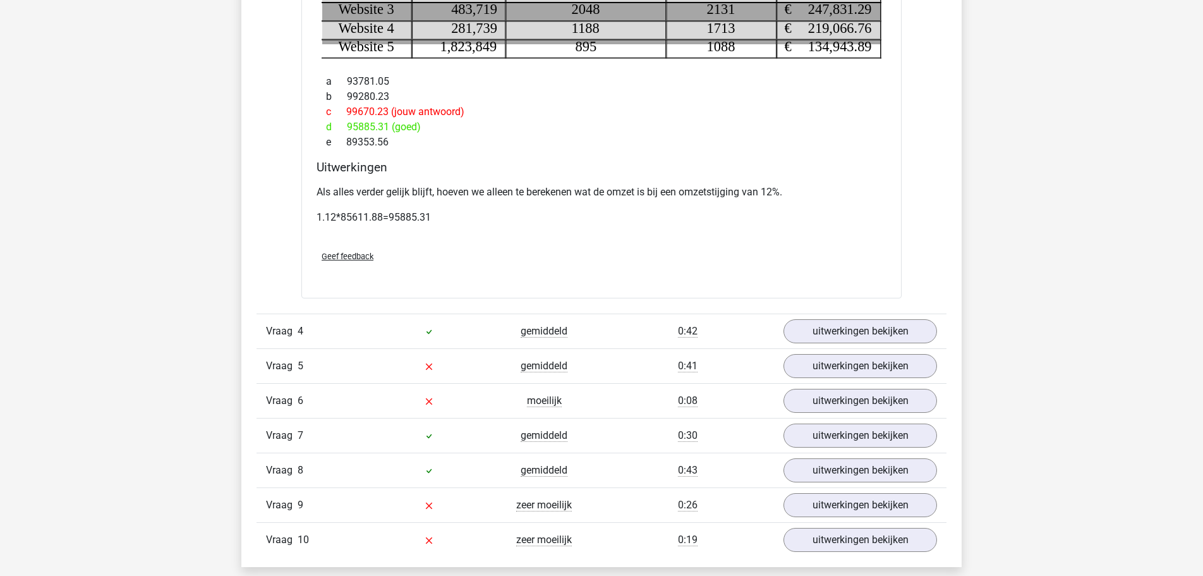
scroll to position [2256, 0]
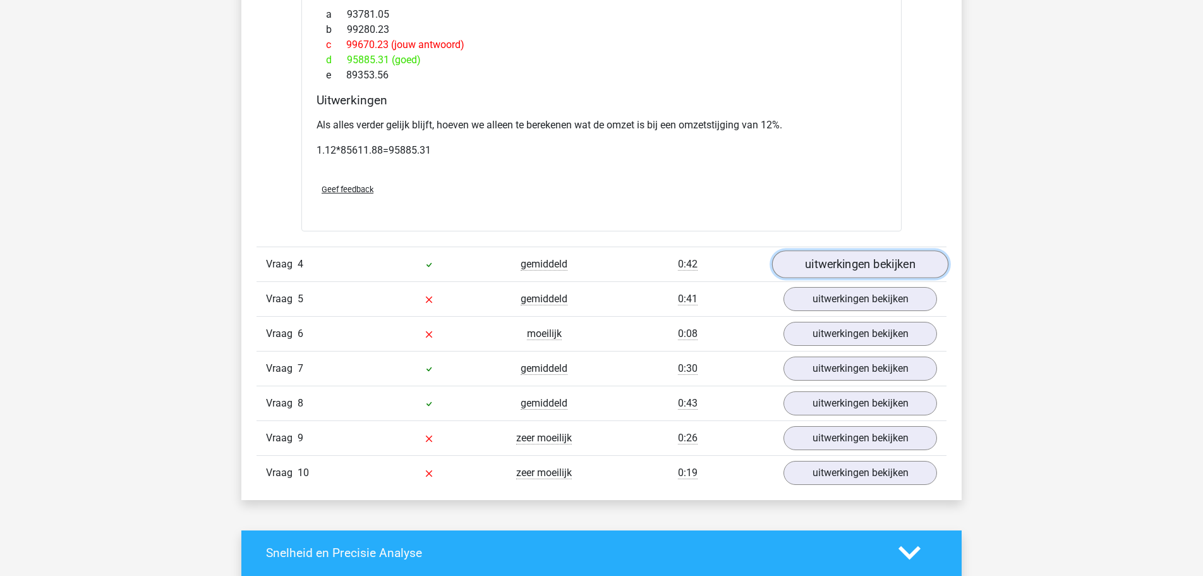
click at [848, 265] on link "uitwerkingen bekijken" at bounding box center [860, 264] width 176 height 28
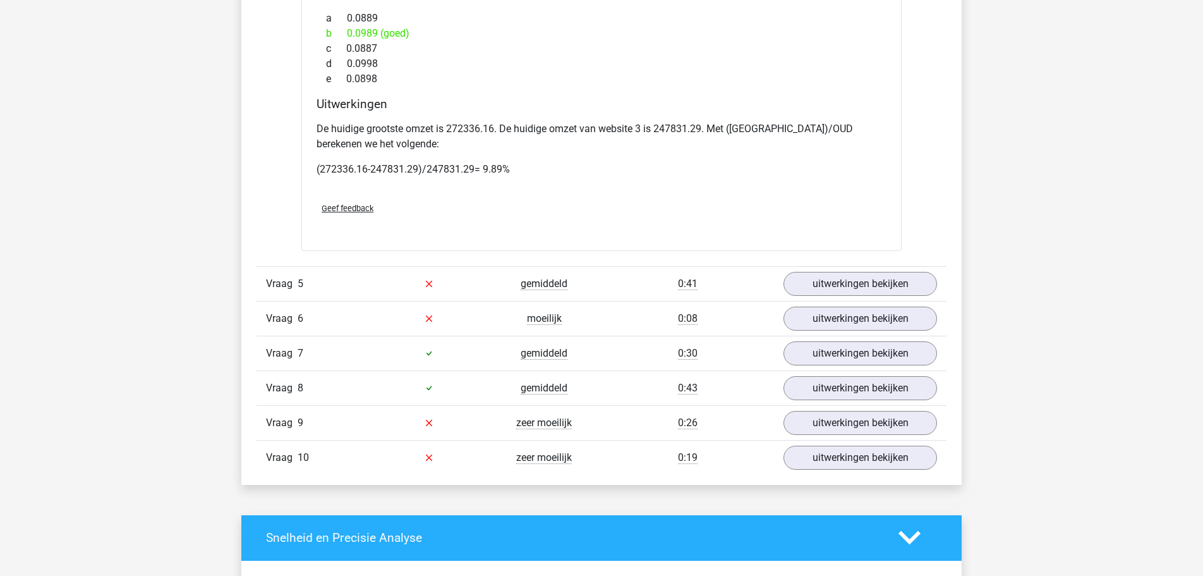
scroll to position [2772, 0]
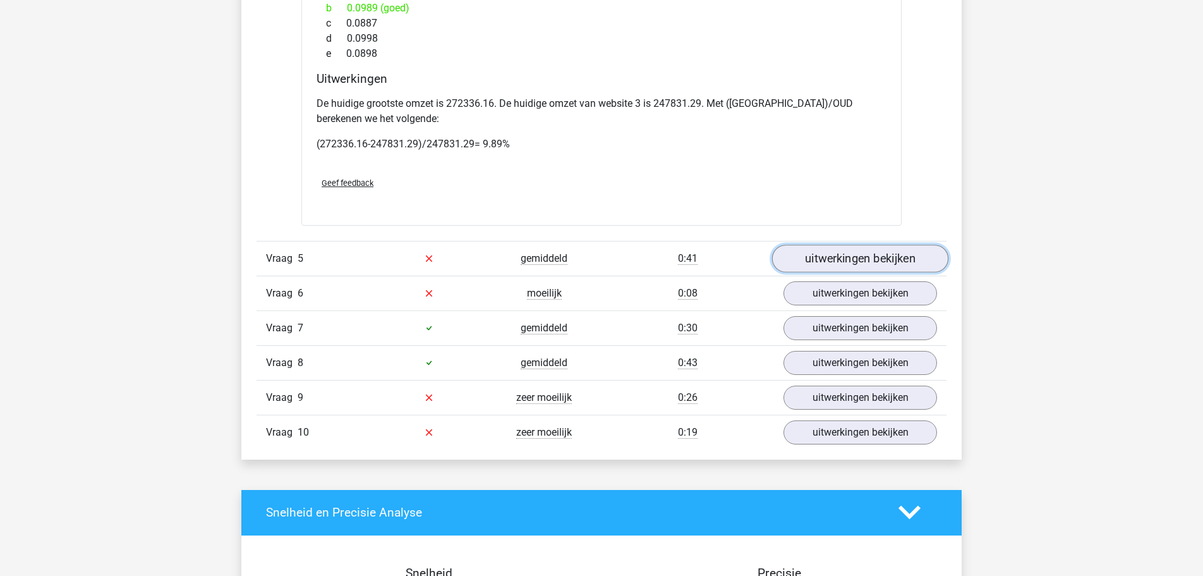
click at [880, 266] on link "uitwerkingen bekijken" at bounding box center [860, 259] width 176 height 28
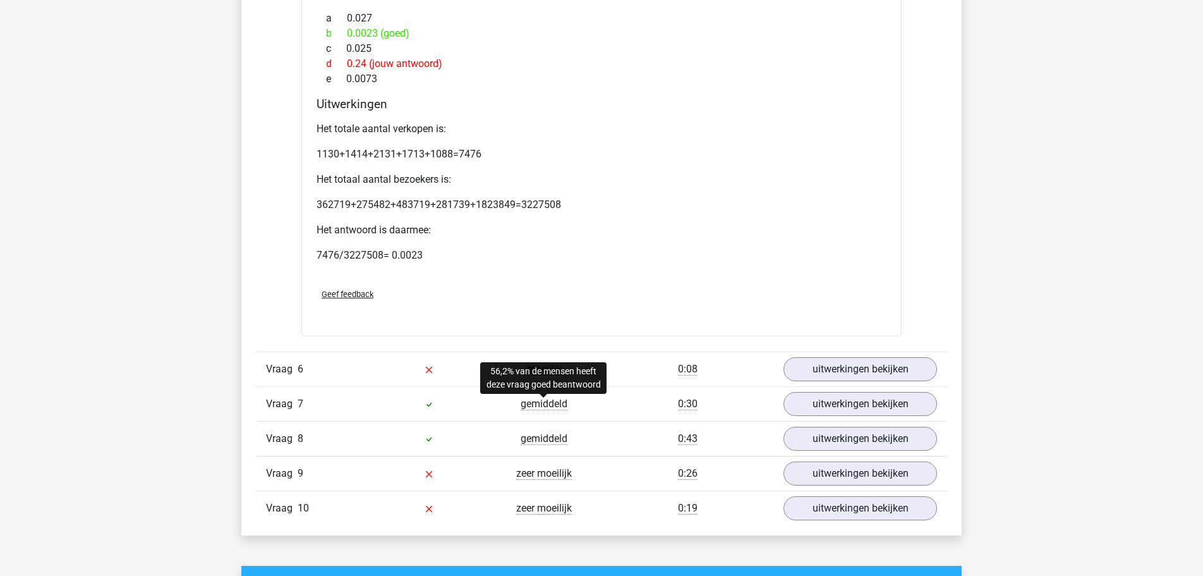
scroll to position [3288, 0]
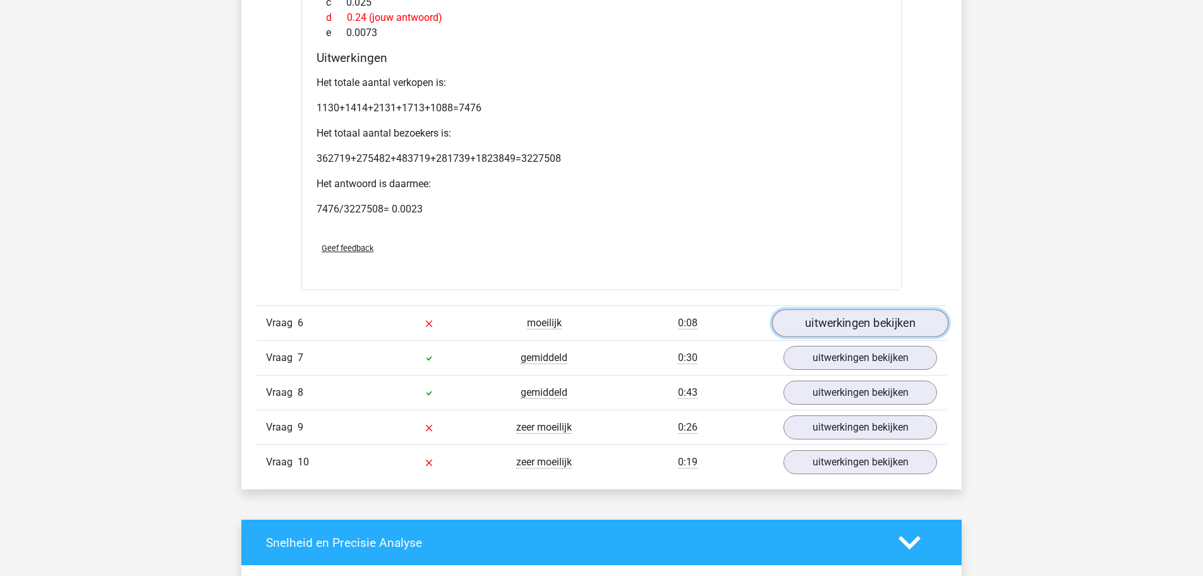
click at [824, 317] on link "uitwerkingen bekijken" at bounding box center [860, 323] width 176 height 28
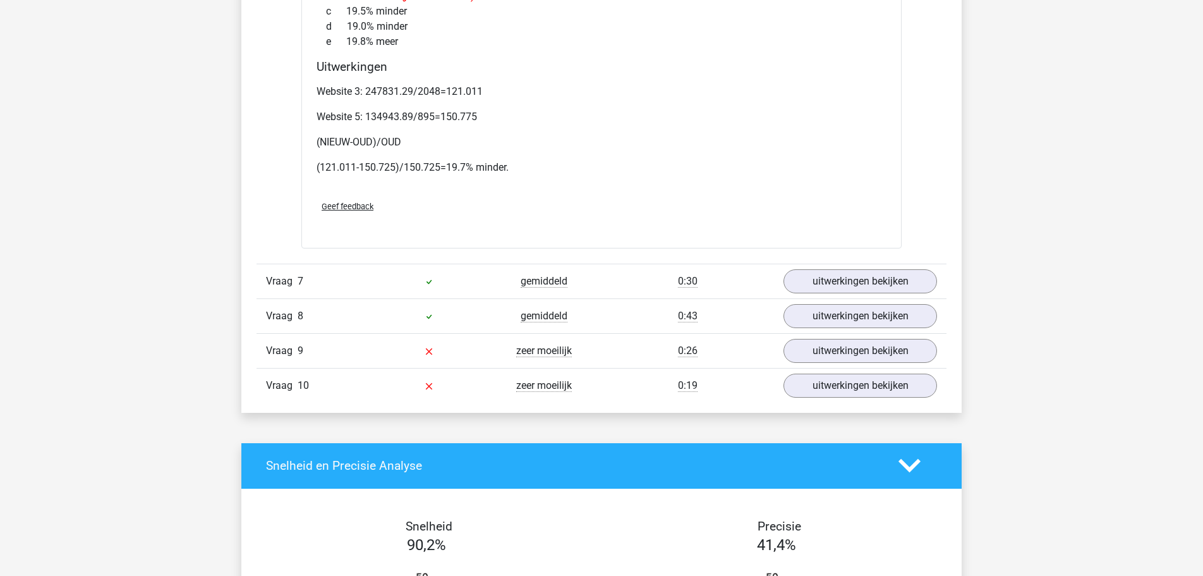
scroll to position [3868, 0]
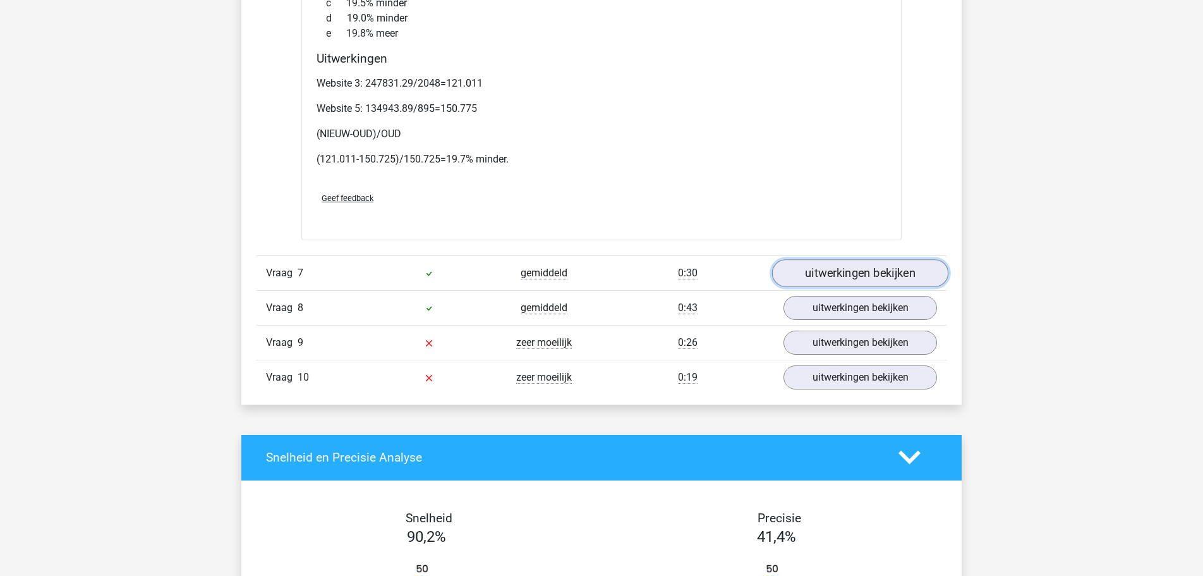
click at [840, 272] on link "uitwerkingen bekijken" at bounding box center [860, 273] width 176 height 28
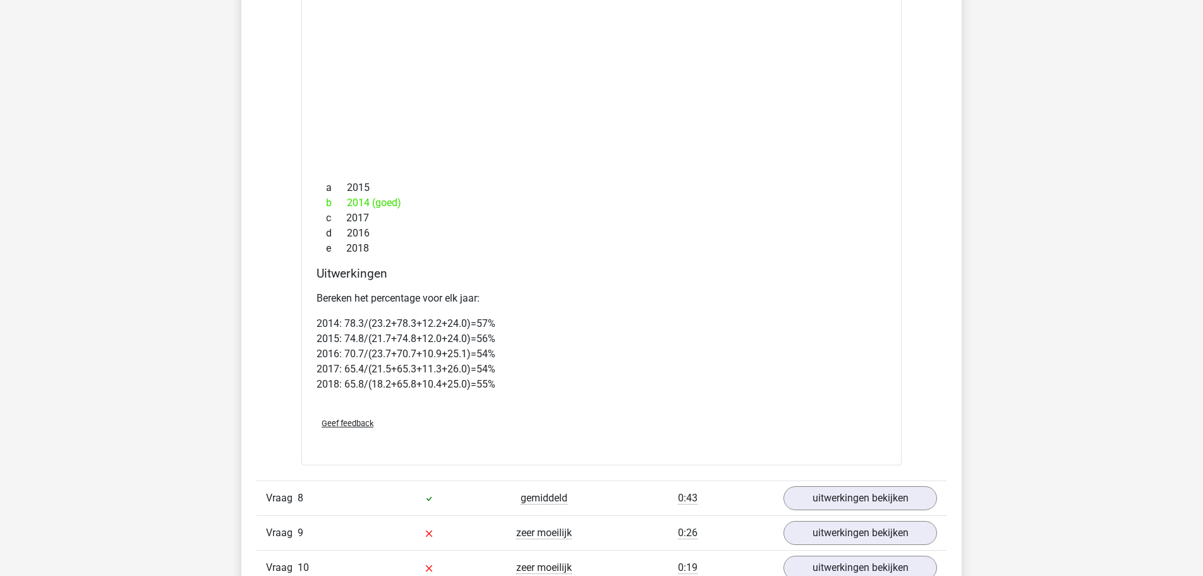
scroll to position [4706, 0]
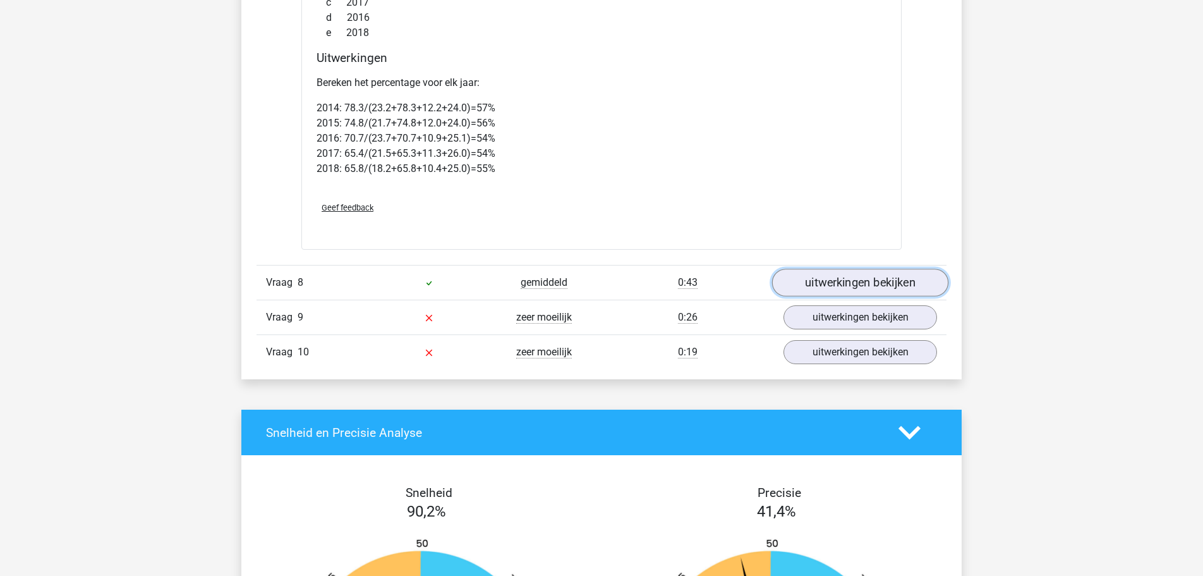
click at [827, 283] on link "uitwerkingen bekijken" at bounding box center [860, 283] width 176 height 28
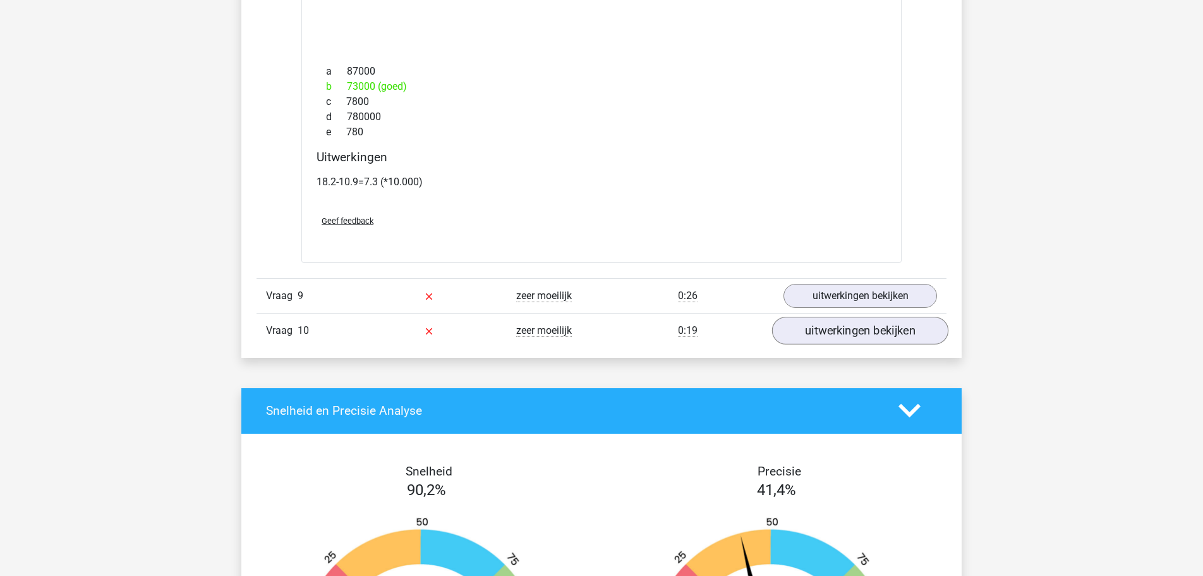
scroll to position [5867, 0]
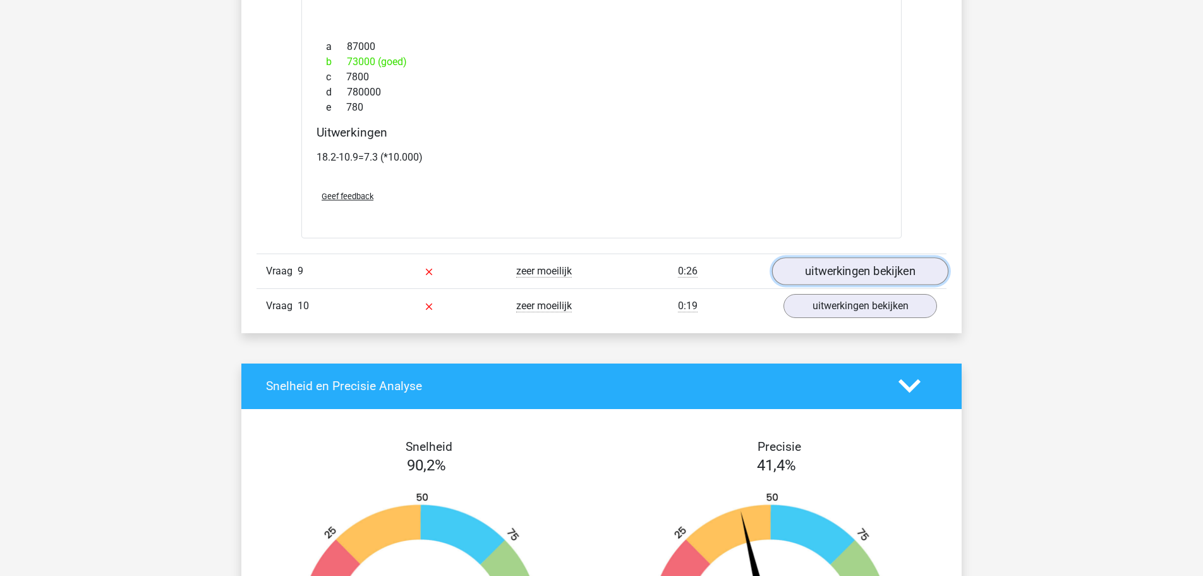
click at [827, 270] on link "uitwerkingen bekijken" at bounding box center [860, 271] width 176 height 28
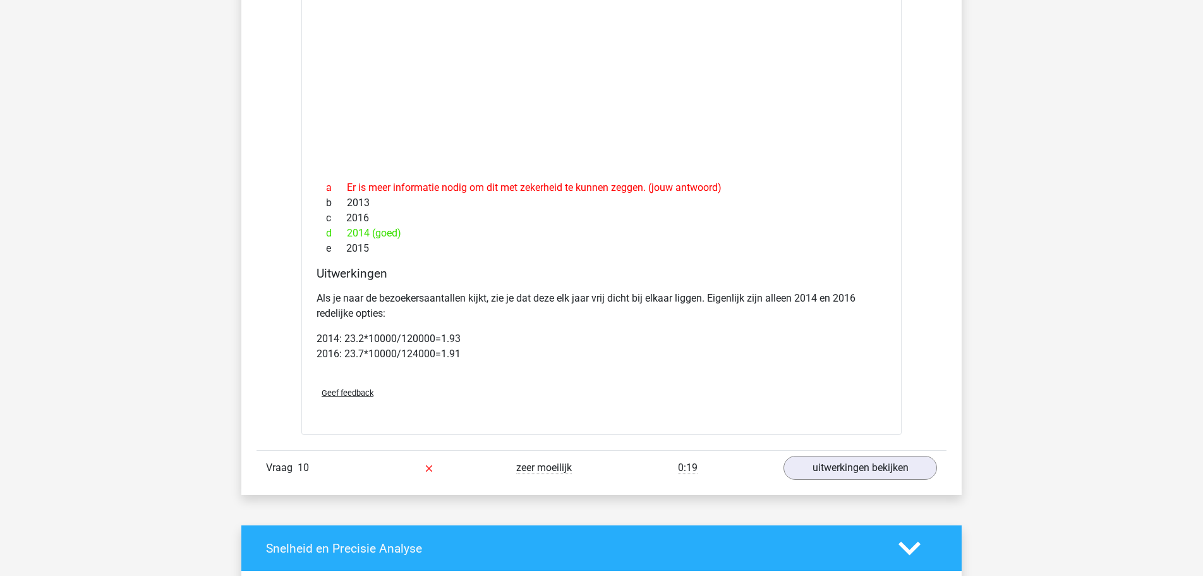
scroll to position [6705, 0]
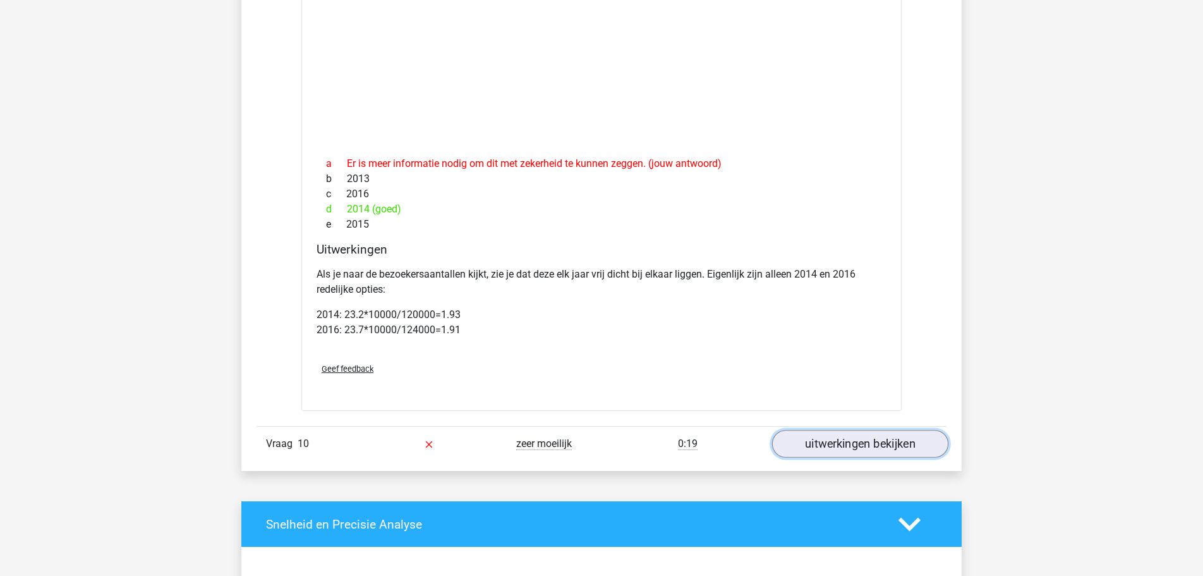
click at [860, 448] on link "uitwerkingen bekijken" at bounding box center [860, 444] width 176 height 28
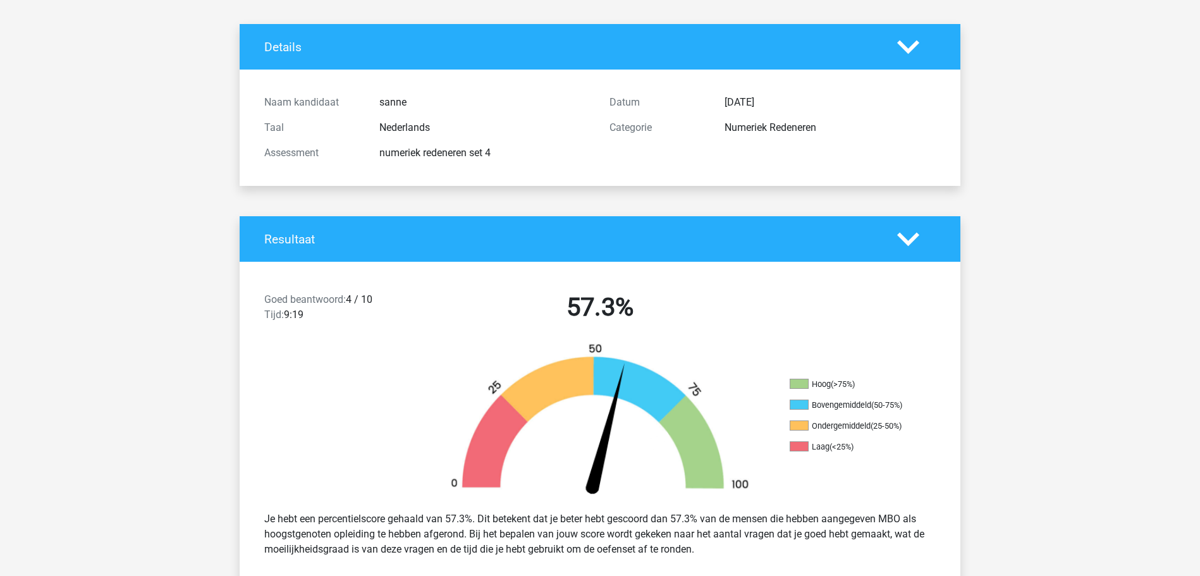
scroll to position [0, 0]
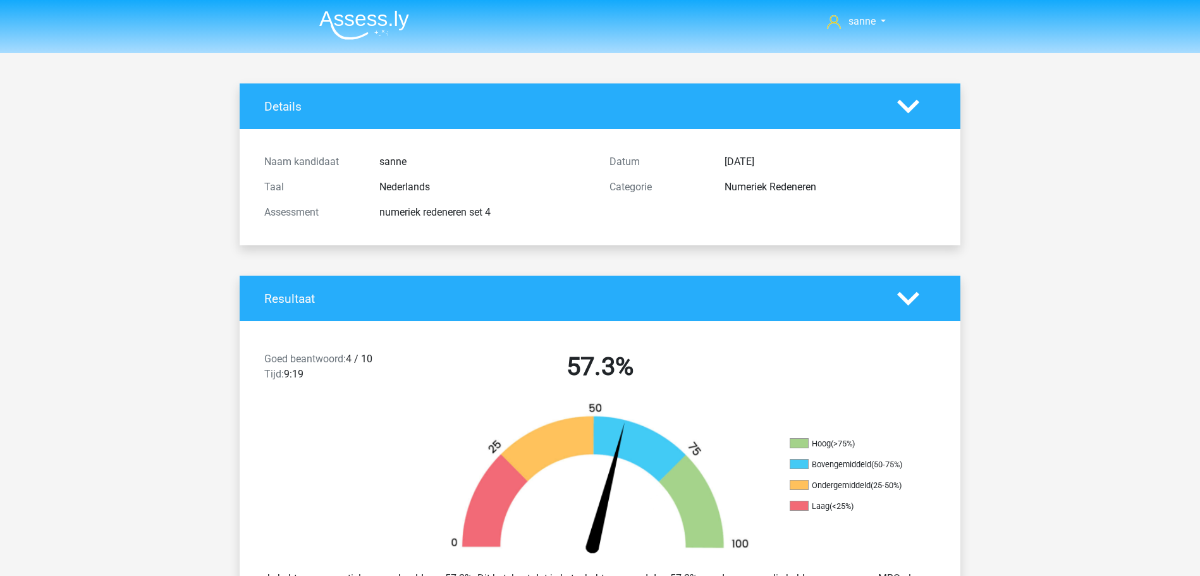
click at [366, 30] on img at bounding box center [364, 25] width 90 height 30
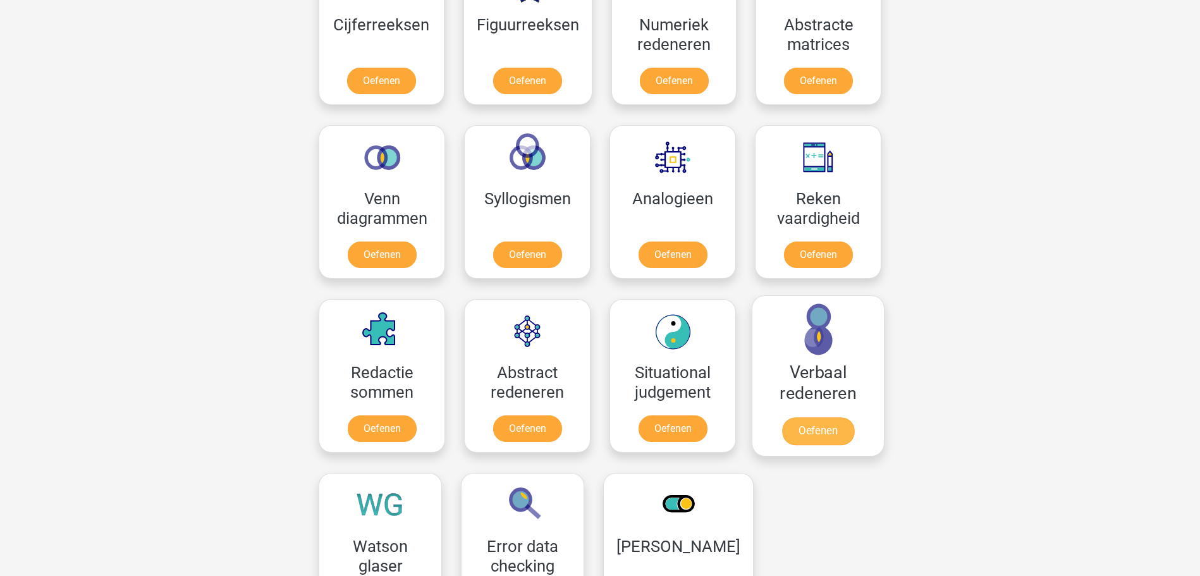
scroll to position [645, 0]
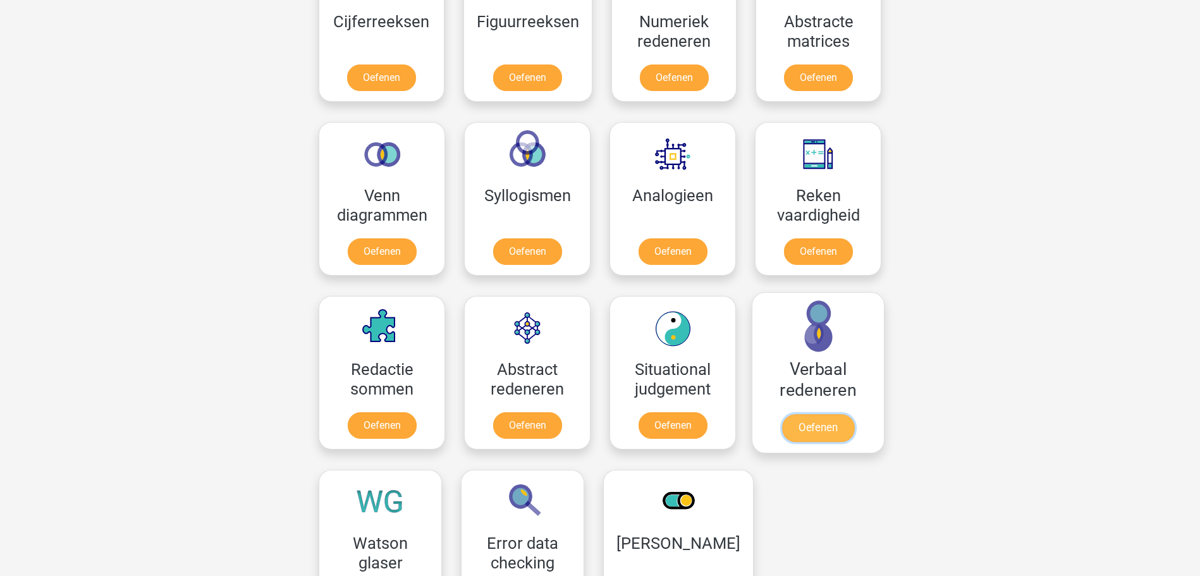
click at [836, 430] on link "Oefenen" at bounding box center [818, 428] width 72 height 28
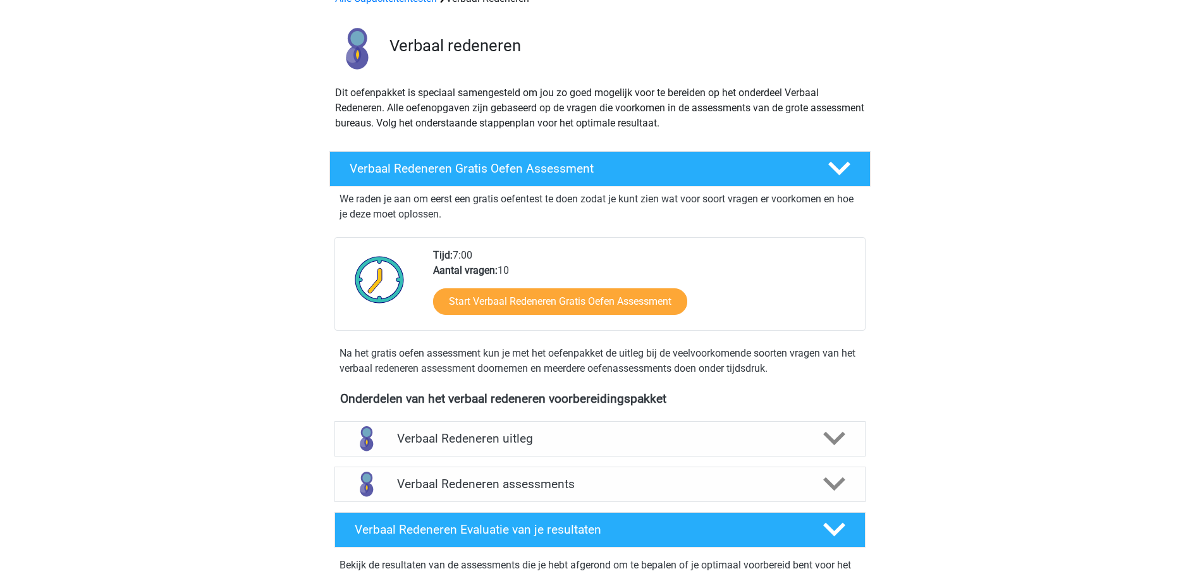
scroll to position [193, 0]
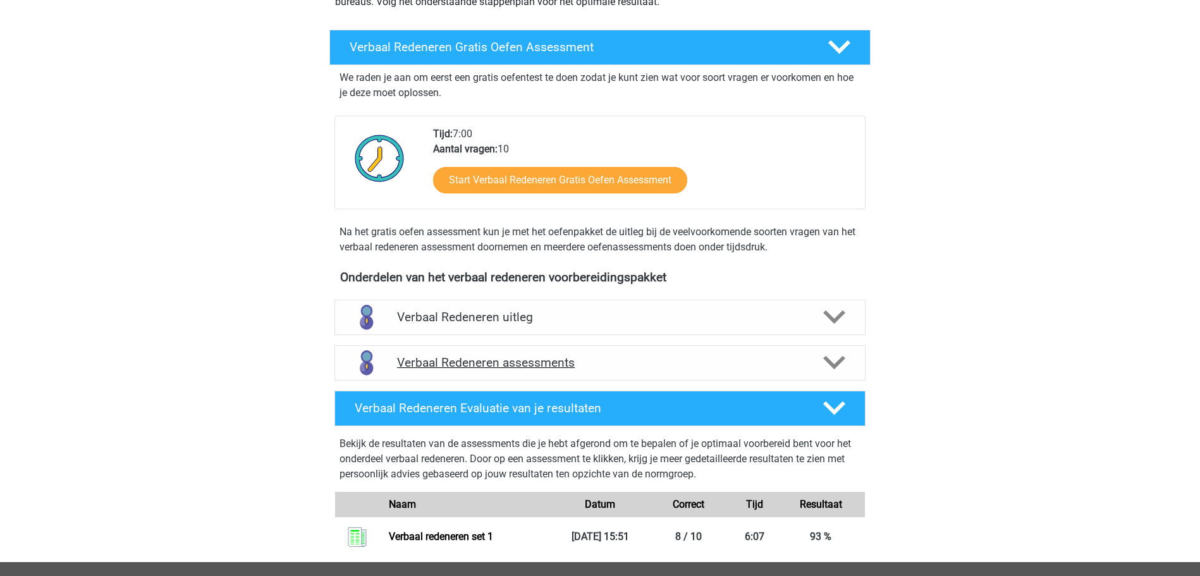
click at [597, 367] on h4 "Verbaal Redeneren assessments" at bounding box center [600, 362] width 406 height 15
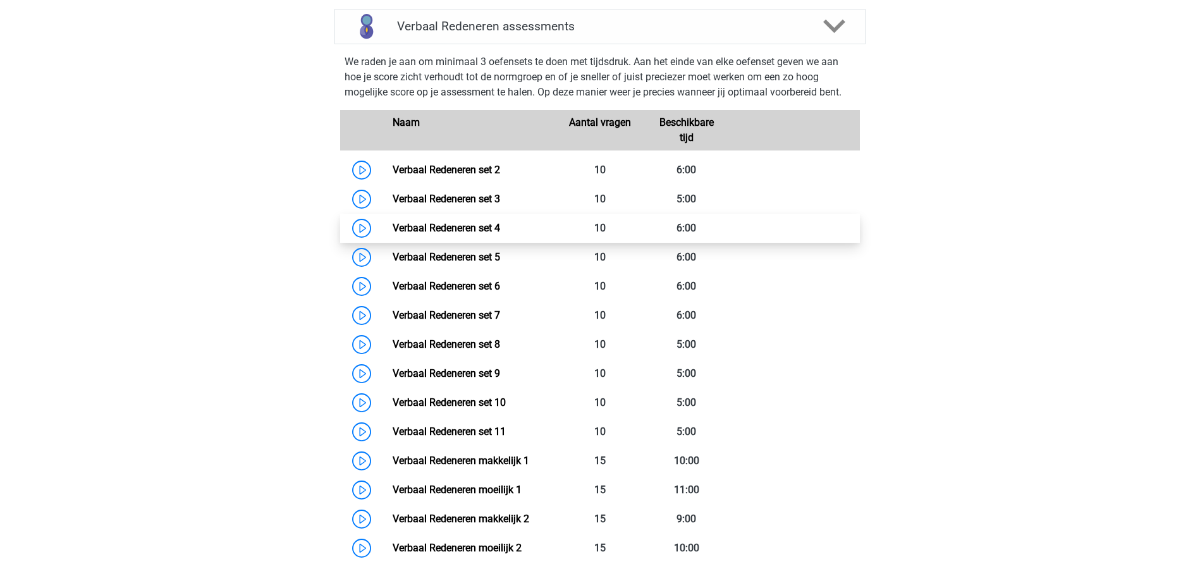
scroll to position [451, 0]
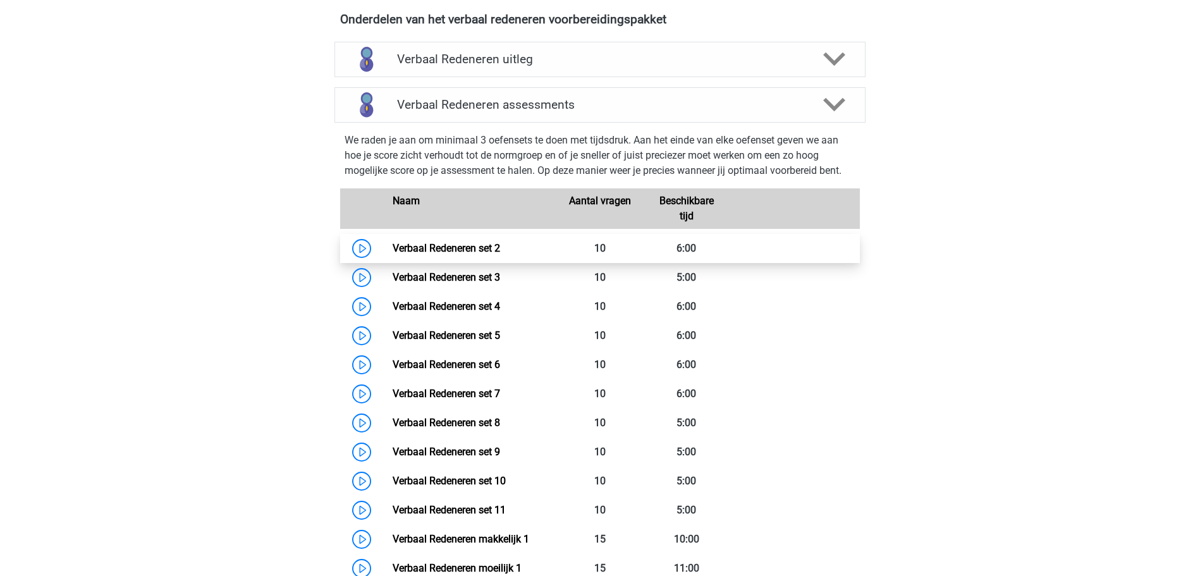
click at [393, 248] on link "Verbaal Redeneren set 2" at bounding box center [446, 248] width 107 height 12
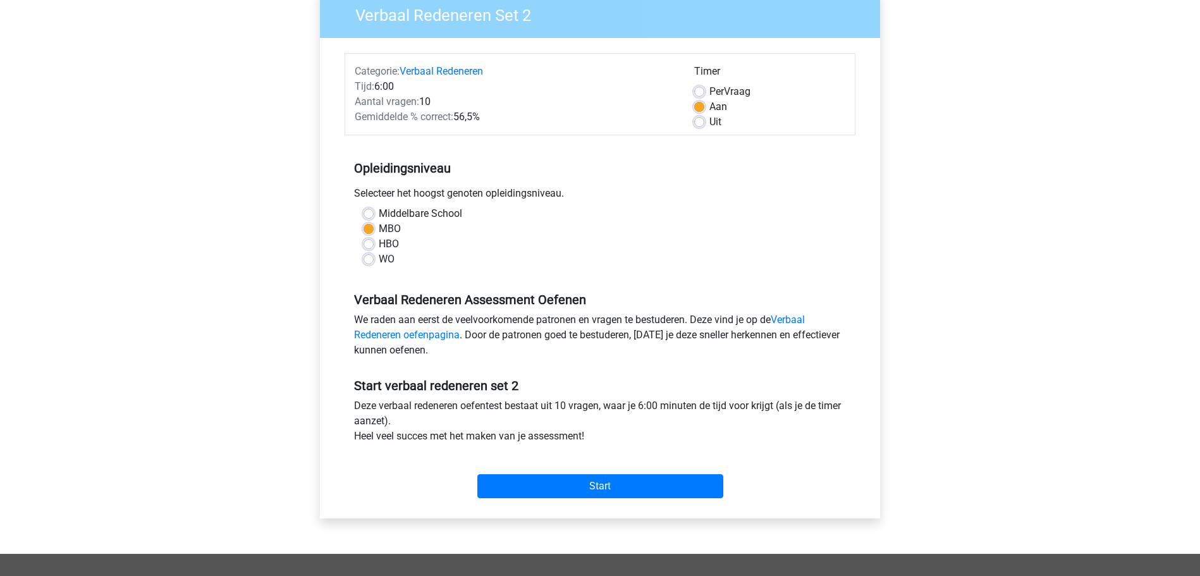
scroll to position [193, 0]
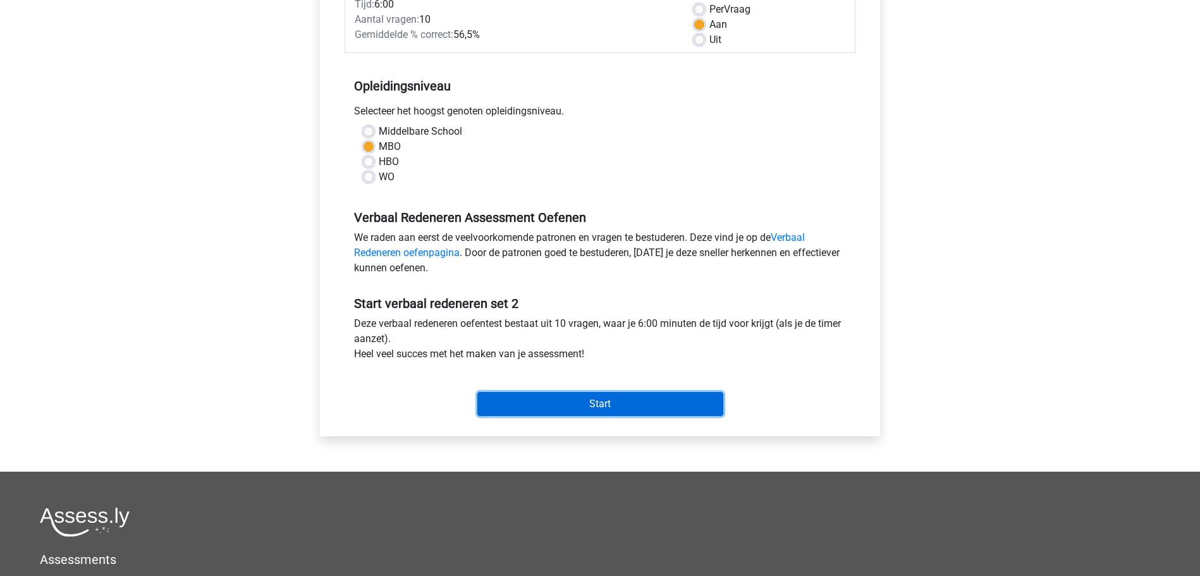
click at [564, 403] on input "Start" at bounding box center [600, 404] width 246 height 24
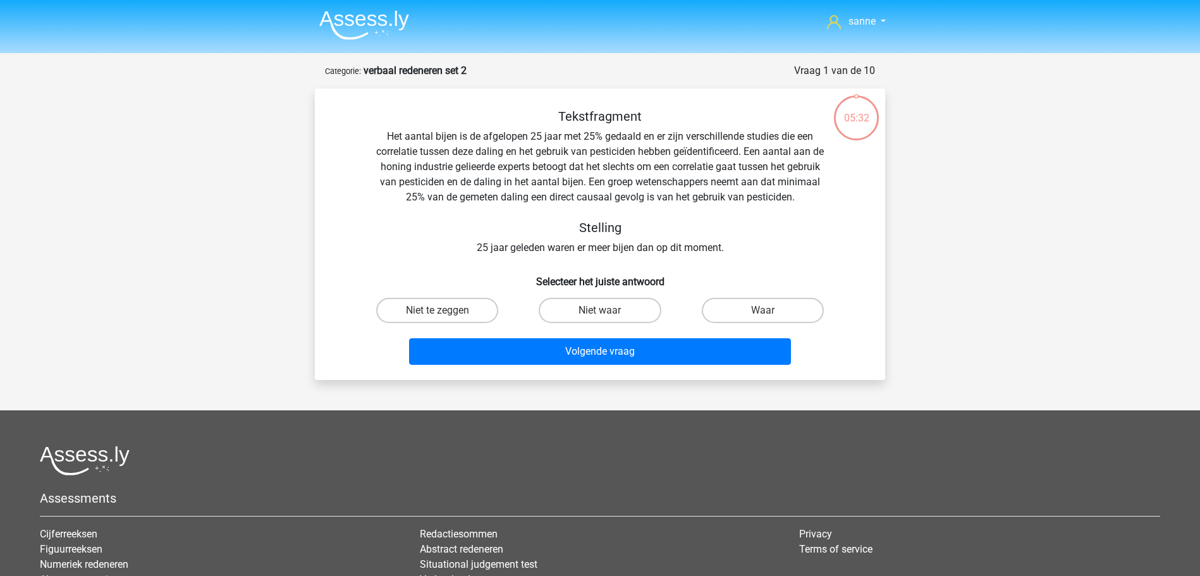
drag, startPoint x: 766, startPoint y: 295, endPoint x: 766, endPoint y: 312, distance: 17.1
click at [766, 296] on div "Waar" at bounding box center [762, 310] width 162 height 35
click at [766, 312] on input "Waar" at bounding box center [766, 314] width 8 height 8
radio input "true"
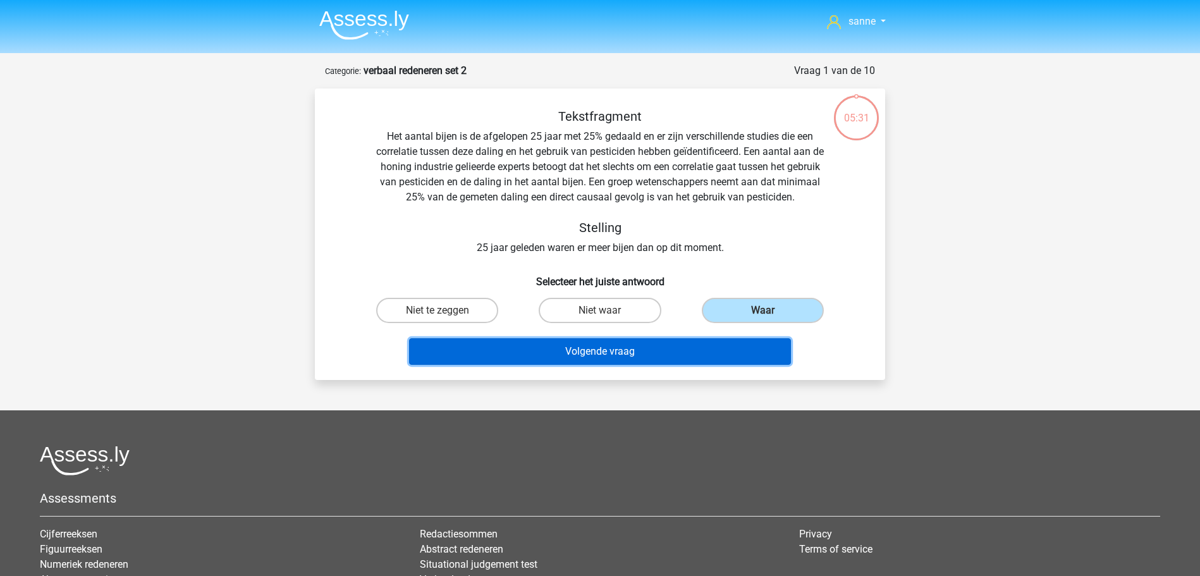
click at [746, 344] on button "Volgende vraag" at bounding box center [600, 351] width 382 height 27
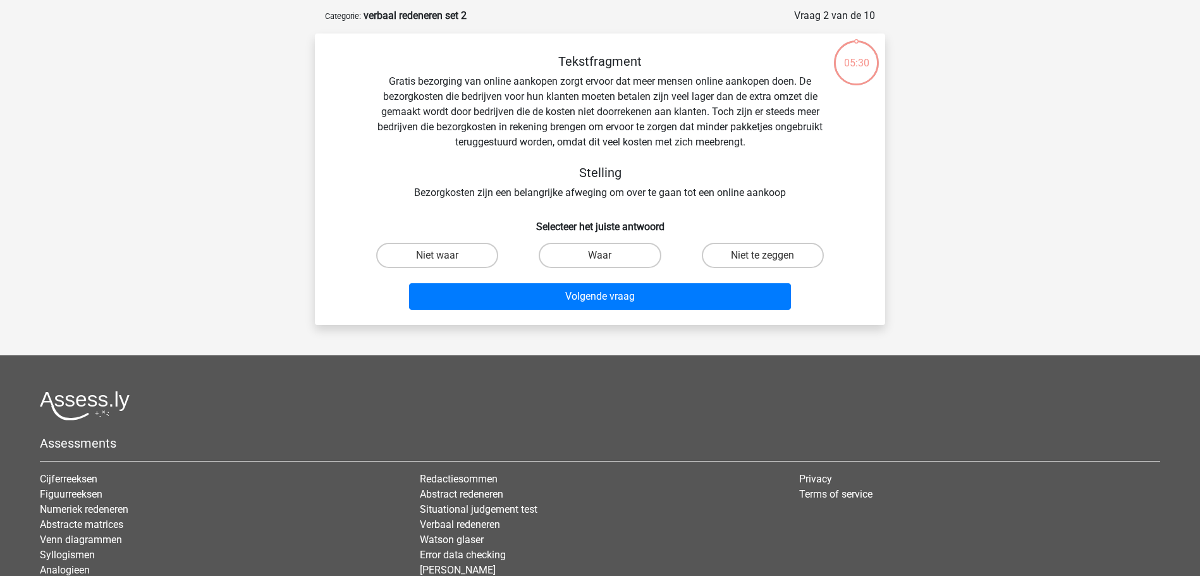
scroll to position [63, 0]
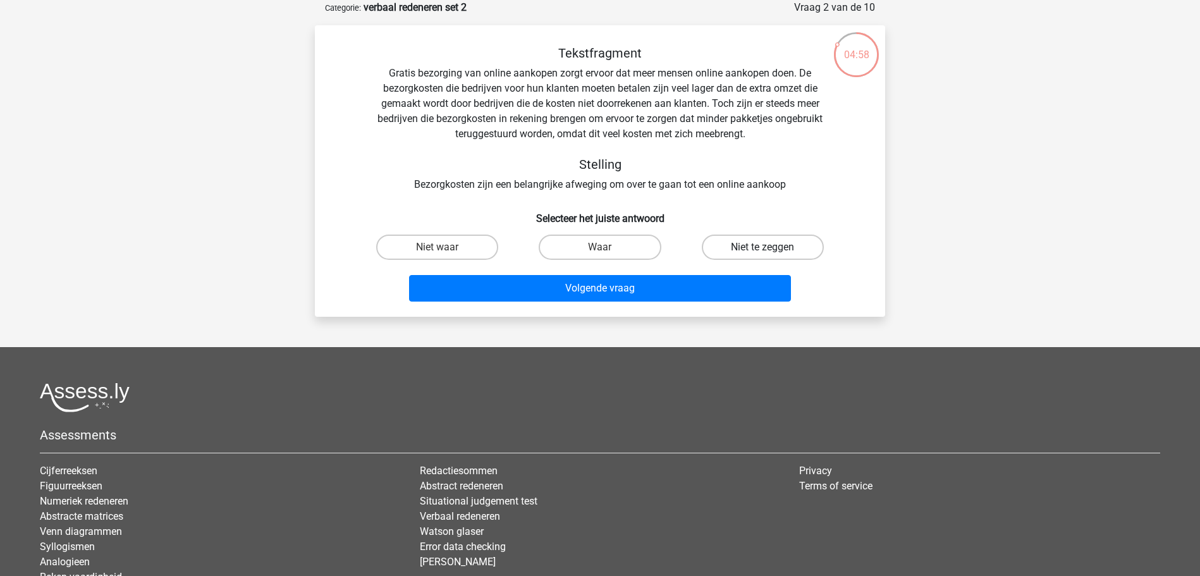
click at [736, 243] on label "Niet te zeggen" at bounding box center [763, 246] width 122 height 25
click at [762, 247] on input "Niet te zeggen" at bounding box center [766, 251] width 8 height 8
radio input "true"
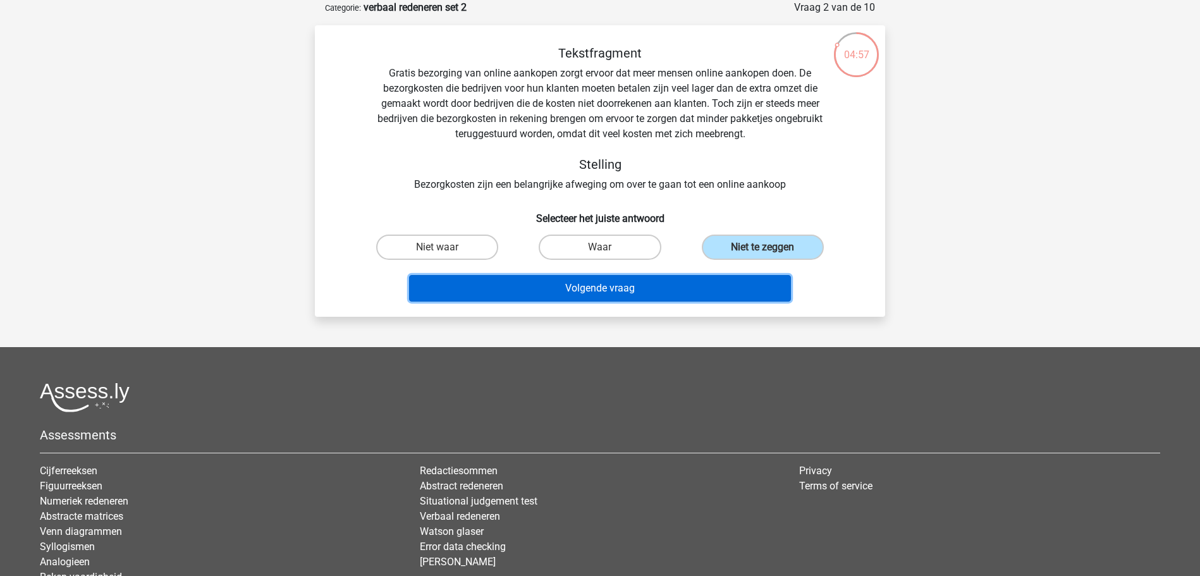
click at [709, 289] on button "Volgende vraag" at bounding box center [600, 288] width 382 height 27
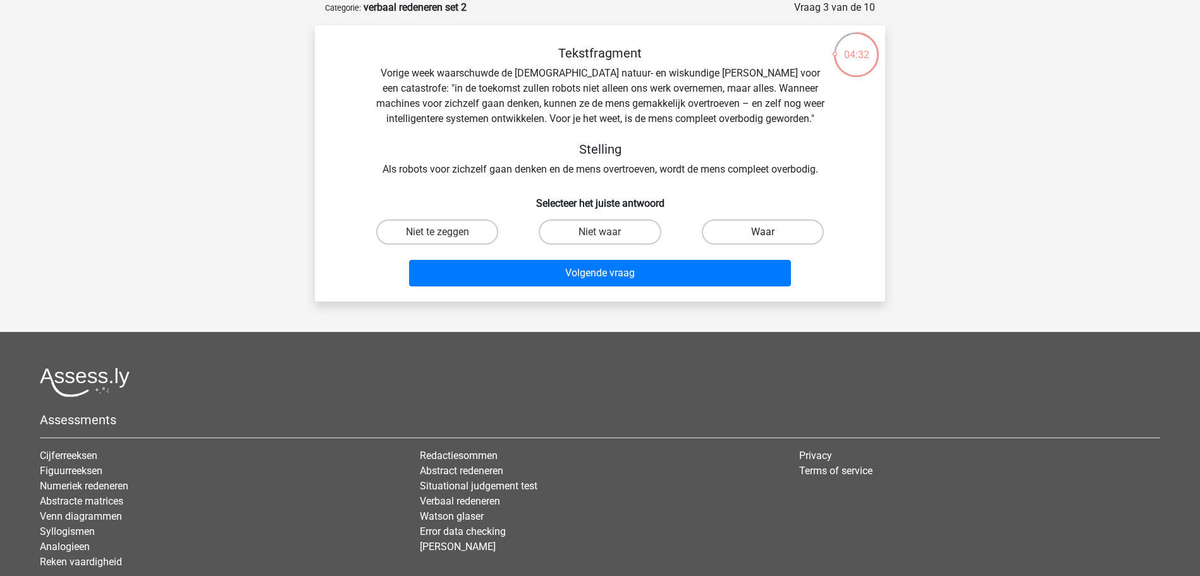
click at [740, 230] on label "Waar" at bounding box center [763, 231] width 122 height 25
click at [762, 232] on input "Waar" at bounding box center [766, 236] width 8 height 8
radio input "true"
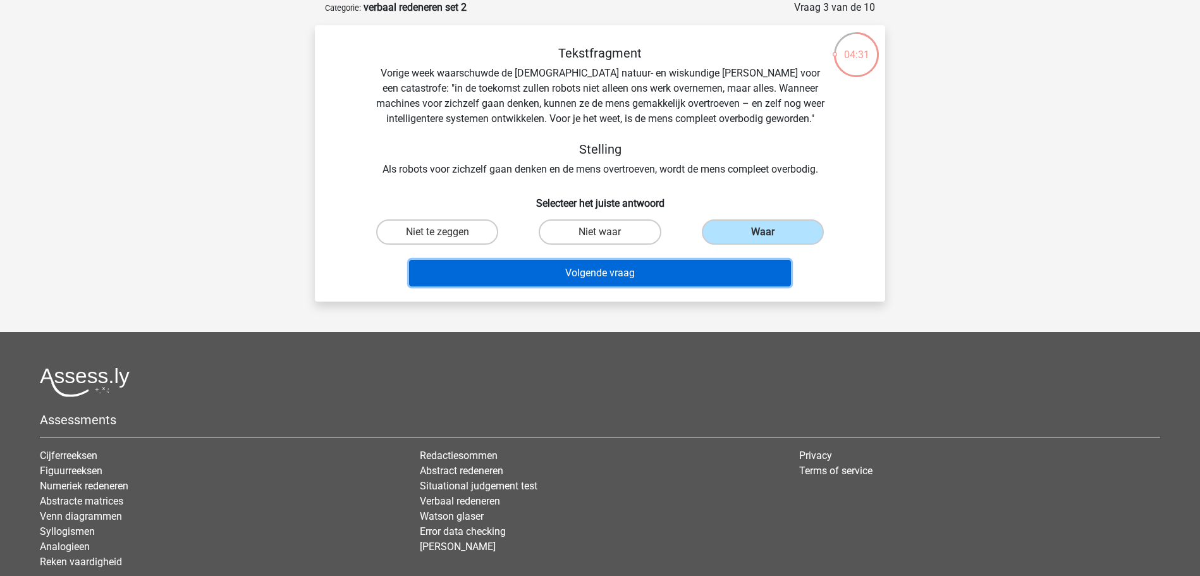
click at [719, 261] on button "Volgende vraag" at bounding box center [600, 273] width 382 height 27
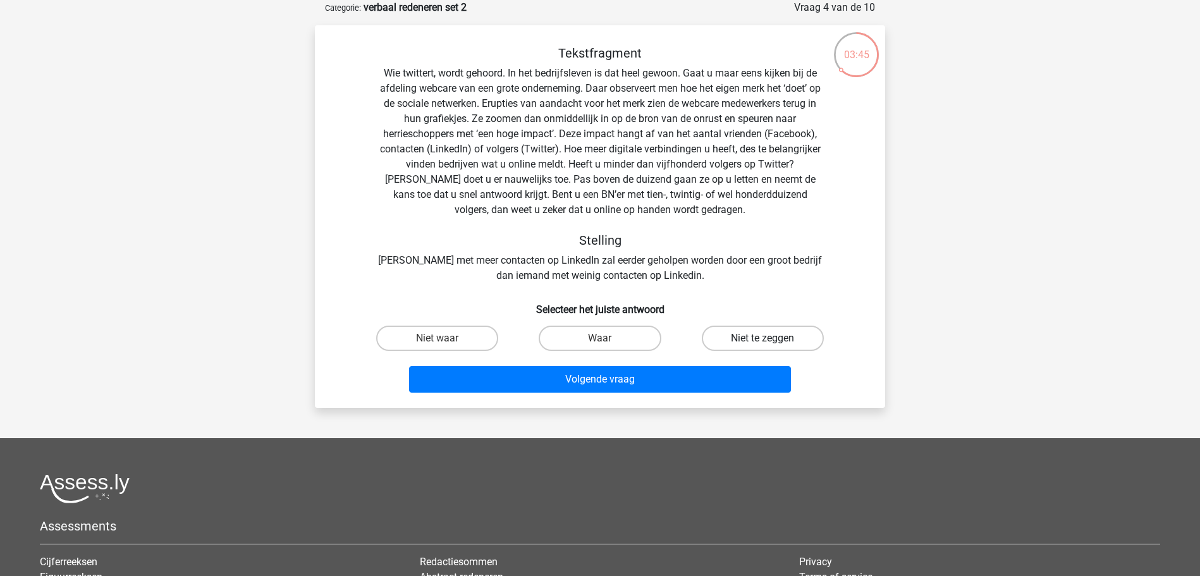
click at [732, 343] on label "Niet te zeggen" at bounding box center [763, 338] width 122 height 25
click at [762, 343] on input "Niet te zeggen" at bounding box center [766, 342] width 8 height 8
radio input "true"
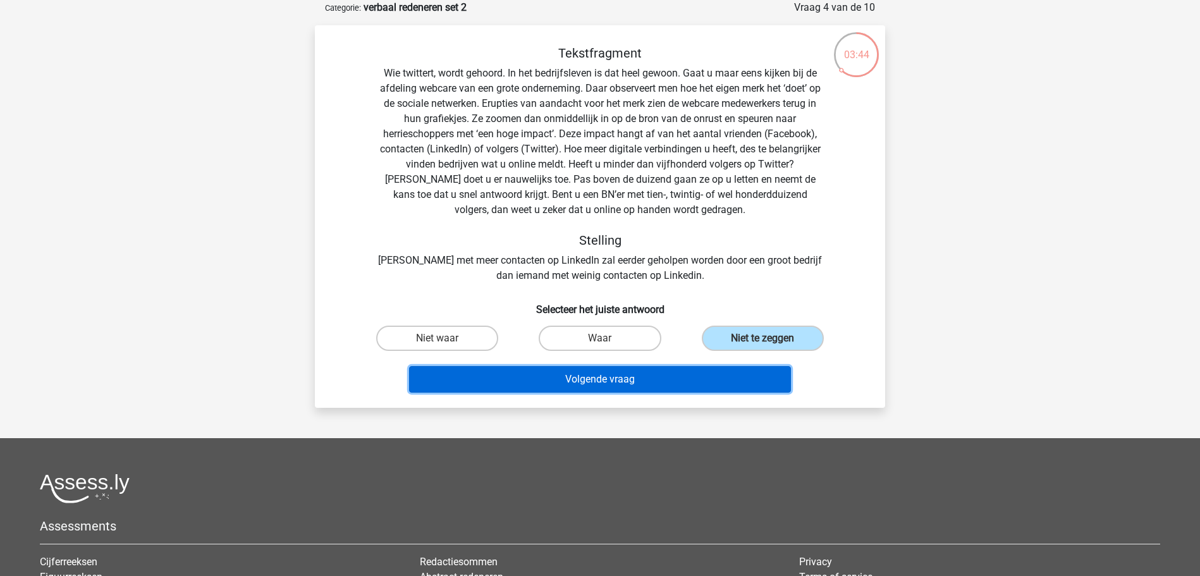
click at [702, 385] on button "Volgende vraag" at bounding box center [600, 379] width 382 height 27
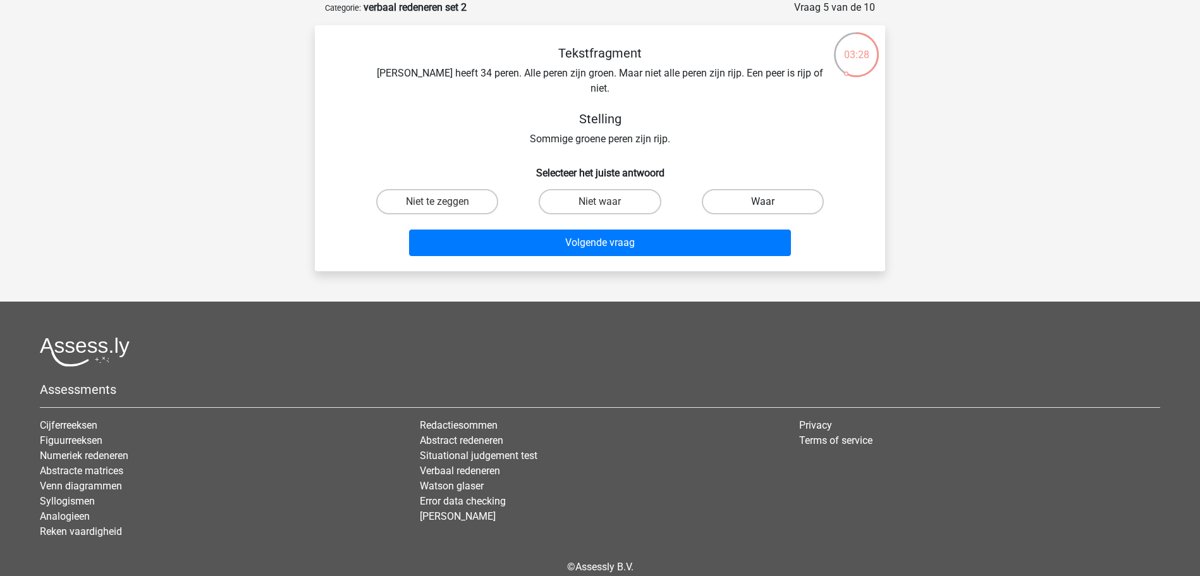
click at [720, 189] on label "Waar" at bounding box center [763, 201] width 122 height 25
click at [762, 202] on input "Waar" at bounding box center [766, 206] width 8 height 8
radio input "true"
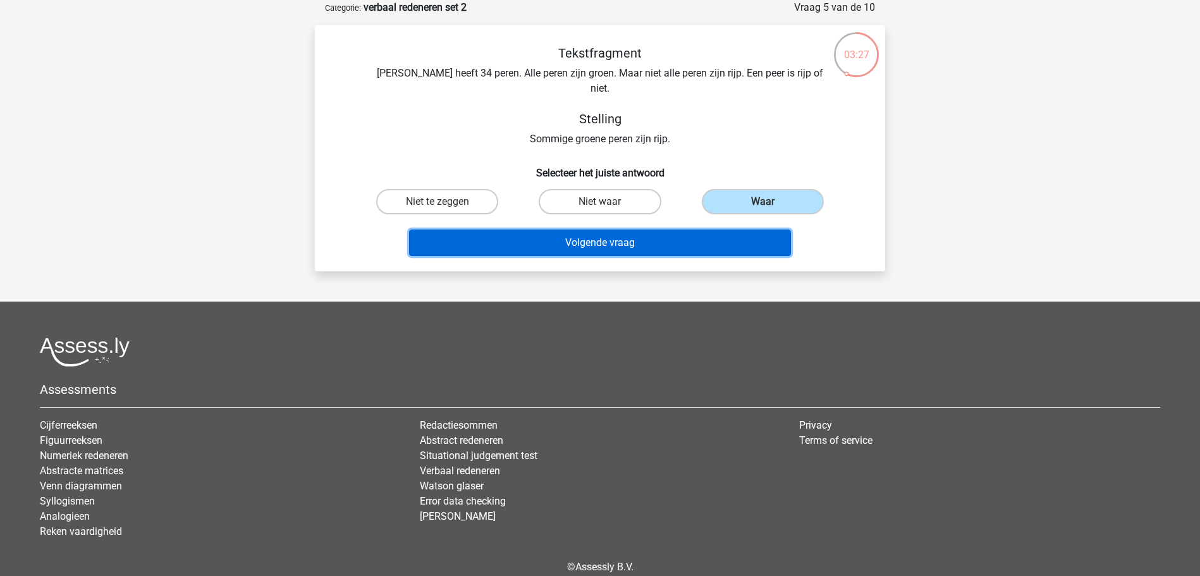
click at [691, 233] on button "Volgende vraag" at bounding box center [600, 242] width 382 height 27
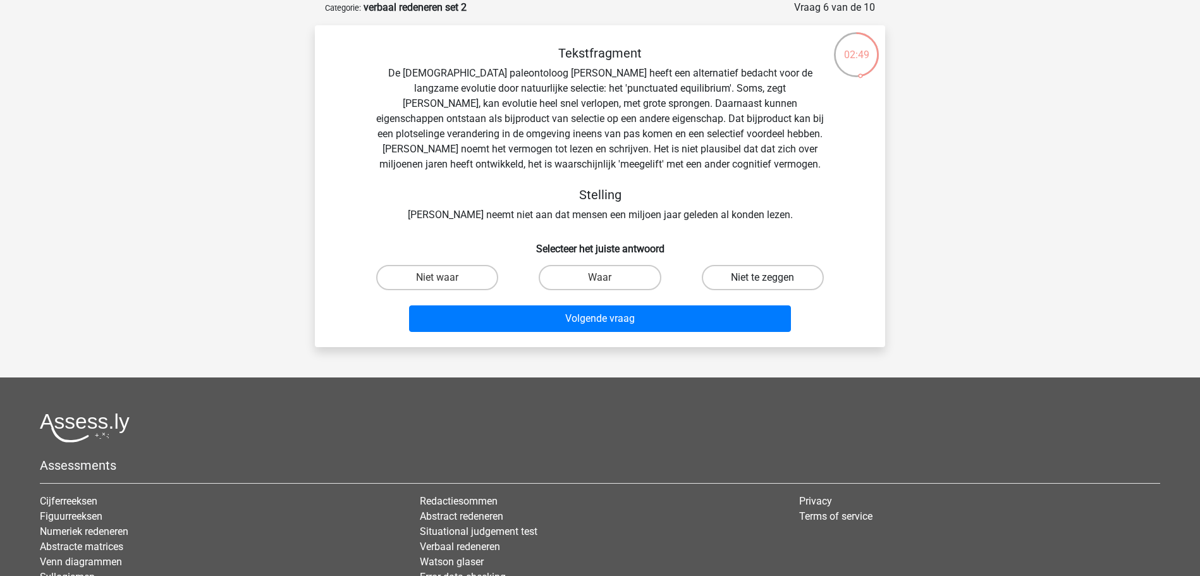
click at [753, 272] on label "Niet te zeggen" at bounding box center [763, 277] width 122 height 25
click at [762, 277] on input "Niet te zeggen" at bounding box center [766, 281] width 8 height 8
radio input "true"
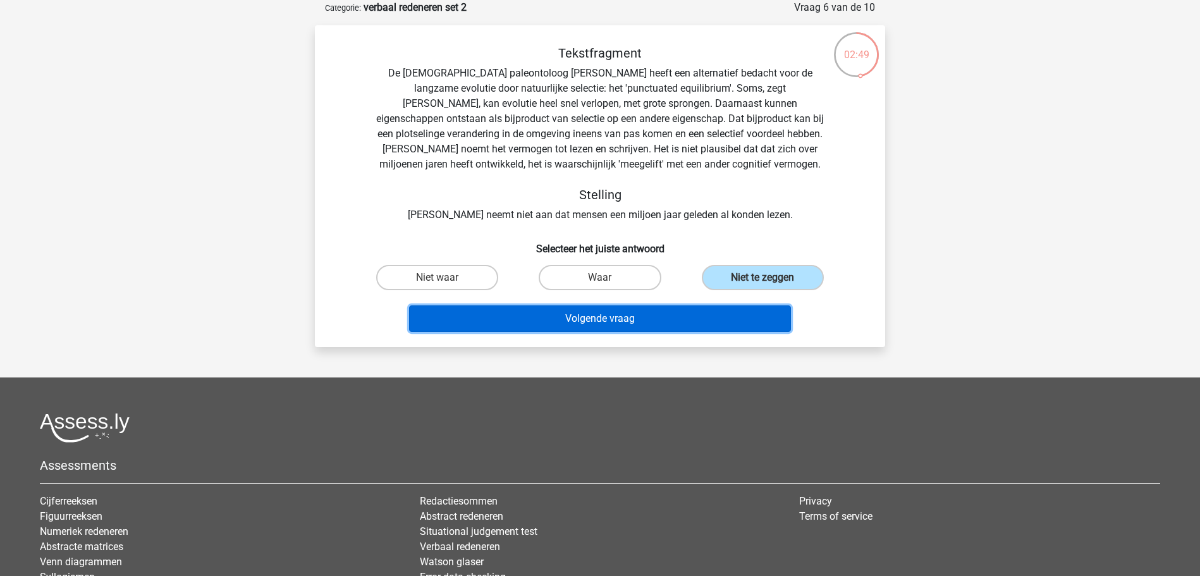
click at [700, 326] on button "Volgende vraag" at bounding box center [600, 318] width 382 height 27
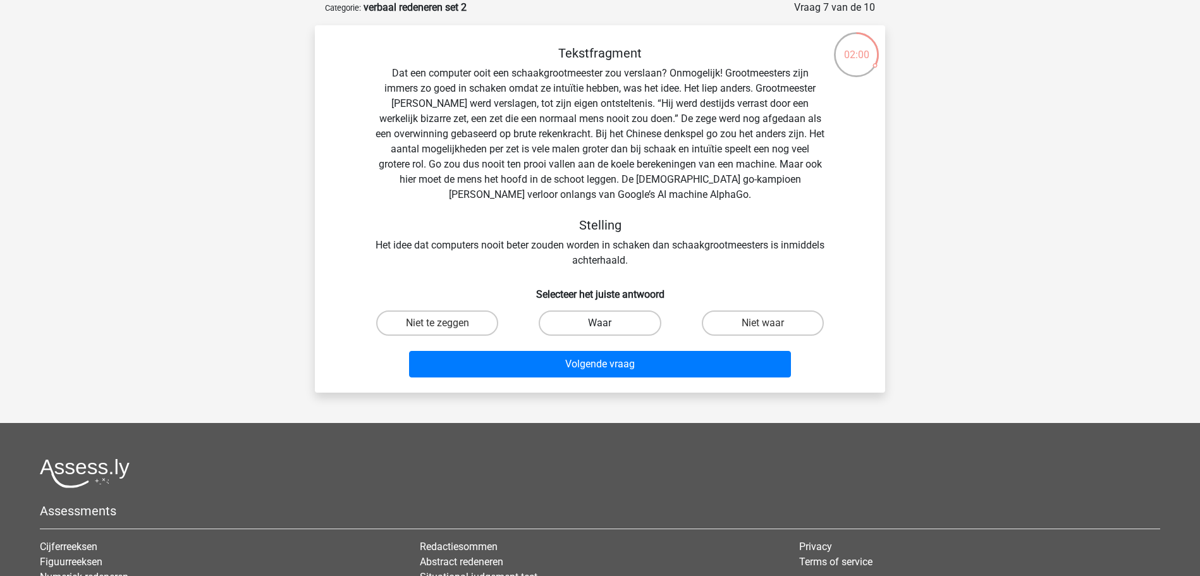
click at [587, 322] on label "Waar" at bounding box center [600, 322] width 122 height 25
click at [600, 323] on input "Waar" at bounding box center [604, 327] width 8 height 8
radio input "true"
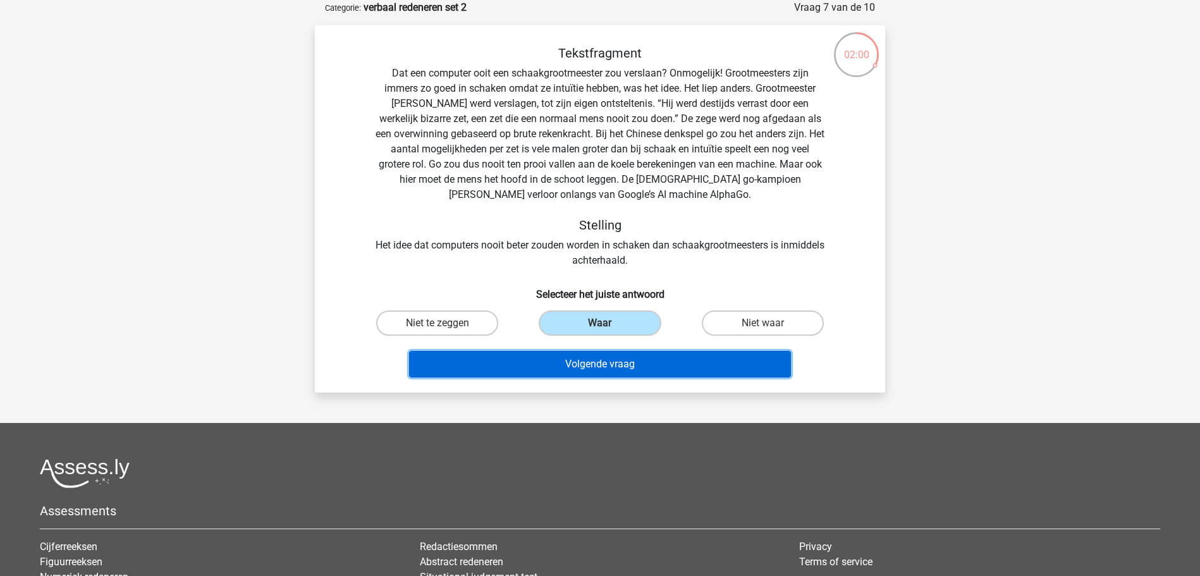
click at [601, 367] on button "Volgende vraag" at bounding box center [600, 364] width 382 height 27
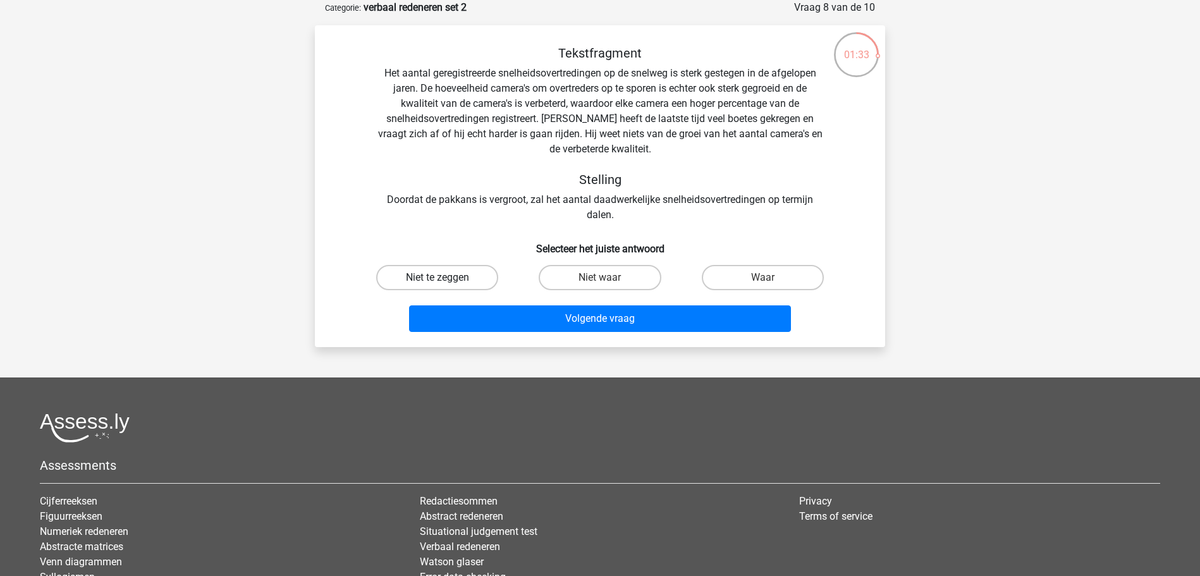
click at [467, 273] on label "Niet te zeggen" at bounding box center [437, 277] width 122 height 25
click at [446, 277] on input "Niet te zeggen" at bounding box center [441, 281] width 8 height 8
radio input "true"
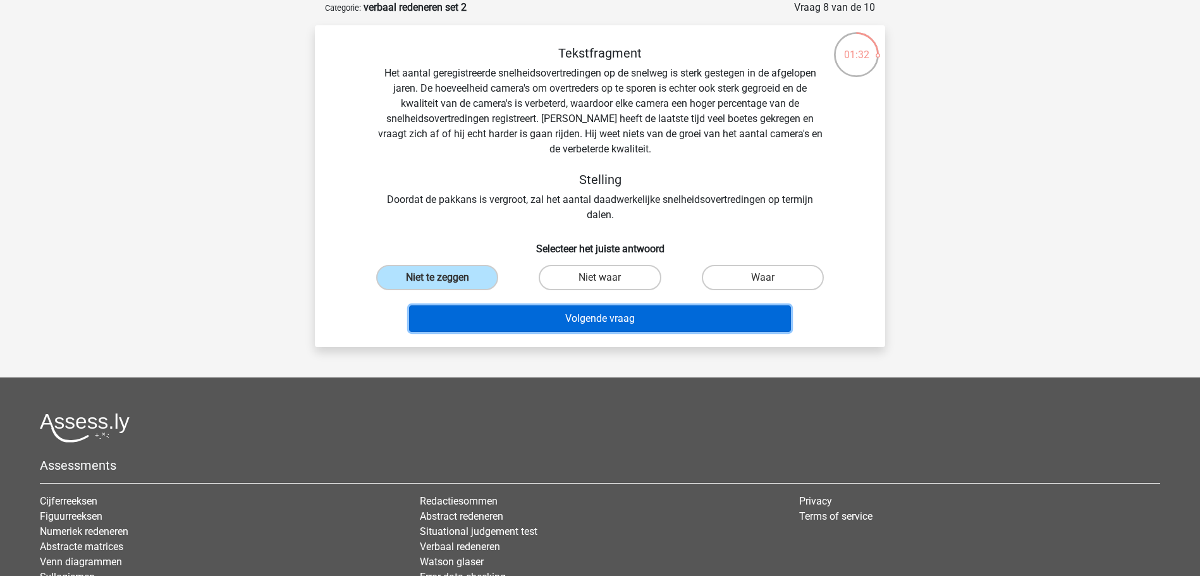
click at [516, 310] on button "Volgende vraag" at bounding box center [600, 318] width 382 height 27
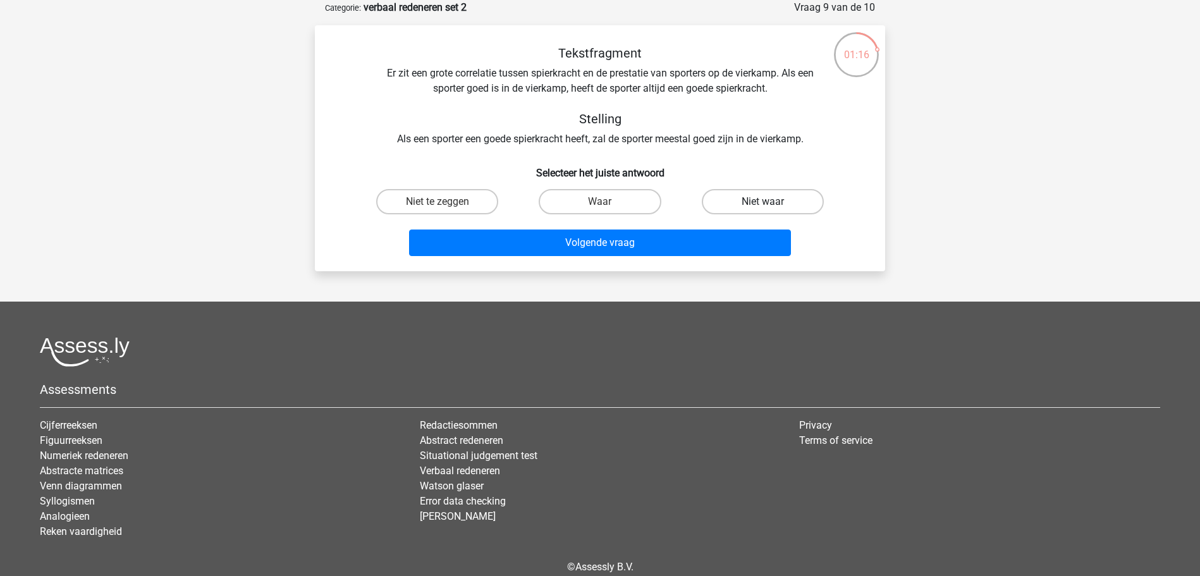
click at [731, 198] on label "Niet waar" at bounding box center [763, 201] width 122 height 25
click at [762, 202] on input "Niet waar" at bounding box center [766, 206] width 8 height 8
radio input "true"
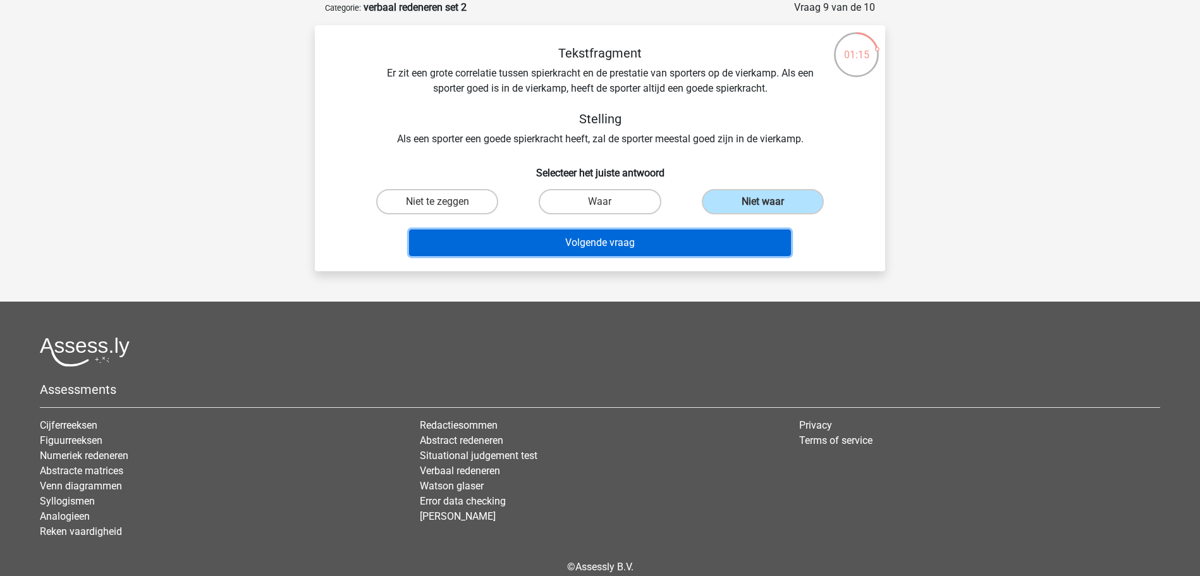
click at [653, 243] on button "Volgende vraag" at bounding box center [600, 242] width 382 height 27
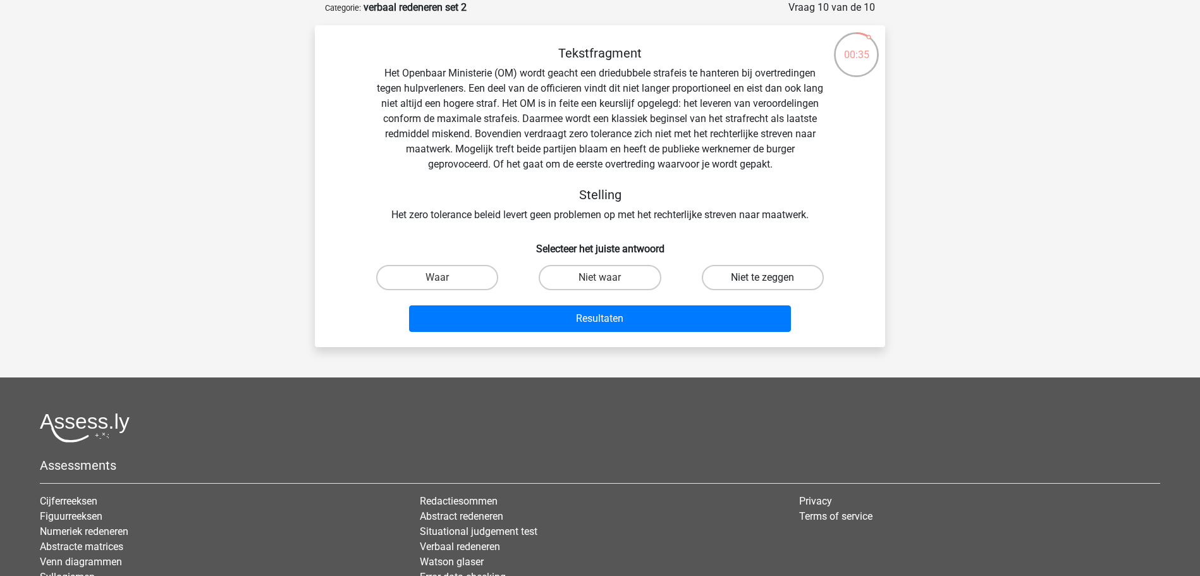
click at [747, 272] on label "Niet te zeggen" at bounding box center [763, 277] width 122 height 25
click at [762, 277] on input "Niet te zeggen" at bounding box center [766, 281] width 8 height 8
radio input "true"
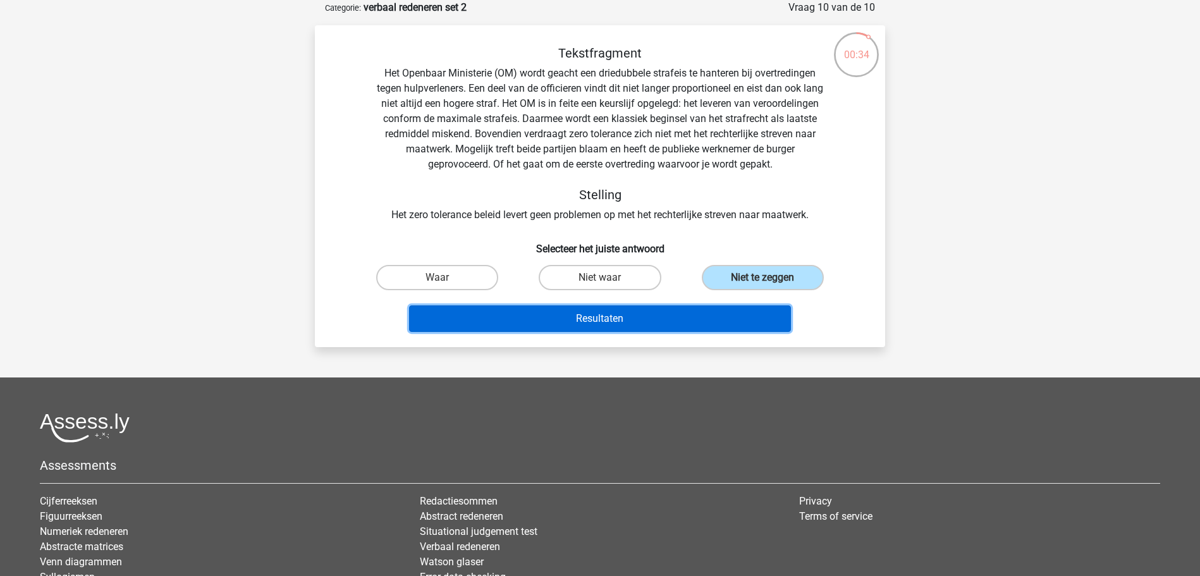
click at [717, 312] on button "Resultaten" at bounding box center [600, 318] width 382 height 27
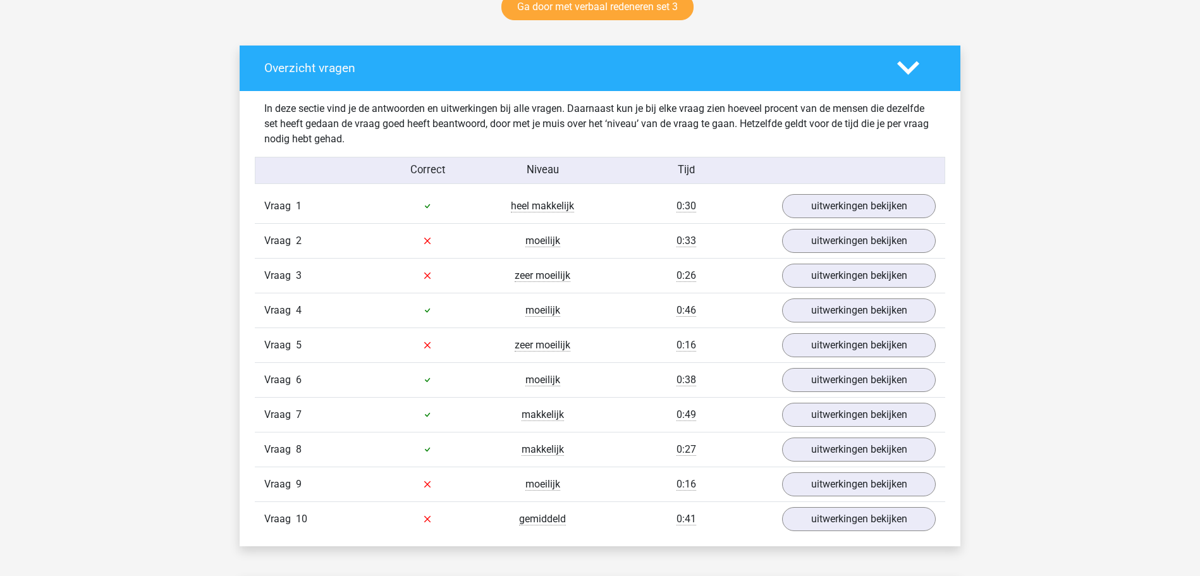
scroll to position [709, 0]
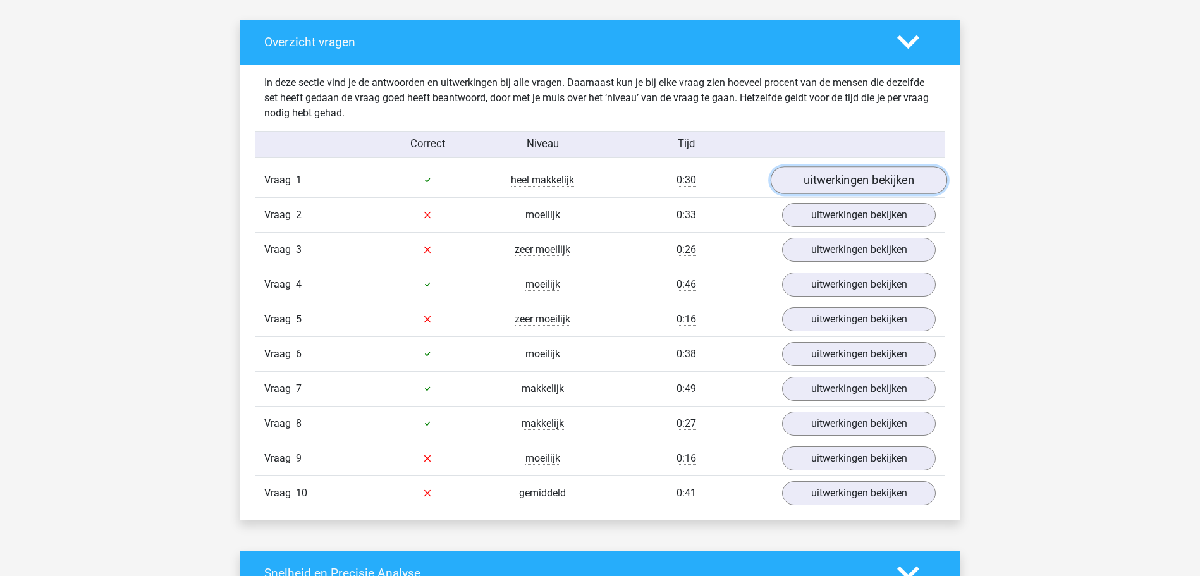
click at [813, 174] on link "uitwerkingen bekijken" at bounding box center [858, 180] width 176 height 28
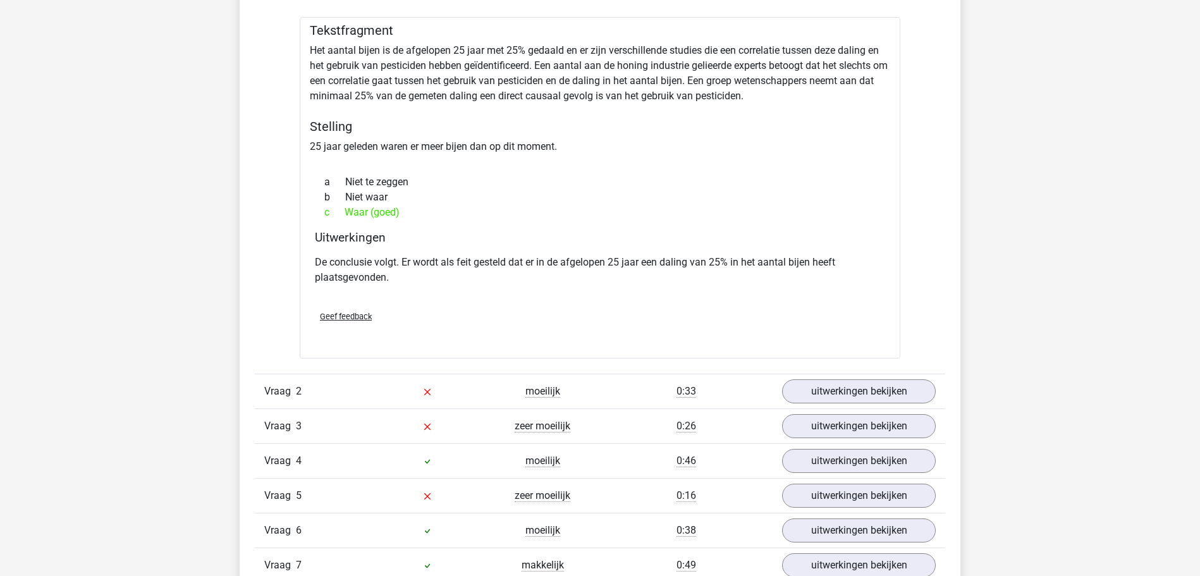
scroll to position [967, 0]
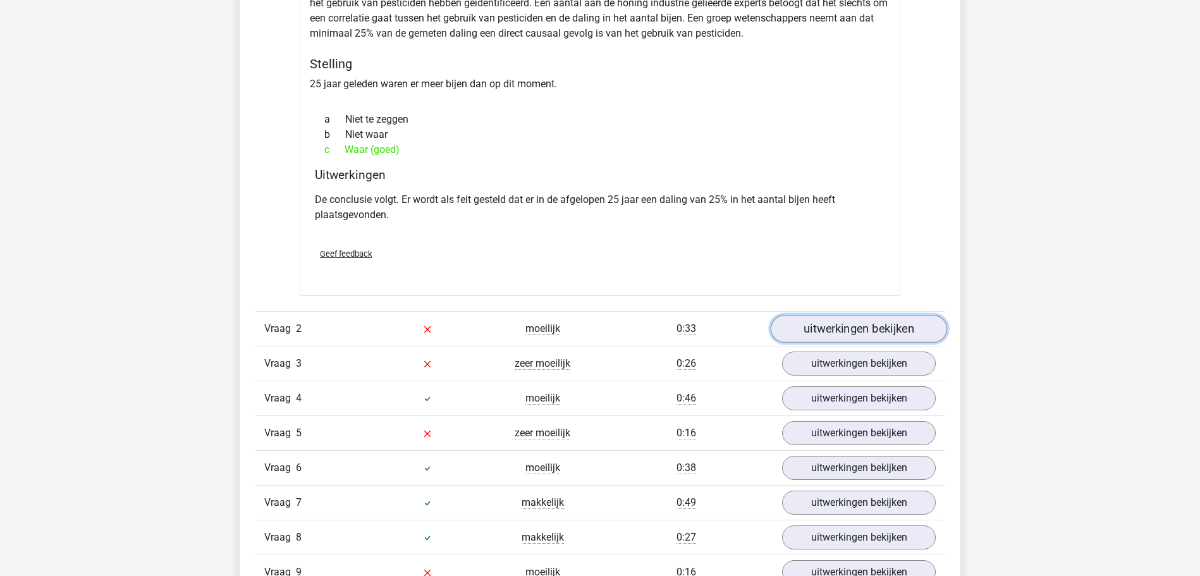
click at [843, 322] on link "uitwerkingen bekijken" at bounding box center [858, 329] width 176 height 28
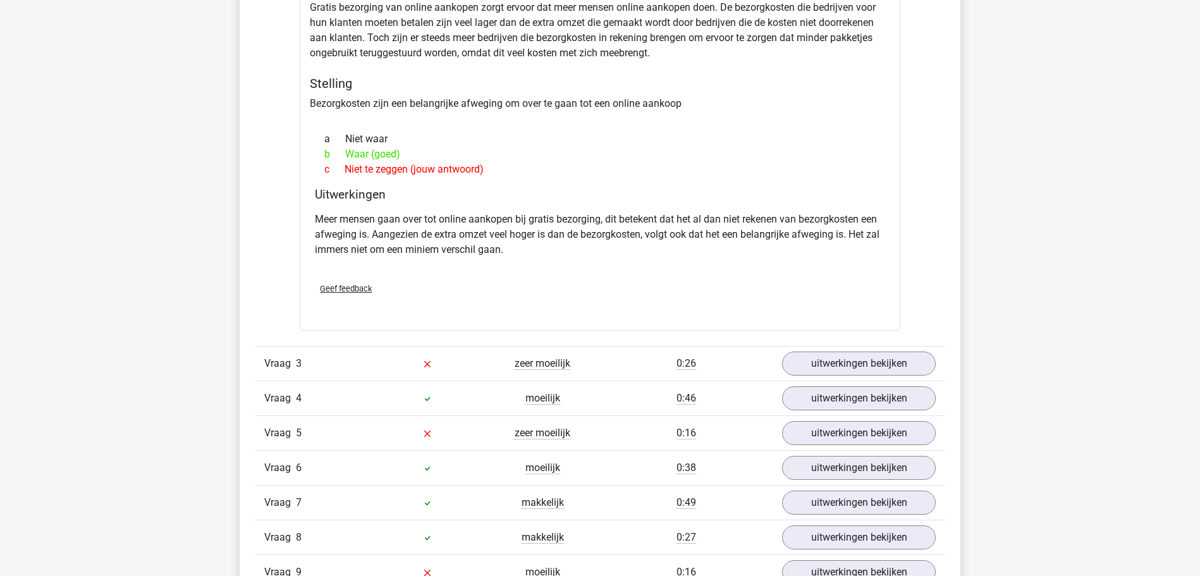
scroll to position [1418, 0]
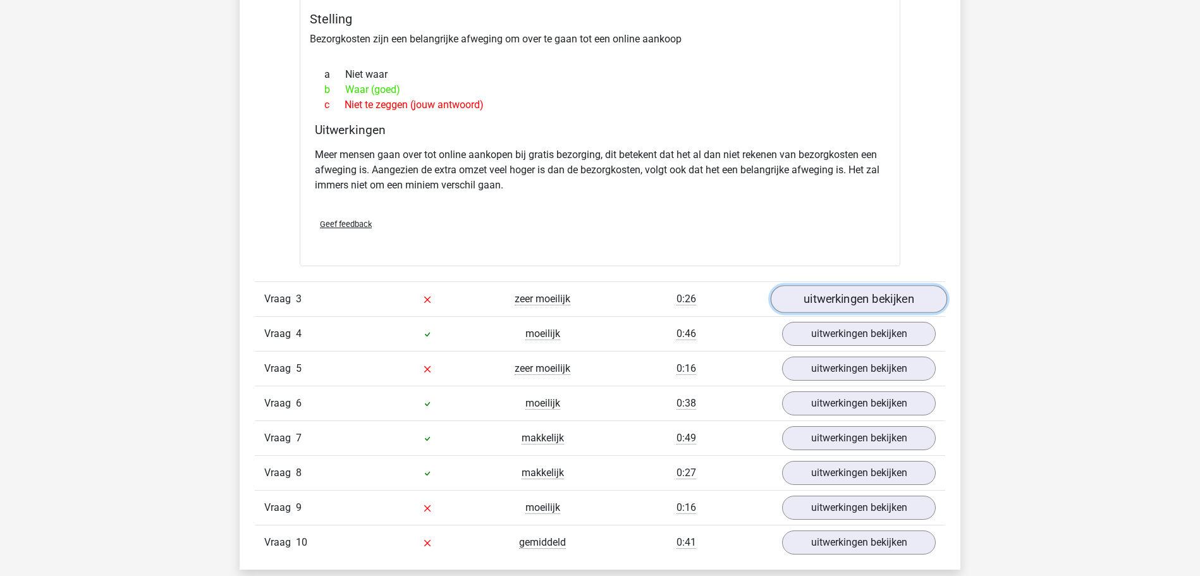
click at [872, 303] on link "uitwerkingen bekijken" at bounding box center [858, 299] width 176 height 28
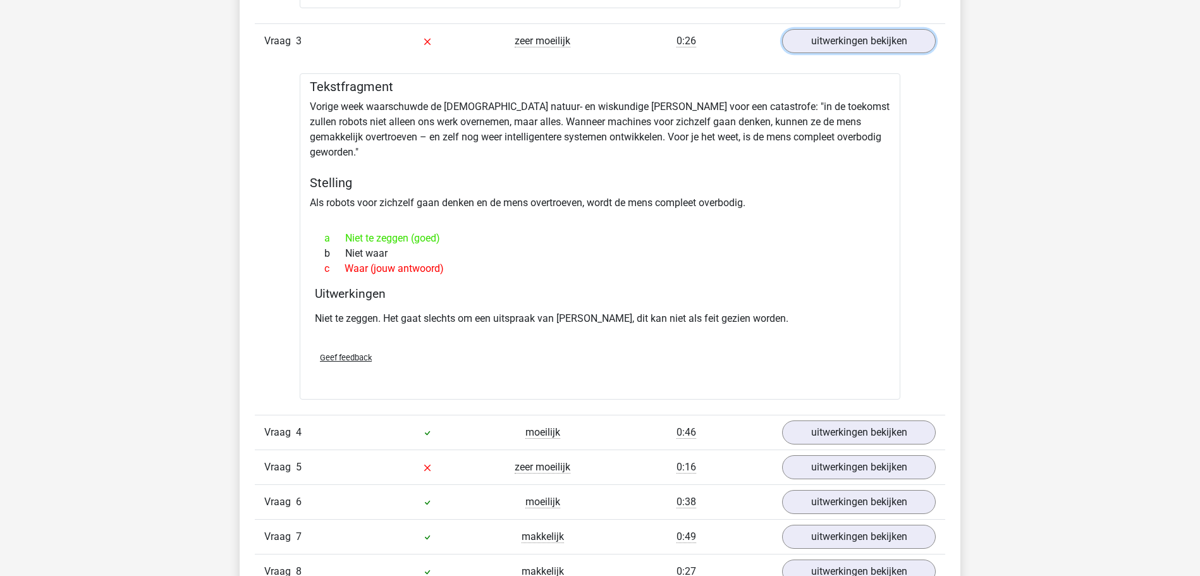
scroll to position [1870, 0]
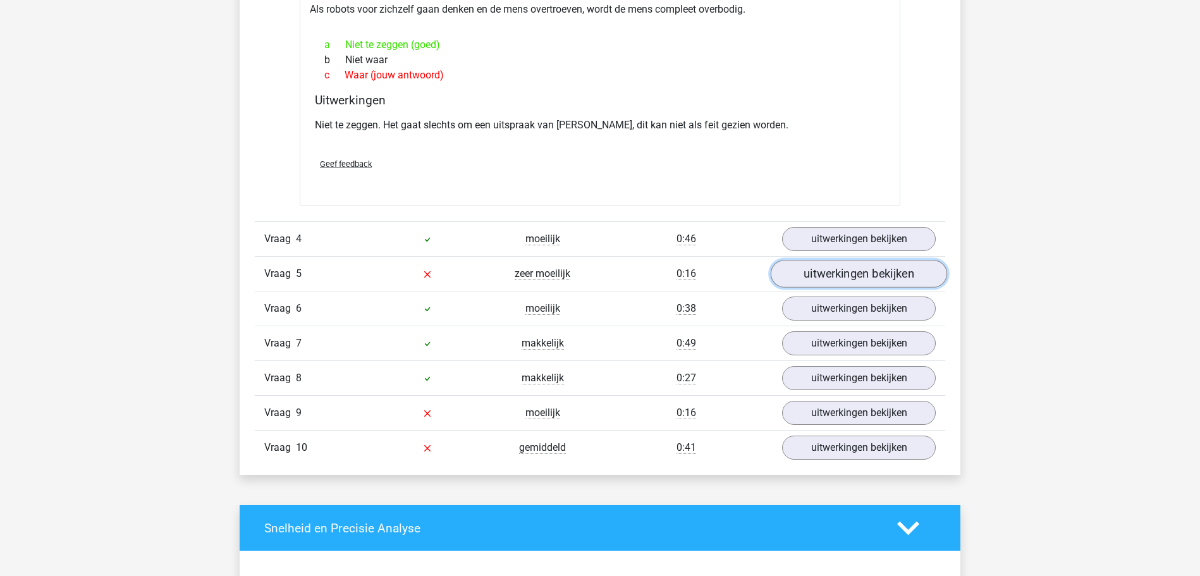
click at [840, 269] on link "uitwerkingen bekijken" at bounding box center [858, 274] width 176 height 28
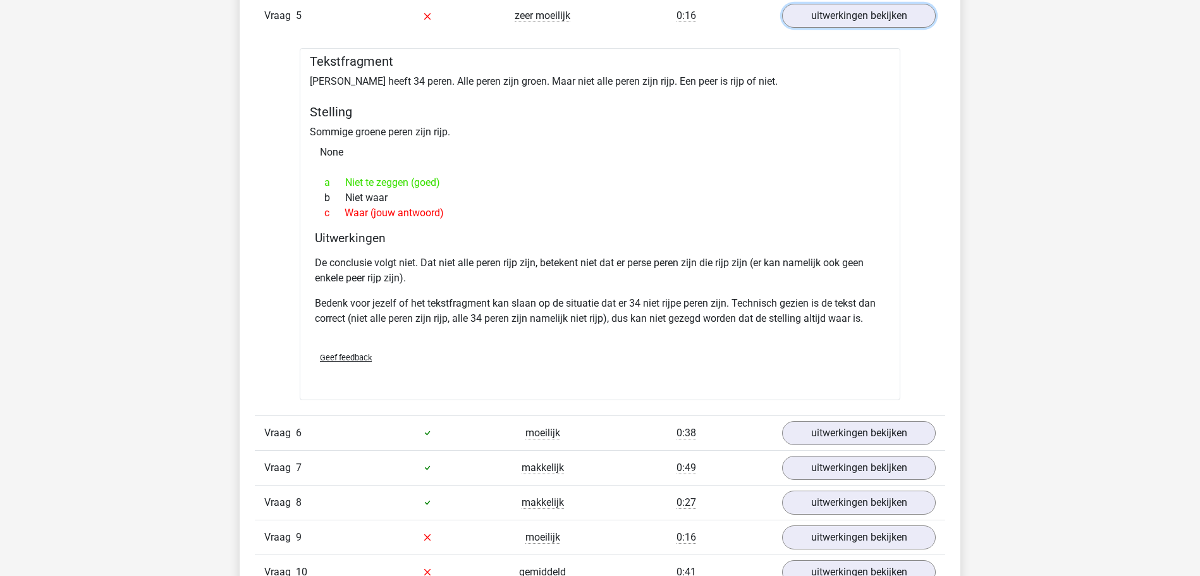
scroll to position [2192, 0]
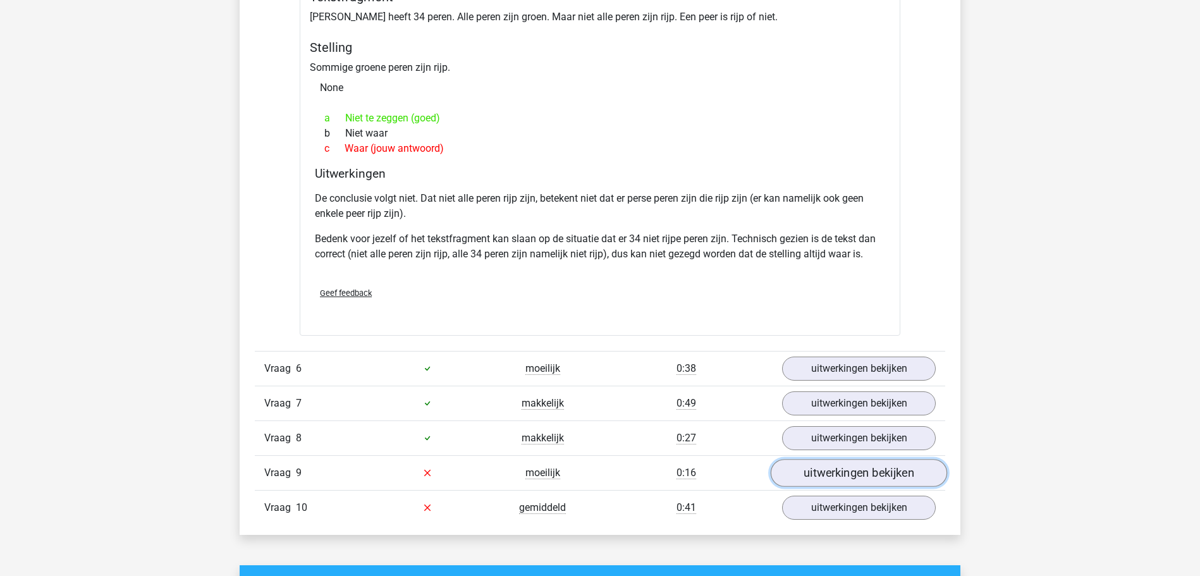
click at [844, 459] on link "uitwerkingen bekijken" at bounding box center [858, 473] width 176 height 28
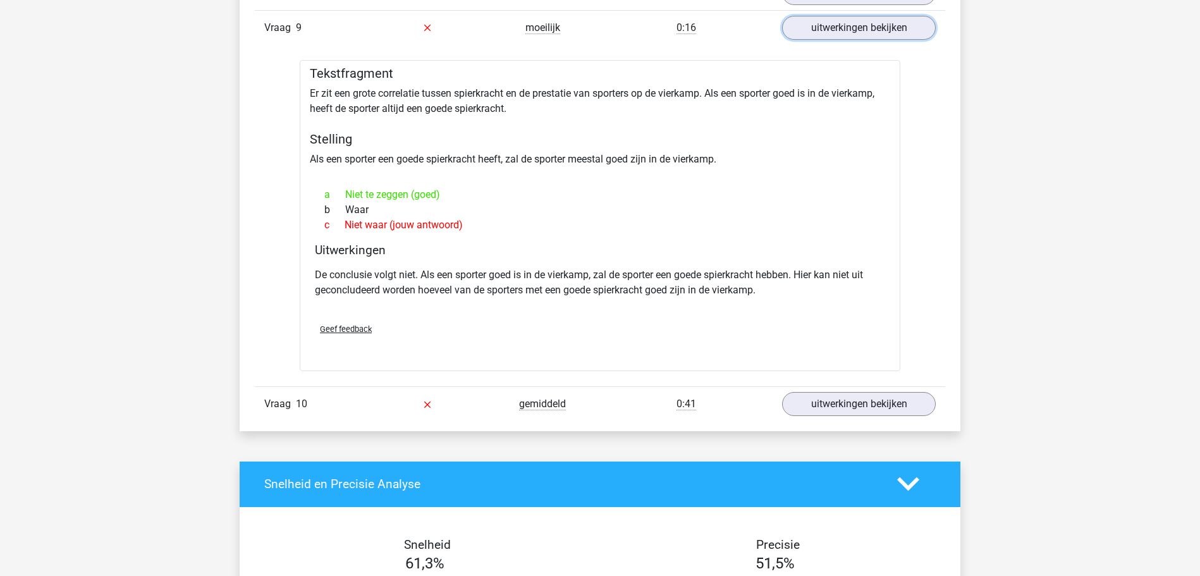
scroll to position [2643, 0]
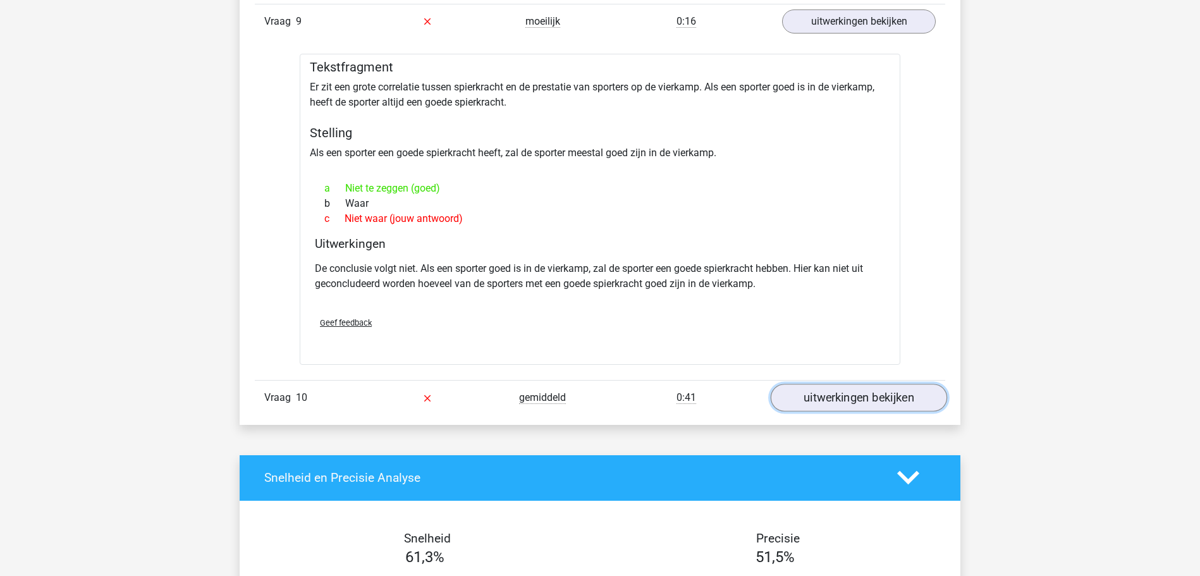
click at [842, 384] on link "uitwerkingen bekijken" at bounding box center [858, 398] width 176 height 28
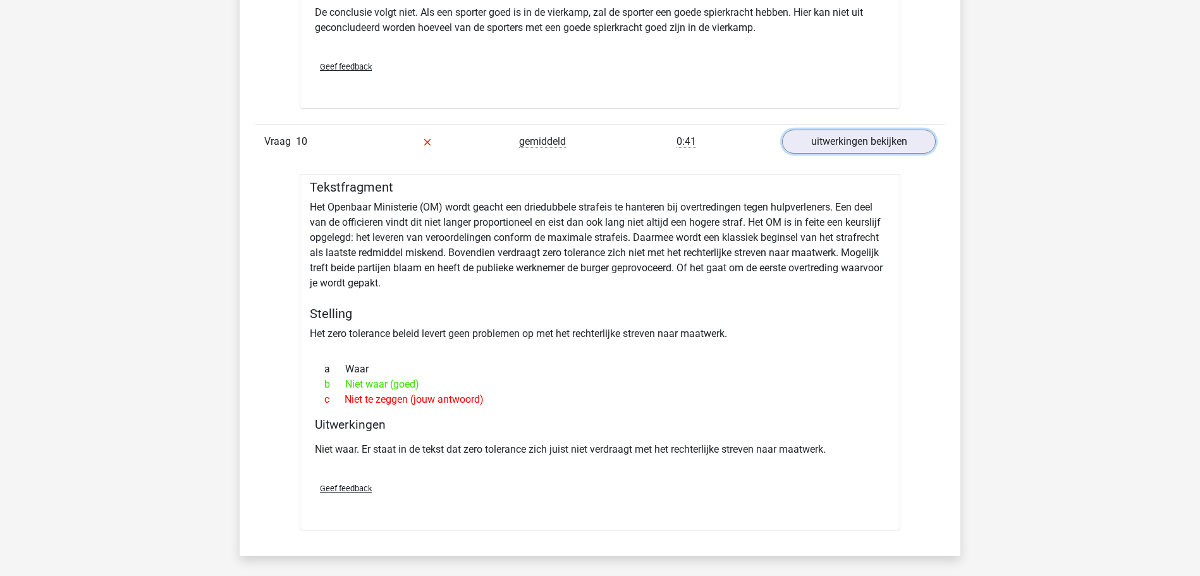
scroll to position [2901, 0]
